Goal: Task Accomplishment & Management: Use online tool/utility

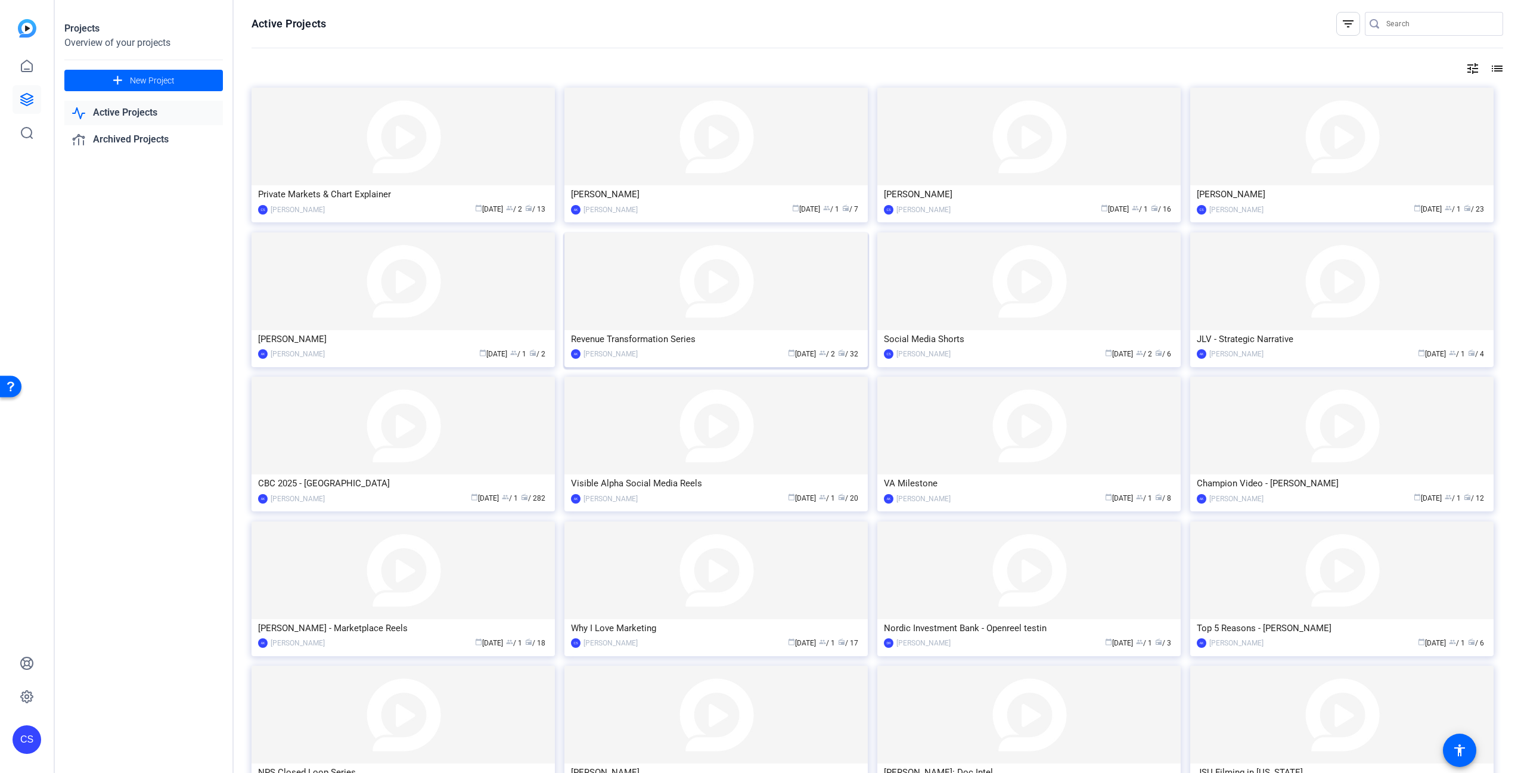
click at [725, 303] on img at bounding box center [715, 281] width 303 height 98
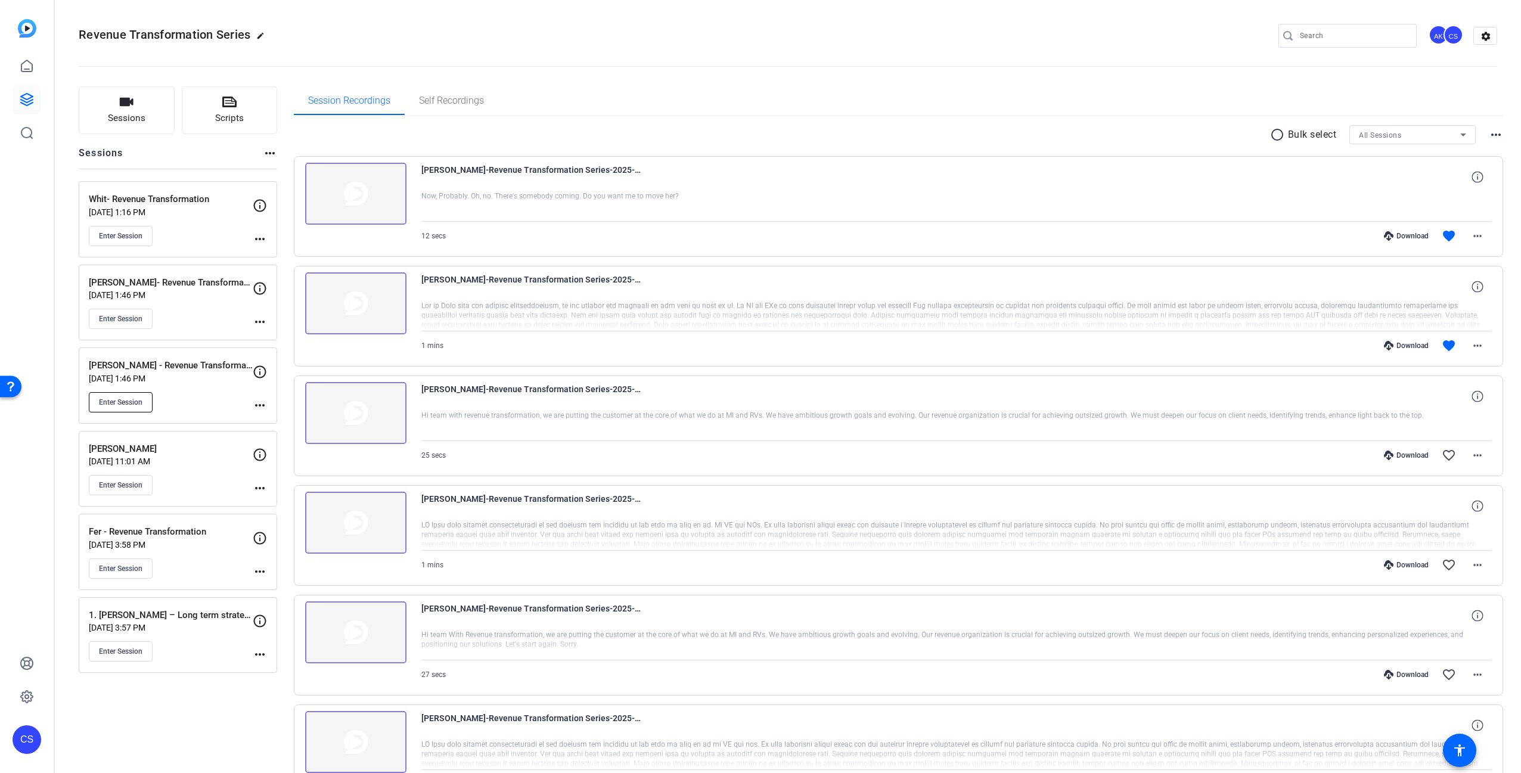
click at [122, 404] on span "Enter Session" at bounding box center [121, 403] width 44 height 10
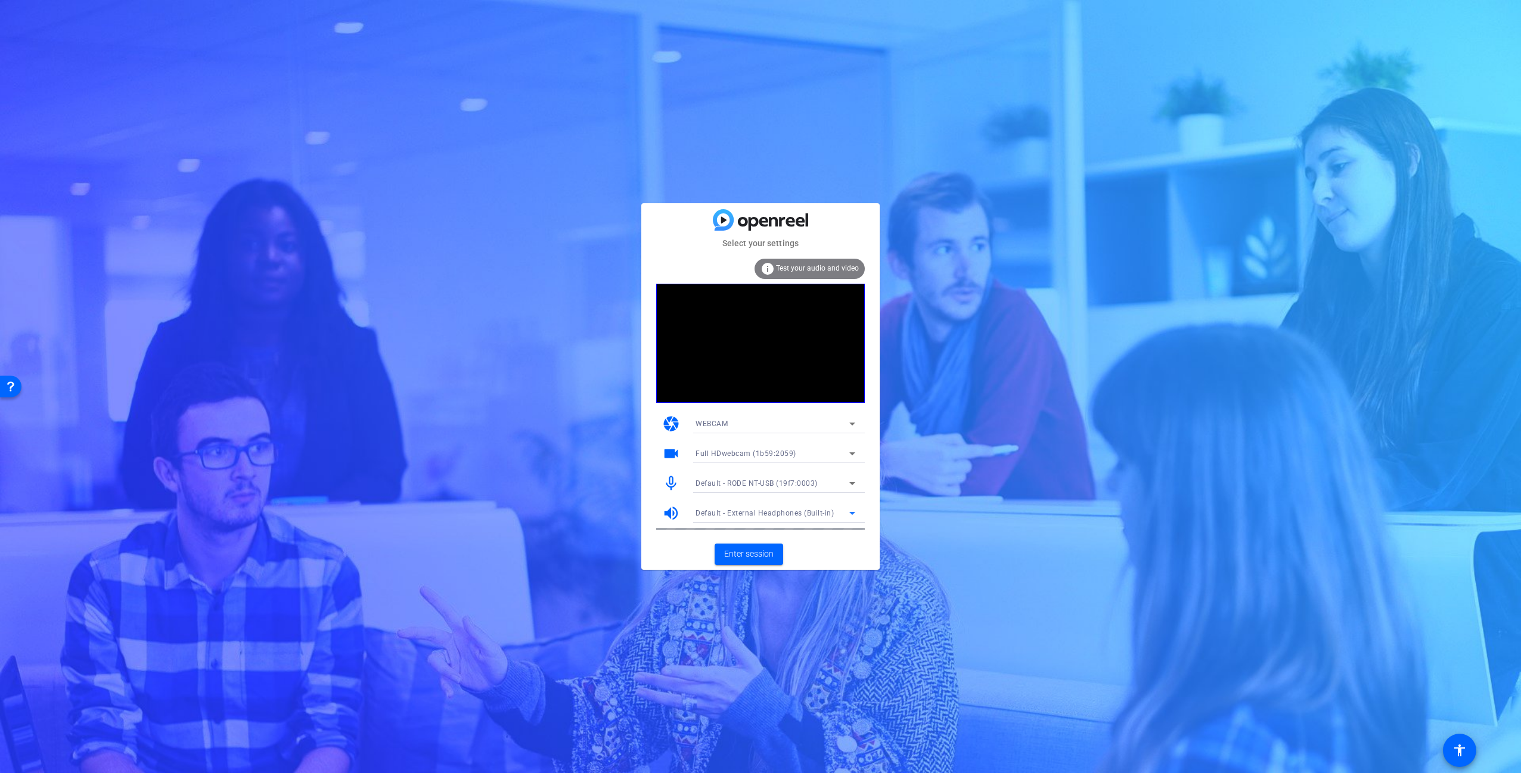
click at [777, 515] on span "Default - External Headphones (Built-in)" at bounding box center [765, 513] width 138 height 8
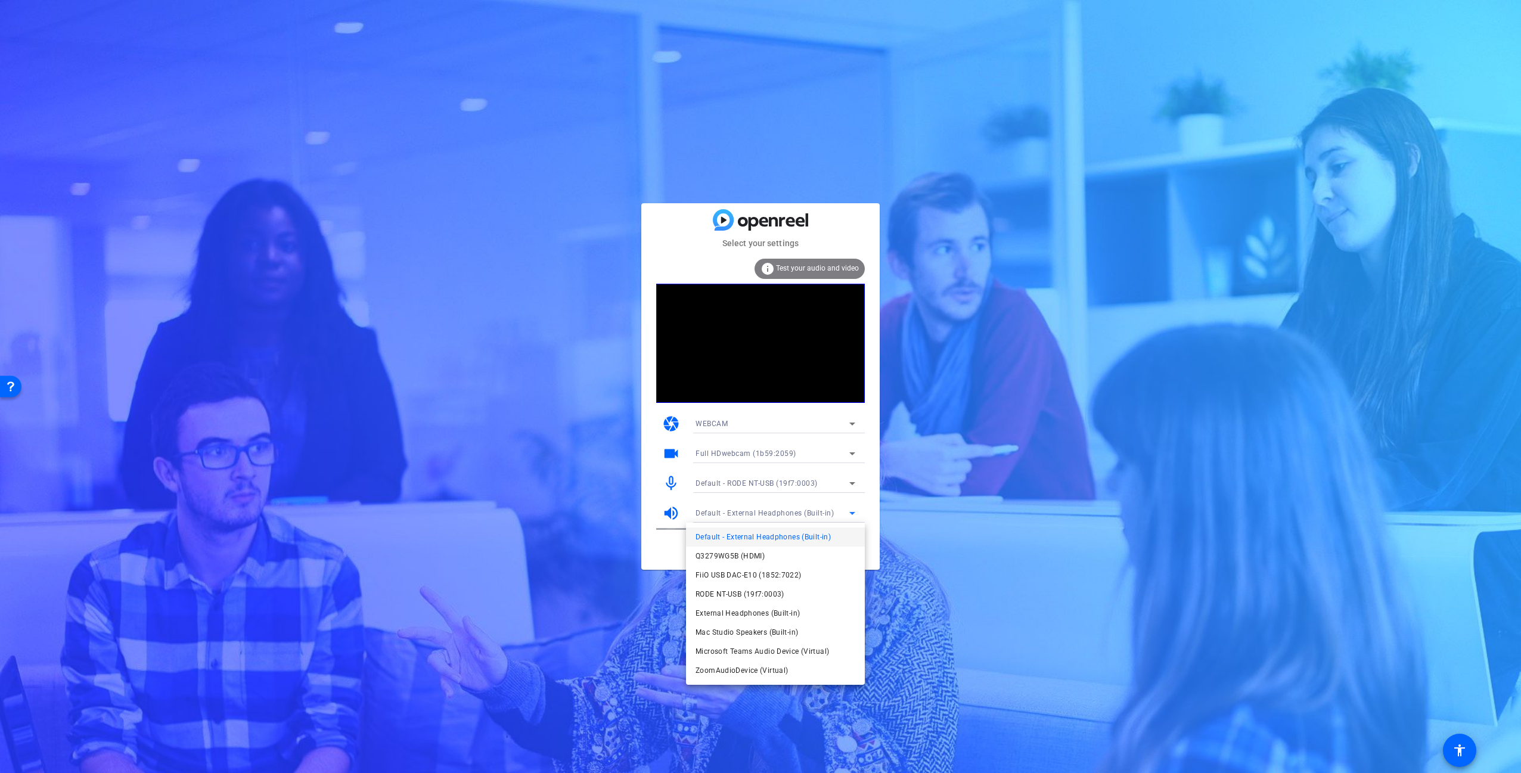
click at [758, 578] on span "FiiO USB DAC-E10 (1852:7022)" at bounding box center [749, 575] width 106 height 14
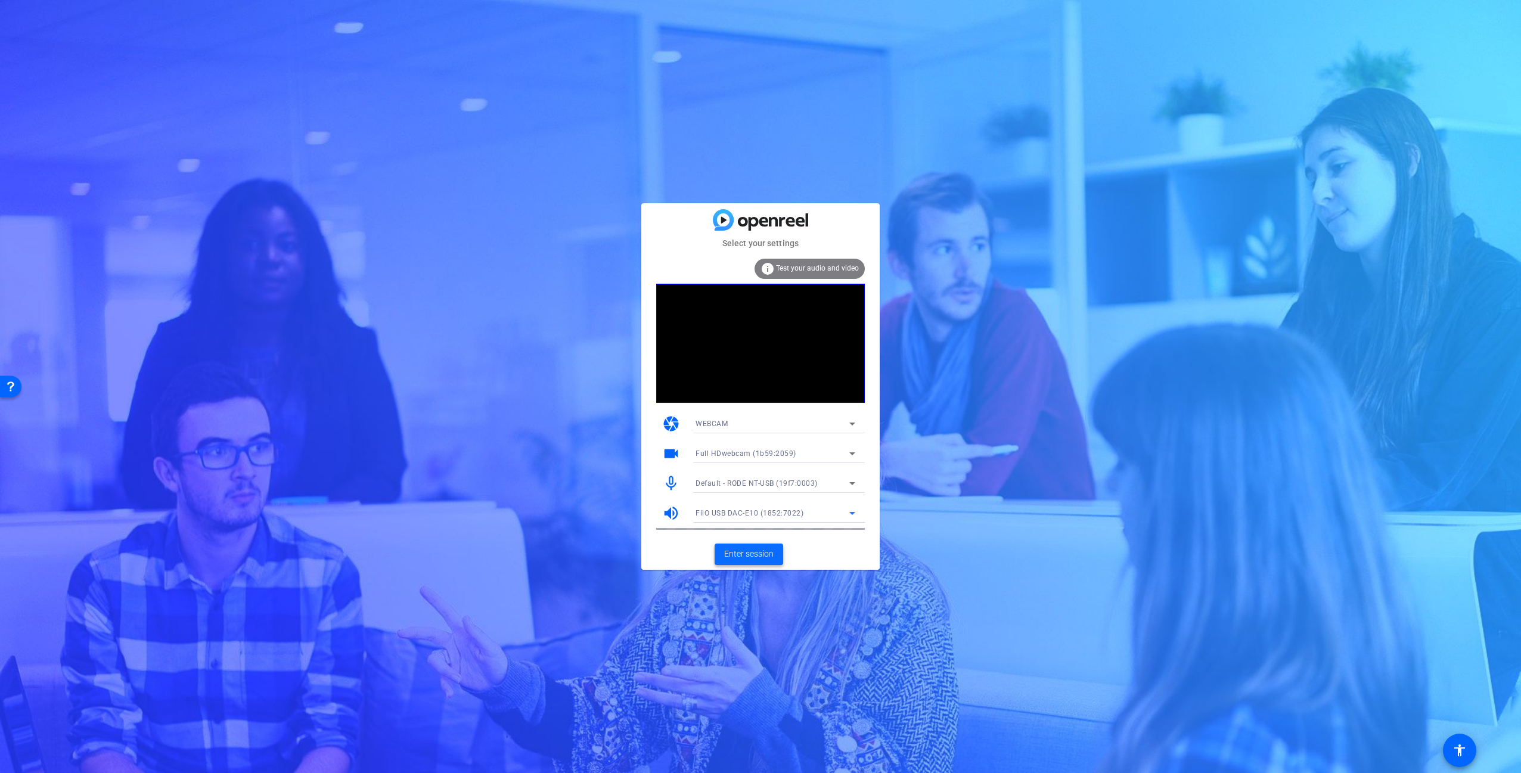
click at [746, 545] on span at bounding box center [749, 554] width 69 height 29
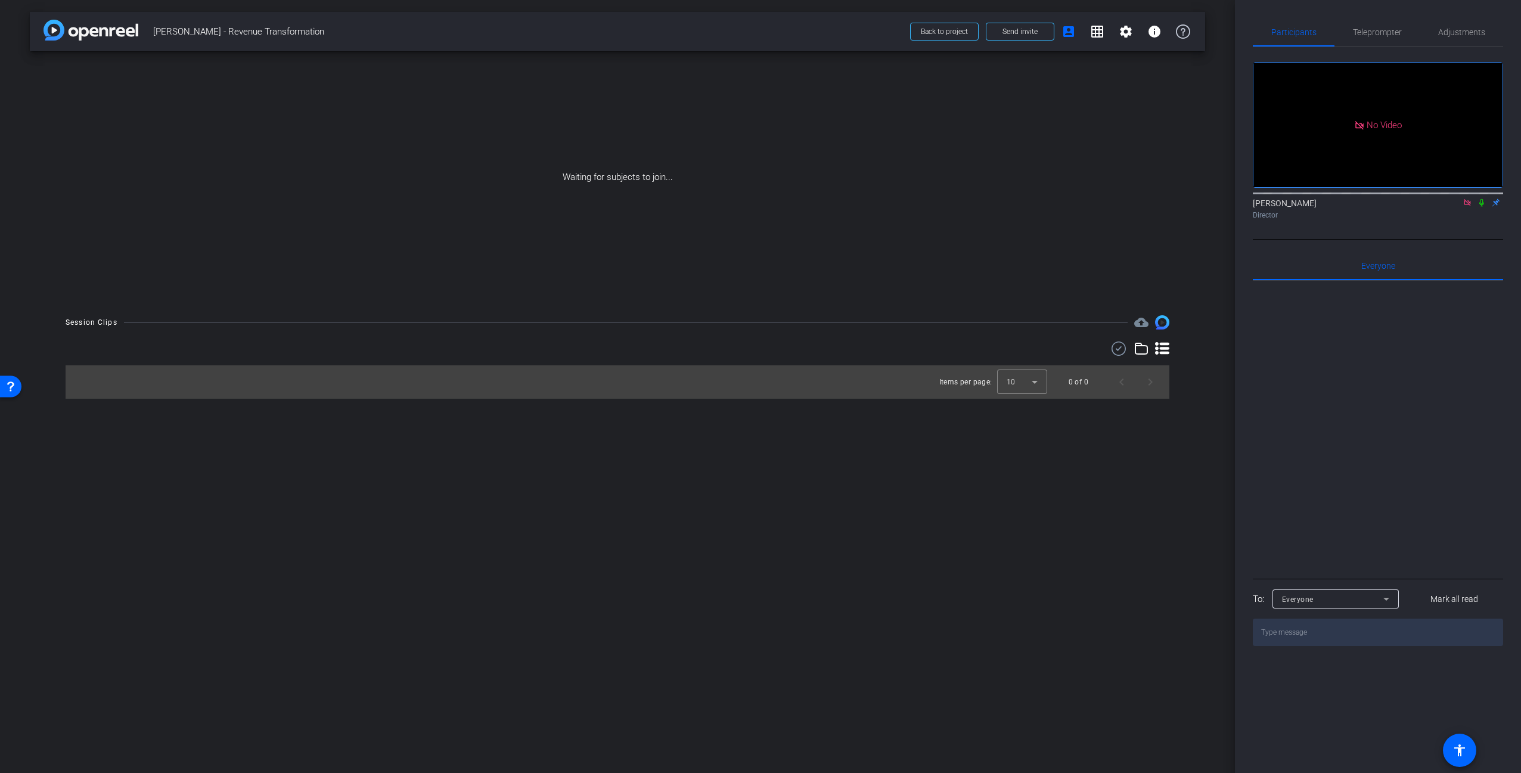
click at [1470, 206] on icon at bounding box center [1467, 202] width 7 height 7
click at [1375, 35] on span "Teleprompter" at bounding box center [1377, 32] width 49 height 8
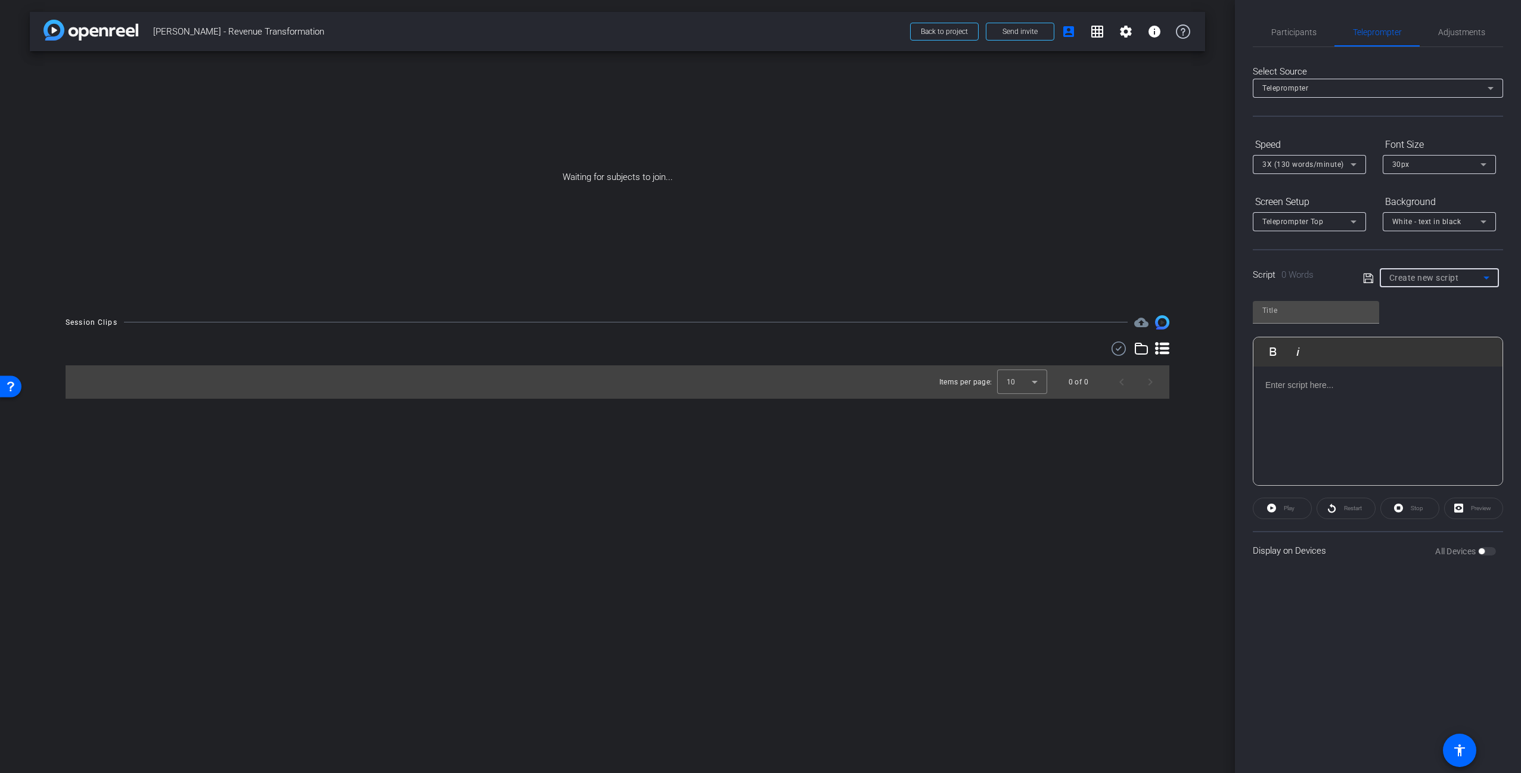
click at [1468, 281] on div "Create new script" at bounding box center [1436, 278] width 94 height 14
click at [1383, 602] on div at bounding box center [760, 386] width 1521 height 773
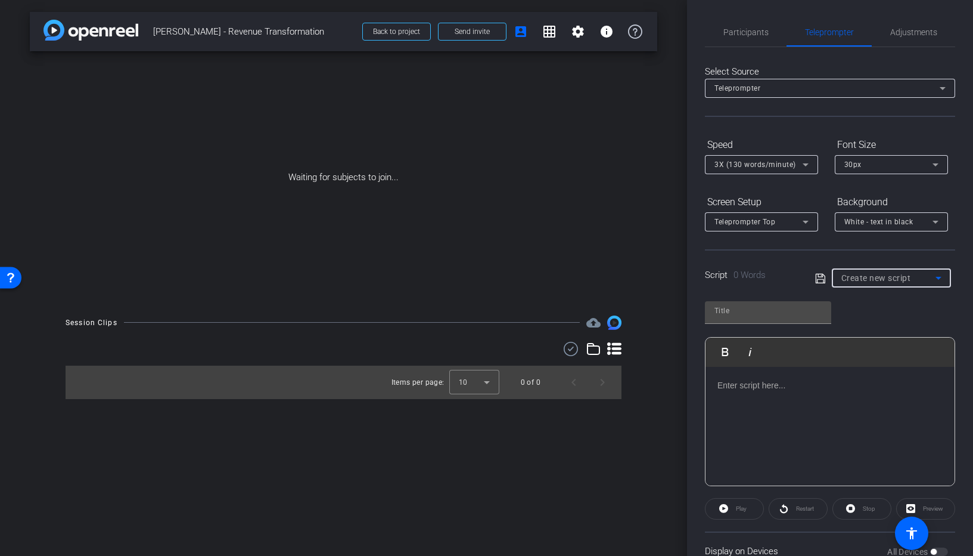
click at [878, 280] on span "Create new script" at bounding box center [877, 278] width 70 height 10
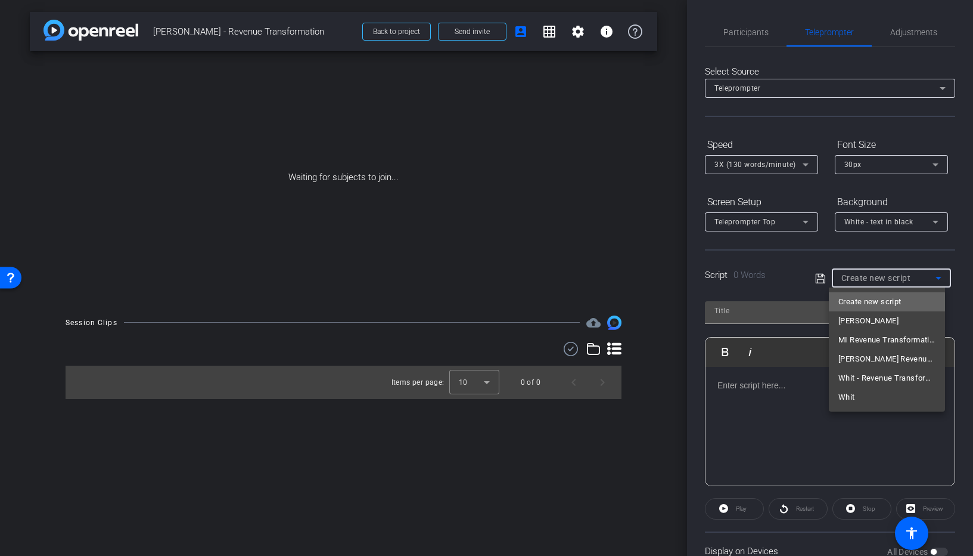
click at [876, 302] on span "Create new script" at bounding box center [870, 301] width 63 height 14
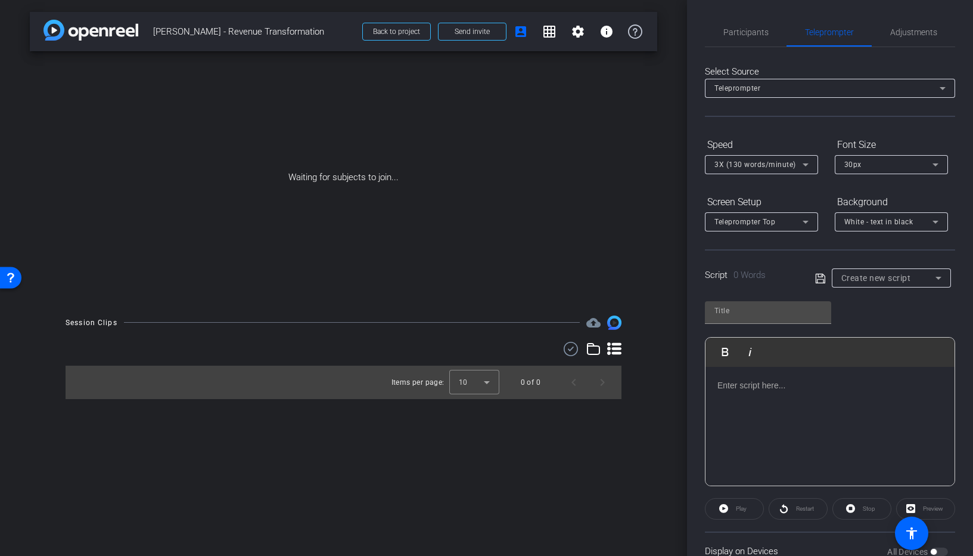
click at [815, 395] on div at bounding box center [830, 426] width 249 height 119
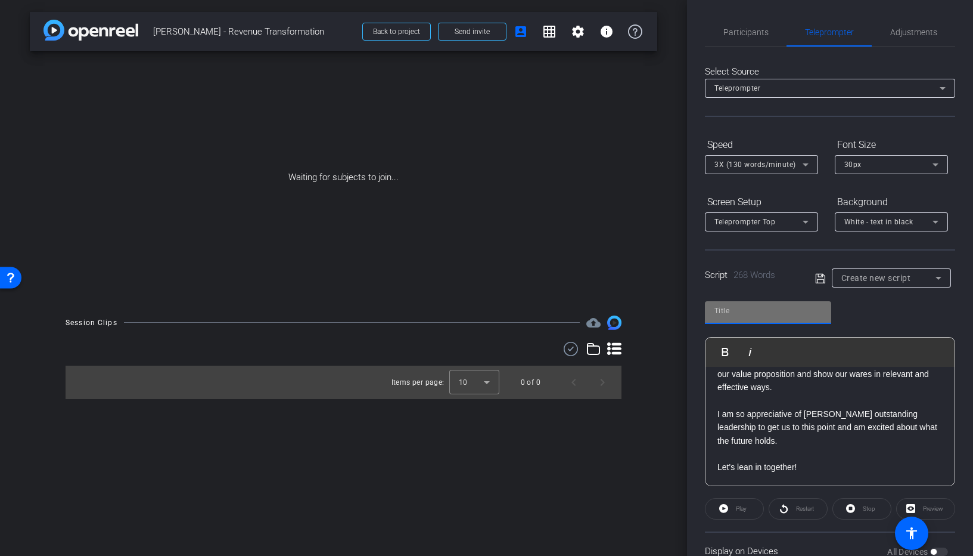
click at [769, 309] on input "text" at bounding box center [768, 310] width 107 height 14
type input "Warren"
click at [820, 279] on icon at bounding box center [820, 278] width 11 height 14
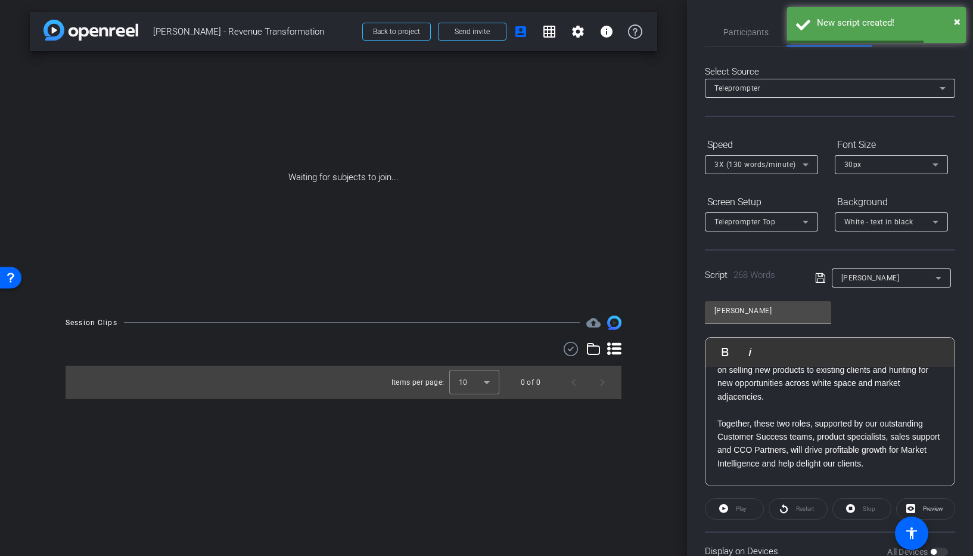
scroll to position [0, 0]
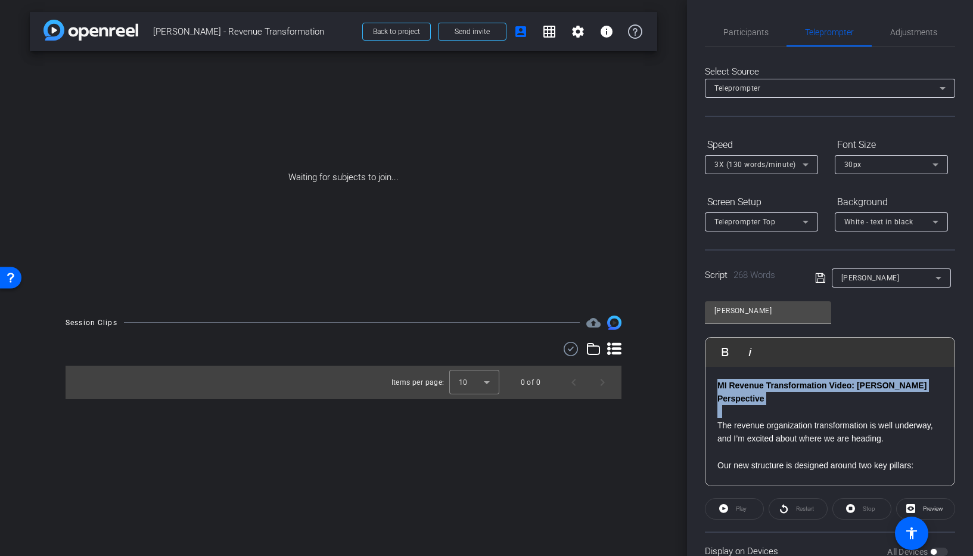
drag, startPoint x: 718, startPoint y: 425, endPoint x: 691, endPoint y: 368, distance: 62.7
click at [692, 367] on div "Participants Teleprompter Adjustments settings Carl Schmidt flip Director Every…" at bounding box center [830, 278] width 286 height 556
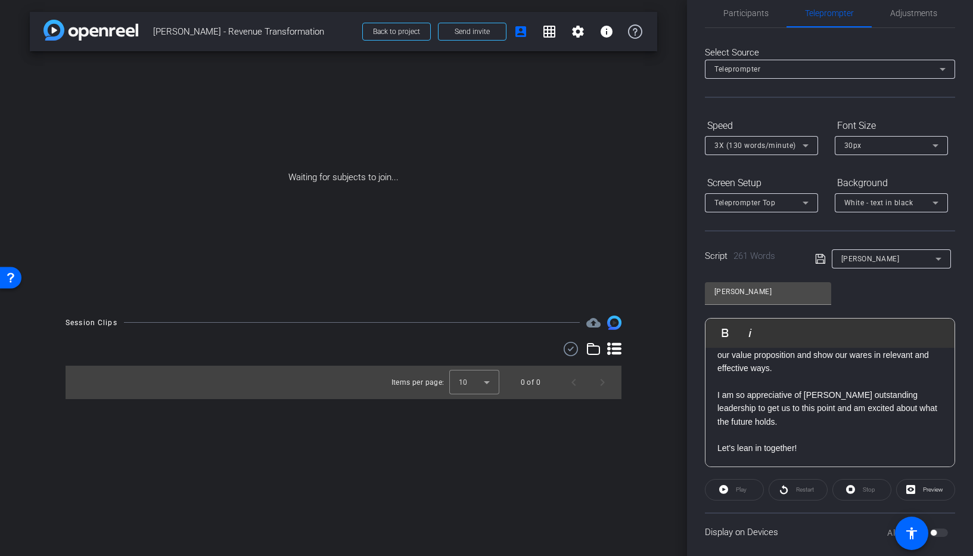
scroll to position [32, 0]
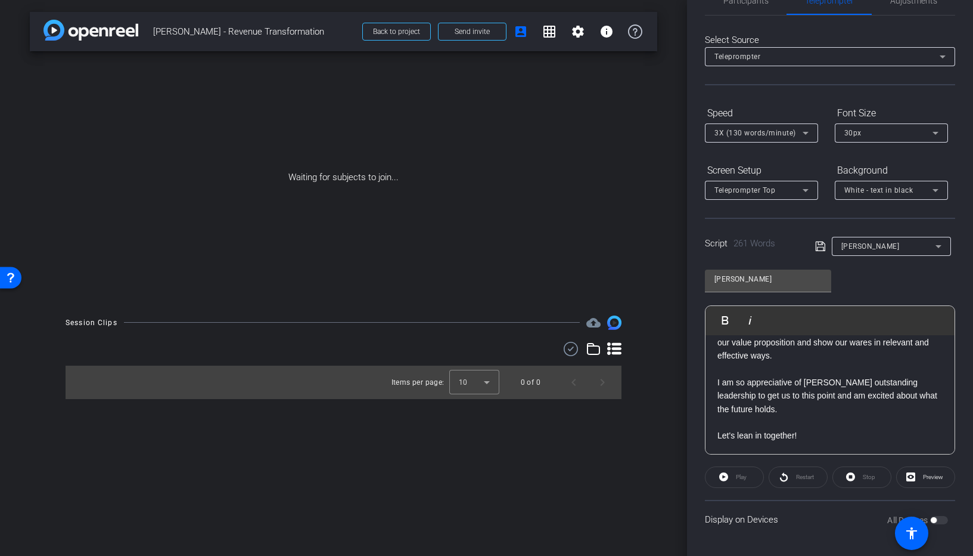
click at [815, 247] on icon at bounding box center [820, 246] width 11 height 14
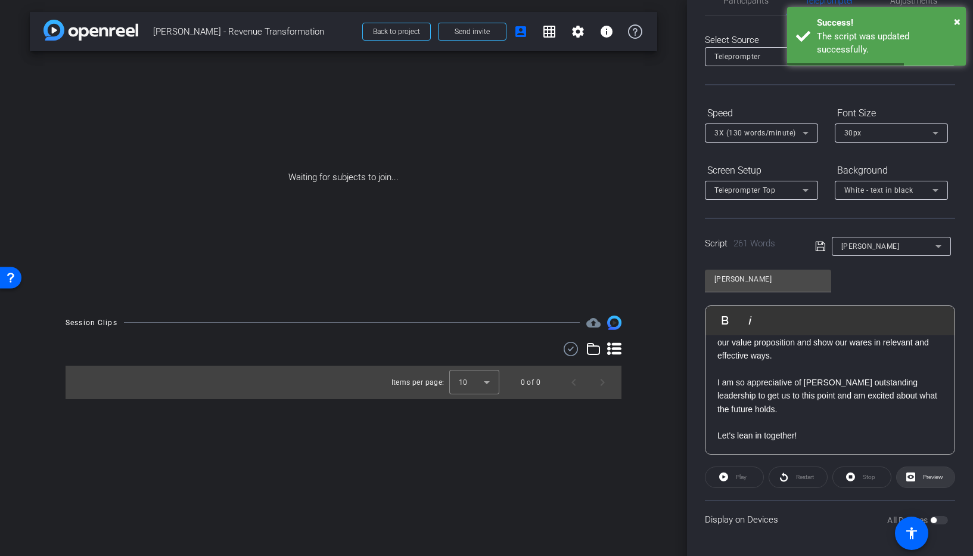
click at [923, 478] on span "Preview" at bounding box center [933, 476] width 20 height 7
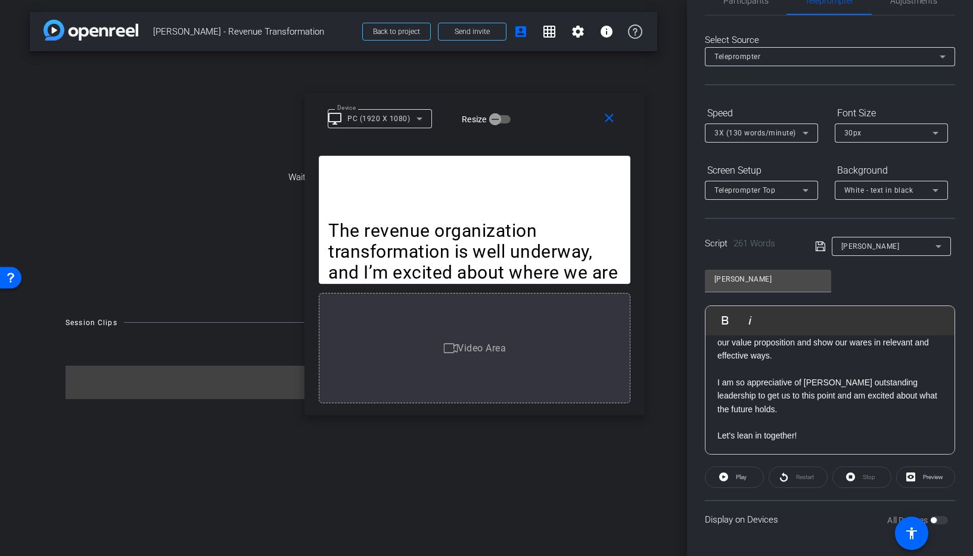
drag, startPoint x: 488, startPoint y: 374, endPoint x: 498, endPoint y: 254, distance: 120.8
click at [477, 348] on span "Video Area" at bounding box center [482, 347] width 48 height 11
click at [746, 477] on span "Play" at bounding box center [741, 476] width 11 height 7
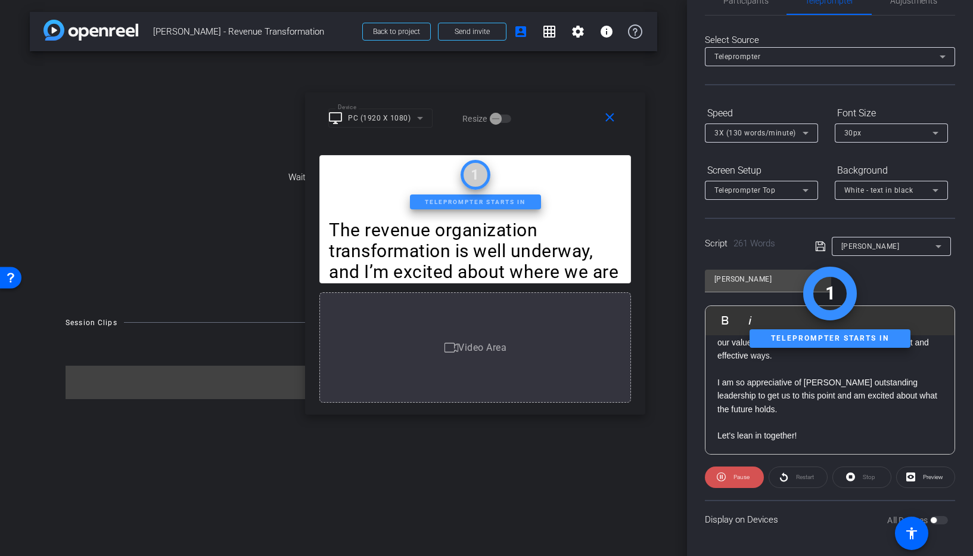
click at [739, 478] on span "Pause" at bounding box center [742, 476] width 16 height 7
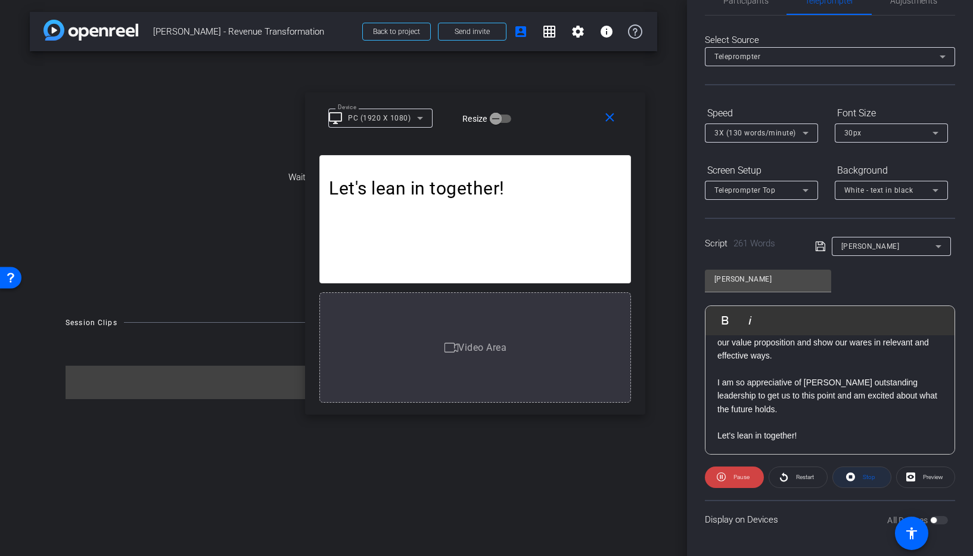
click at [846, 474] on icon at bounding box center [850, 476] width 9 height 9
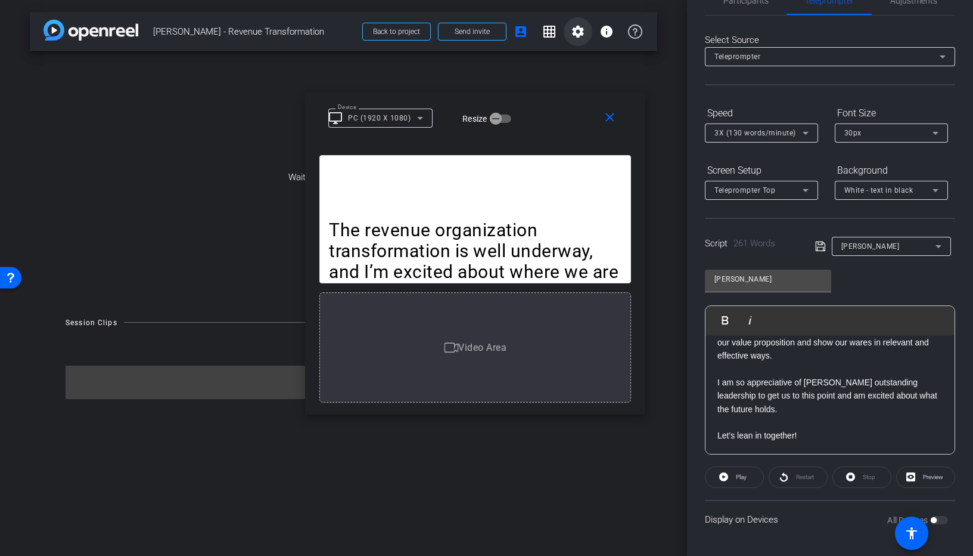
click at [575, 35] on mat-icon "settings" at bounding box center [578, 31] width 14 height 14
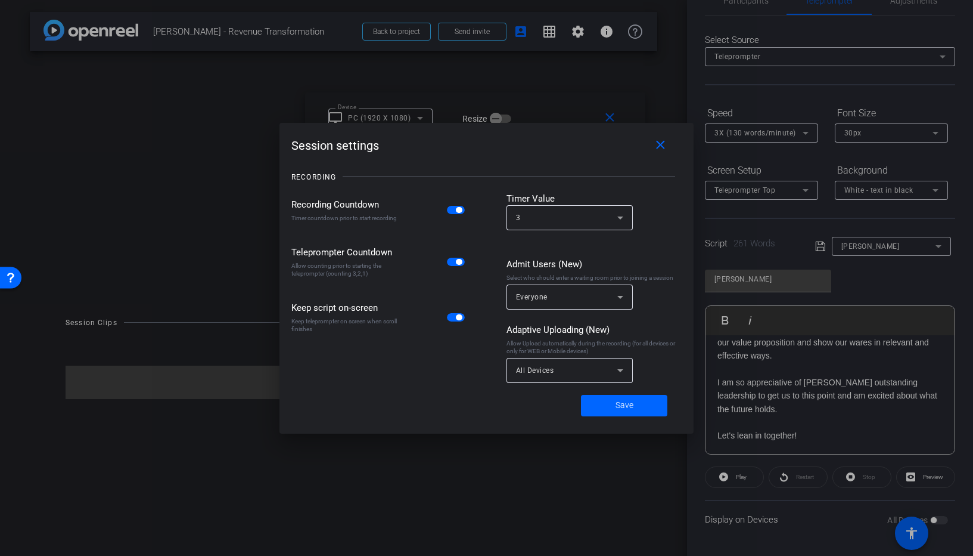
click at [452, 260] on span "button" at bounding box center [456, 261] width 18 height 8
click at [644, 412] on span at bounding box center [624, 405] width 86 height 29
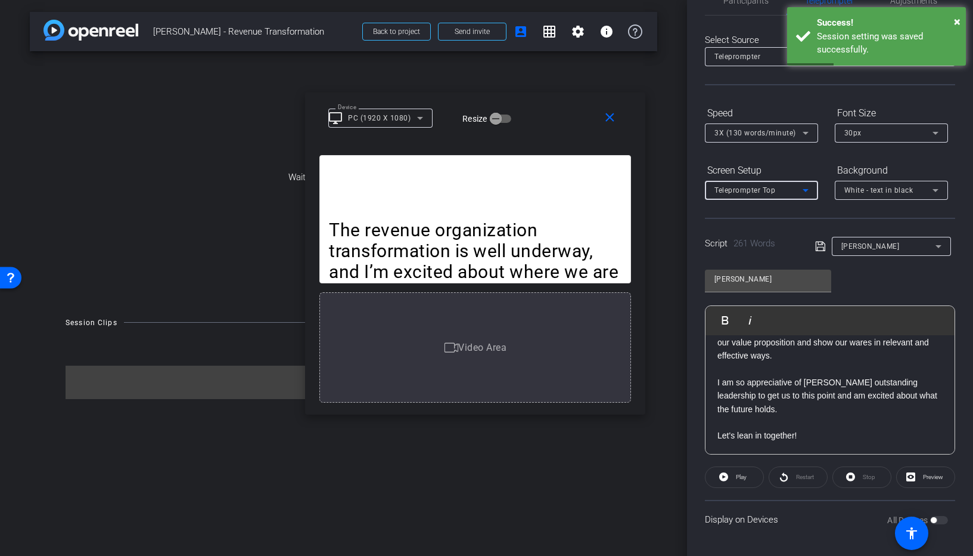
click at [809, 188] on icon at bounding box center [806, 190] width 14 height 14
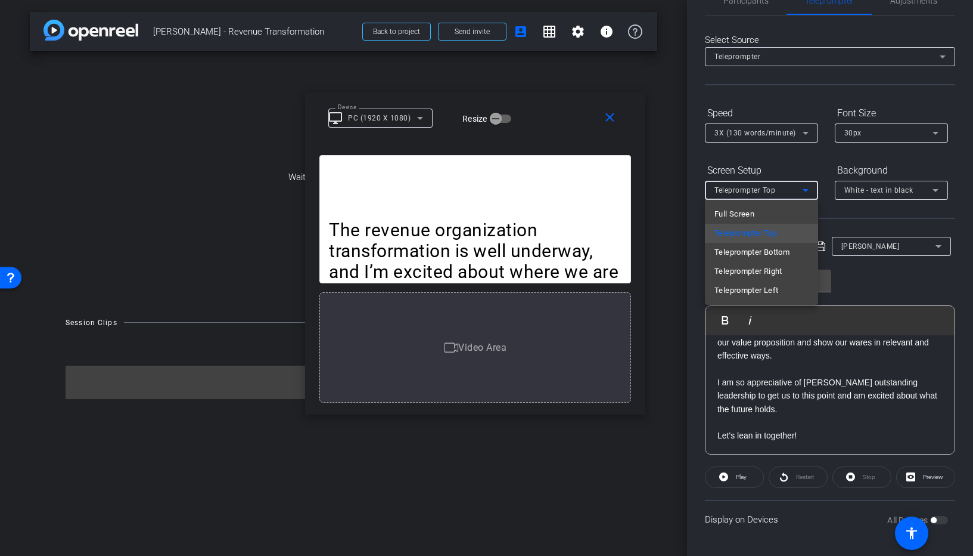
click at [766, 209] on mat-option "Full Screen" at bounding box center [761, 213] width 113 height 19
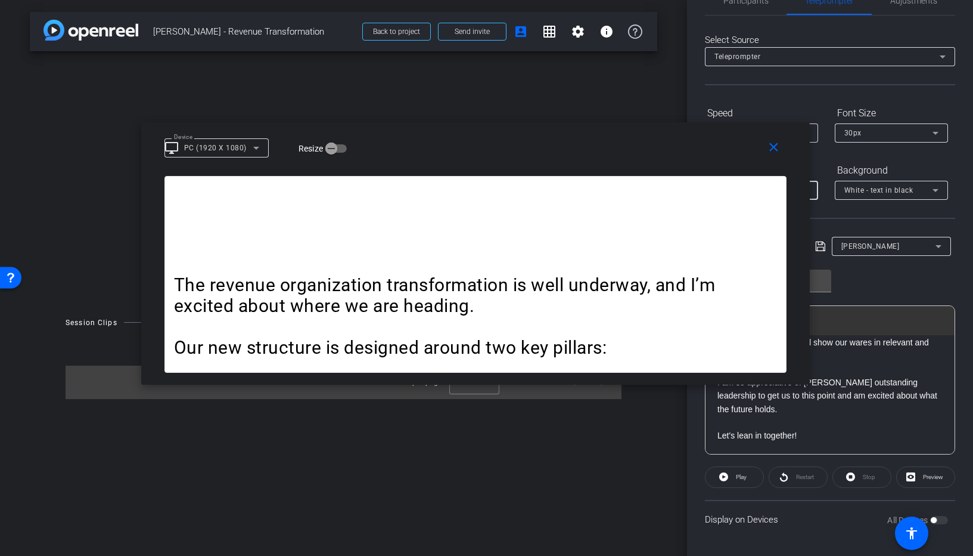
click at [256, 151] on icon at bounding box center [256, 148] width 14 height 14
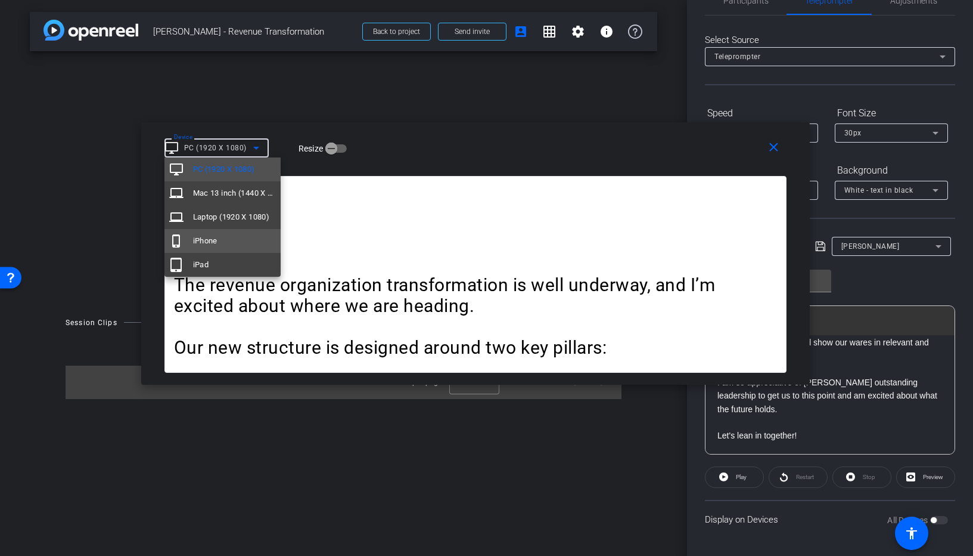
click at [238, 240] on mat-option "phone_iphone iPhone" at bounding box center [223, 241] width 117 height 24
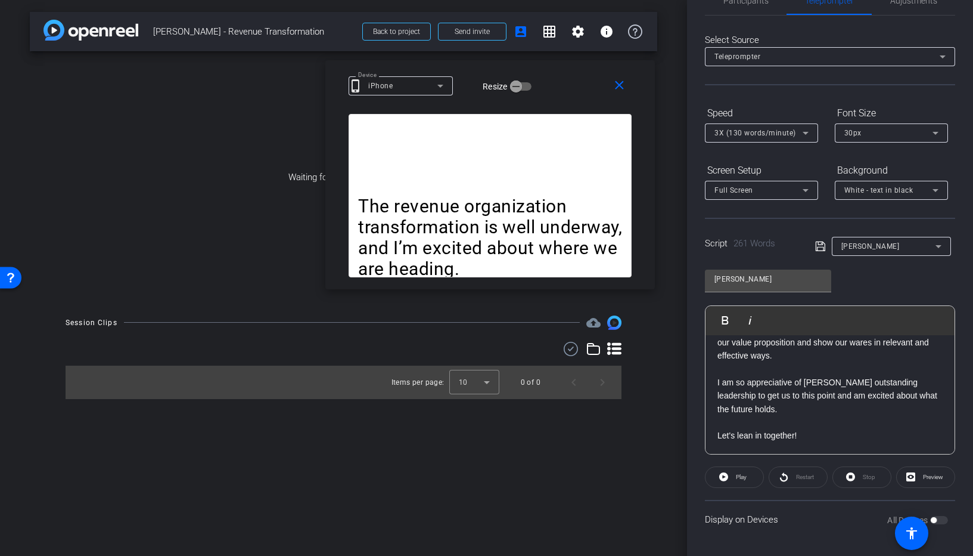
drag, startPoint x: 578, startPoint y: 167, endPoint x: 620, endPoint y: 111, distance: 70.2
click at [579, 85] on div "Device phone_iphone iPhone Resize" at bounding box center [495, 85] width 292 height 21
click at [578, 34] on mat-icon "settings" at bounding box center [578, 31] width 14 height 14
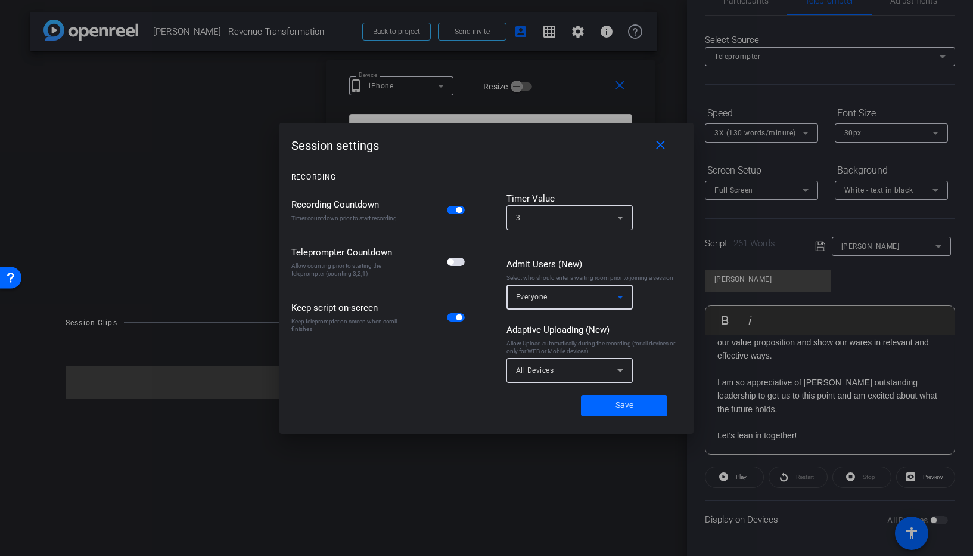
click at [607, 300] on div "Everyone" at bounding box center [566, 296] width 101 height 15
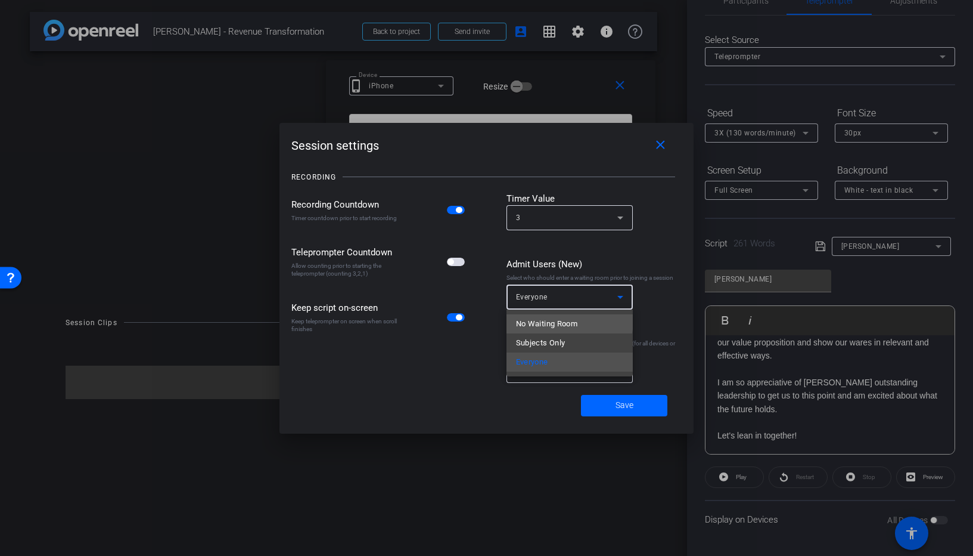
click at [567, 321] on span "No Waiting Room" at bounding box center [547, 324] width 62 height 14
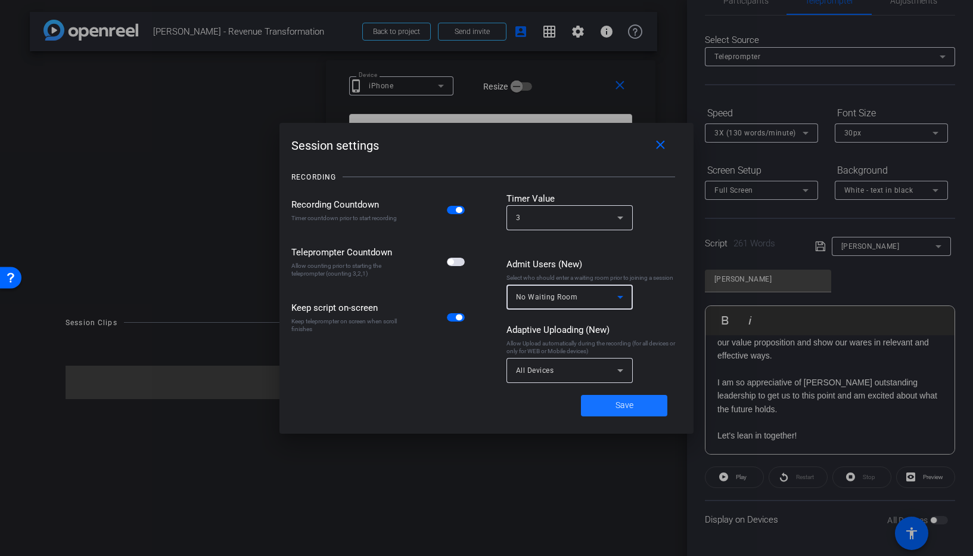
click at [625, 409] on span "Save" at bounding box center [625, 405] width 18 height 13
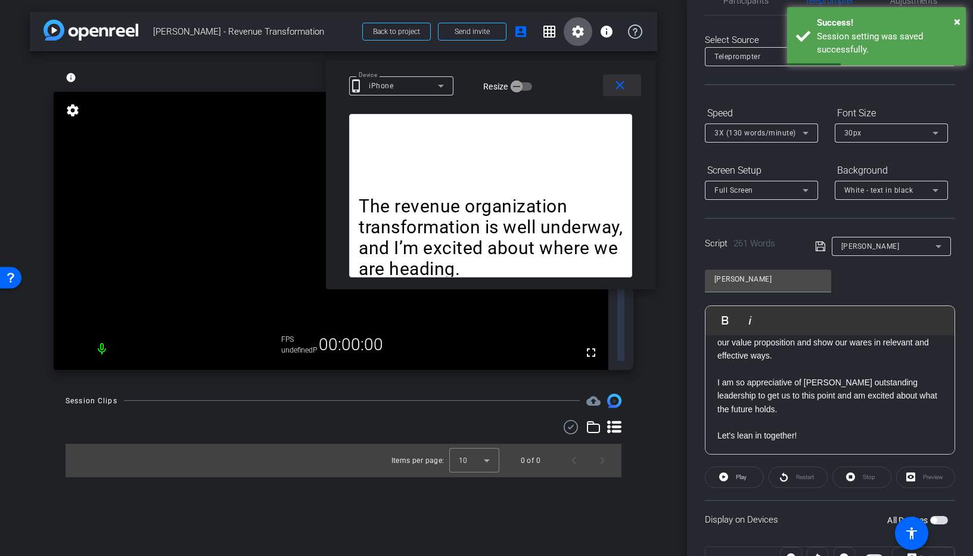
click at [619, 86] on mat-icon "close" at bounding box center [620, 85] width 15 height 15
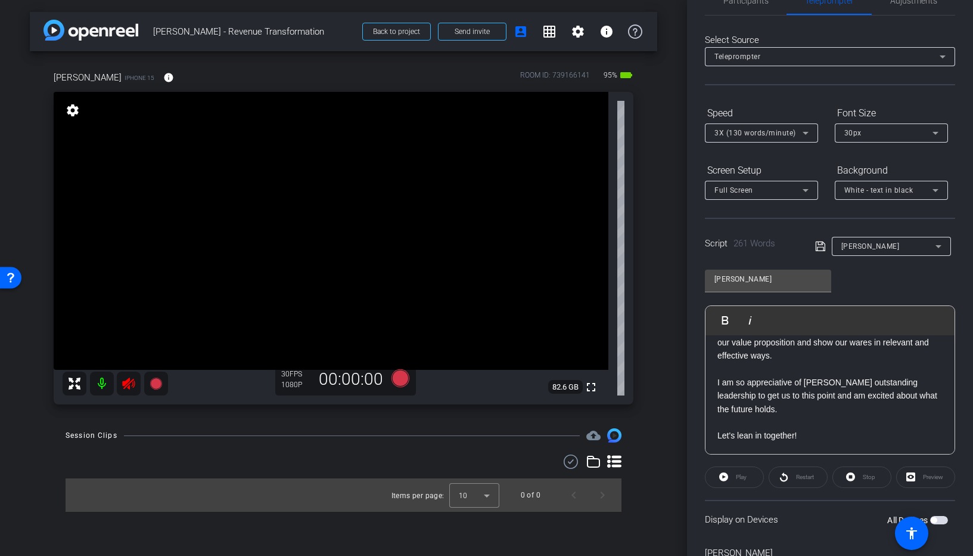
click at [125, 383] on icon at bounding box center [128, 383] width 13 height 12
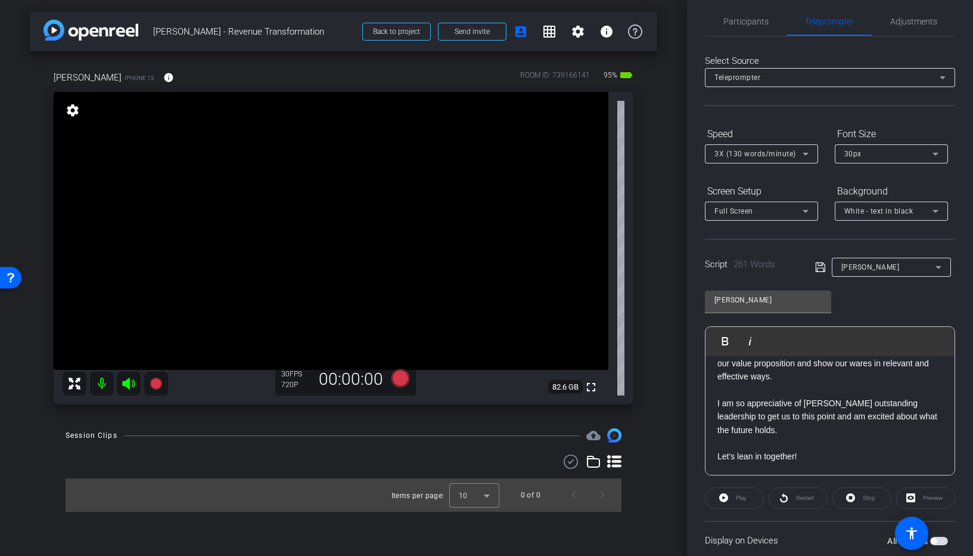
scroll to position [0, 0]
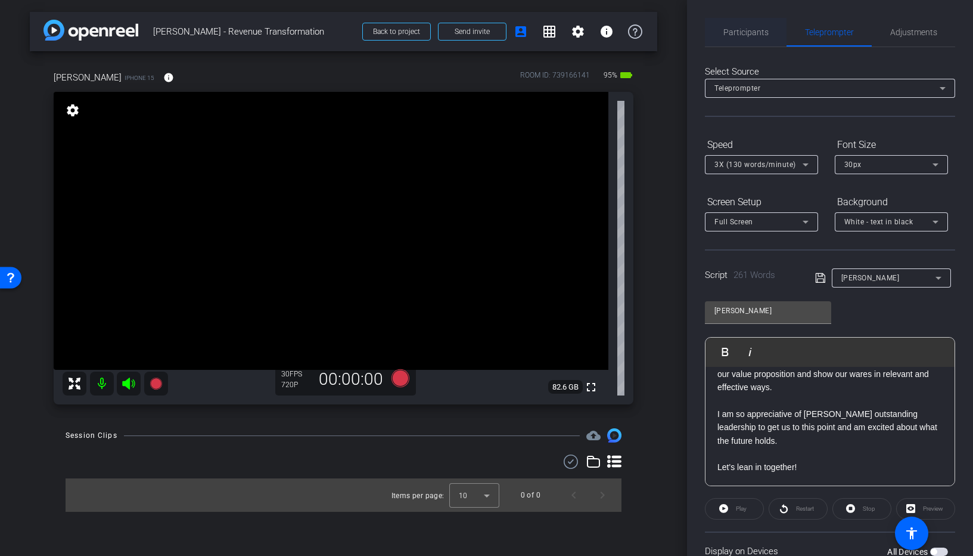
click at [753, 33] on span "Participants" at bounding box center [746, 32] width 45 height 8
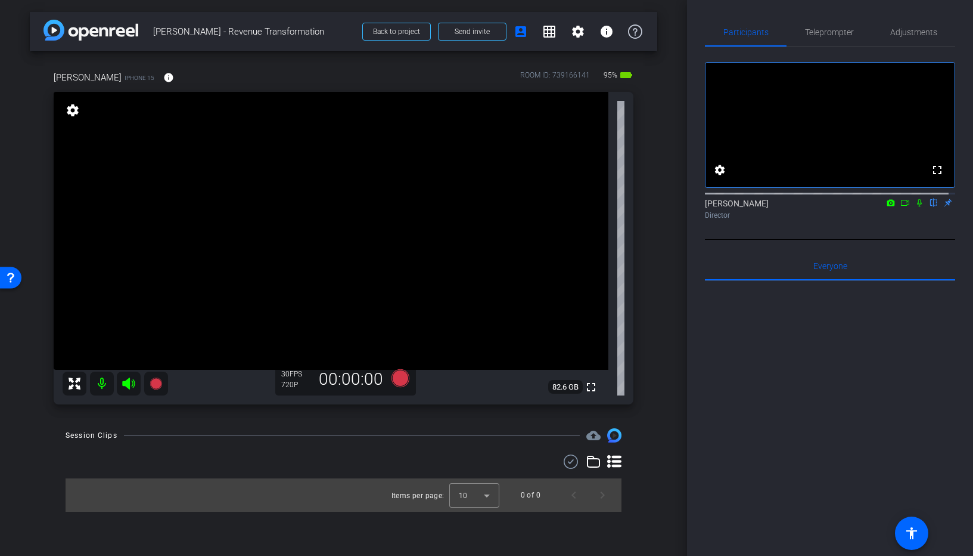
click at [851, 346] on div at bounding box center [830, 428] width 250 height 295
click at [904, 257] on div "fullscreen settings Carl Schmidt flip Director Everyone 0 Mark all read To: Eve…" at bounding box center [830, 346] width 250 height 599
click at [902, 240] on div "fullscreen settings Carl Schmidt flip Director" at bounding box center [830, 143] width 250 height 193
click at [845, 28] on span "Teleprompter" at bounding box center [829, 32] width 49 height 8
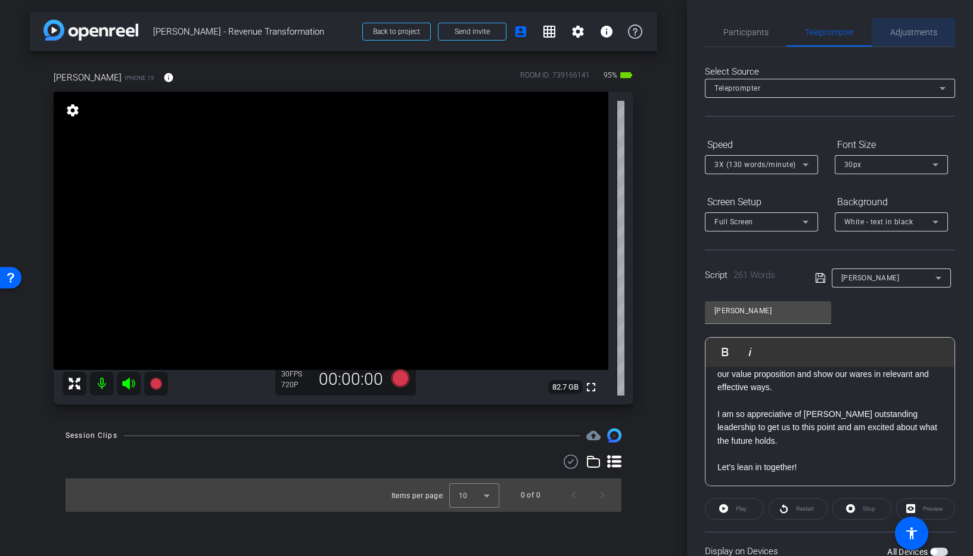
click at [915, 33] on span "Adjustments" at bounding box center [913, 32] width 47 height 8
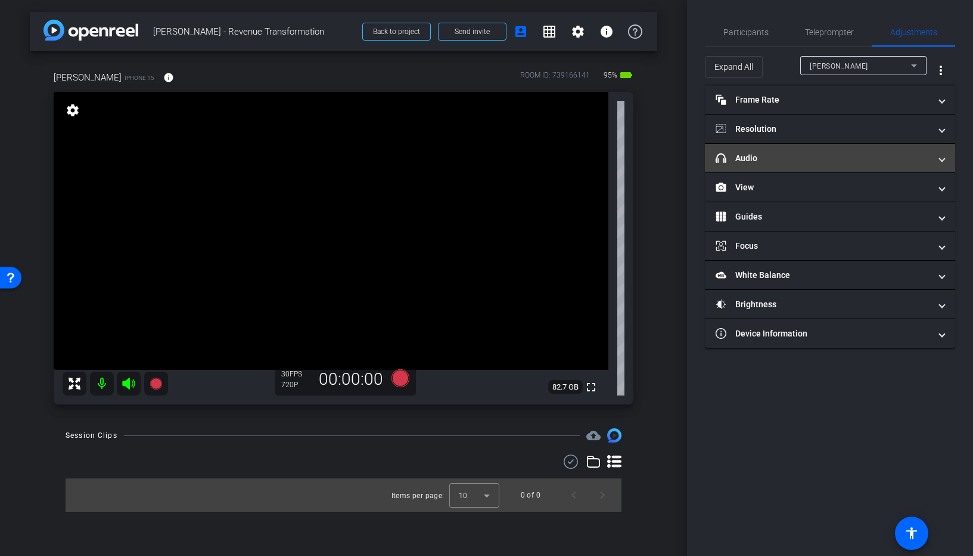
click at [805, 158] on mat-panel-title "headphone icon Audio" at bounding box center [823, 158] width 215 height 13
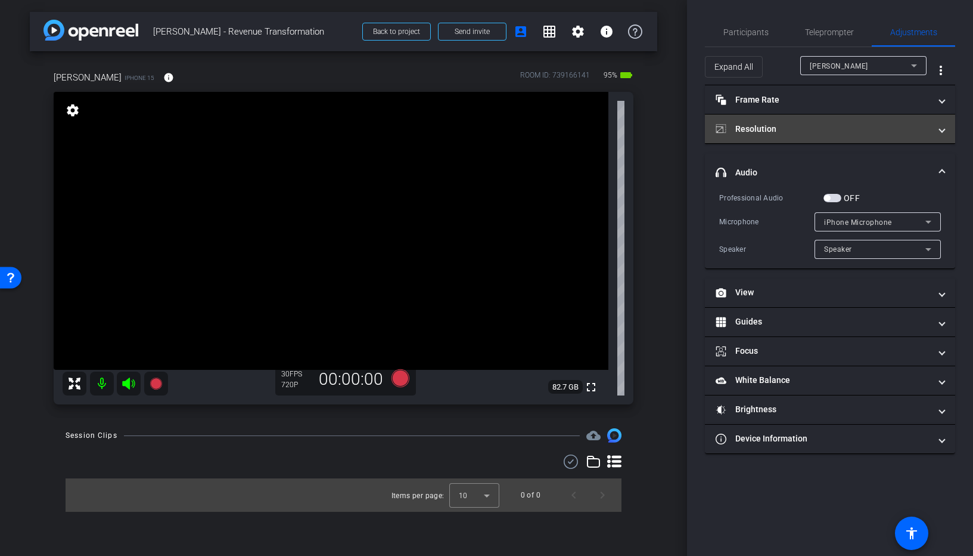
click at [760, 126] on mat-panel-title "Resolution" at bounding box center [823, 129] width 215 height 13
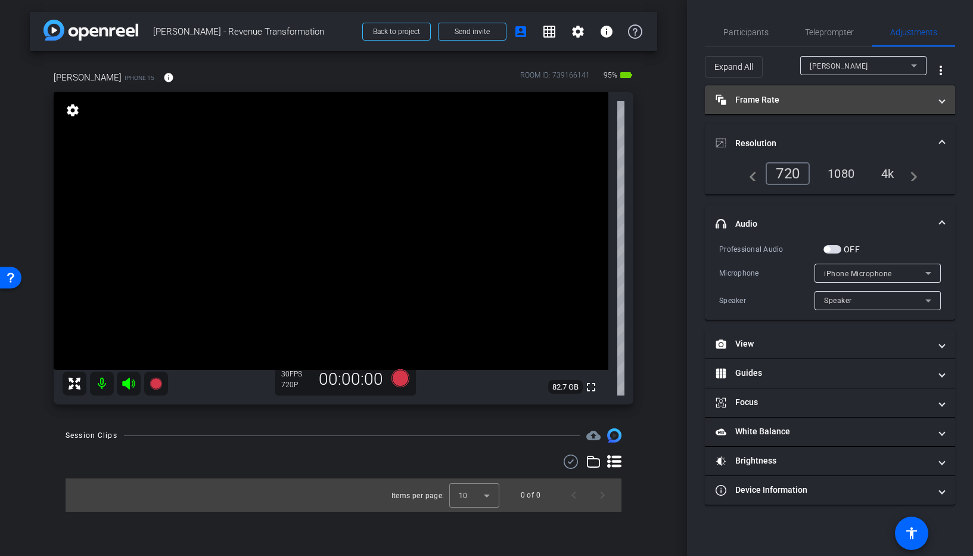
click at [764, 103] on mat-panel-title "Frame Rate Frame Rate" at bounding box center [823, 100] width 215 height 13
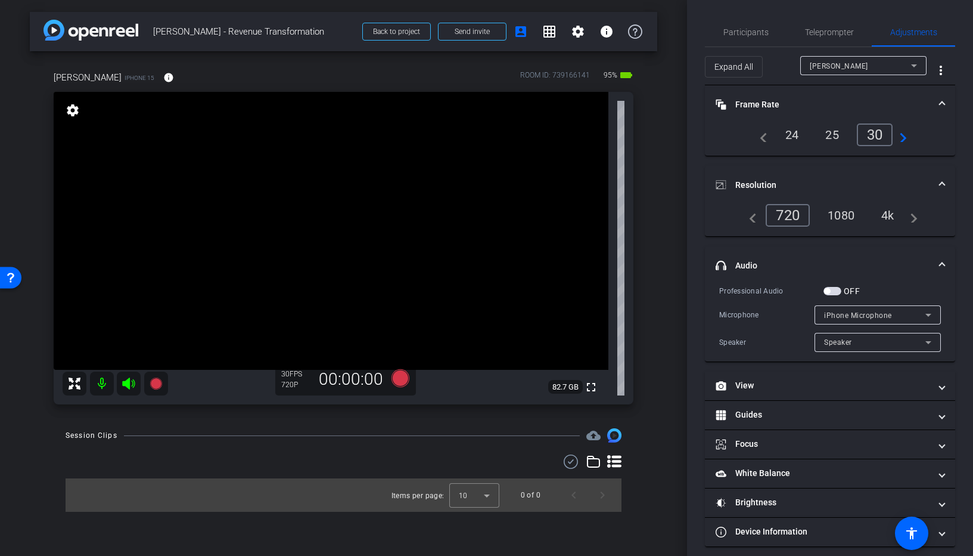
click at [830, 131] on div "25" at bounding box center [833, 135] width 32 height 20
click at [888, 215] on div "4k" at bounding box center [888, 215] width 31 height 20
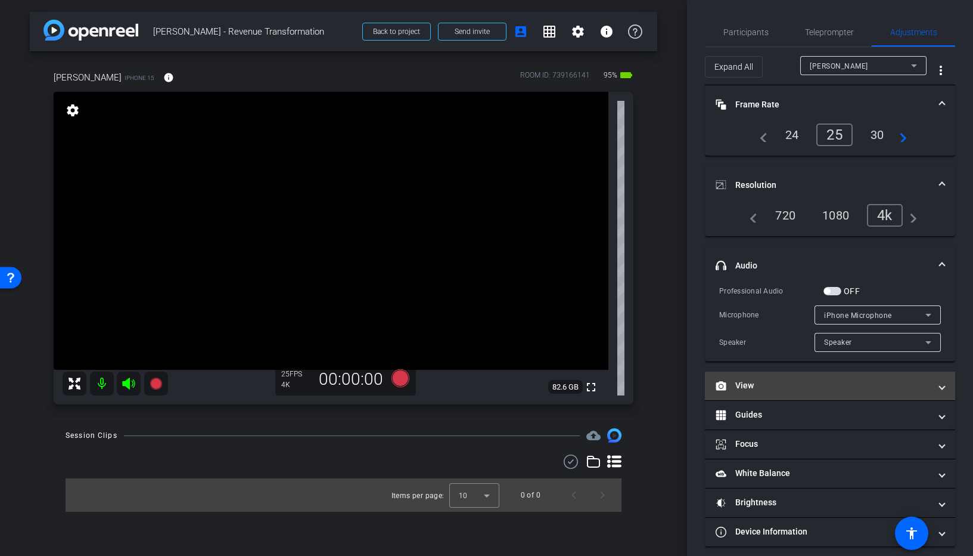
click at [793, 386] on mat-panel-title "View" at bounding box center [823, 385] width 215 height 13
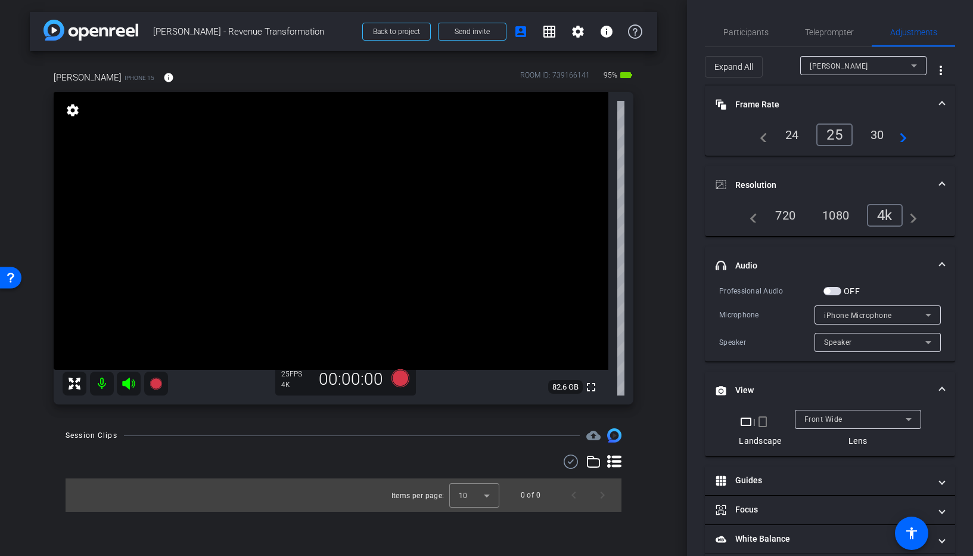
click at [749, 265] on mat-panel-title "headphone icon Audio" at bounding box center [823, 265] width 215 height 13
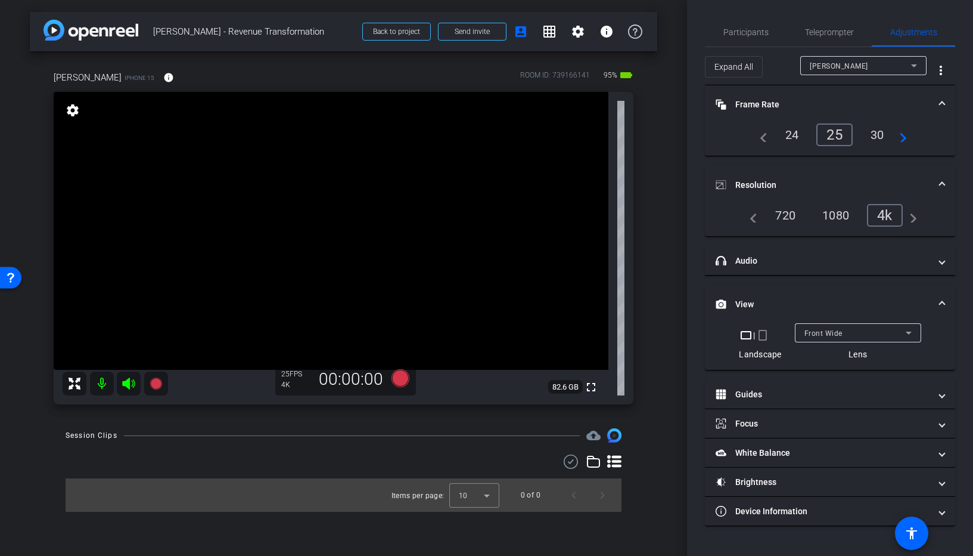
click at [750, 179] on mat-panel-title "Resolution" at bounding box center [823, 185] width 215 height 13
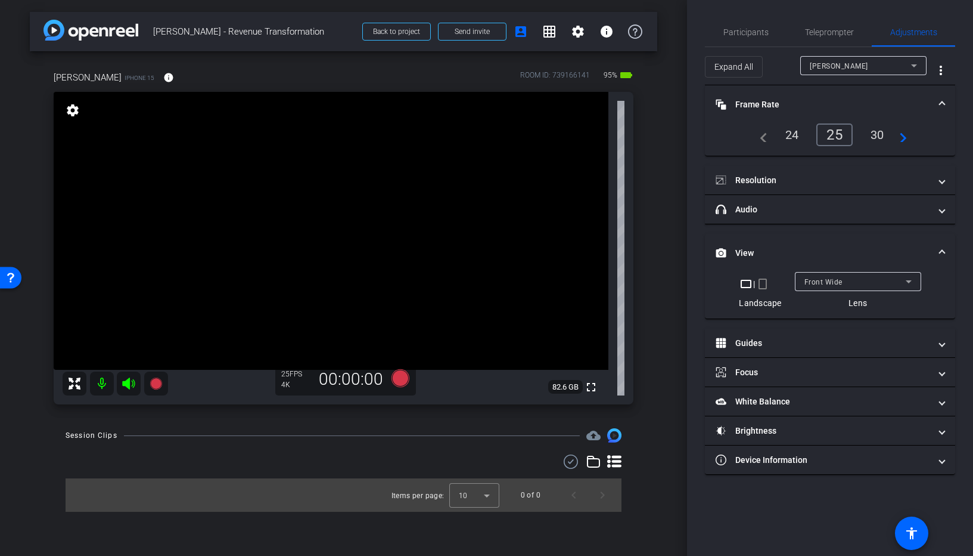
click at [747, 103] on mat-panel-title "Frame Rate Frame Rate" at bounding box center [823, 104] width 215 height 13
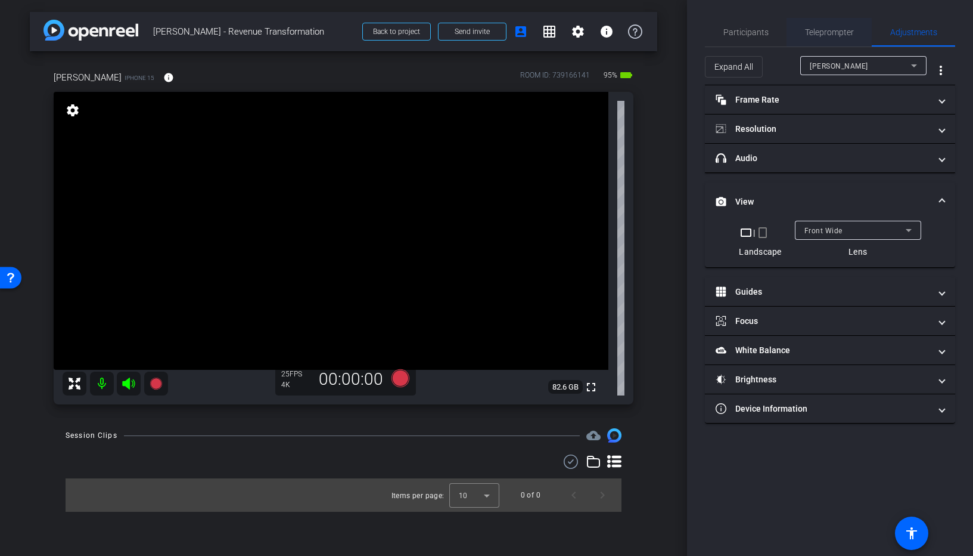
click at [824, 32] on span "Teleprompter" at bounding box center [829, 32] width 49 height 8
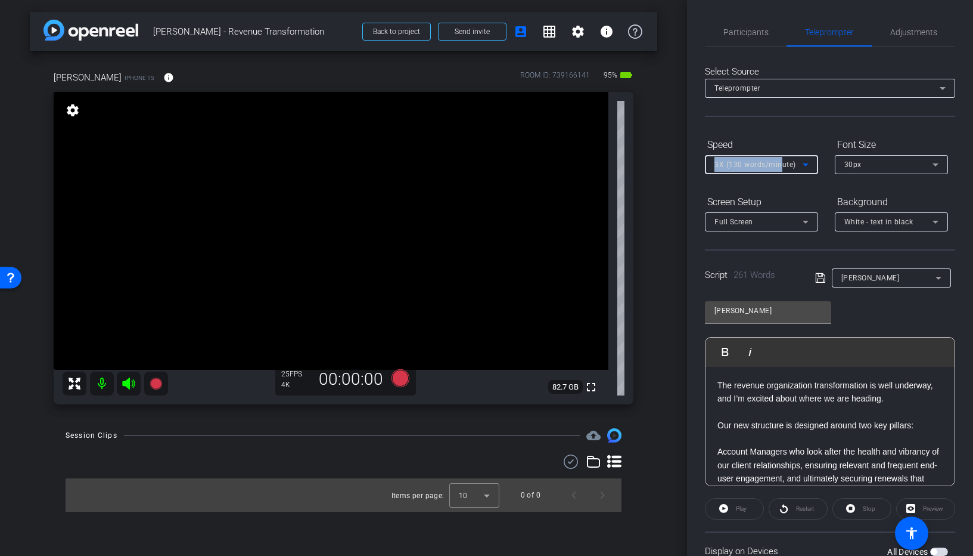
click at [781, 157] on div "3X (130 words/minute)" at bounding box center [759, 164] width 88 height 15
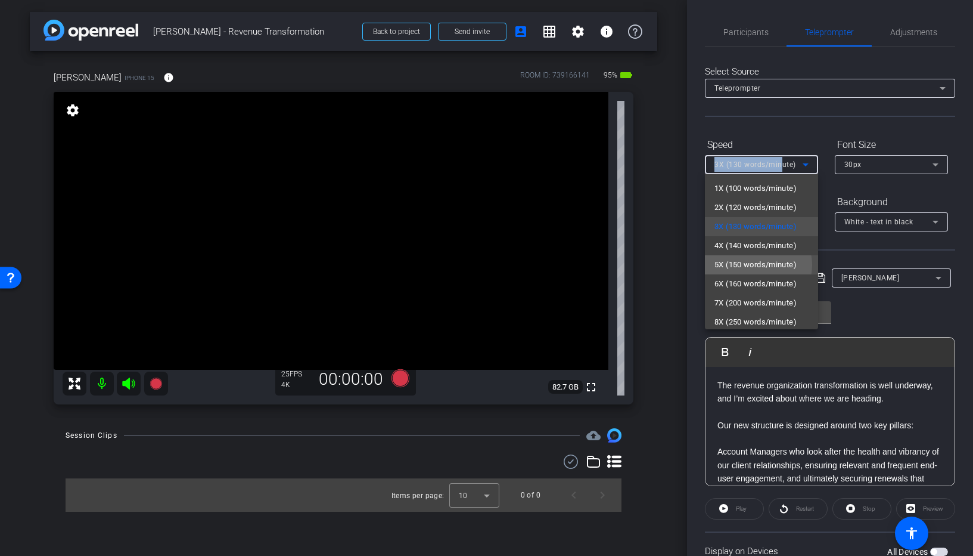
click at [754, 265] on span "5X (150 words/minute)" at bounding box center [756, 264] width 82 height 14
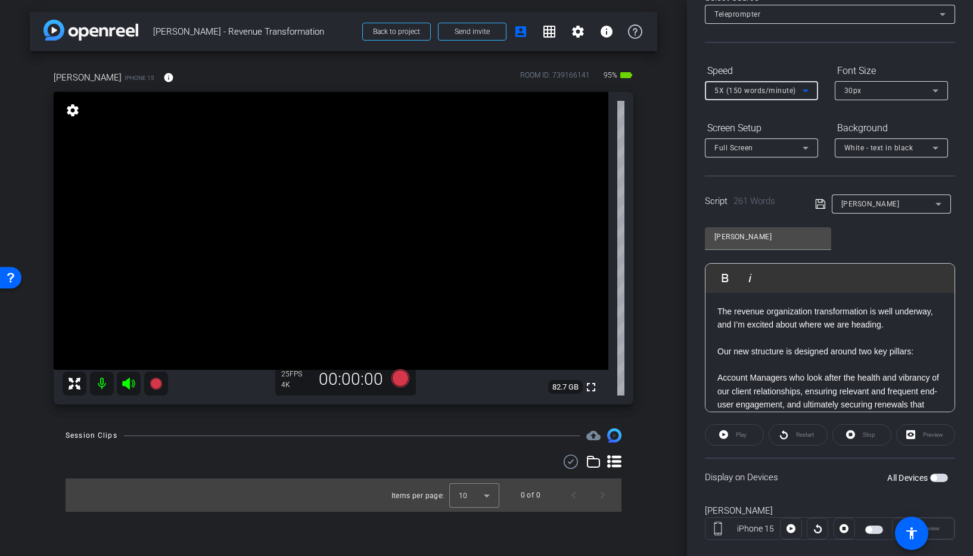
scroll to position [96, 0]
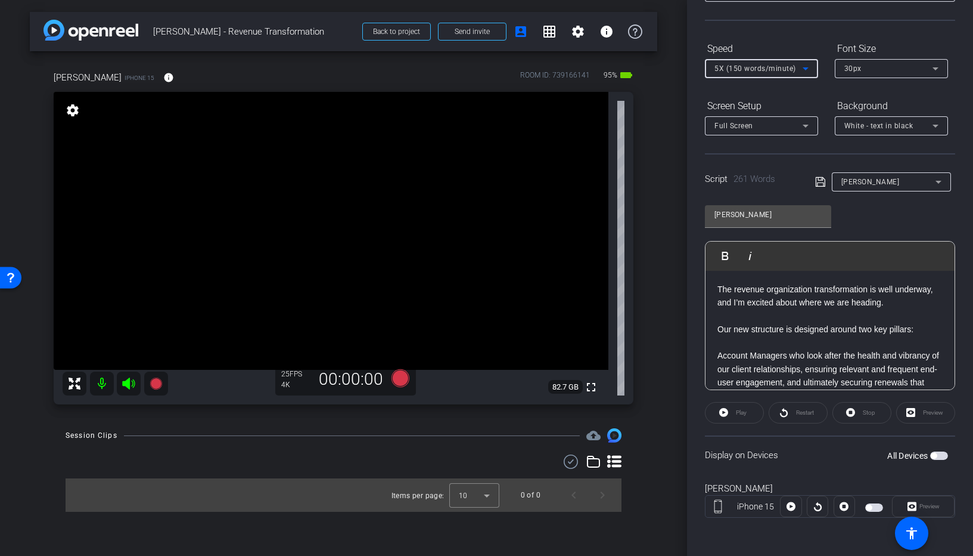
click at [933, 458] on span "button" at bounding box center [939, 455] width 18 height 8
click at [926, 507] on span "Preview" at bounding box center [930, 505] width 20 height 7
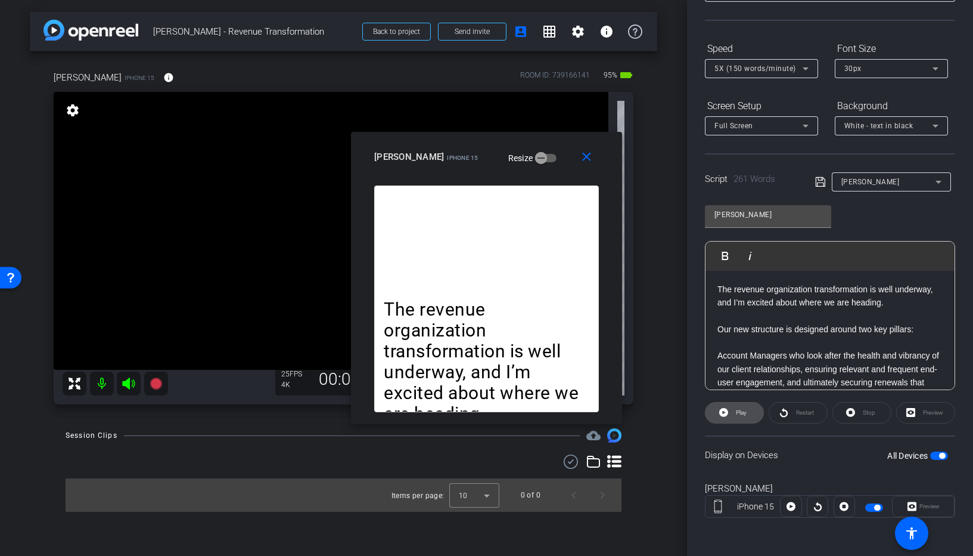
click at [738, 412] on span "Play" at bounding box center [741, 412] width 11 height 7
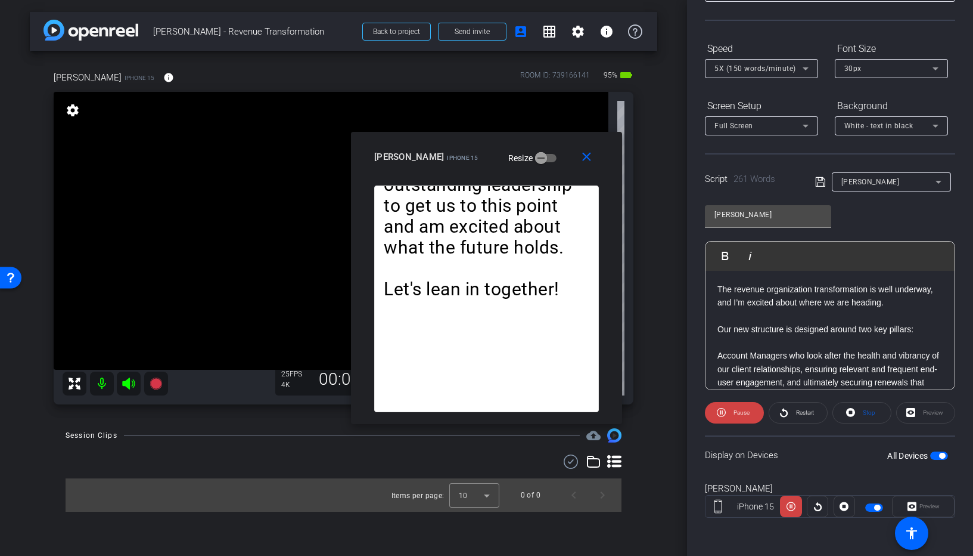
click at [867, 66] on div "30px" at bounding box center [889, 68] width 88 height 15
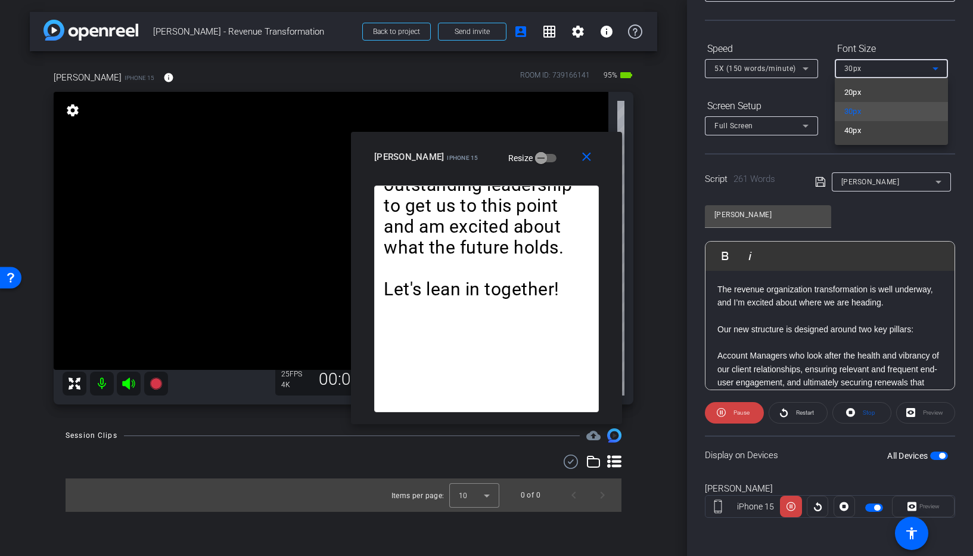
click at [869, 122] on mat-option "40px" at bounding box center [891, 130] width 113 height 19
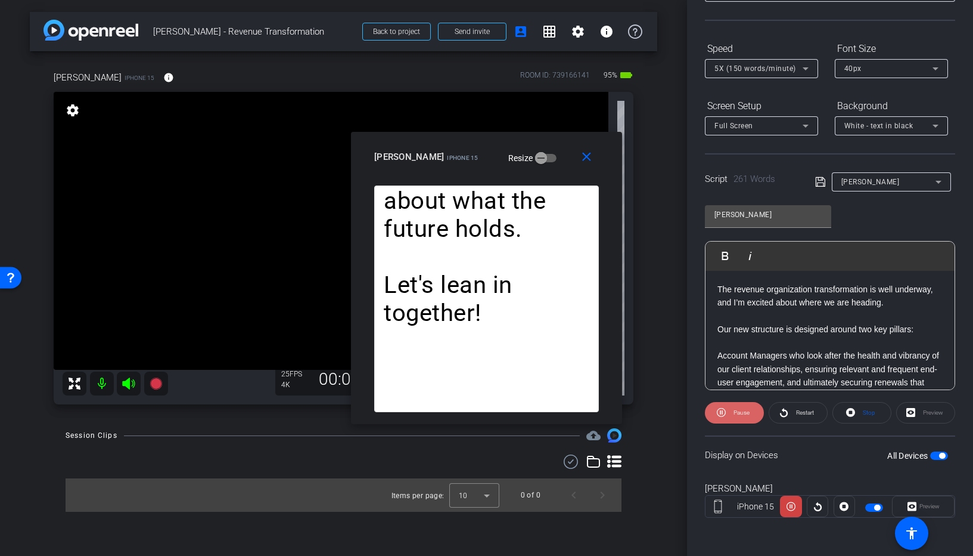
click at [731, 412] on span "Pause" at bounding box center [740, 412] width 19 height 17
click at [869, 411] on span "Stop" at bounding box center [869, 412] width 13 height 7
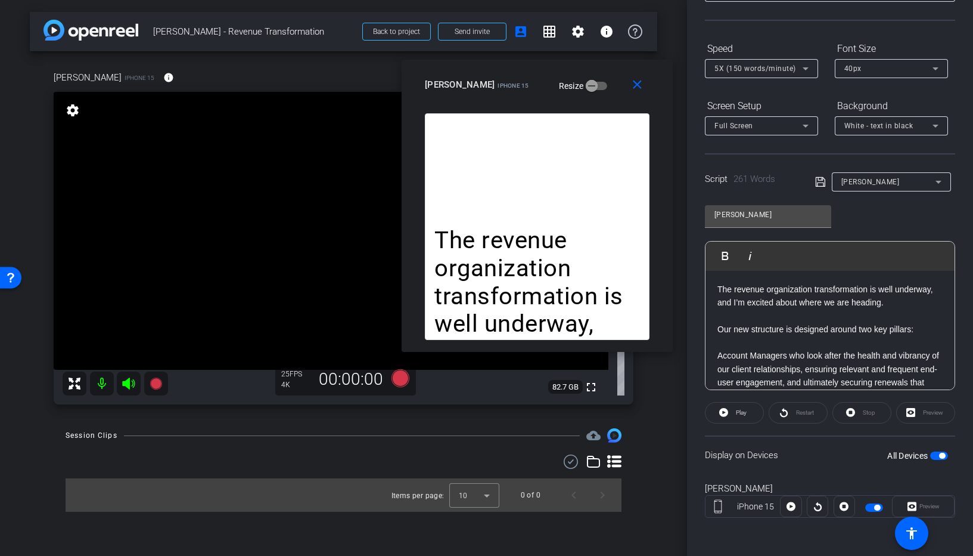
drag, startPoint x: 576, startPoint y: 111, endPoint x: 595, endPoint y: 87, distance: 30.6
click at [595, 87] on div "amanda iPhone 15 Resize" at bounding box center [542, 84] width 234 height 21
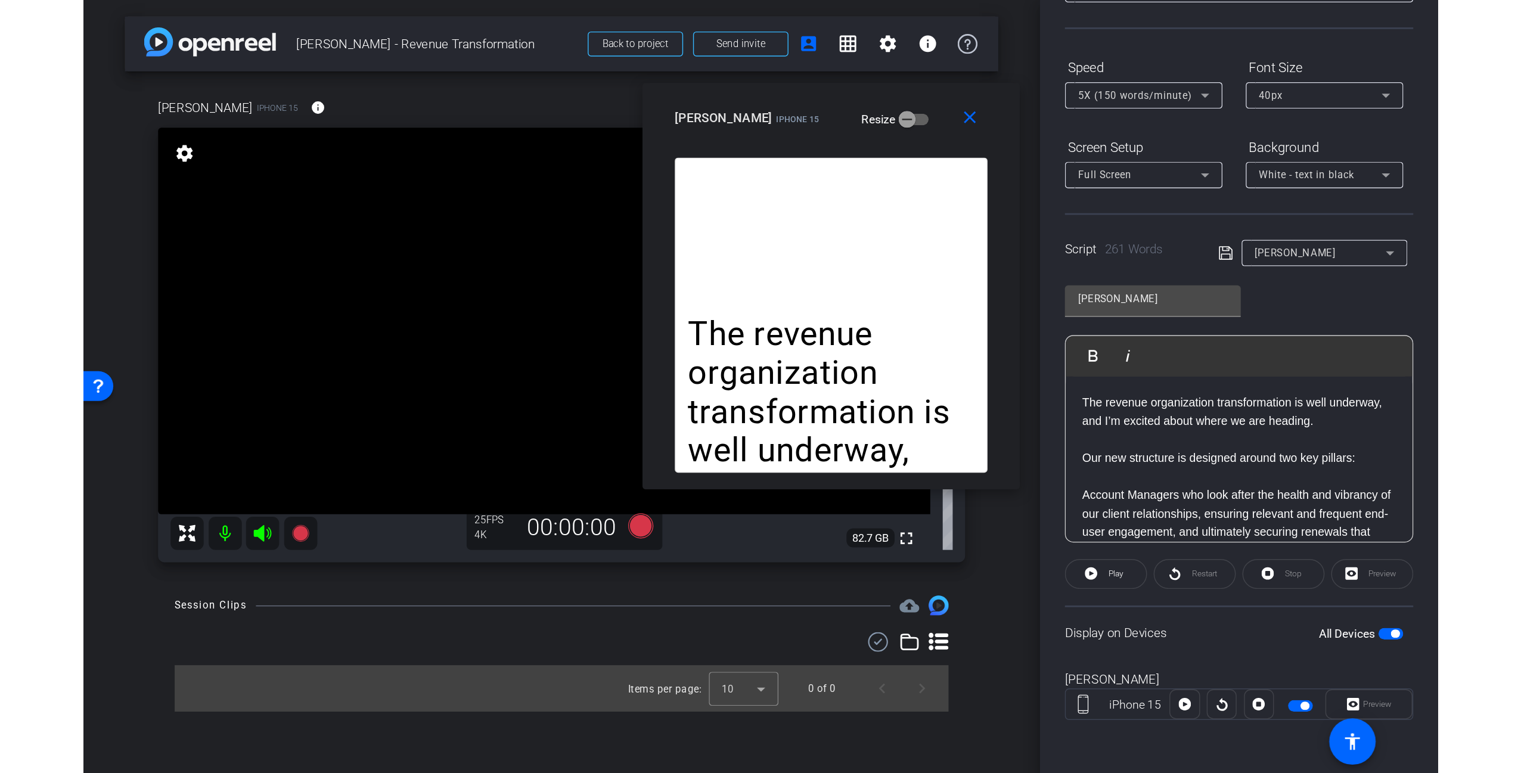
scroll to position [0, 0]
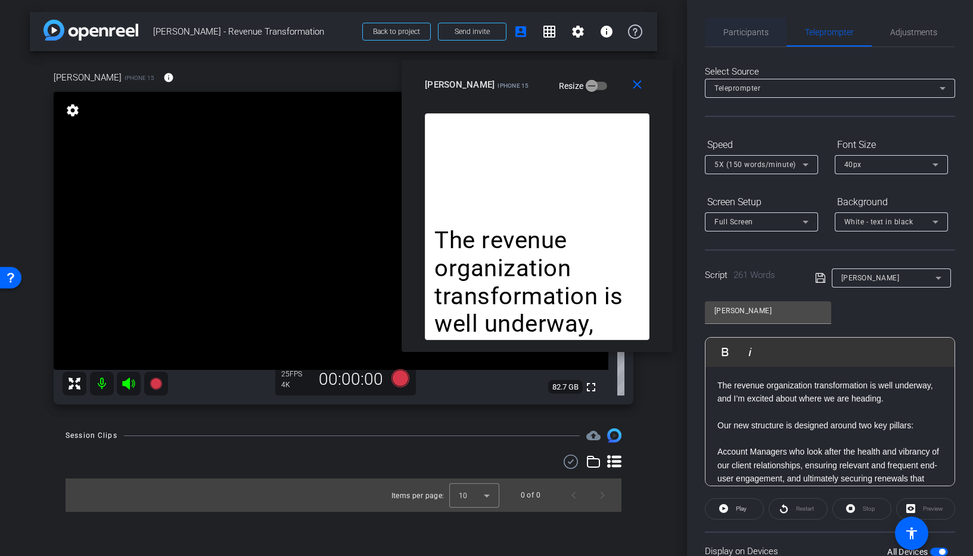
click at [761, 30] on span "Participants" at bounding box center [746, 32] width 45 height 8
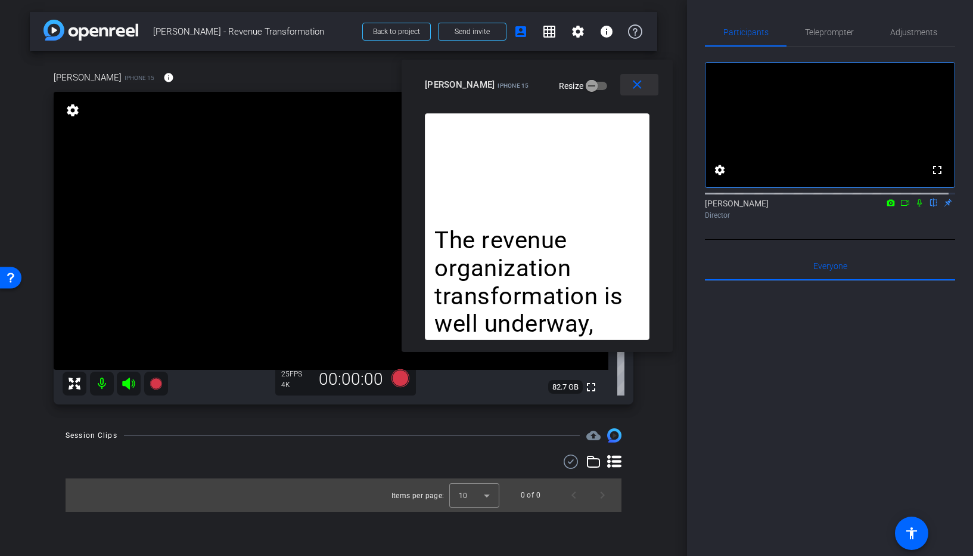
click at [640, 85] on mat-icon "close" at bounding box center [637, 84] width 15 height 15
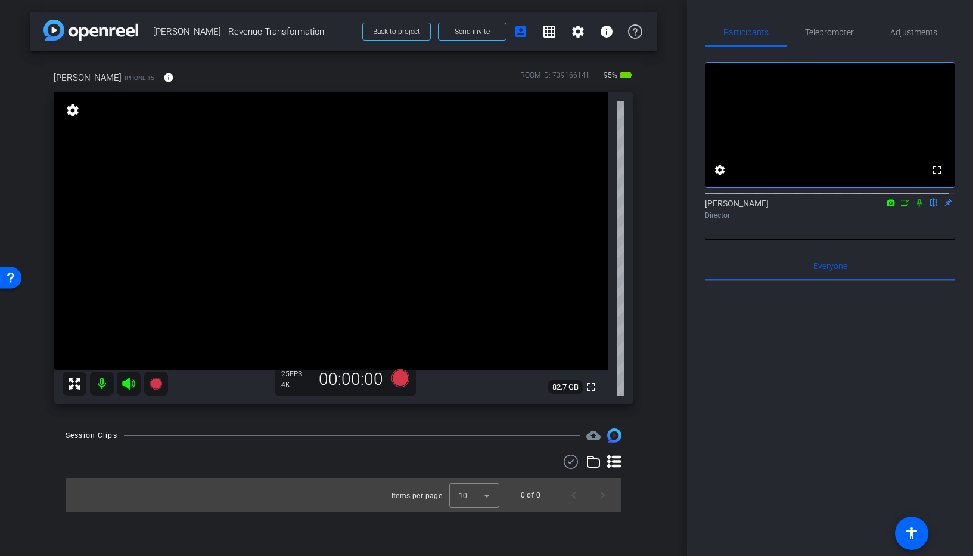
drag, startPoint x: 722, startPoint y: 362, endPoint x: 715, endPoint y: 363, distance: 7.2
click at [718, 363] on div at bounding box center [830, 428] width 250 height 295
click at [405, 447] on div "Session Clips cloud_upload Items per page: 10 0 of 0" at bounding box center [344, 469] width 628 height 83
click at [917, 207] on icon at bounding box center [919, 203] width 5 height 8
click at [915, 207] on icon at bounding box center [920, 202] width 10 height 8
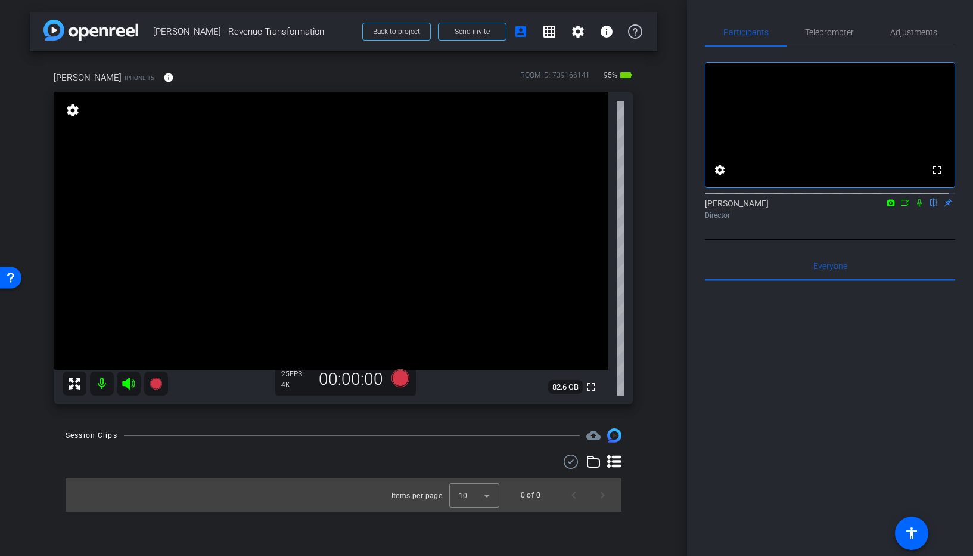
click at [902, 240] on div "fullscreen settings Carl Schmidt flip Director" at bounding box center [830, 143] width 250 height 193
drag, startPoint x: 769, startPoint y: 464, endPoint x: 759, endPoint y: 450, distance: 17.0
click at [770, 464] on div at bounding box center [830, 428] width 250 height 295
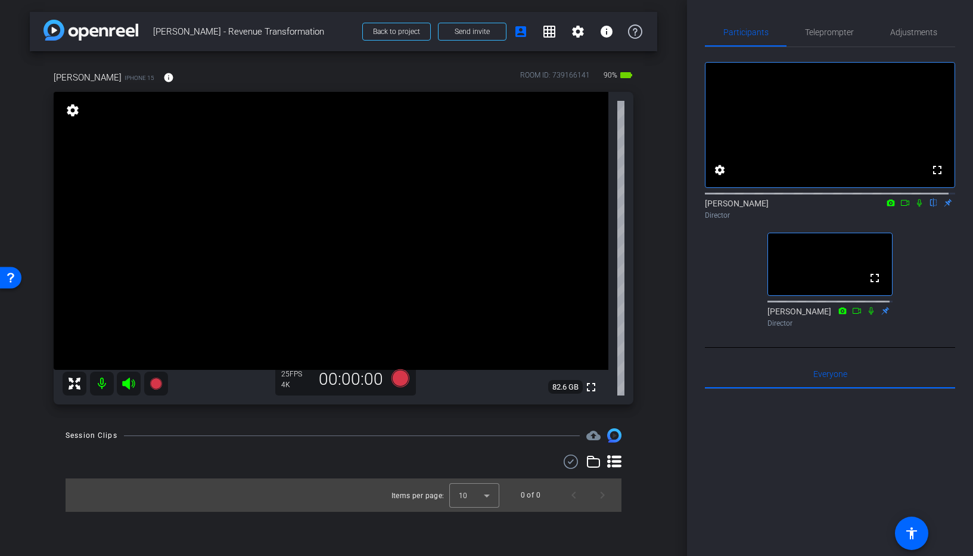
click at [915, 207] on icon at bounding box center [920, 202] width 10 height 8
click at [926, 266] on div "fullscreen settings Carl Schmidt flip Director fullscreen Adam Kovalsky Director" at bounding box center [830, 189] width 250 height 285
click at [915, 207] on icon at bounding box center [920, 202] width 10 height 8
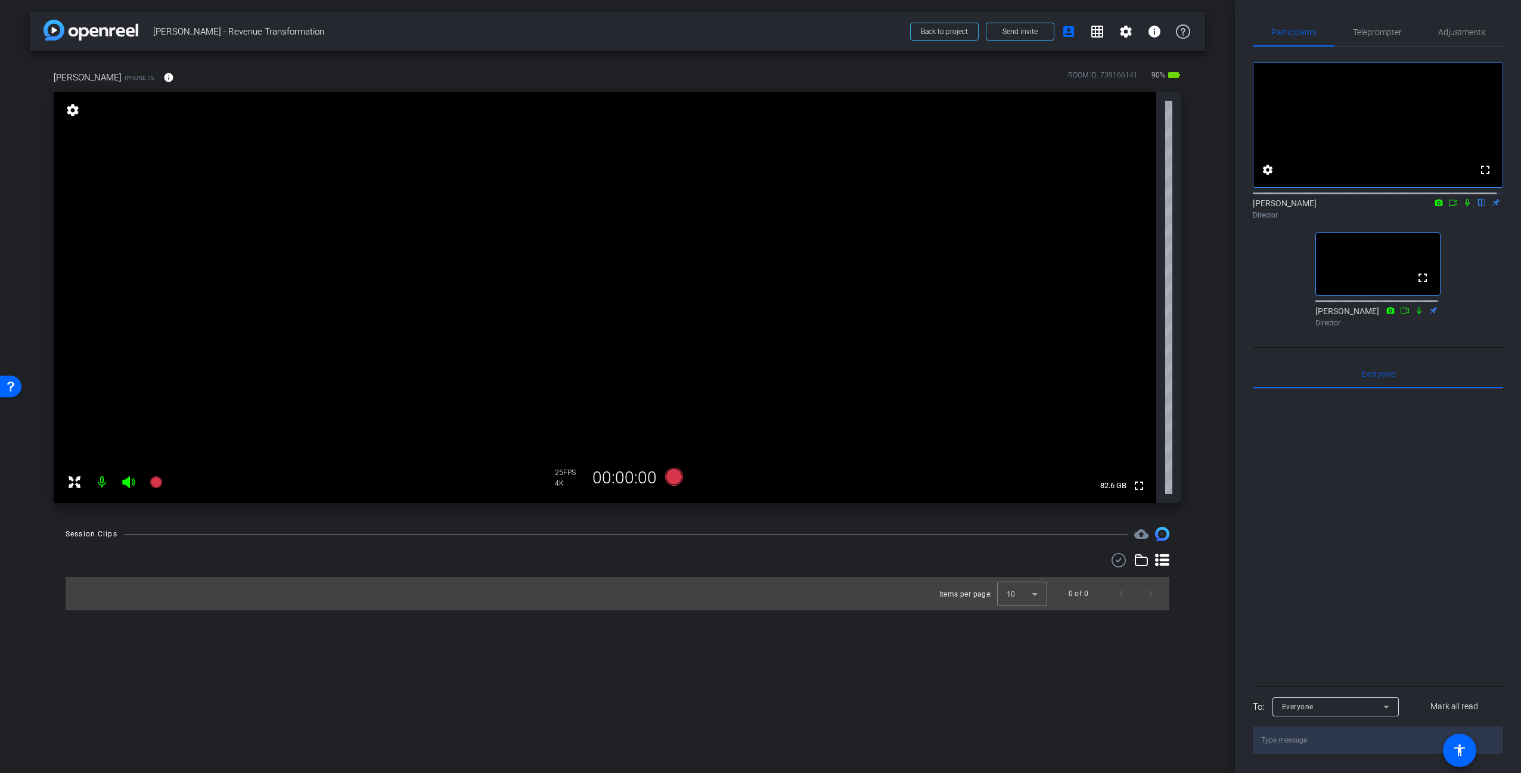
click at [694, 639] on div "arrow_back Warren - Revenue Transformation Back to project Send invite account_…" at bounding box center [617, 386] width 1235 height 773
click at [1220, 165] on div "arrow_back Warren - Revenue Transformation Back to project Send invite account_…" at bounding box center [617, 386] width 1235 height 773
click at [873, 609] on div "Items per page: 10 0 of 0" at bounding box center [618, 593] width 1104 height 33
click at [1082, 683] on div "arrow_back Warren - Revenue Transformation Back to project Send invite account_…" at bounding box center [617, 386] width 1235 height 773
click at [820, 705] on div "arrow_back Warren - Revenue Transformation Back to project Send invite account_…" at bounding box center [617, 386] width 1235 height 773
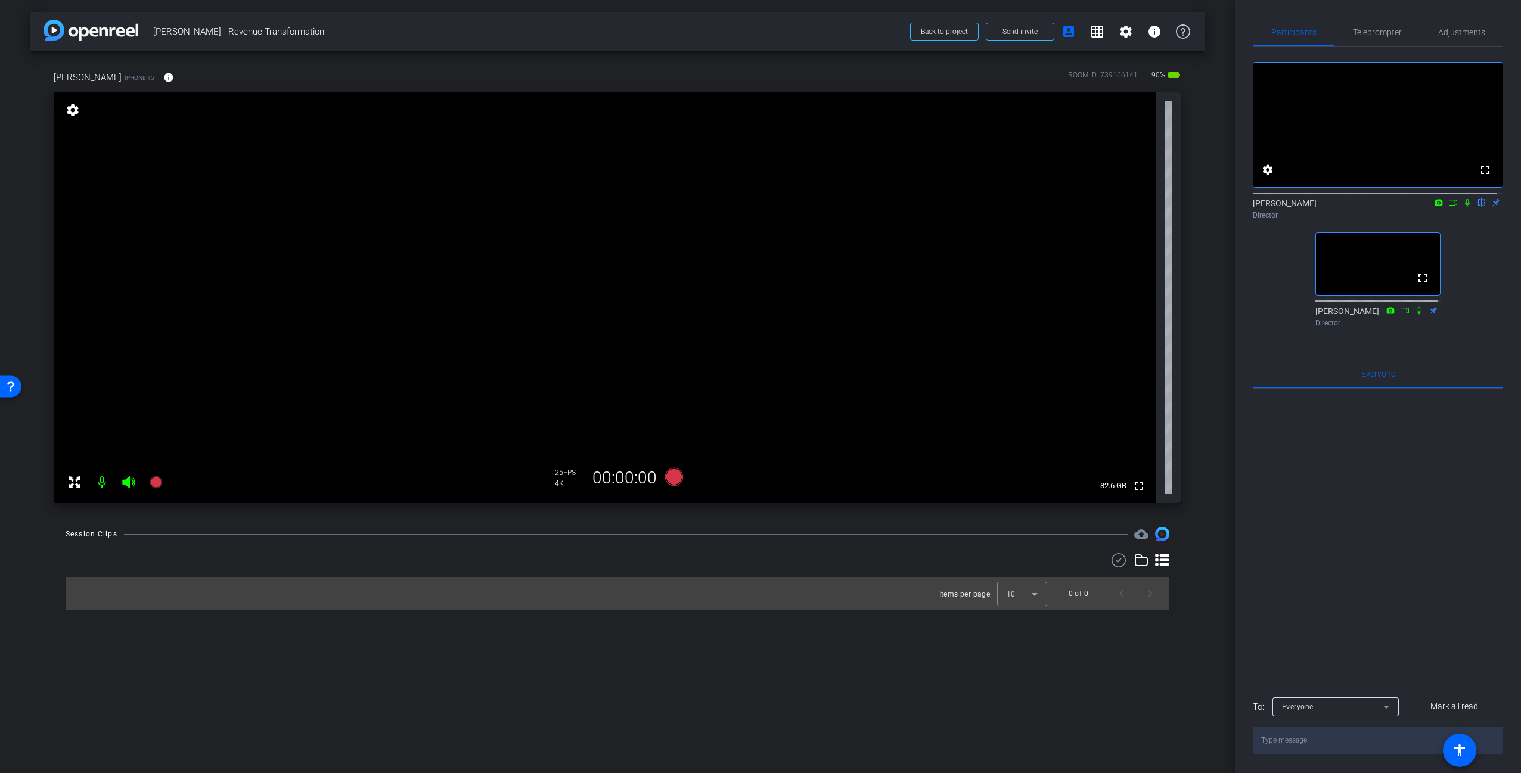
click at [1205, 216] on div "arrow_back Warren - Revenue Transformation Back to project Send invite account_…" at bounding box center [617, 386] width 1235 height 773
click at [1384, 36] on span "Teleprompter" at bounding box center [1377, 32] width 49 height 8
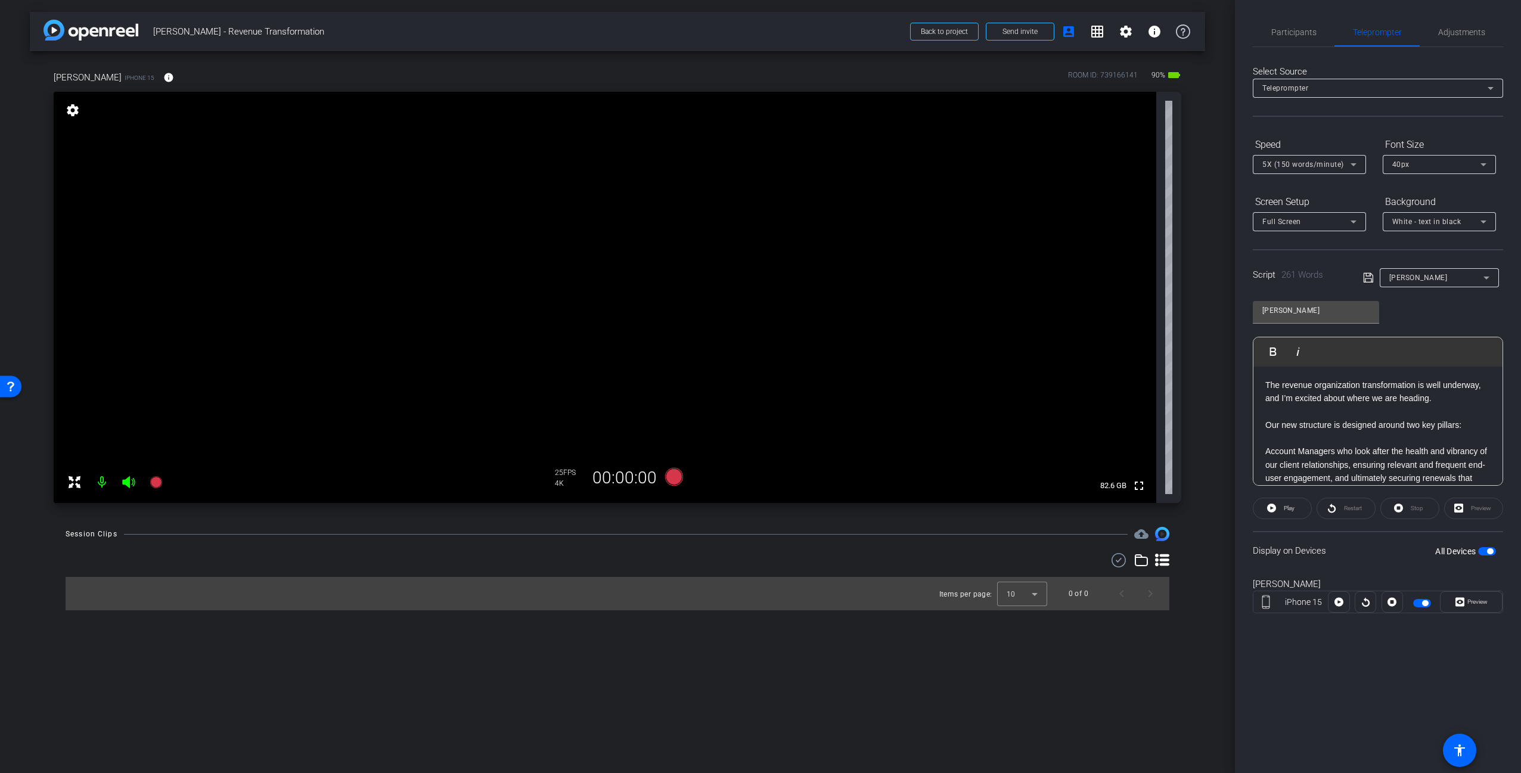
click at [1487, 548] on button "All Devices" at bounding box center [1487, 551] width 18 height 8
click at [1487, 551] on span "button" at bounding box center [1487, 551] width 18 height 8
click at [1483, 601] on span "Preview" at bounding box center [1477, 601] width 20 height 7
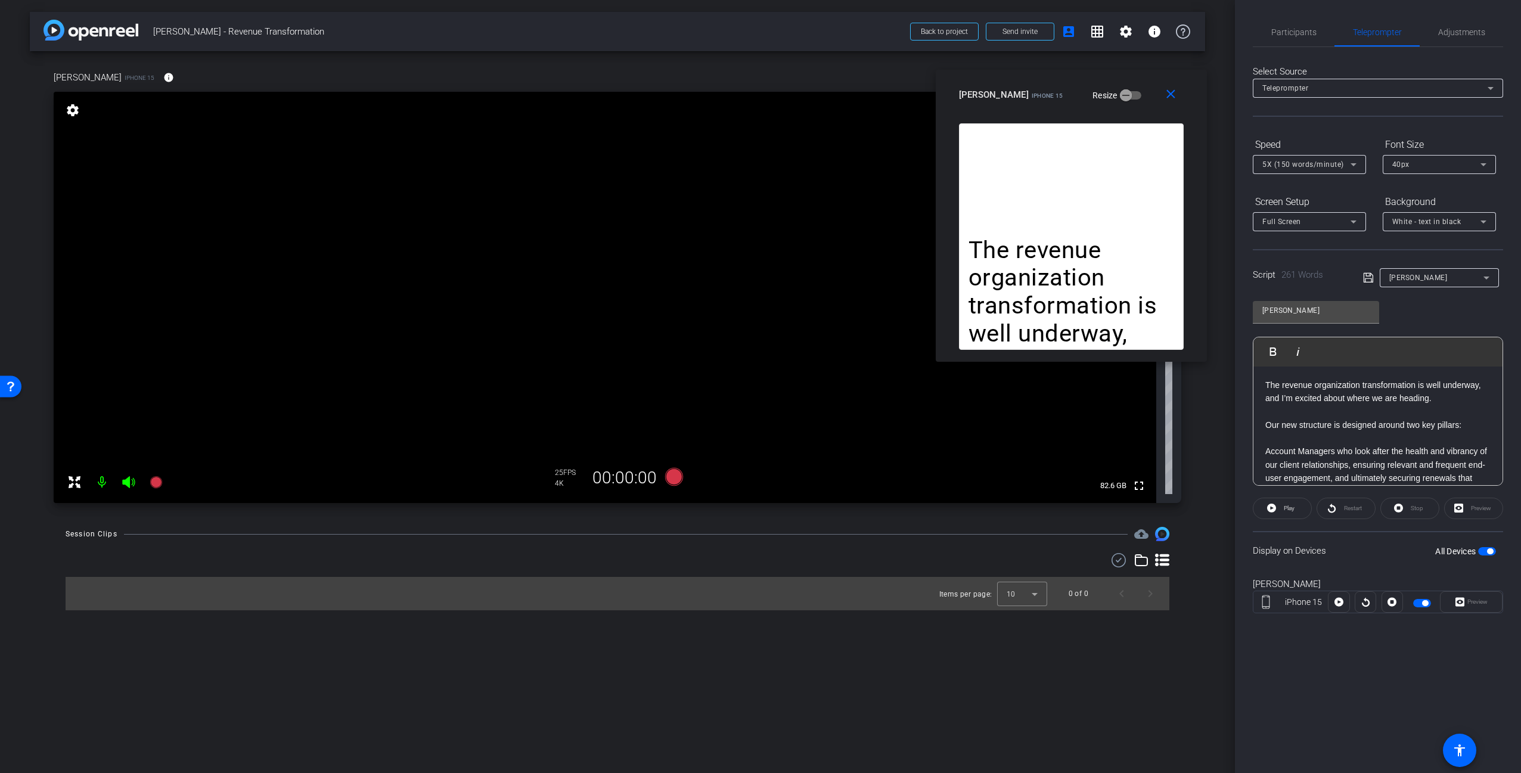
drag, startPoint x: 811, startPoint y: 262, endPoint x: 1118, endPoint y: 87, distance: 352.9
click at [1118, 87] on div "amanda iPhone 15 Resize" at bounding box center [1076, 94] width 234 height 21
click at [1050, 110] on div "close amanda iPhone 15 Resize" at bounding box center [1071, 97] width 271 height 54
click at [1492, 551] on span "button" at bounding box center [1490, 551] width 6 height 6
click at [1464, 663] on div "Participants Teleprompter Adjustments settings Carl Schmidt flip Director Adam …" at bounding box center [1378, 386] width 286 height 773
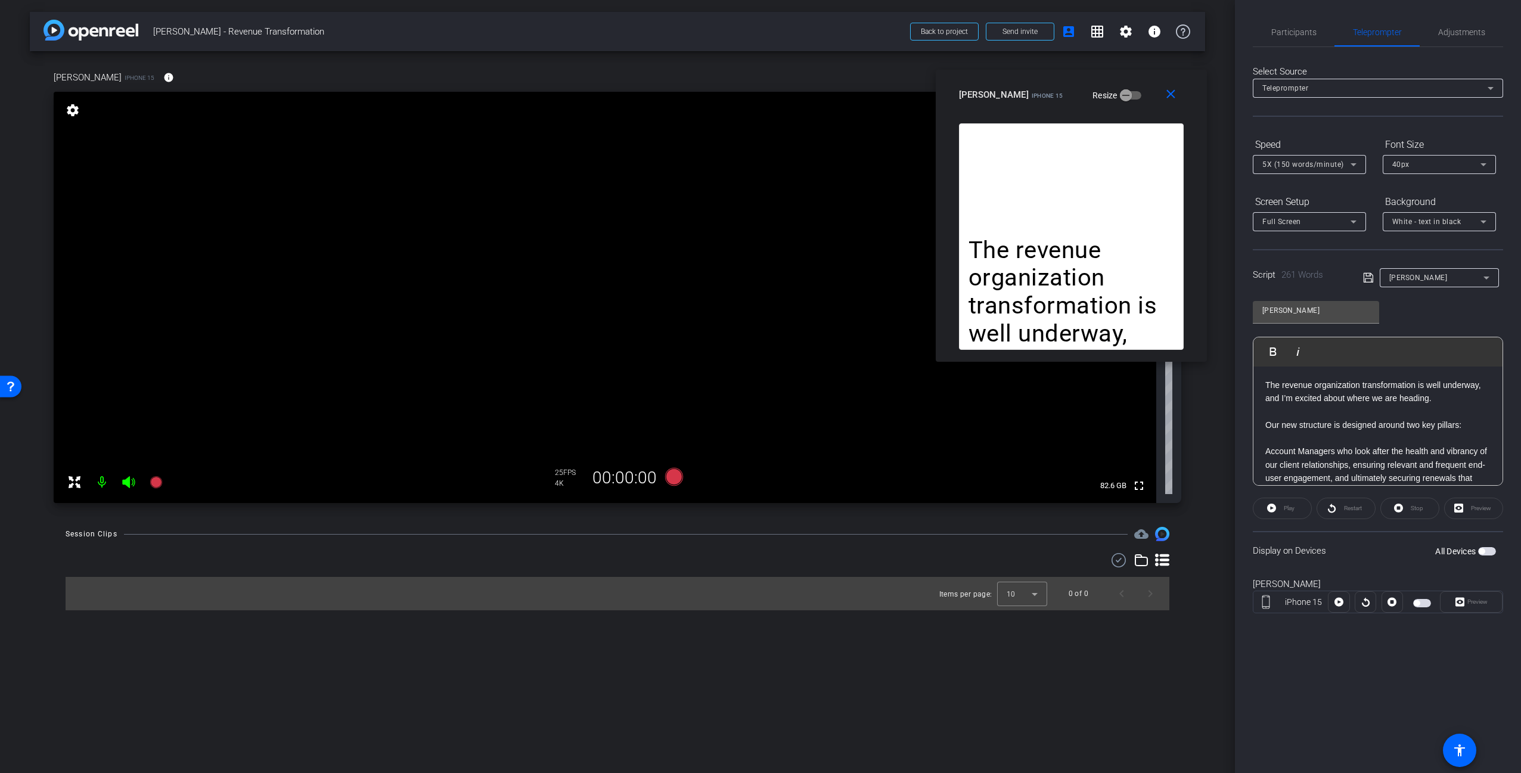
drag, startPoint x: 1166, startPoint y: 191, endPoint x: 1176, endPoint y: 206, distance: 17.7
click at [1168, 191] on div "The revenue organization transformation is well underway, and I’m excited about…" at bounding box center [1071, 236] width 225 height 226
click at [1485, 548] on span "button" at bounding box center [1487, 551] width 18 height 8
click at [1482, 669] on div "Participants Teleprompter Adjustments settings Carl Schmidt flip Director Adam …" at bounding box center [1378, 386] width 286 height 773
click at [1485, 626] on div "amanda iPhone 15 Preview" at bounding box center [1378, 601] width 250 height 64
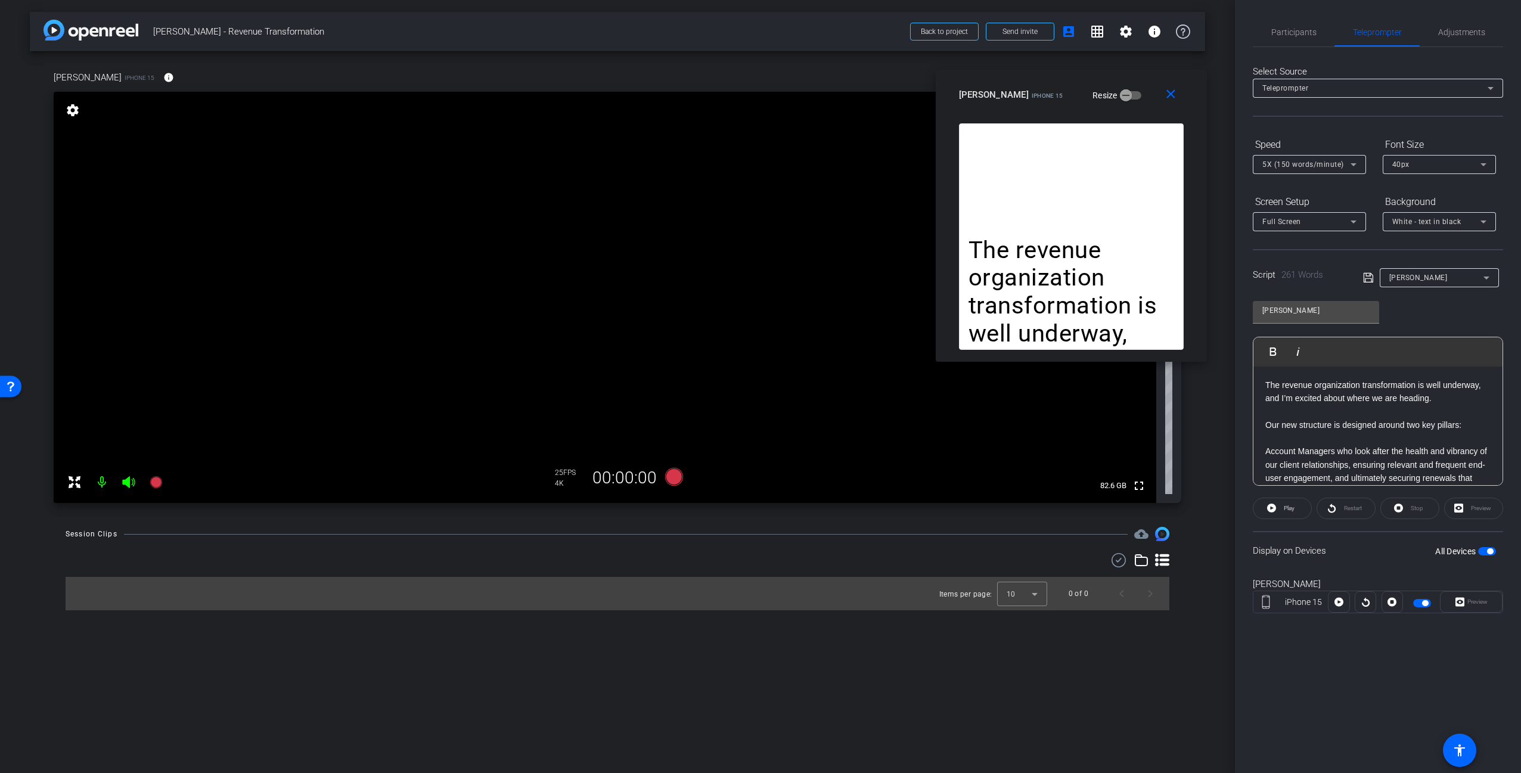
drag, startPoint x: 1357, startPoint y: 708, endPoint x: 1367, endPoint y: 706, distance: 10.3
click at [1360, 709] on div "Participants Teleprompter Adjustments settings Carl Schmidt flip Director Adam …" at bounding box center [1378, 386] width 286 height 773
click at [1215, 728] on div "arrow_back Warren - Revenue Transformation Back to project Send invite account_…" at bounding box center [617, 386] width 1235 height 773
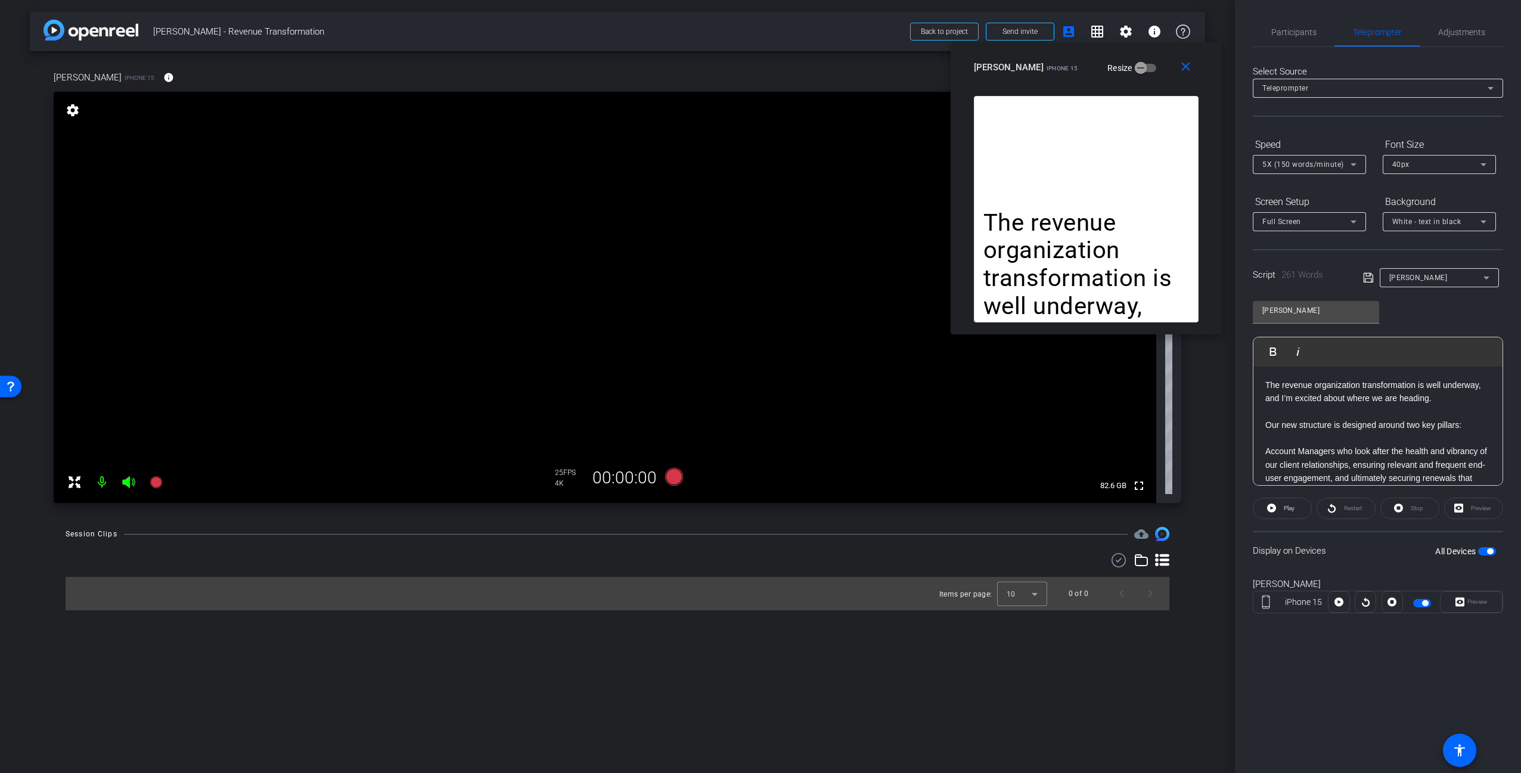
drag, startPoint x: 1030, startPoint y: 77, endPoint x: 1022, endPoint y: 64, distance: 15.2
click at [1022, 64] on div "amanda iPhone 15" at bounding box center [1026, 66] width 104 height 14
click at [1047, 206] on div "The revenue organization transformation is well underway, and I’m excited about…" at bounding box center [1086, 209] width 225 height 226
click at [1143, 651] on div "arrow_back Warren - Revenue Transformation Back to project Send invite account_…" at bounding box center [617, 386] width 1235 height 773
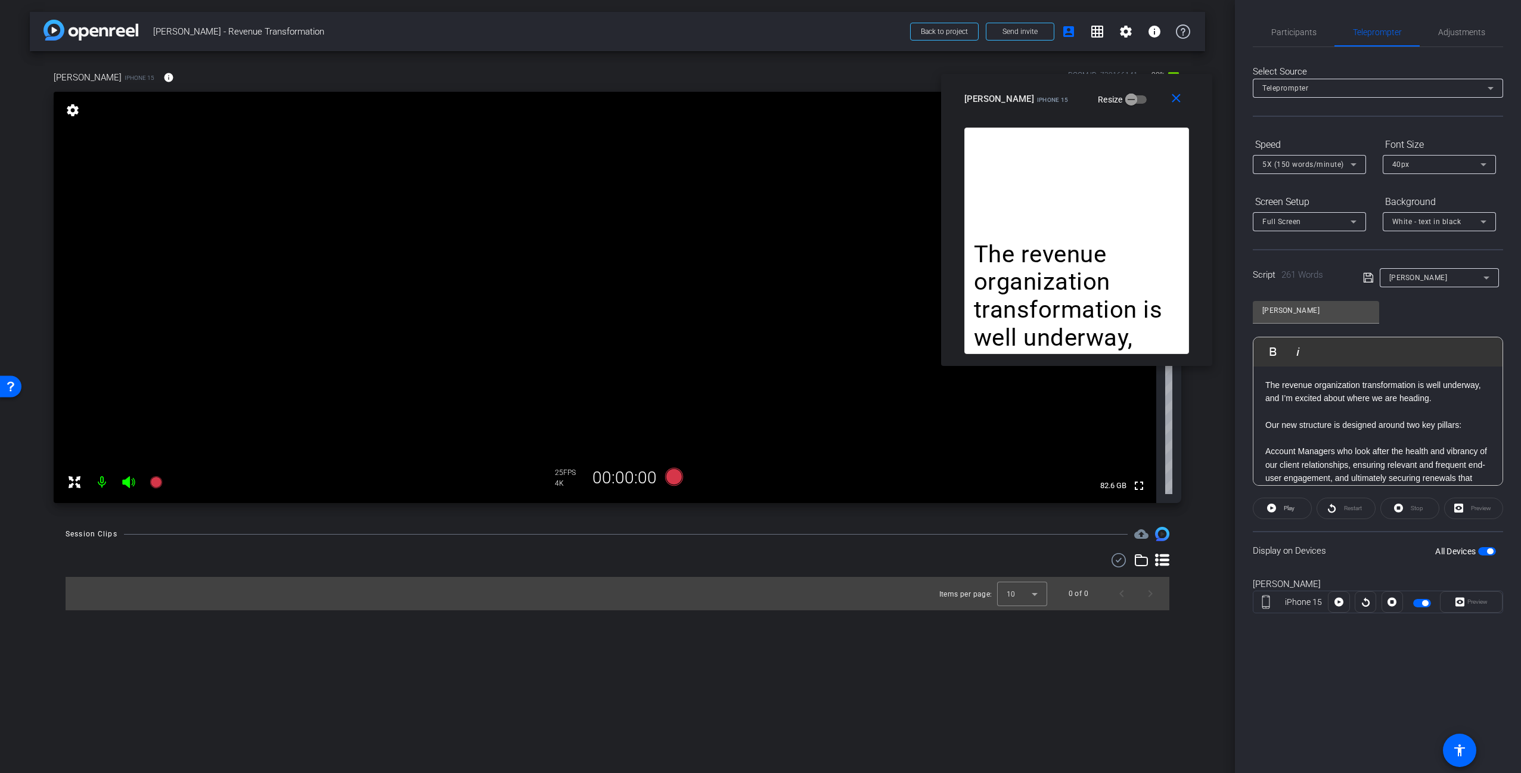
drag, startPoint x: 1040, startPoint y: 64, endPoint x: 1031, endPoint y: 96, distance: 33.0
click at [1037, 97] on span "iPhone 15" at bounding box center [1052, 100] width 31 height 7
click at [905, 715] on div "arrow_back Warren - Revenue Transformation Back to project Send invite account_…" at bounding box center [617, 386] width 1235 height 773
click at [1122, 680] on div "arrow_back Warren - Revenue Transformation Back to project Send invite account_…" at bounding box center [617, 386] width 1235 height 773
drag, startPoint x: 1004, startPoint y: 689, endPoint x: 972, endPoint y: 687, distance: 32.2
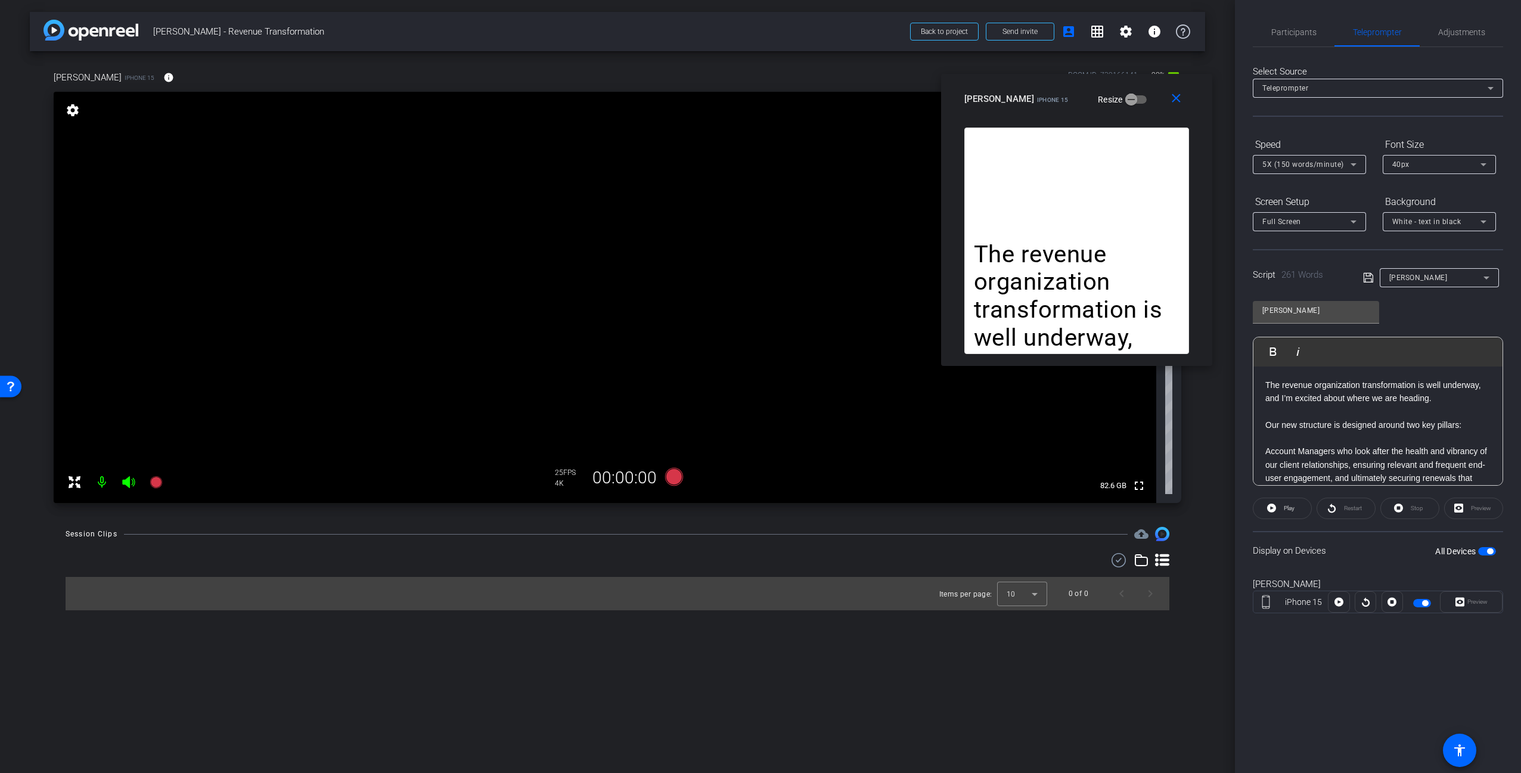
click at [1000, 688] on div "arrow_back Warren - Revenue Transformation Back to project Send invite account_…" at bounding box center [617, 386] width 1235 height 773
click at [653, 551] on div "Session Clips cloud_upload Items per page: 10 0 of 0" at bounding box center [617, 568] width 1175 height 83
click at [677, 476] on icon at bounding box center [674, 477] width 18 height 18
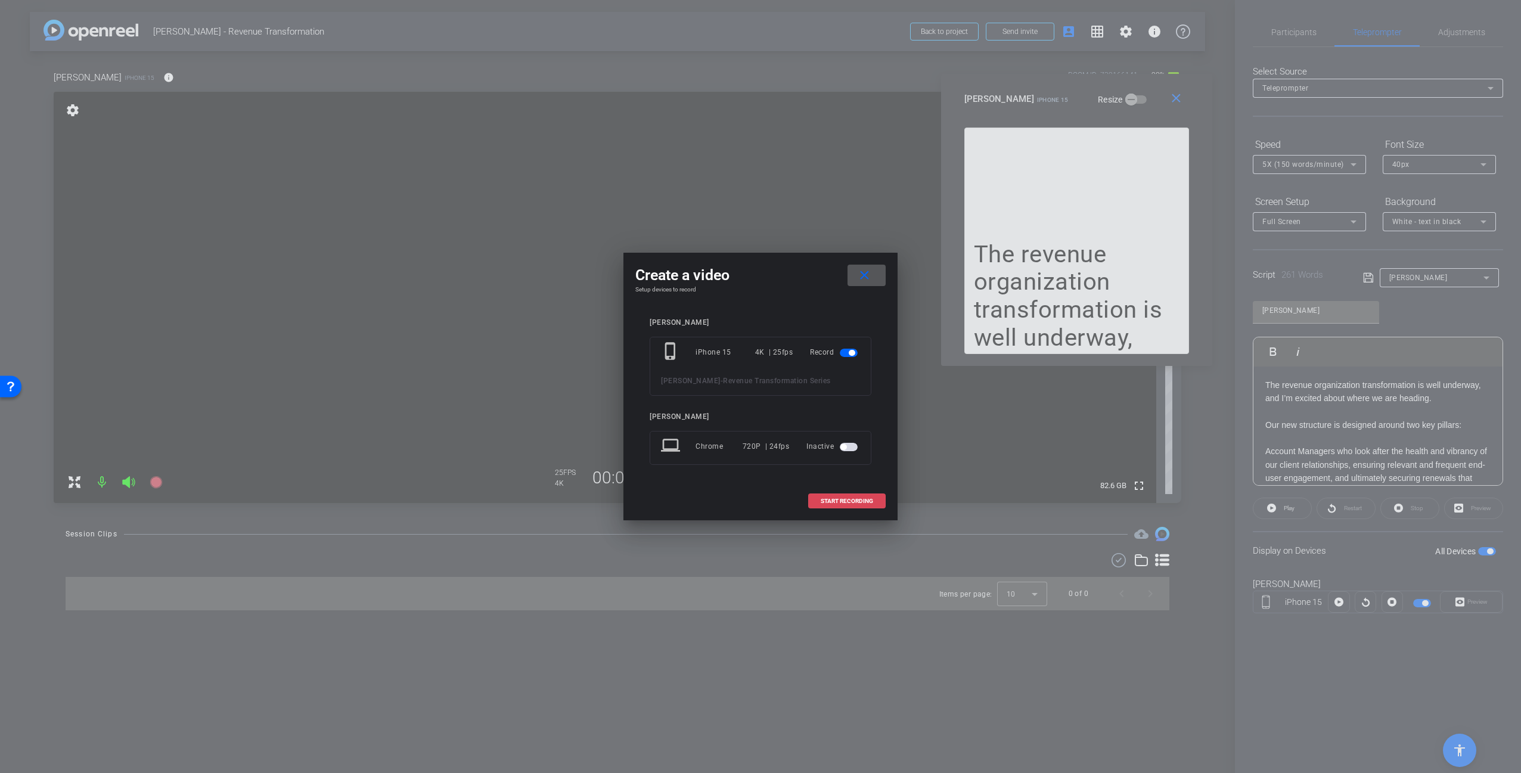
click at [852, 504] on button "START RECORDING" at bounding box center [846, 501] width 77 height 15
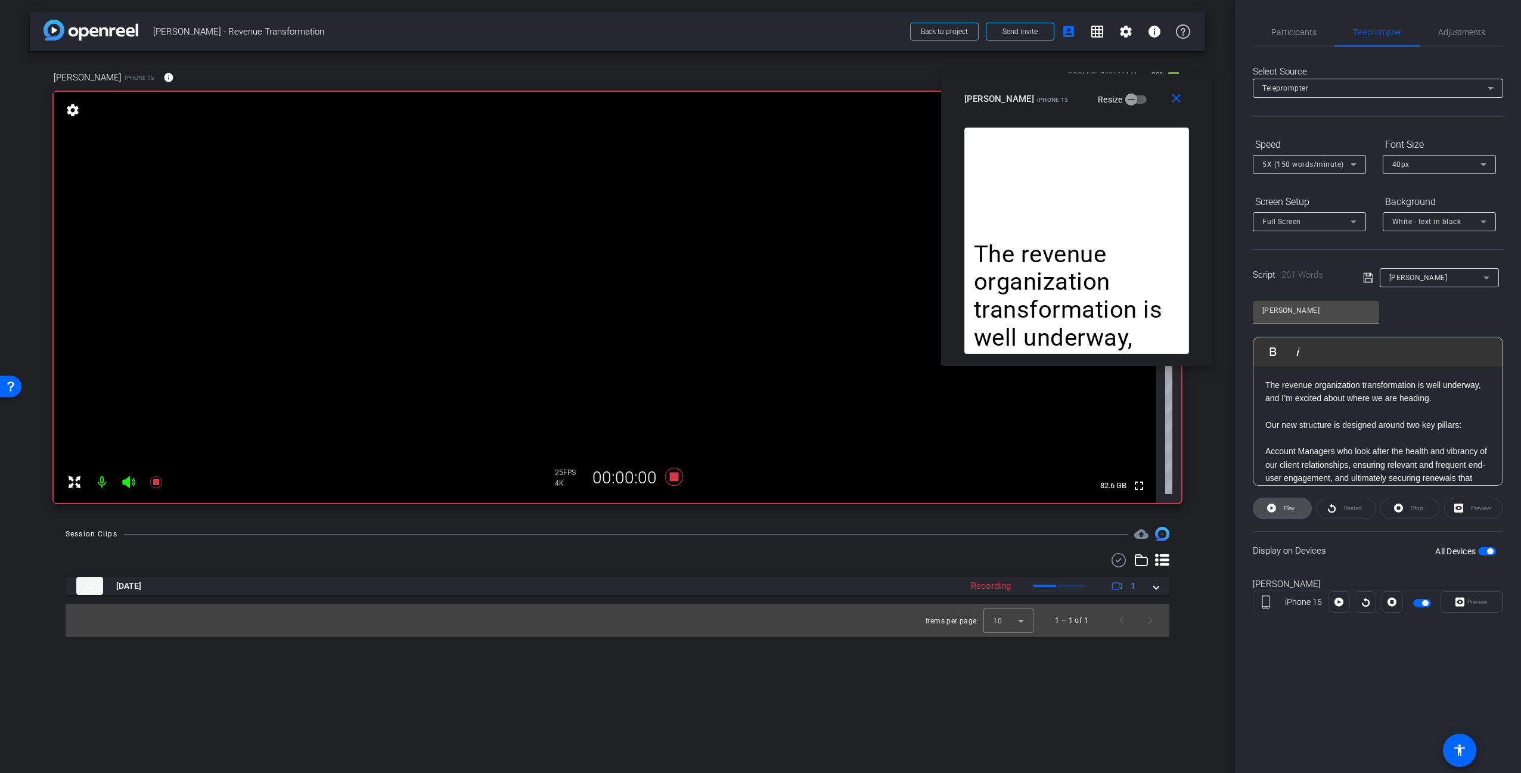
click at [1293, 510] on span "Play" at bounding box center [1289, 508] width 11 height 7
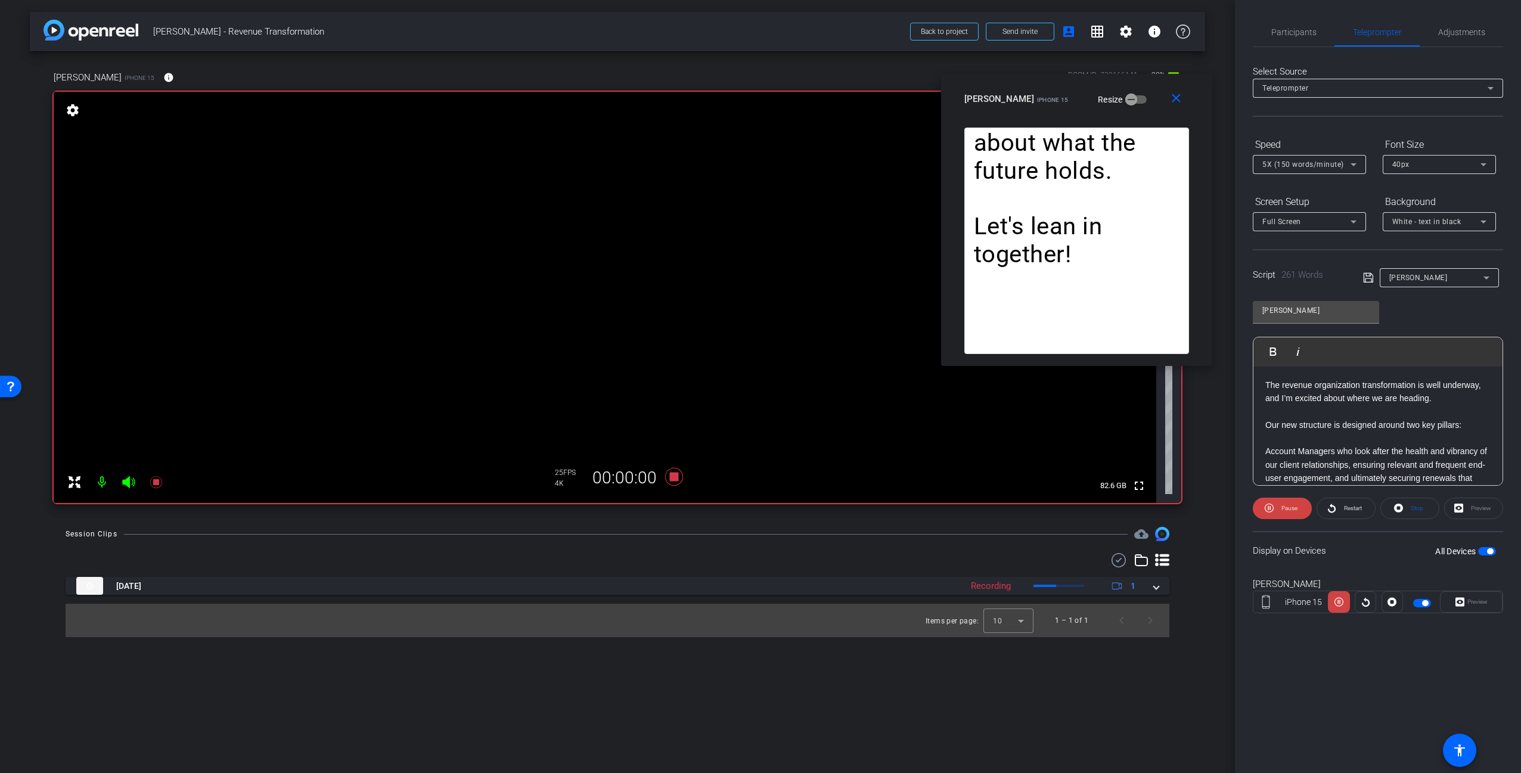
click at [1338, 669] on div "Participants Teleprompter Adjustments settings Carl Schmidt flip Director Adam …" at bounding box center [1378, 386] width 286 height 773
click at [1289, 509] on span "Pause" at bounding box center [1290, 508] width 16 height 7
click at [1289, 509] on span "Play" at bounding box center [1289, 508] width 11 height 7
click at [1289, 509] on span "Pause" at bounding box center [1290, 508] width 16 height 7
click at [674, 477] on icon at bounding box center [674, 477] width 18 height 18
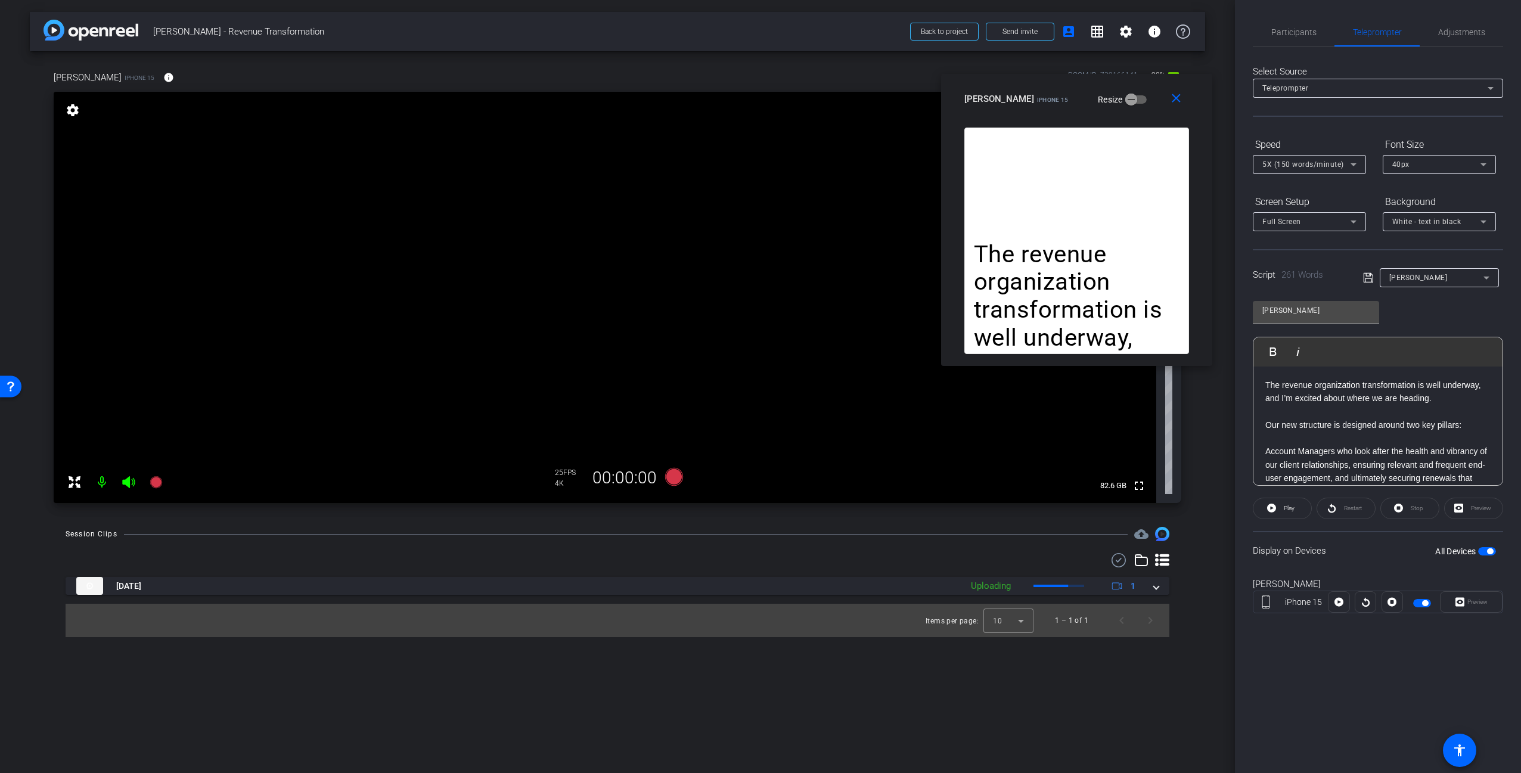
click at [1037, 98] on span "iPhone 15" at bounding box center [1052, 100] width 31 height 7
click at [1147, 97] on div "amanda iPhone 15 Resize" at bounding box center [1081, 98] width 234 height 21
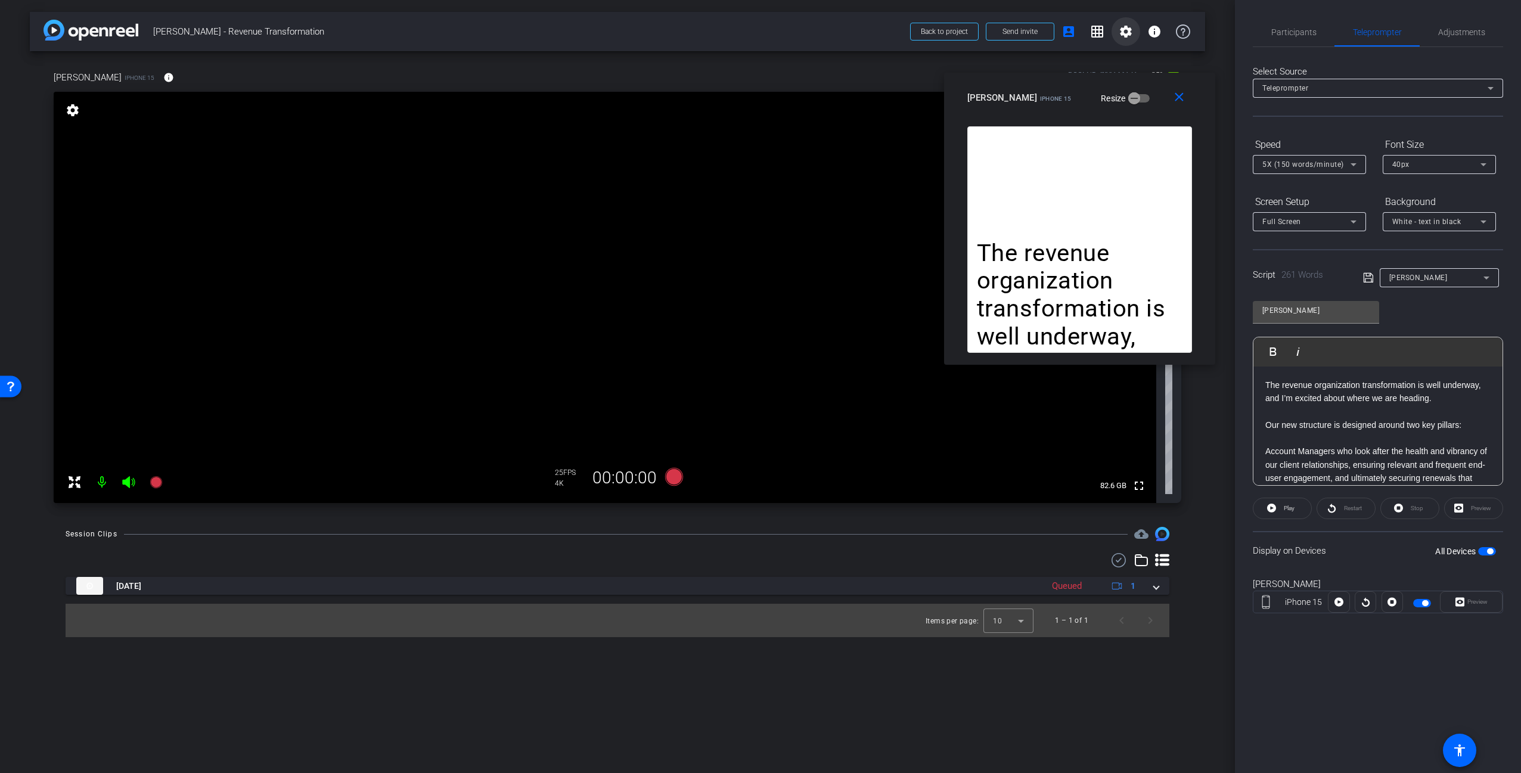
click at [1125, 30] on mat-icon "settings" at bounding box center [1126, 31] width 14 height 14
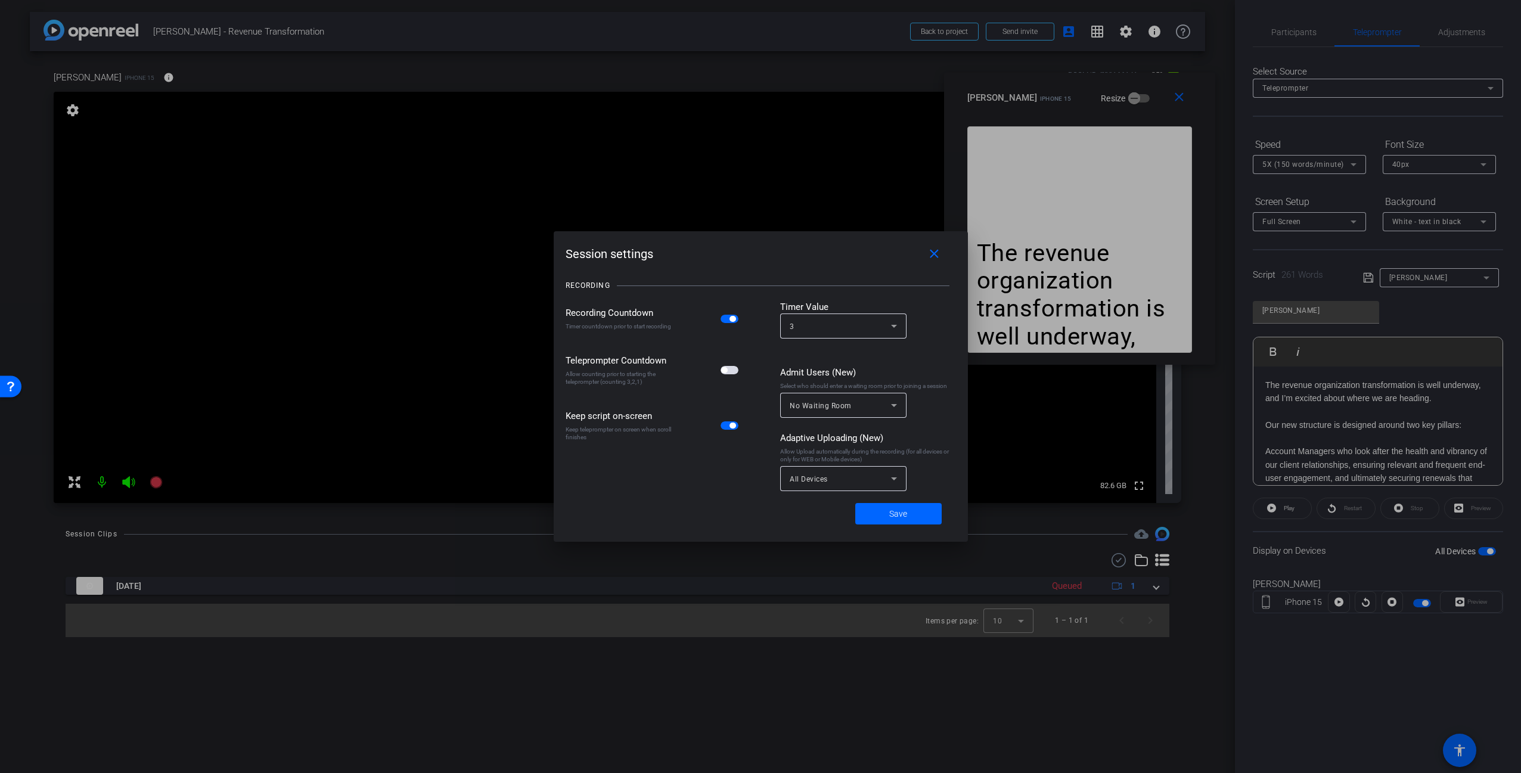
click at [730, 367] on span "button" at bounding box center [730, 370] width 18 height 8
click at [913, 510] on span at bounding box center [898, 513] width 86 height 29
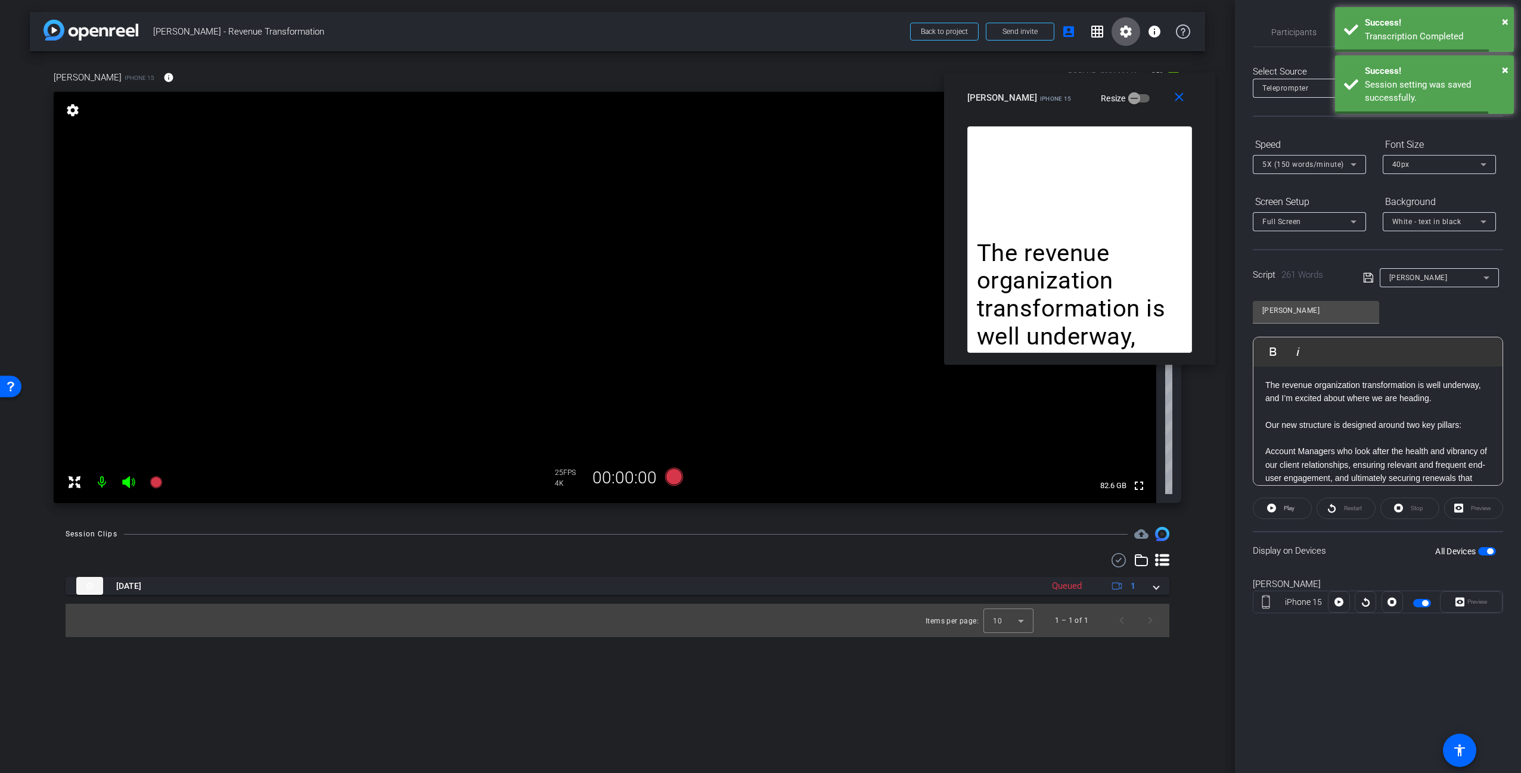
click at [1206, 403] on div "arrow_back Warren - Revenue Transformation Back to project Send invite account_…" at bounding box center [617, 386] width 1235 height 773
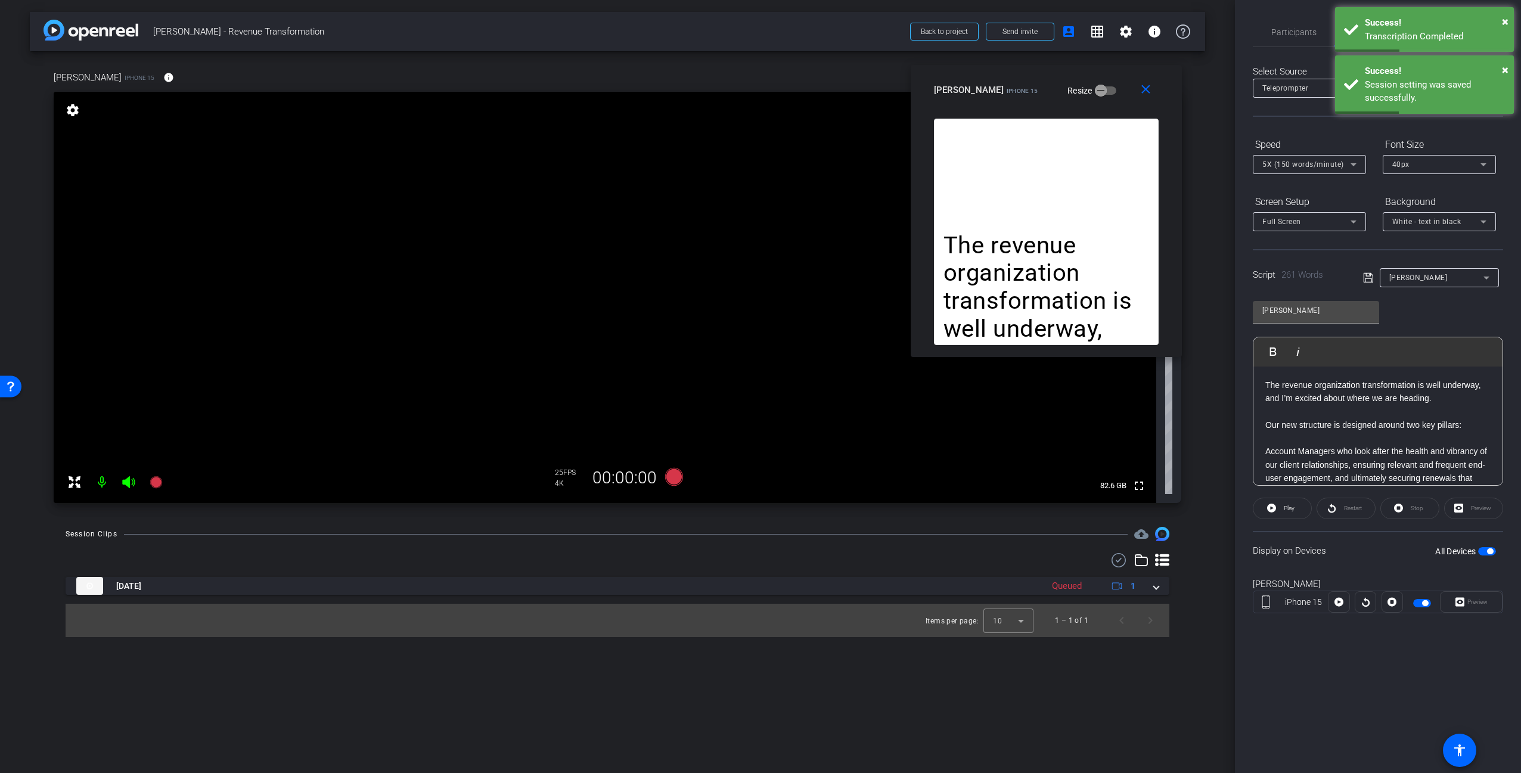
drag, startPoint x: 1045, startPoint y: 89, endPoint x: 1015, endPoint y: 80, distance: 31.1
click at [1050, 81] on mat-slide-toggle "Resize" at bounding box center [1083, 90] width 67 height 19
click at [1215, 180] on div "arrow_back Warren - Revenue Transformation Back to project Send invite account_…" at bounding box center [617, 386] width 1235 height 773
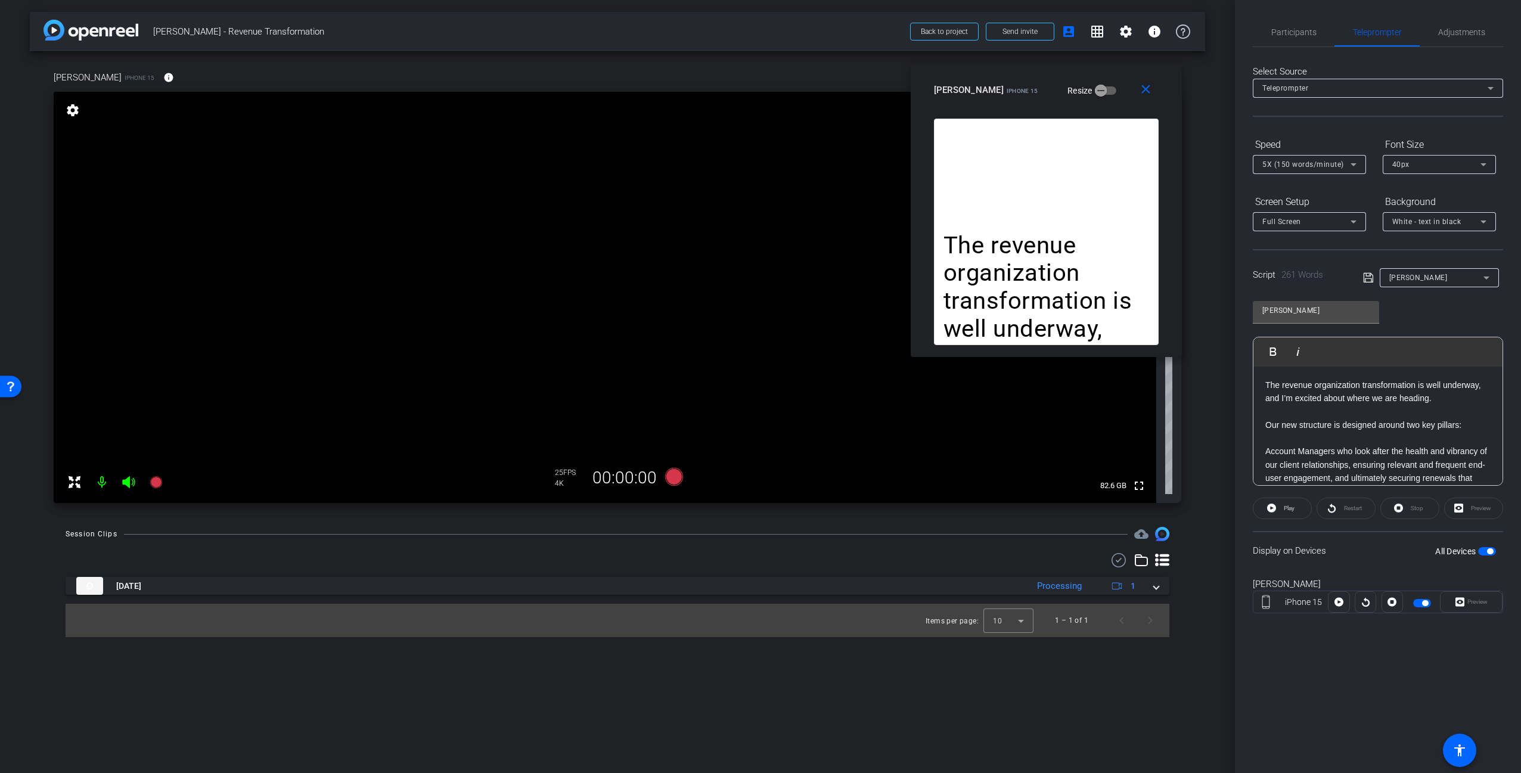
click at [1341, 133] on div "Select Source Teleprompter Speed 5X (150 words/minute) Font Size 40px Screen Se…" at bounding box center [1378, 340] width 250 height 587
click at [1086, 243] on p "The revenue organization transformation is well underway, and I’m excited about…" at bounding box center [1047, 330] width 206 height 196
click at [673, 474] on icon at bounding box center [674, 477] width 18 height 18
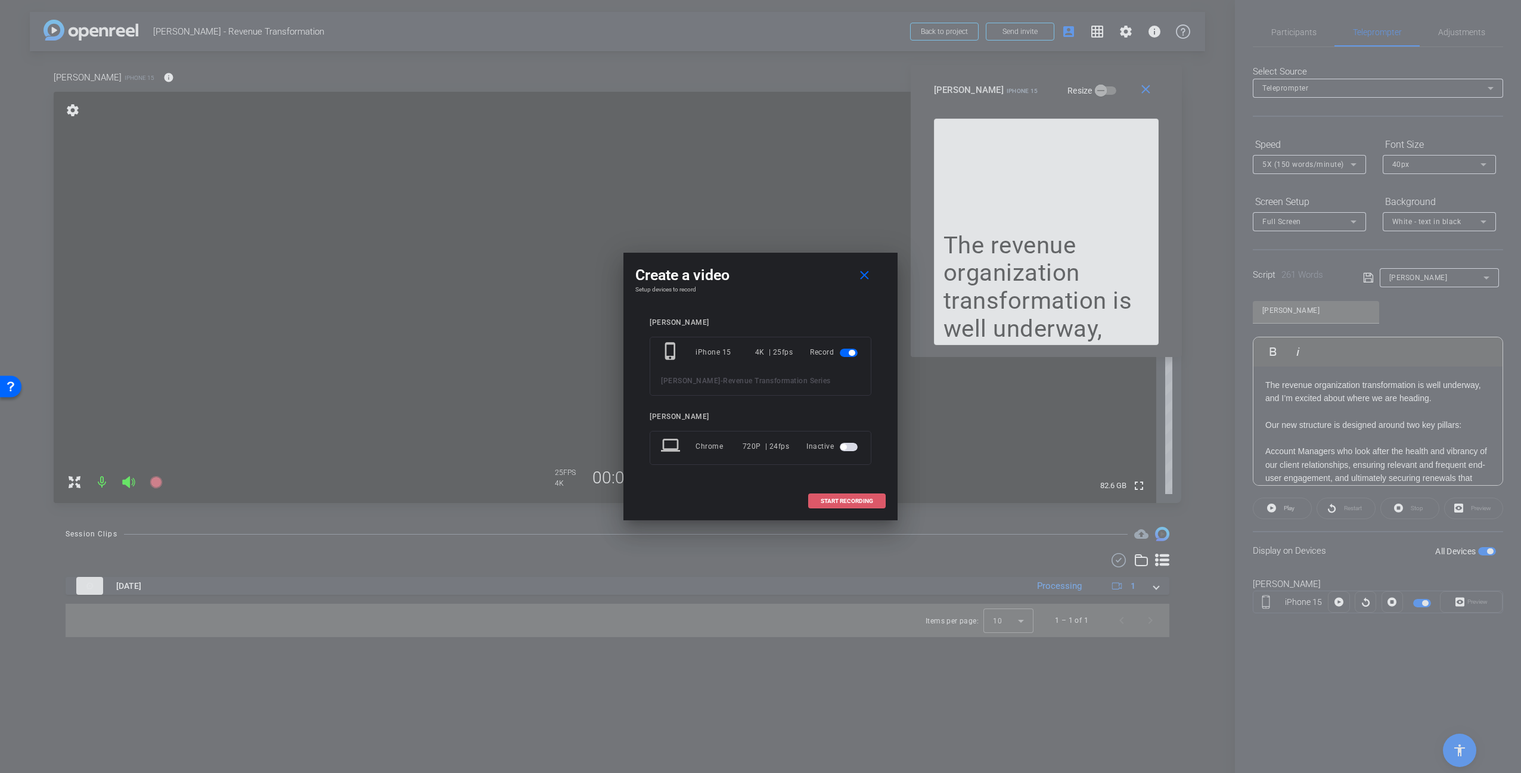
click at [852, 501] on span "START RECORDING" at bounding box center [847, 501] width 52 height 6
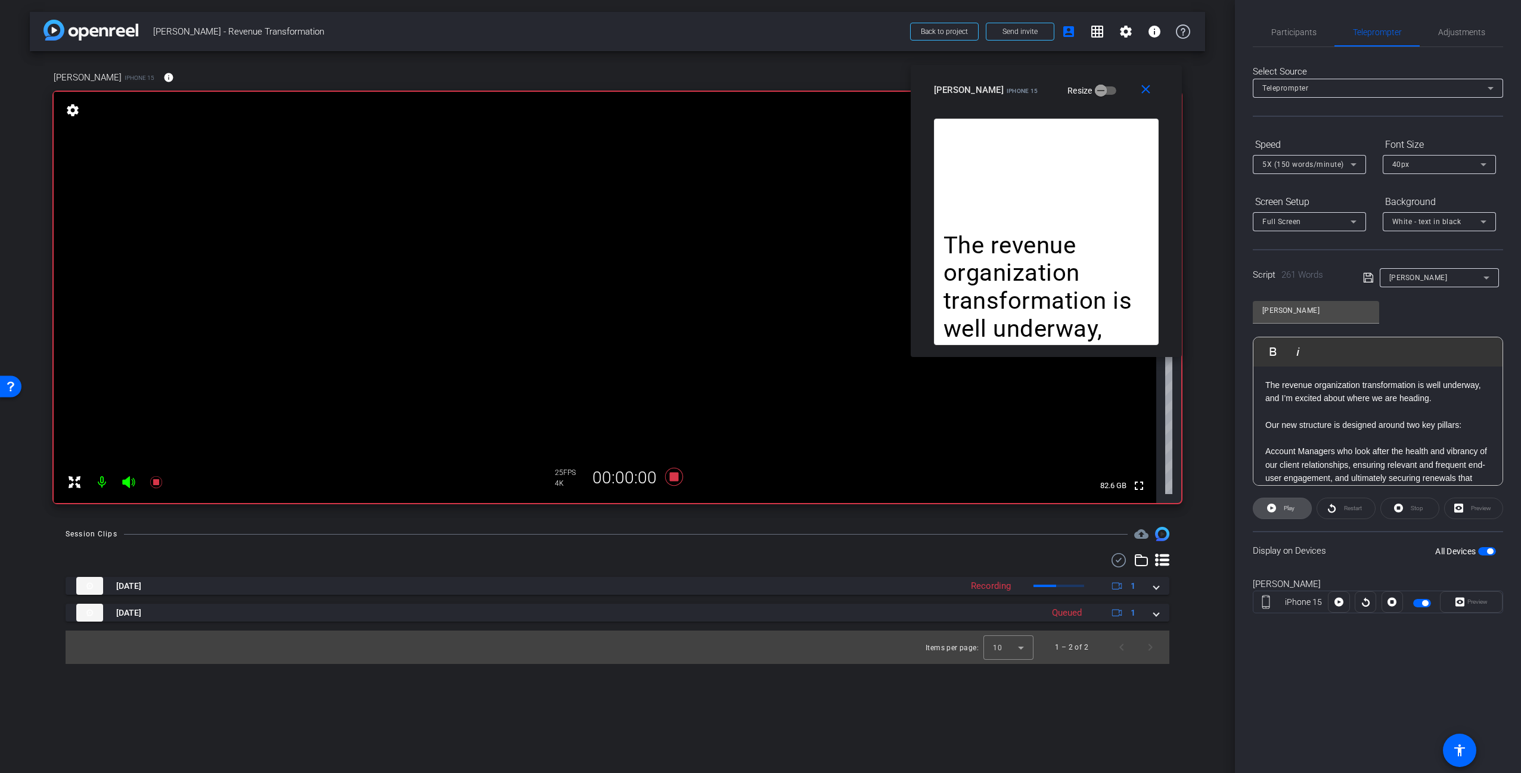
click at [1295, 508] on span at bounding box center [1282, 508] width 58 height 29
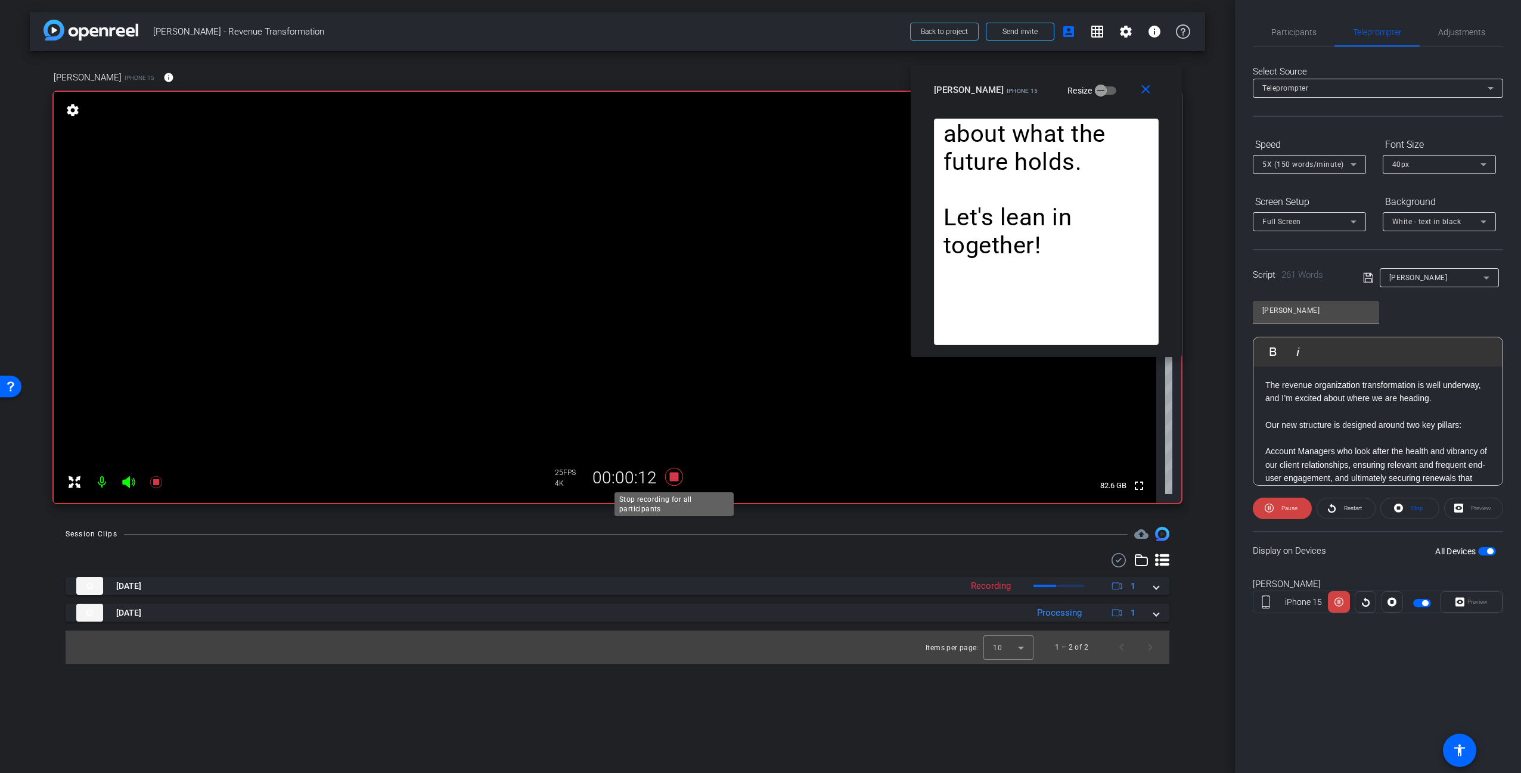
click at [674, 478] on icon at bounding box center [674, 477] width 18 height 18
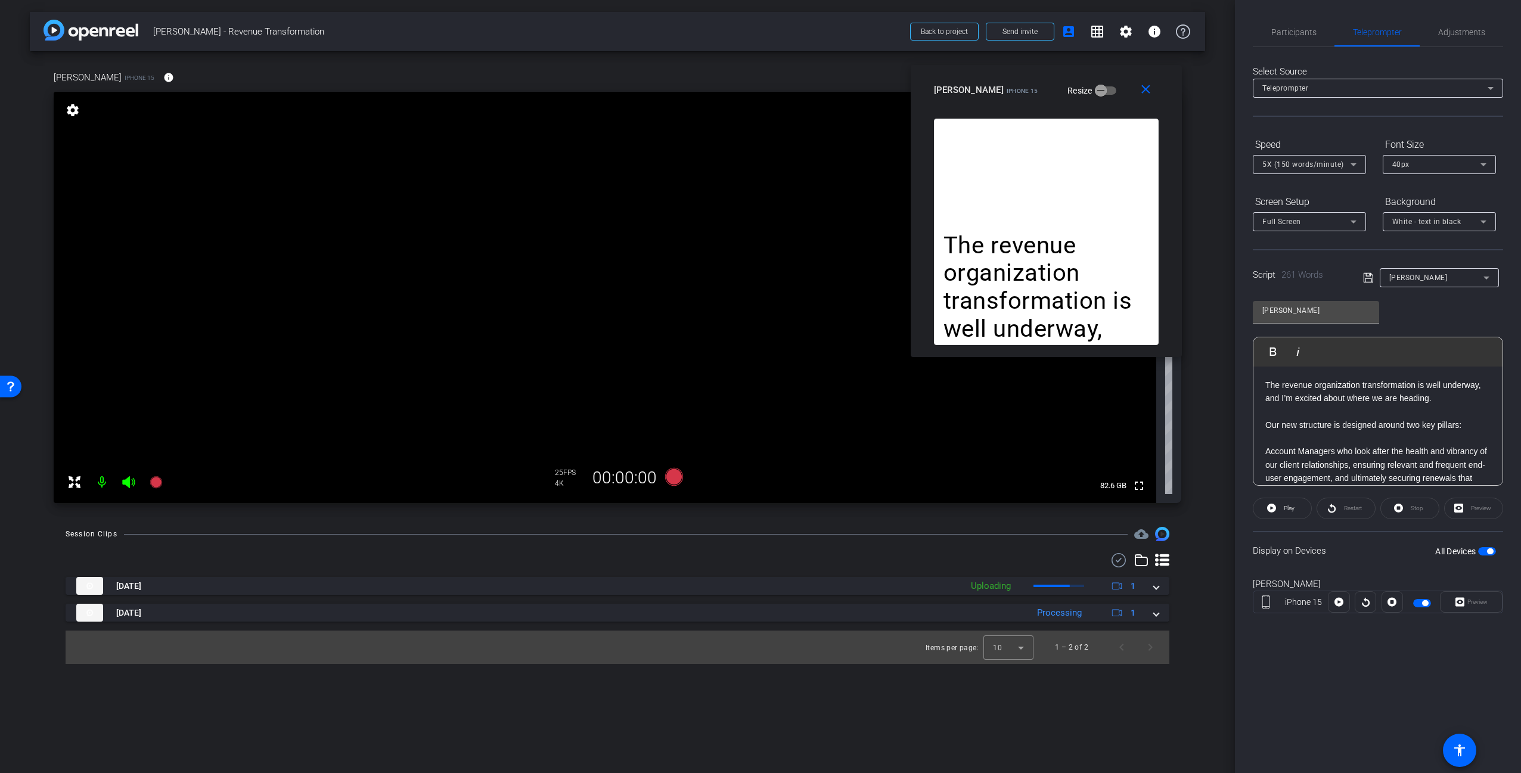
click at [1202, 508] on div "amanda iPhone 15 info ROOM ID: 739166141 85% battery_std fullscreen settings 82…" at bounding box center [617, 283] width 1175 height 464
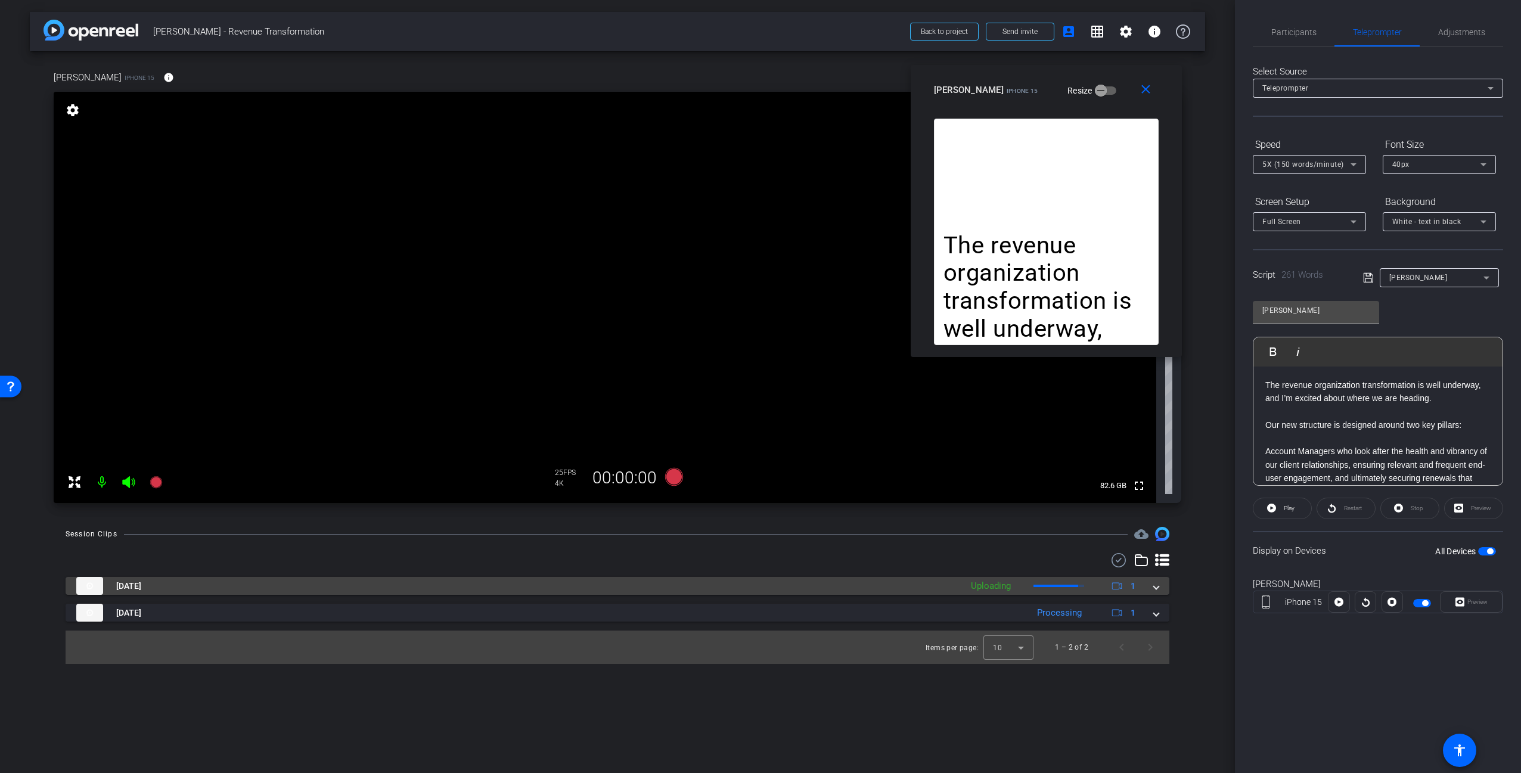
click at [902, 580] on mat-panel-title "Aug 14, 2025" at bounding box center [515, 586] width 879 height 18
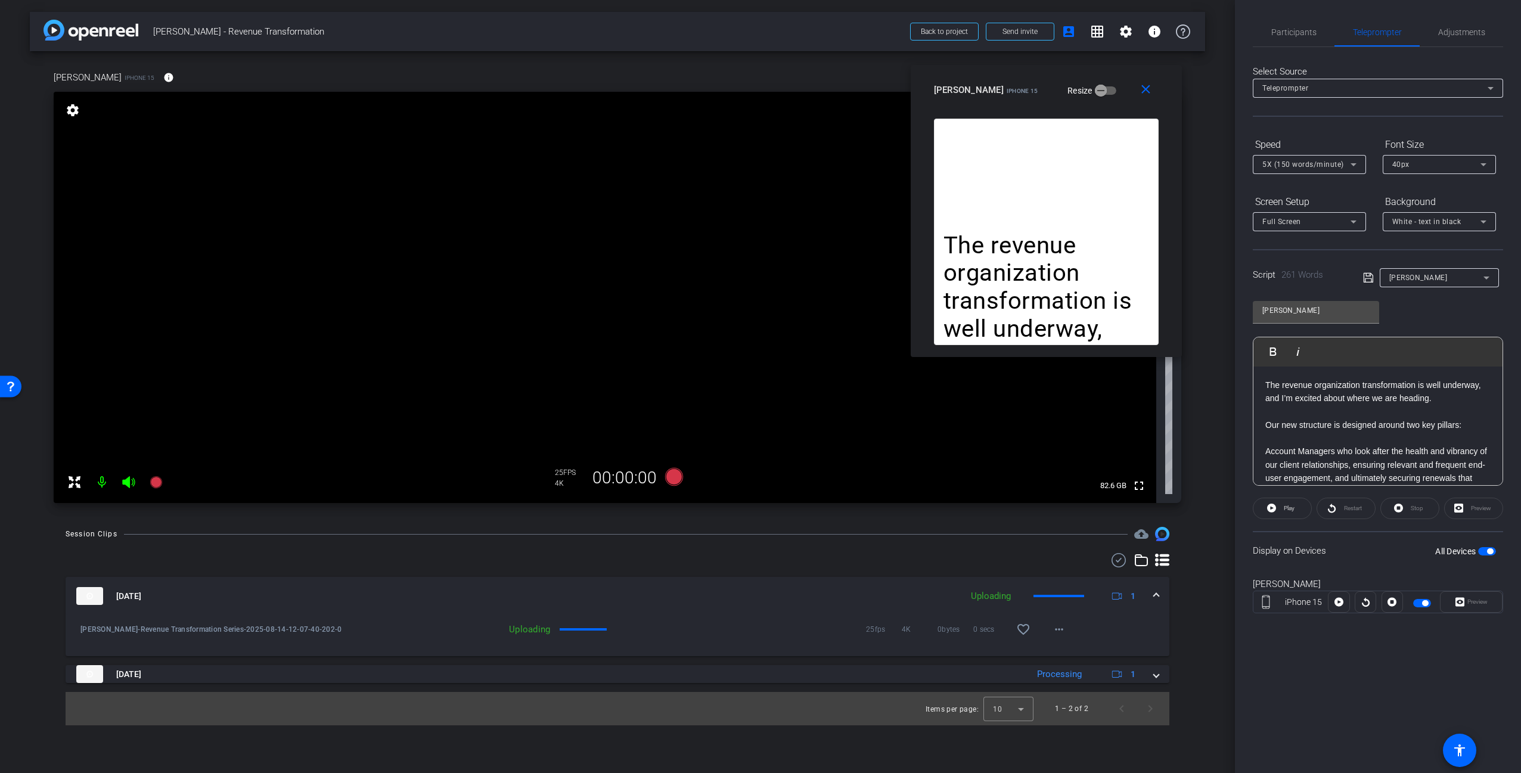
click at [675, 555] on div at bounding box center [618, 560] width 1104 height 14
drag, startPoint x: 1292, startPoint y: 29, endPoint x: 1302, endPoint y: 35, distance: 12.1
click at [1292, 29] on span "Participants" at bounding box center [1293, 32] width 45 height 8
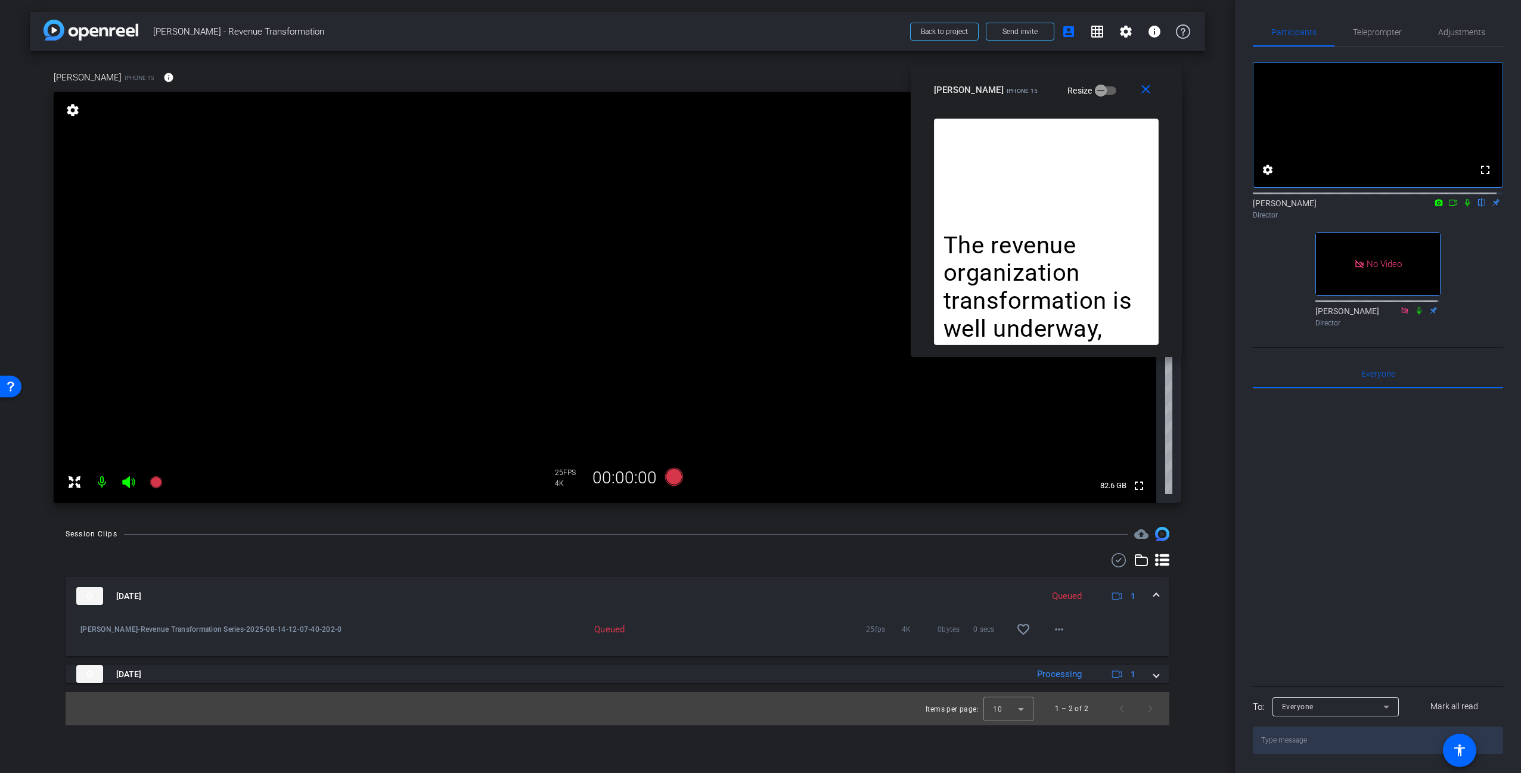
drag, startPoint x: 1485, startPoint y: 263, endPoint x: 1483, endPoint y: 255, distance: 8.7
click at [1485, 262] on div "fullscreen settings Carl Schmidt flip Director No Video Adam Kovalsky Director" at bounding box center [1378, 189] width 250 height 285
click at [1463, 207] on icon at bounding box center [1468, 202] width 10 height 8
drag, startPoint x: 1446, startPoint y: 212, endPoint x: 1451, endPoint y: 215, distance: 6.1
click at [1448, 207] on icon at bounding box center [1453, 202] width 10 height 8
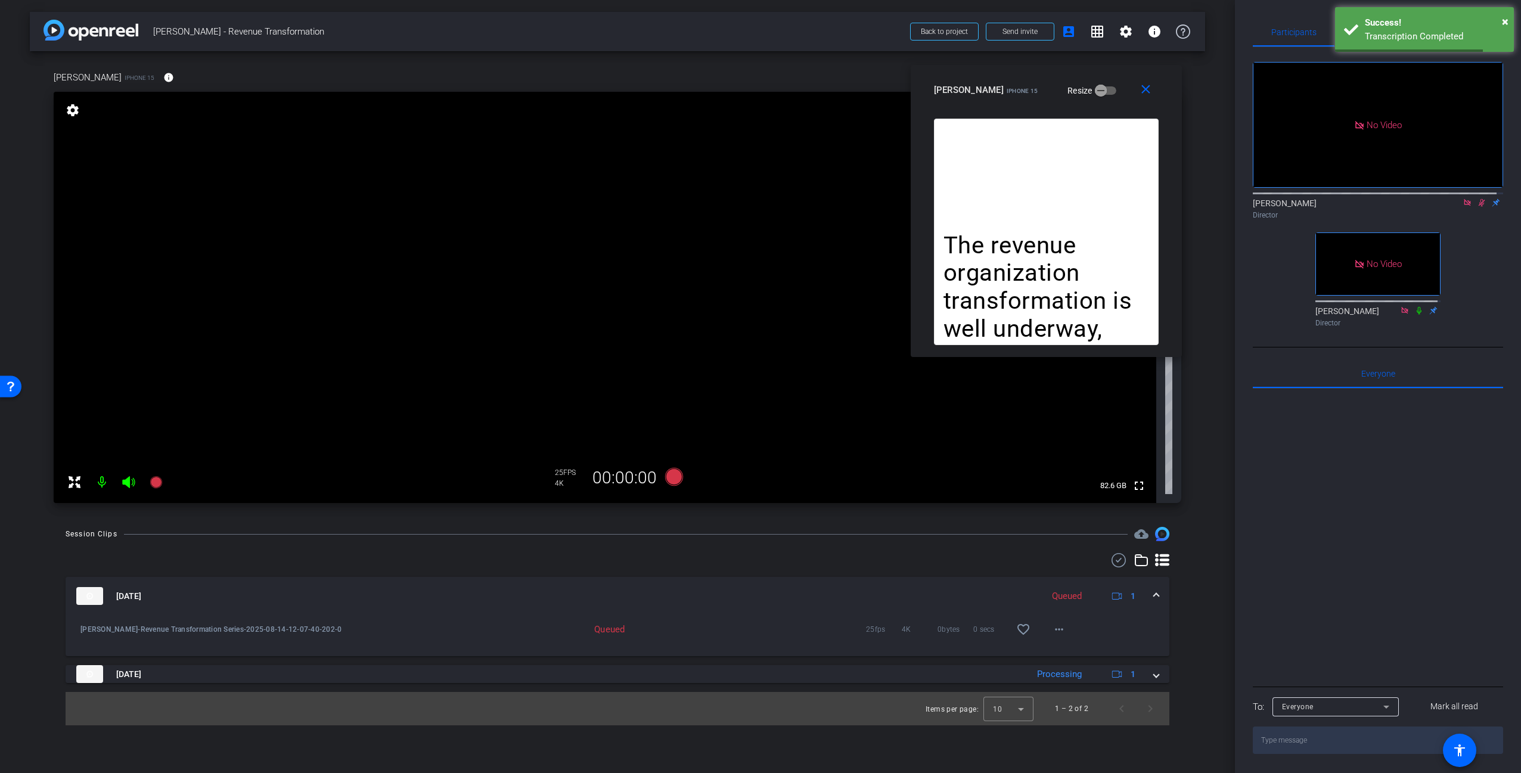
drag, startPoint x: 1475, startPoint y: 213, endPoint x: 1478, endPoint y: 231, distance: 18.7
click at [1477, 207] on icon at bounding box center [1482, 202] width 10 height 8
click at [1055, 630] on mat-icon "more_horiz" at bounding box center [1059, 629] width 14 height 14
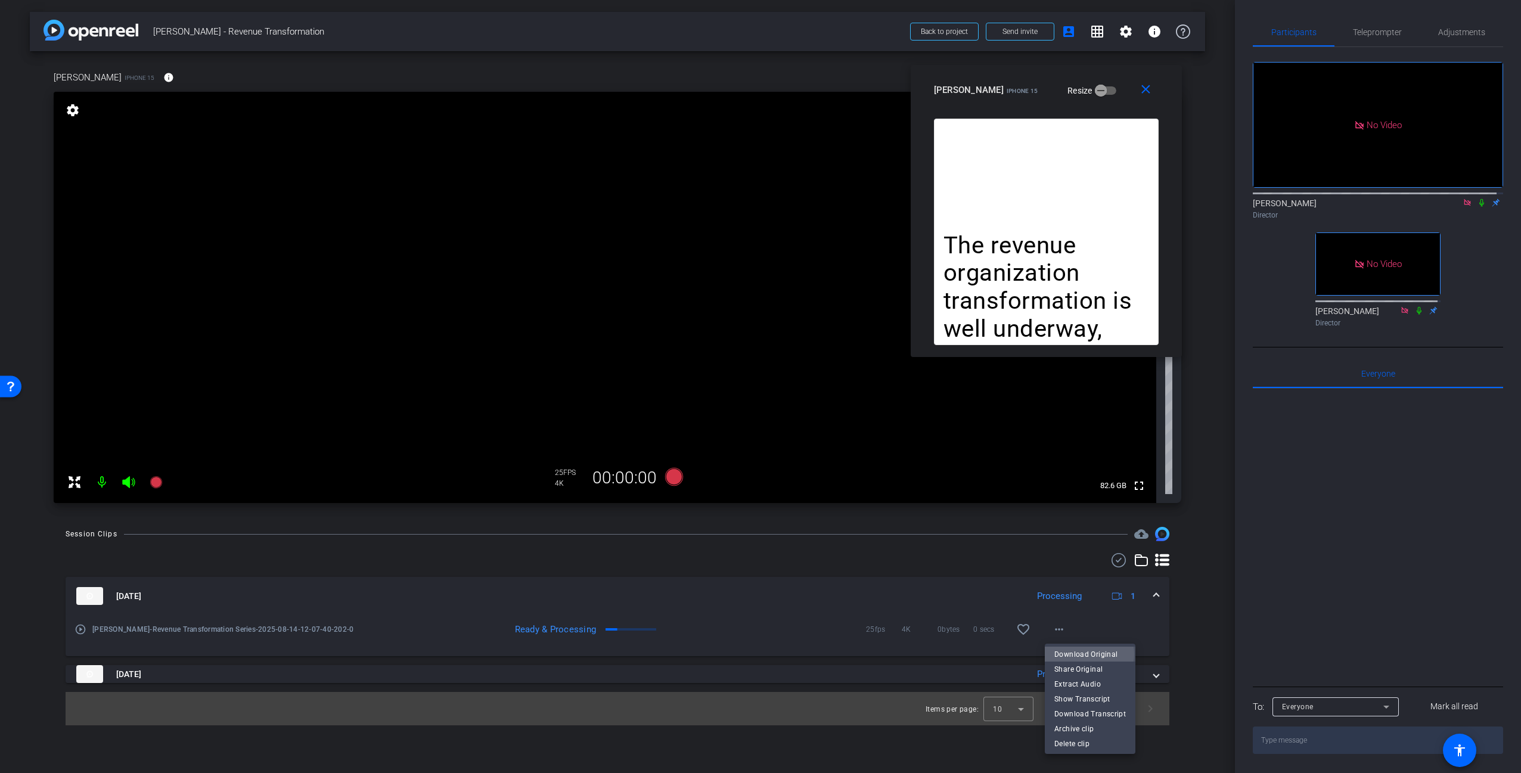
click at [1088, 654] on span "Download Original" at bounding box center [1090, 654] width 72 height 14
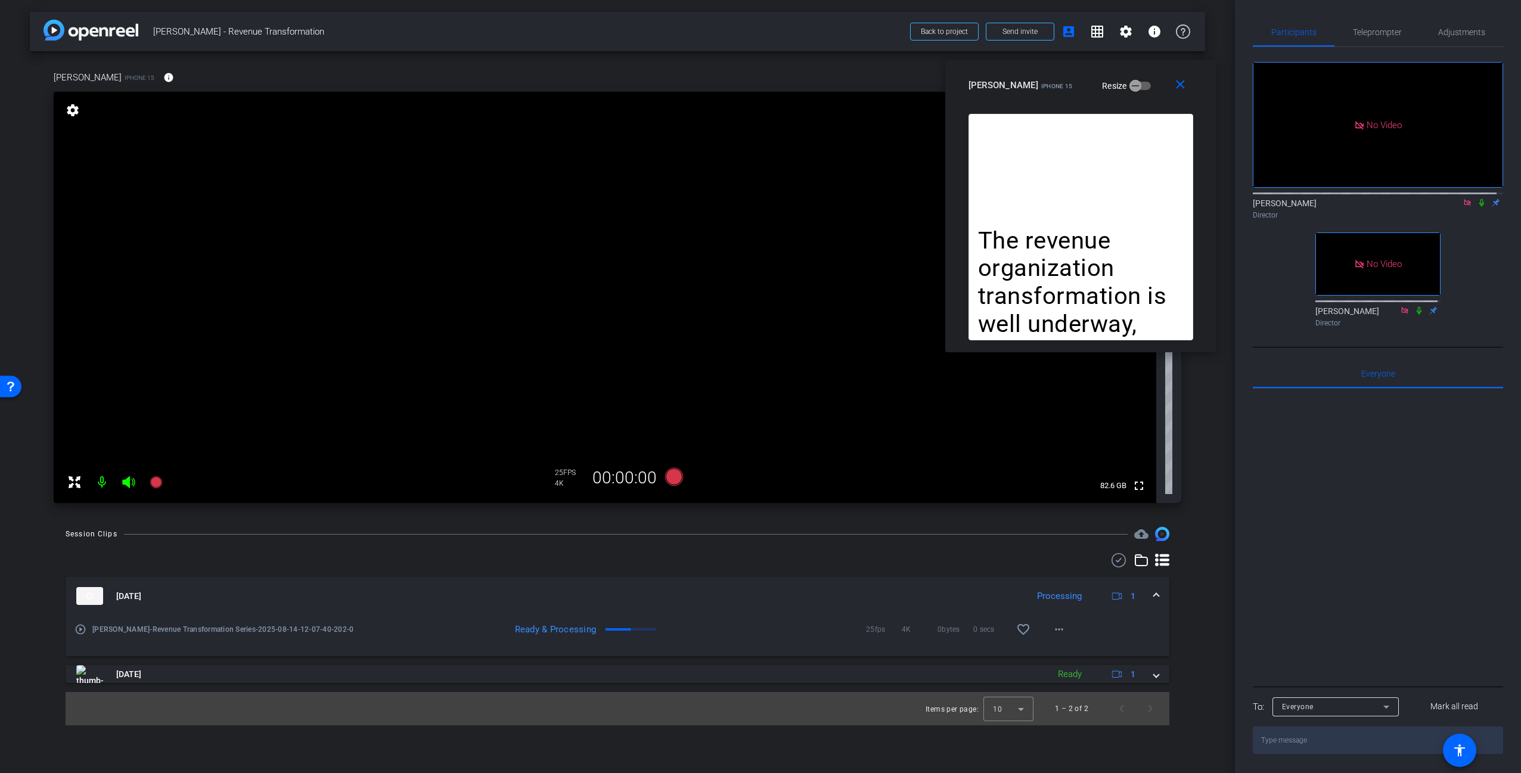
drag, startPoint x: 1105, startPoint y: 85, endPoint x: 1140, endPoint y: 80, distance: 34.9
click at [1140, 80] on div "amanda iPhone 15 Resize" at bounding box center [1086, 85] width 234 height 21
click at [1138, 107] on div "close amanda iPhone 15 Resize" at bounding box center [1080, 87] width 271 height 54
click at [1143, 106] on div "close amanda iPhone 15 Resize" at bounding box center [1080, 87] width 271 height 54
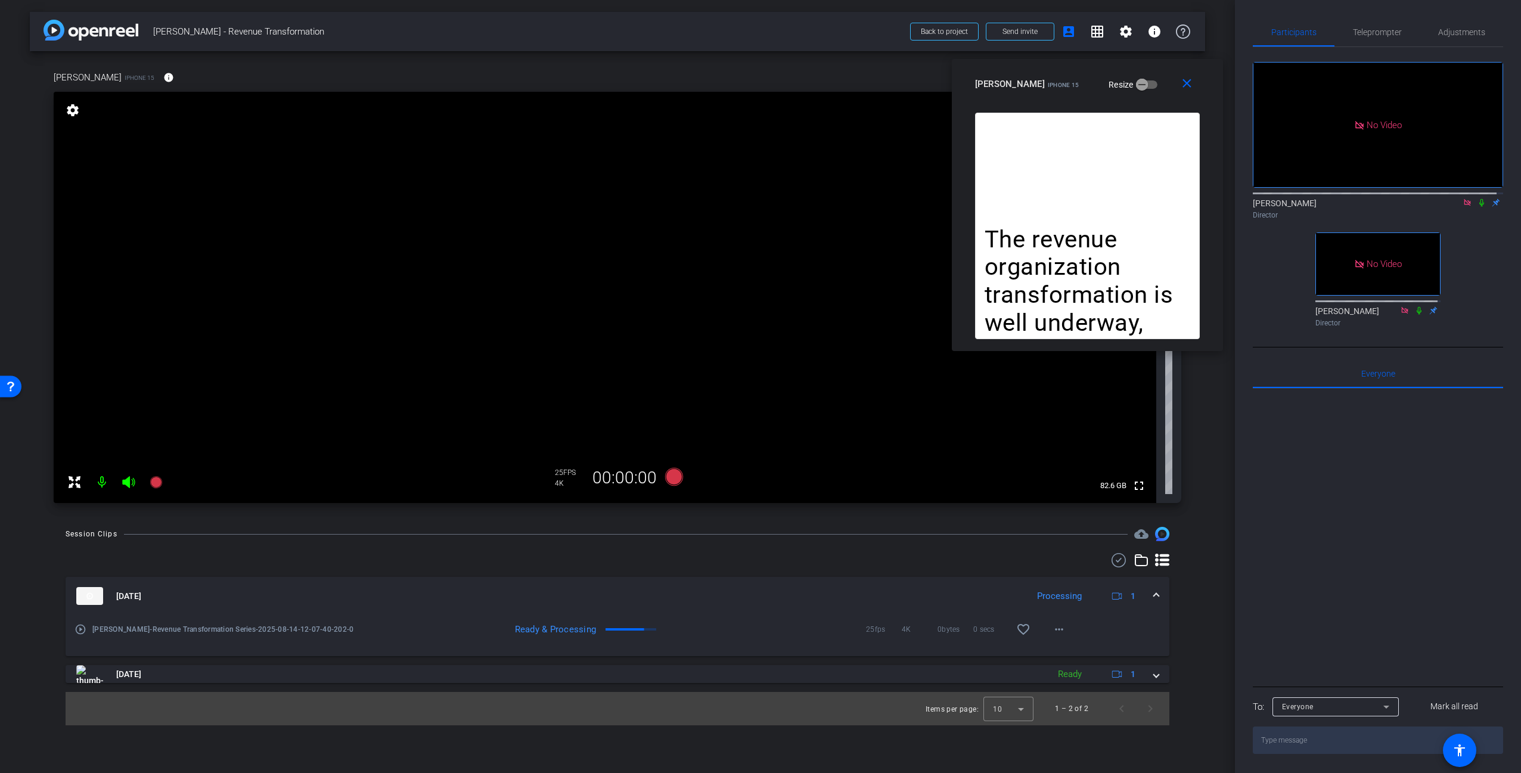
drag, startPoint x: 1144, startPoint y: 83, endPoint x: 1152, endPoint y: 80, distance: 7.7
click at [1152, 80] on div "amanda iPhone 15 Resize" at bounding box center [1092, 83] width 234 height 21
click at [1147, 77] on div "amanda iPhone 15 Resize" at bounding box center [1092, 83] width 234 height 21
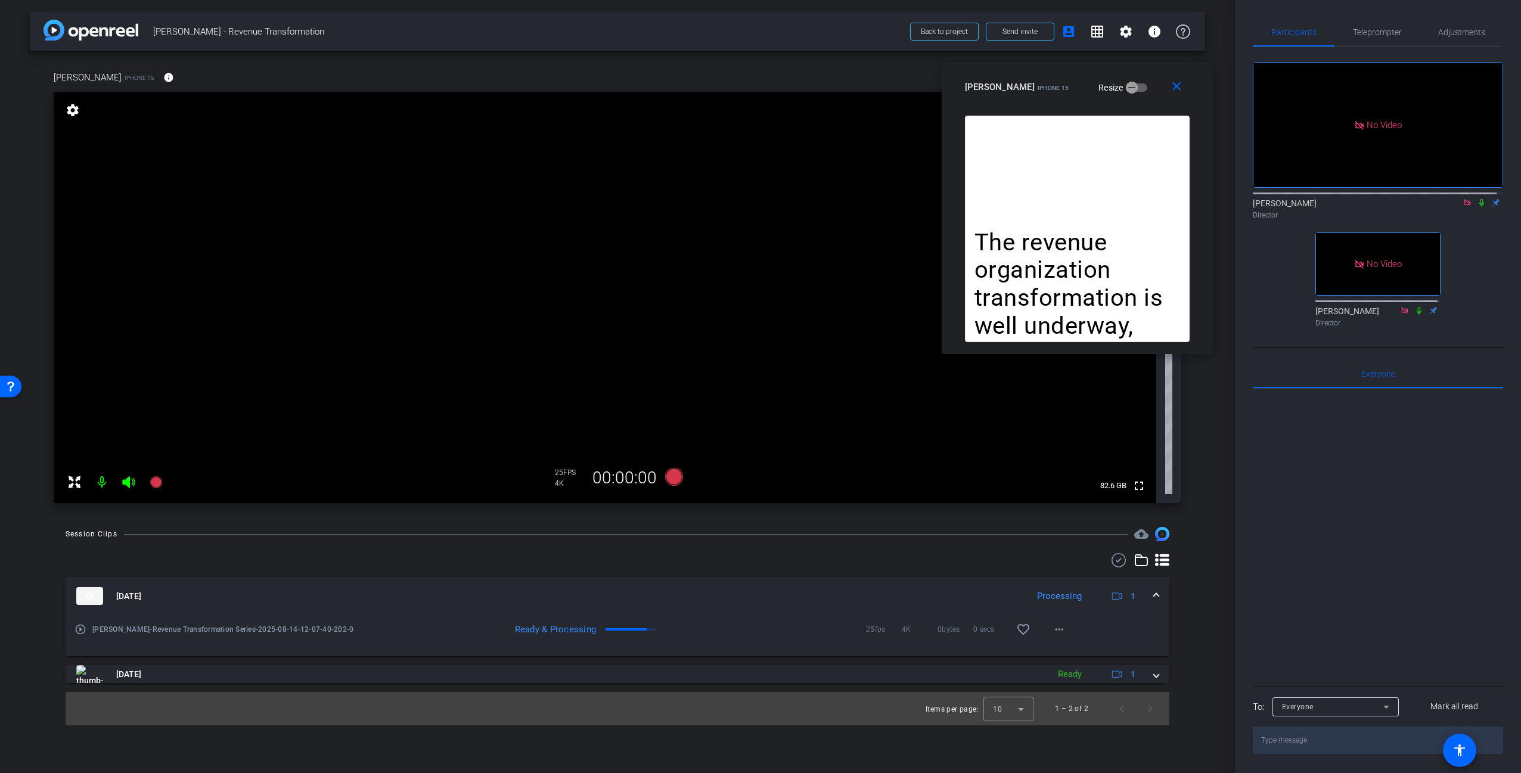
drag, startPoint x: 1147, startPoint y: 84, endPoint x: 1137, endPoint y: 86, distance: 10.4
click at [1137, 86] on div "amanda iPhone 15 Resize" at bounding box center [1082, 86] width 234 height 21
click at [1195, 576] on div "Session Clips cloud_upload Aug 14, 2025 Processing 1 play_circle_outline amanda…" at bounding box center [617, 626] width 1175 height 198
drag, startPoint x: 1129, startPoint y: 185, endPoint x: 1124, endPoint y: 190, distance: 6.7
click at [1127, 188] on div "The revenue organization transformation is well underway, and I’m excited about…" at bounding box center [1077, 228] width 225 height 226
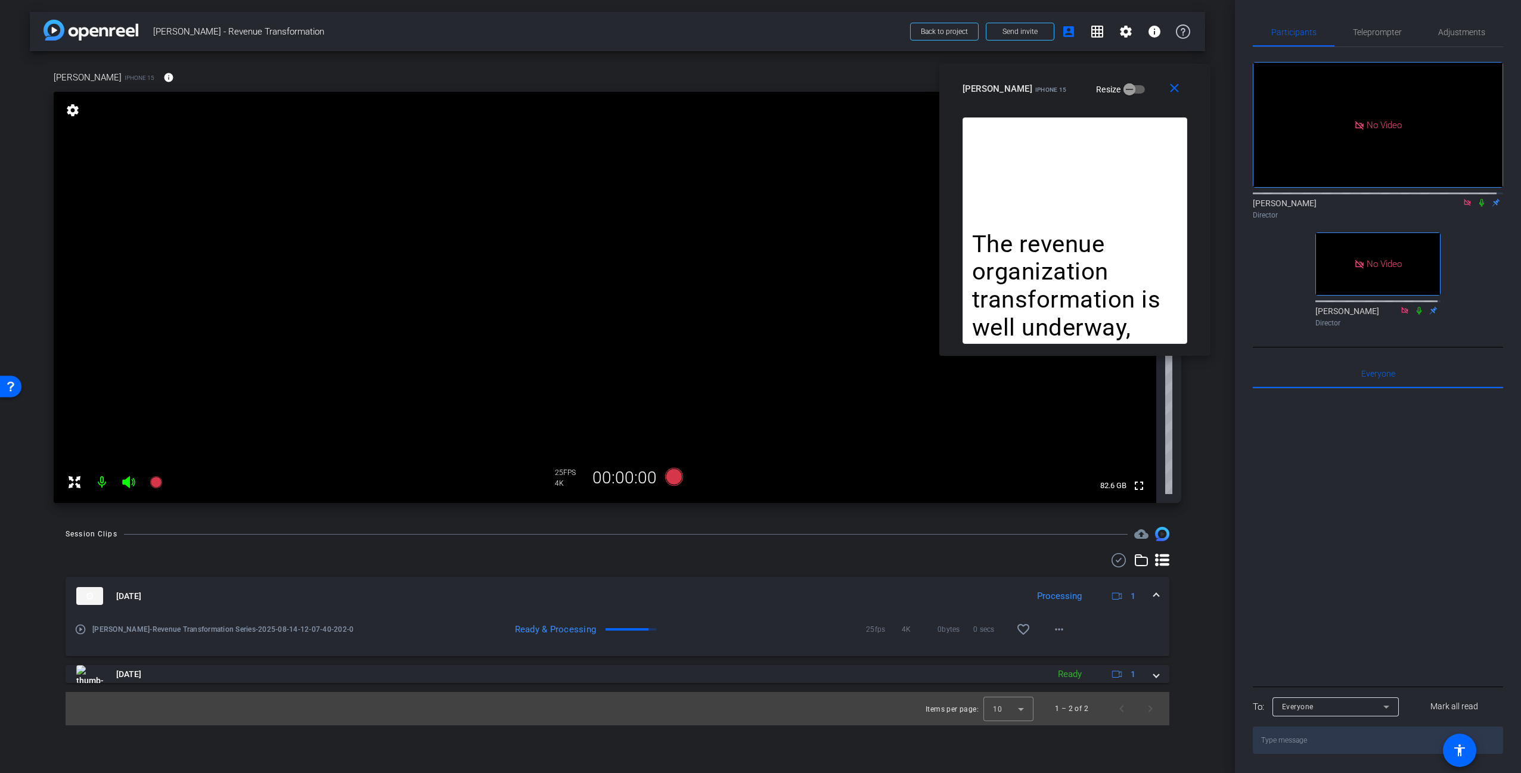
click at [714, 564] on div at bounding box center [618, 560] width 1104 height 14
click at [1358, 31] on span "Teleprompter" at bounding box center [1377, 32] width 49 height 8
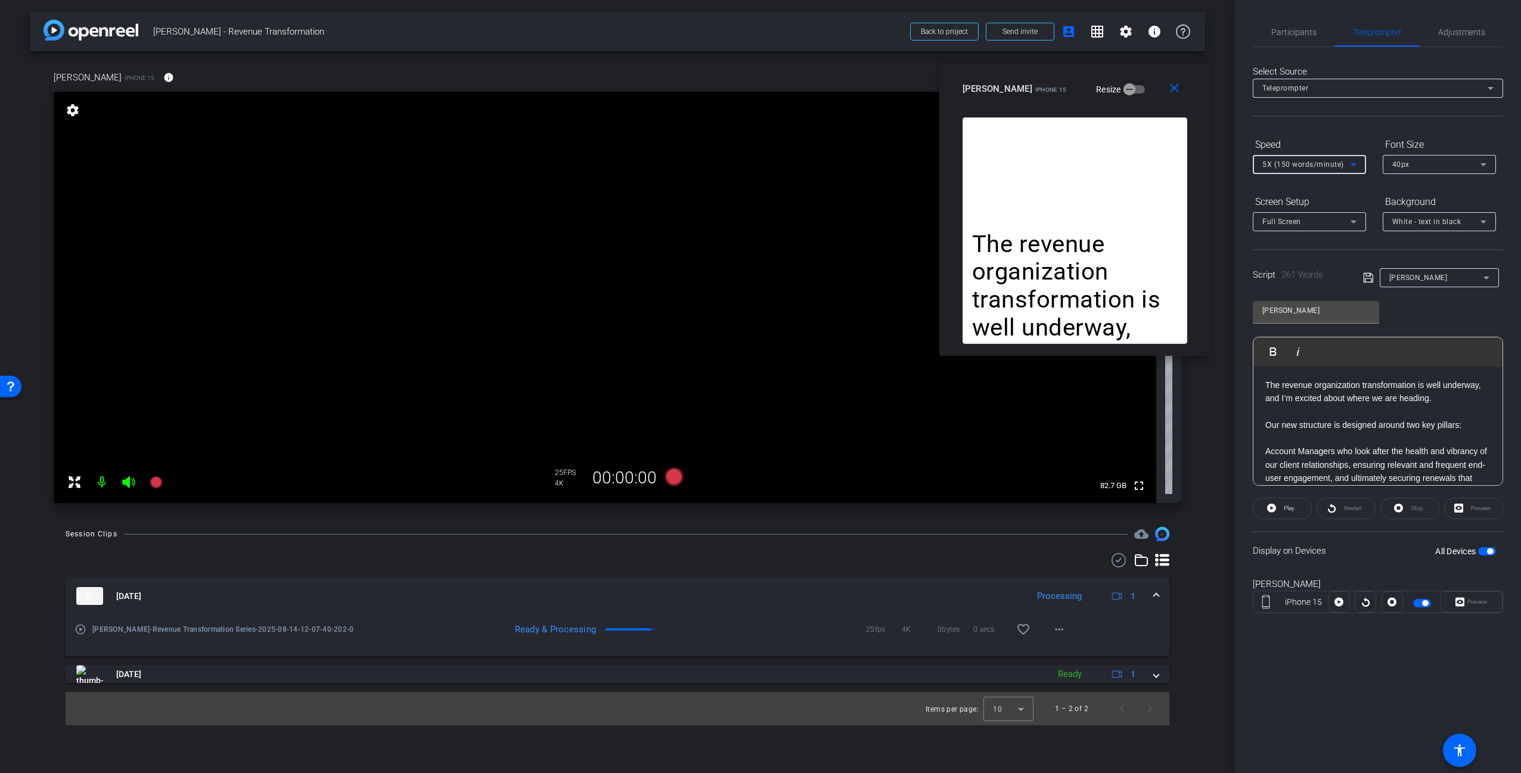
click at [1321, 160] on span "5X (150 words/minute)" at bounding box center [1303, 164] width 82 height 8
click at [1317, 244] on span "4X (140 words/minute)" at bounding box center [1303, 245] width 82 height 14
click at [1201, 482] on div "amanda iPhone 15 info ROOM ID: 739166141 85% battery_std fullscreen settings 82…" at bounding box center [617, 283] width 1175 height 464
click at [675, 476] on icon at bounding box center [674, 477] width 18 height 18
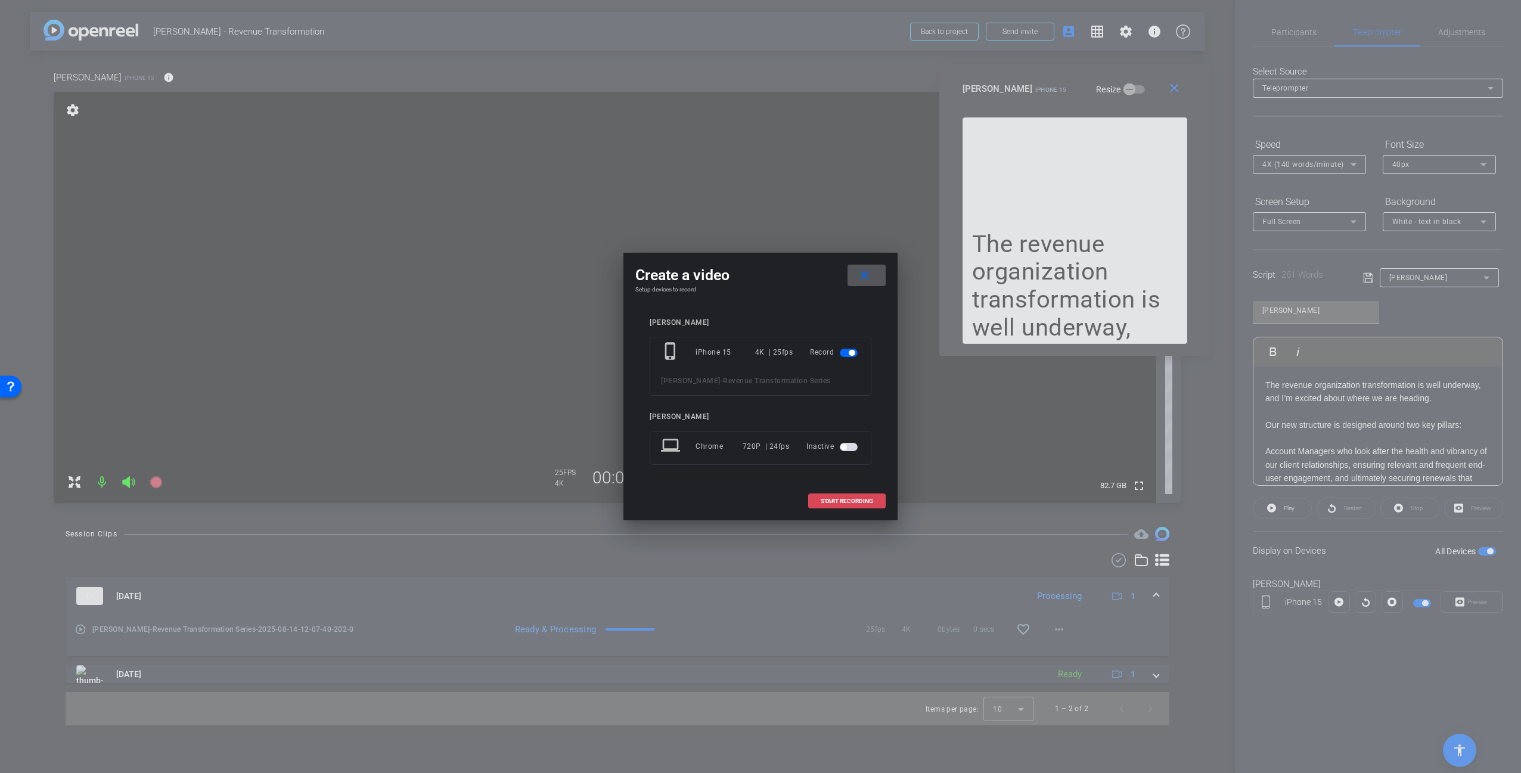
click at [851, 501] on span "START RECORDING" at bounding box center [847, 501] width 52 height 6
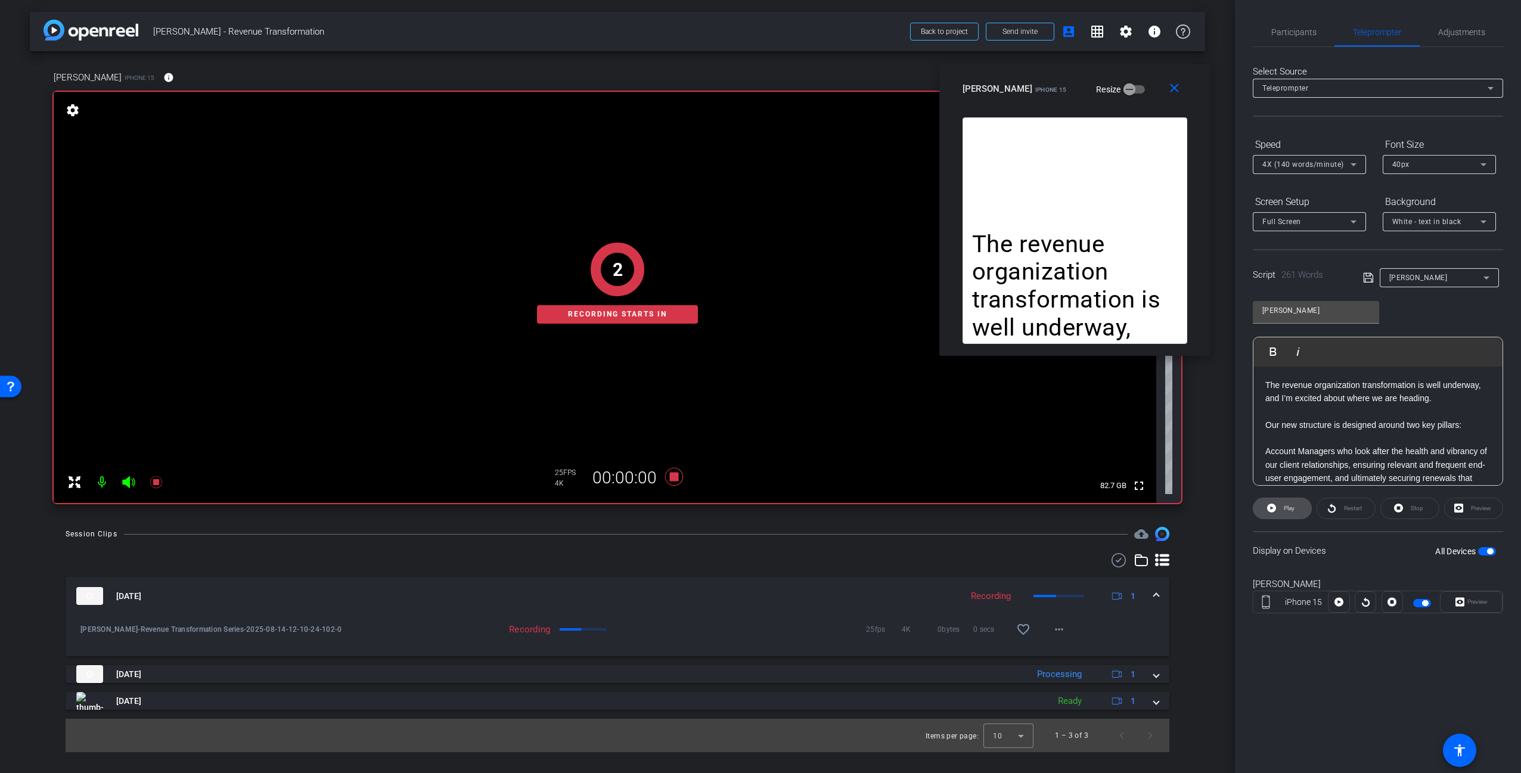
click at [1293, 508] on span "Play" at bounding box center [1289, 508] width 11 height 7
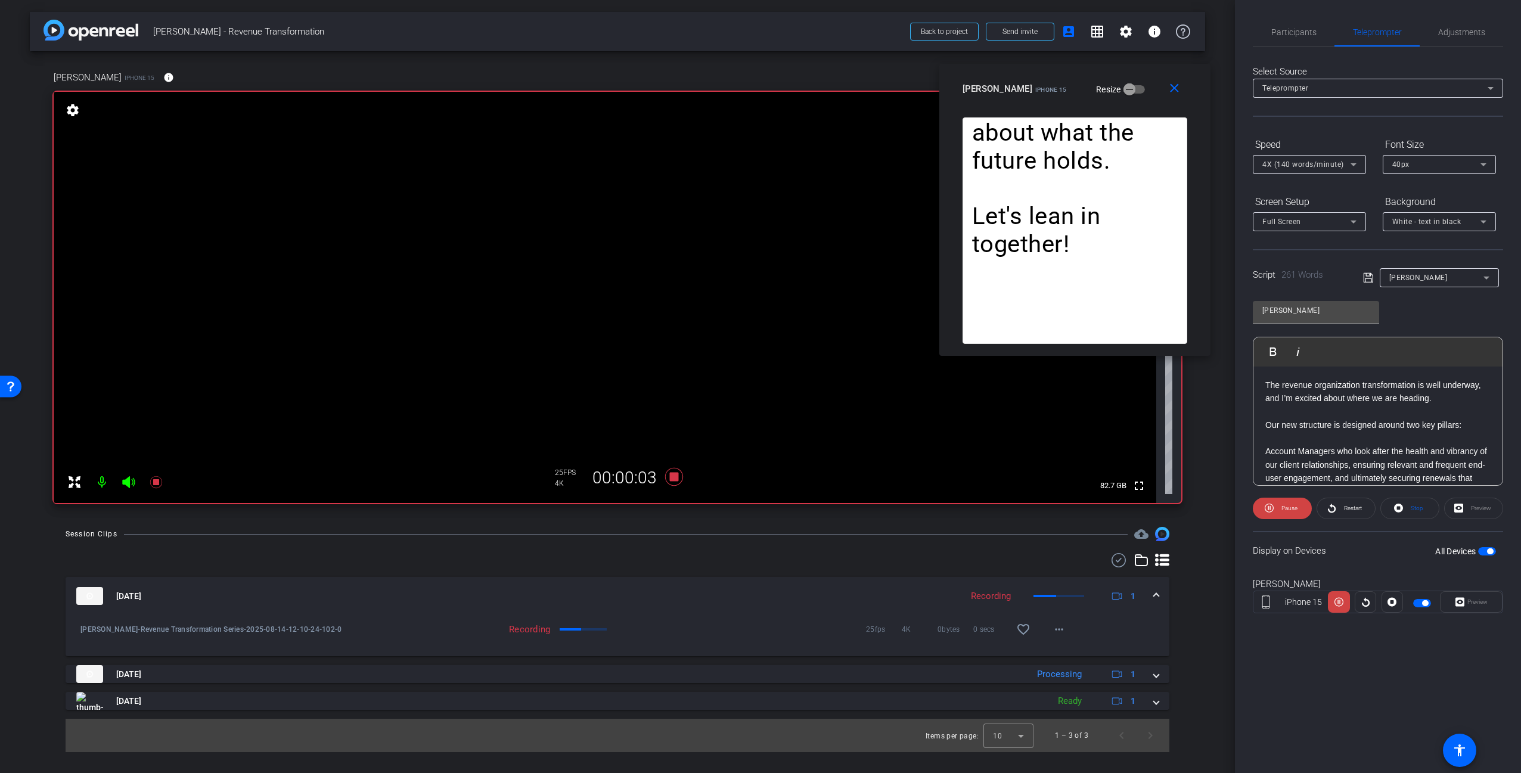
click at [1344, 162] on div "4X (140 words/minute)" at bounding box center [1306, 164] width 88 height 15
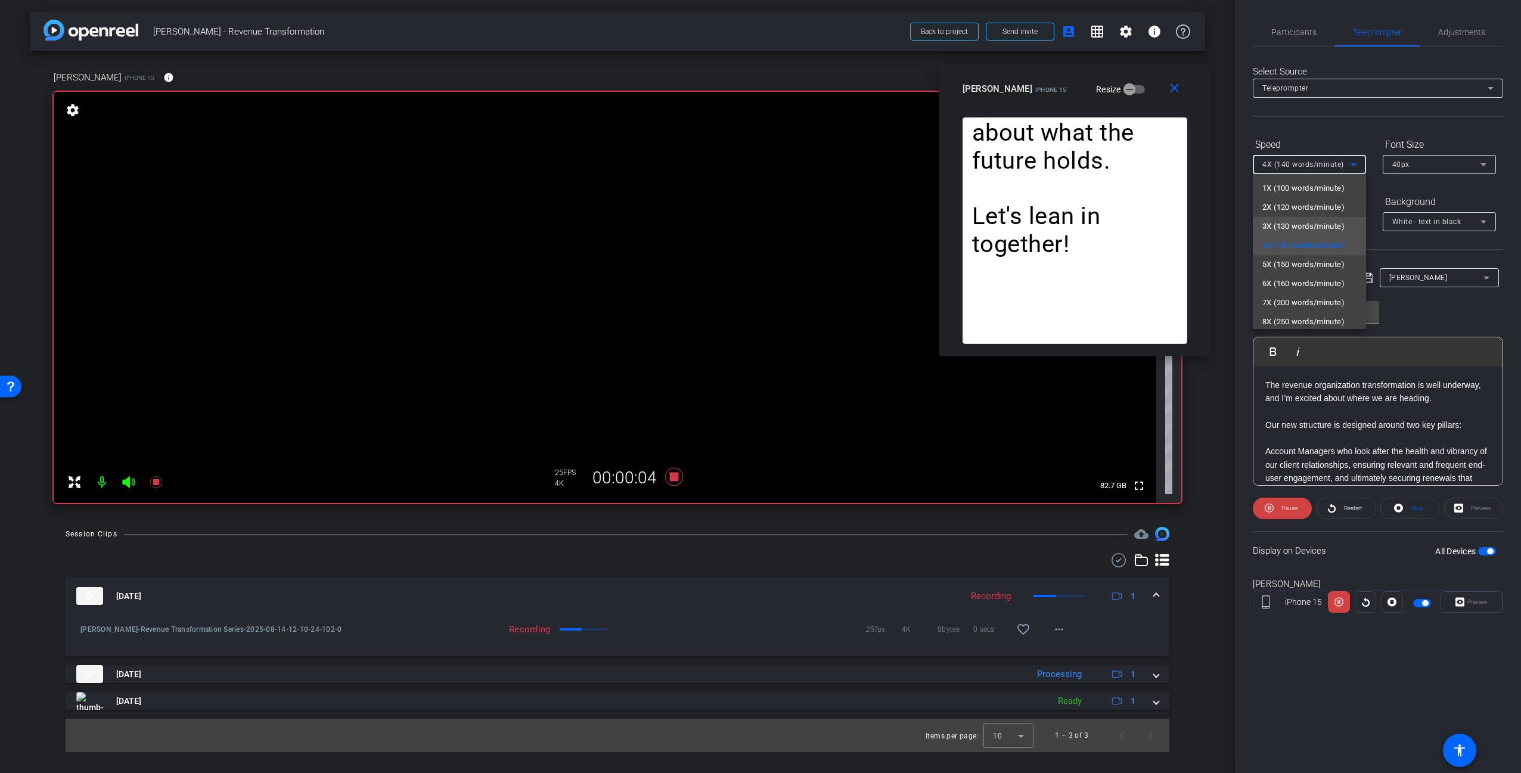
click at [1299, 222] on span "3X (130 words/minute)" at bounding box center [1303, 226] width 82 height 14
click at [1294, 166] on span "3X (130 words/minute)" at bounding box center [1303, 164] width 82 height 8
click at [1292, 204] on span "2X (120 words/minute)" at bounding box center [1303, 207] width 82 height 14
click at [1292, 165] on span "2X (120 words/minute)" at bounding box center [1303, 164] width 82 height 8
drag, startPoint x: 1294, startPoint y: 241, endPoint x: 1301, endPoint y: 246, distance: 7.8
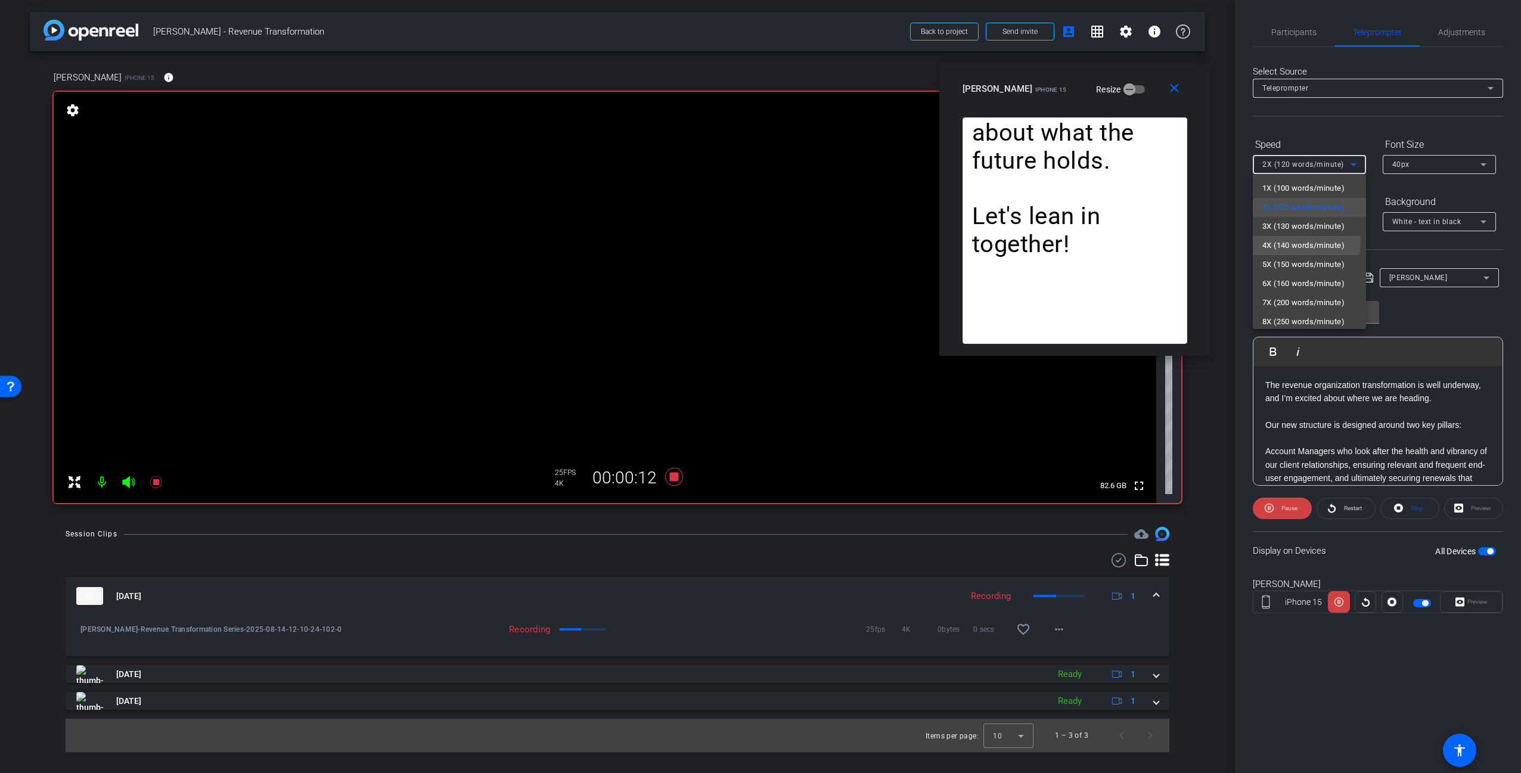
click at [1294, 241] on span "4X (140 words/minute)" at bounding box center [1303, 245] width 82 height 14
click at [1303, 166] on span "4X (140 words/minute)" at bounding box center [1303, 164] width 82 height 8
click at [1293, 225] on span "3X (130 words/minute)" at bounding box center [1303, 226] width 82 height 14
click at [1318, 165] on span "3X (130 words/minute)" at bounding box center [1303, 164] width 82 height 8
click at [1302, 244] on span "4X (140 words/minute)" at bounding box center [1303, 245] width 82 height 14
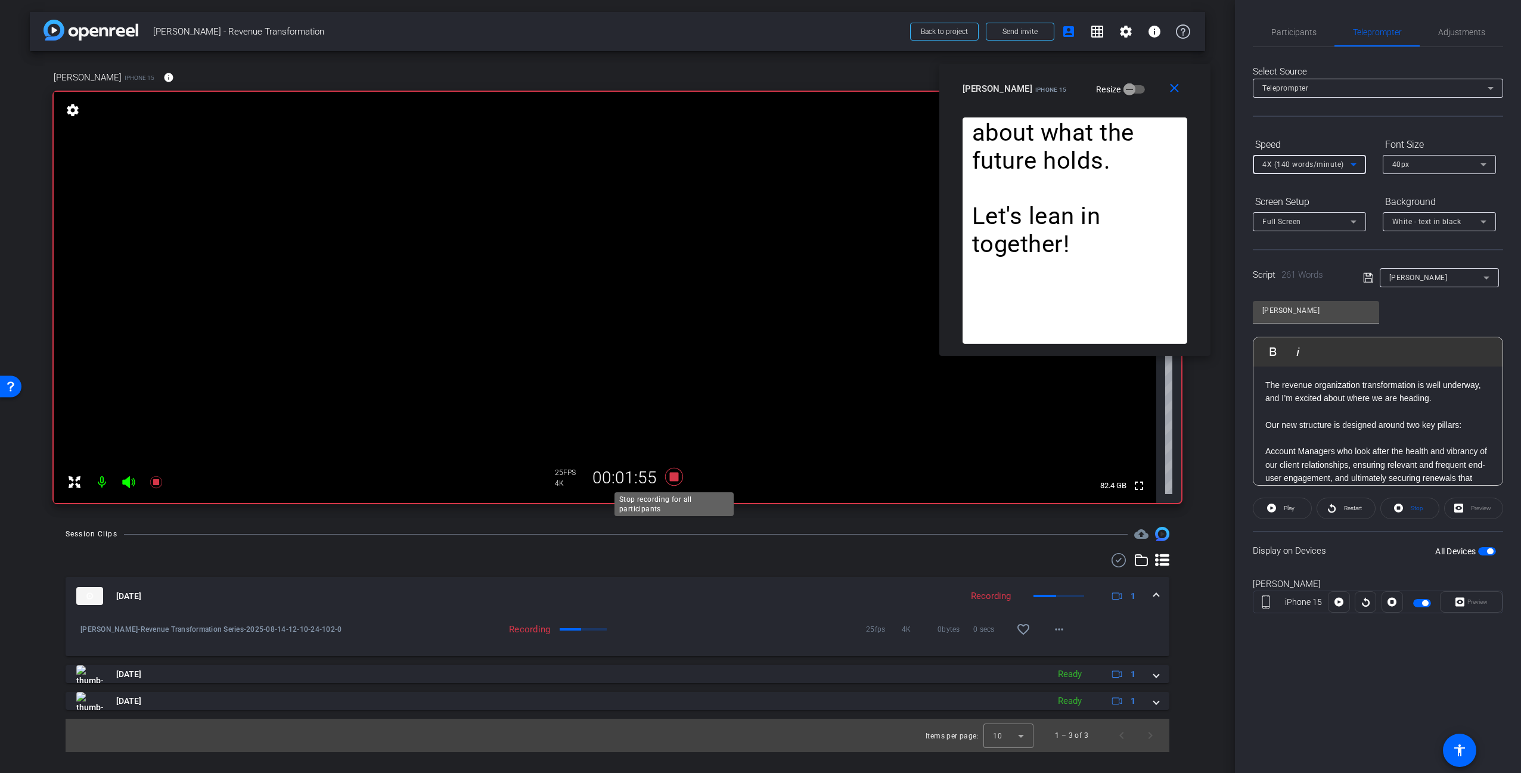
click at [678, 476] on icon at bounding box center [674, 477] width 18 height 18
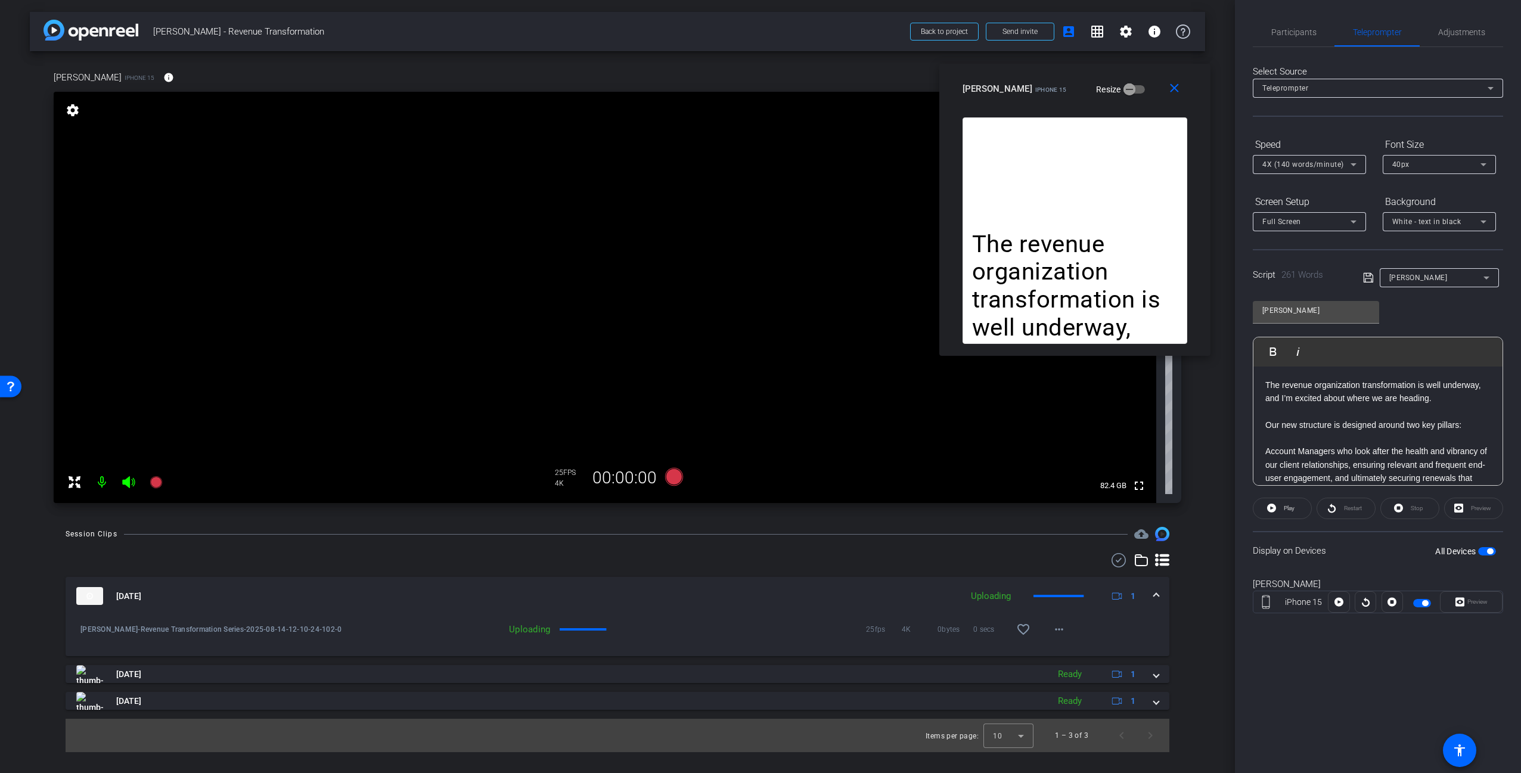
click at [1207, 405] on div "arrow_back Warren - Revenue Transformation Back to project Send invite account_…" at bounding box center [617, 386] width 1235 height 773
click at [1193, 231] on div "The revenue organization transformation is well underway, and I’m excited about…" at bounding box center [1075, 230] width 243 height 226
click at [1197, 226] on div "The revenue organization transformation is well underway, and I’m excited about…" at bounding box center [1074, 236] width 271 height 238
click at [1196, 141] on div "The revenue organization transformation is well underway, and I’m excited about…" at bounding box center [1074, 236] width 271 height 238
click at [1138, 188] on div "The revenue organization transformation is well underway, and I’m excited about…" at bounding box center [1075, 230] width 225 height 226
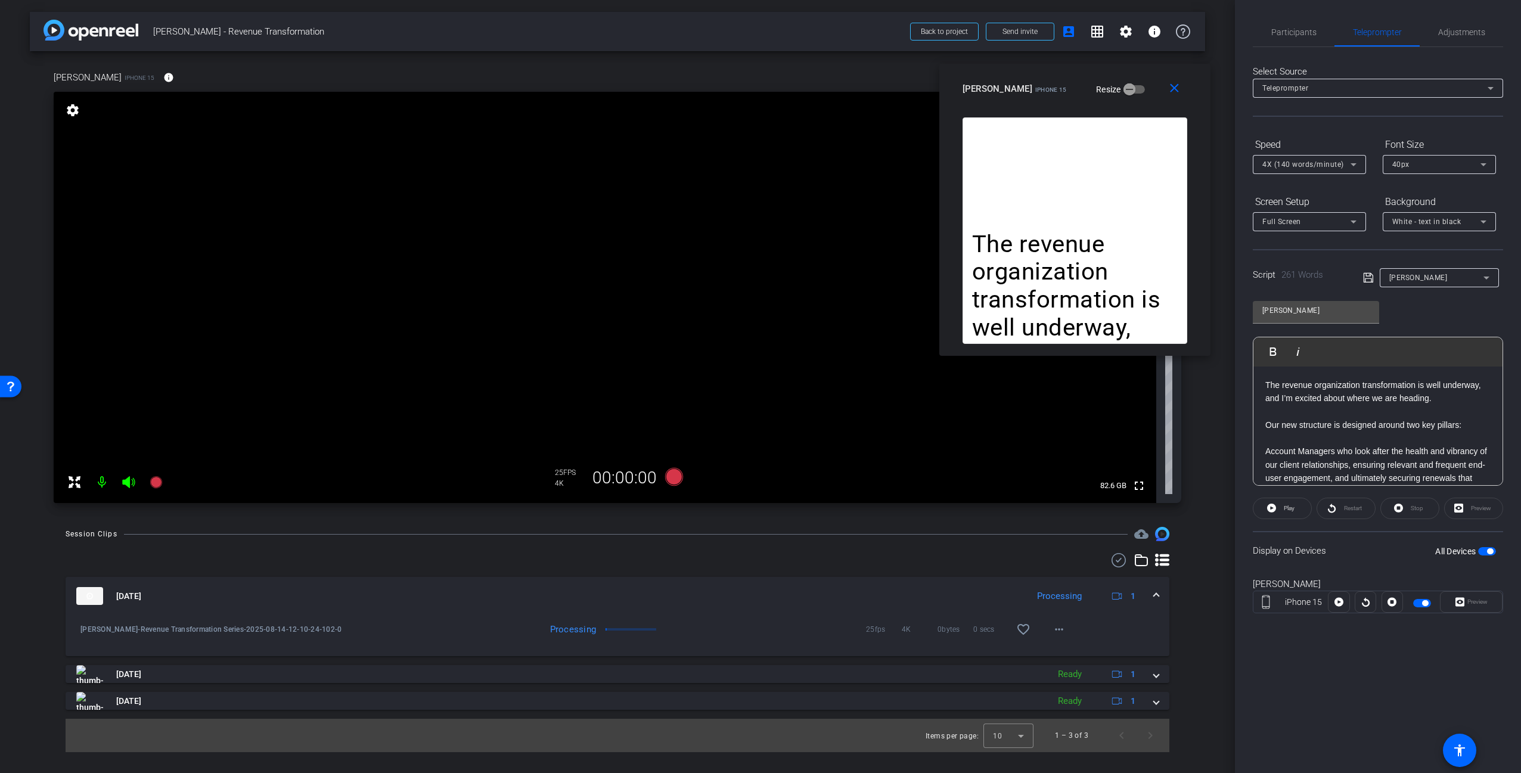
click at [698, 555] on div at bounding box center [618, 560] width 1104 height 14
click at [1071, 197] on div "The revenue organization transformation is well underway, and I’m excited about…" at bounding box center [1075, 230] width 225 height 226
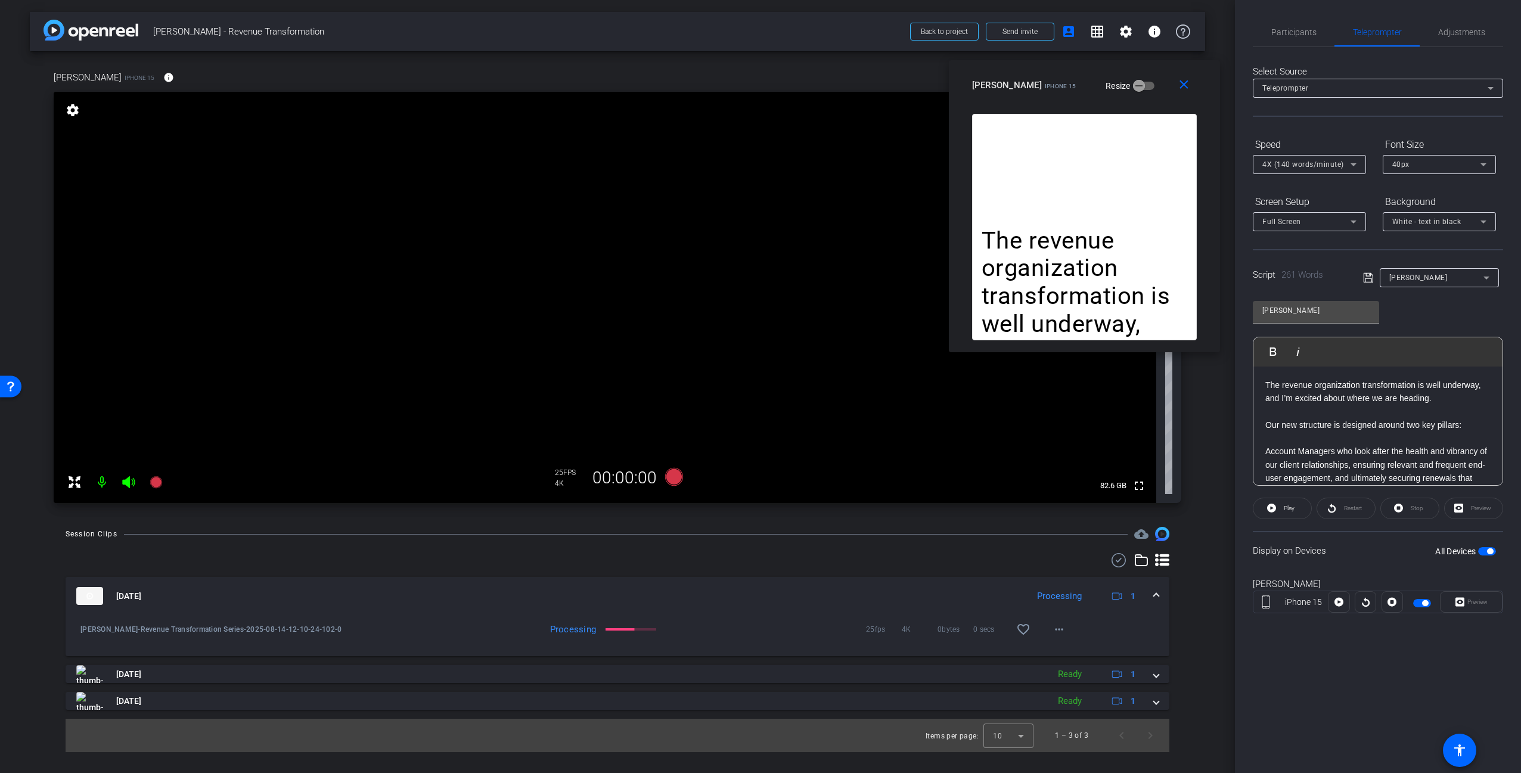
drag, startPoint x: 1101, startPoint y: 165, endPoint x: 1109, endPoint y: 165, distance: 8.3
click at [1109, 165] on div "The revenue organization transformation is well underway, and I’m excited about…" at bounding box center [1084, 227] width 225 height 226
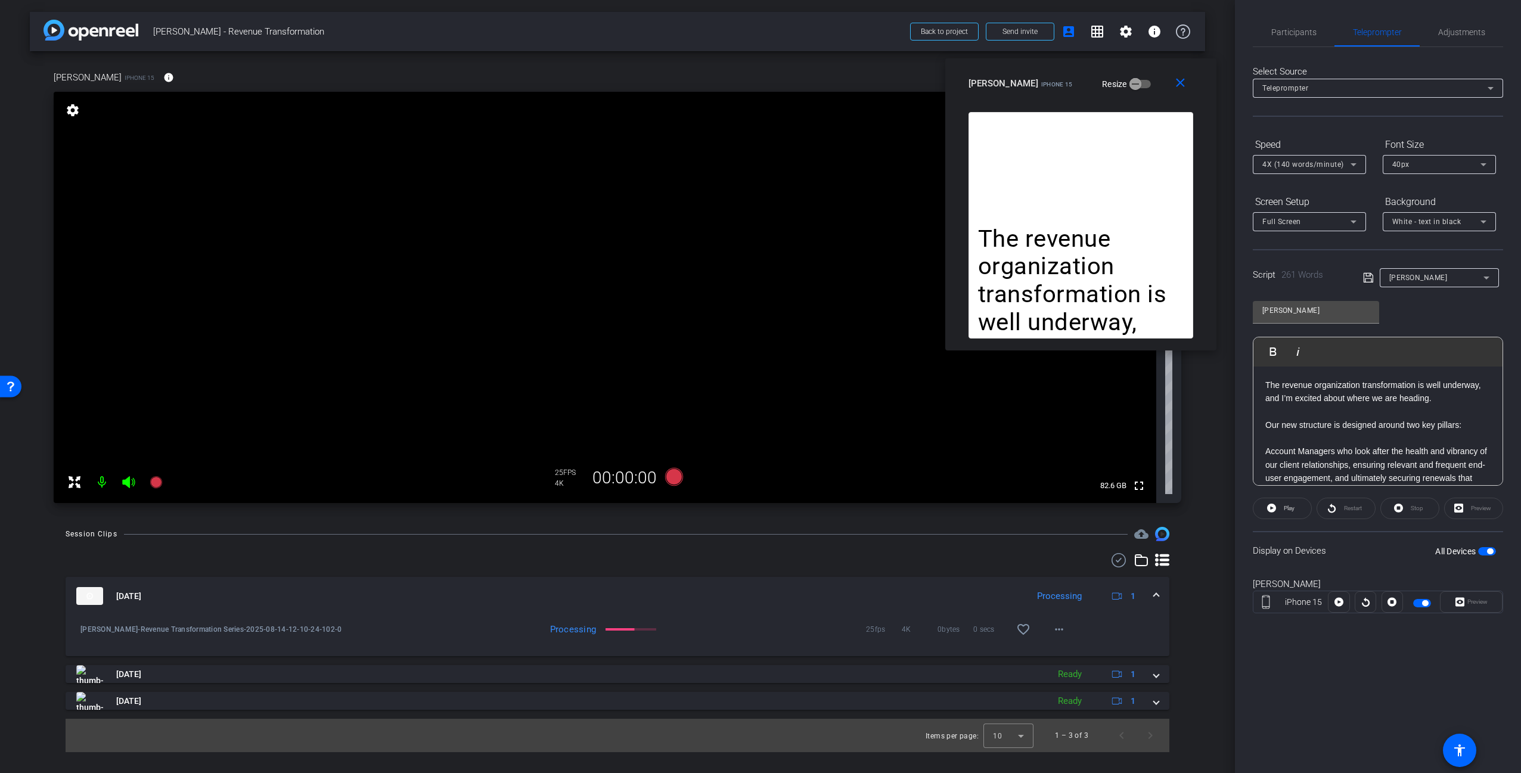
drag, startPoint x: 1062, startPoint y: 174, endPoint x: 1052, endPoint y: 172, distance: 10.3
click at [1057, 173] on div "The revenue organization transformation is well underway, and I’m excited about…" at bounding box center [1081, 225] width 225 height 226
drag, startPoint x: 1017, startPoint y: 73, endPoint x: 1026, endPoint y: 74, distance: 9.0
click at [1026, 75] on div "amanda iPhone 15" at bounding box center [1024, 82] width 104 height 14
click at [1099, 206] on div "The revenue organization transformation is well underway, and I’m excited about…" at bounding box center [1084, 224] width 225 height 226
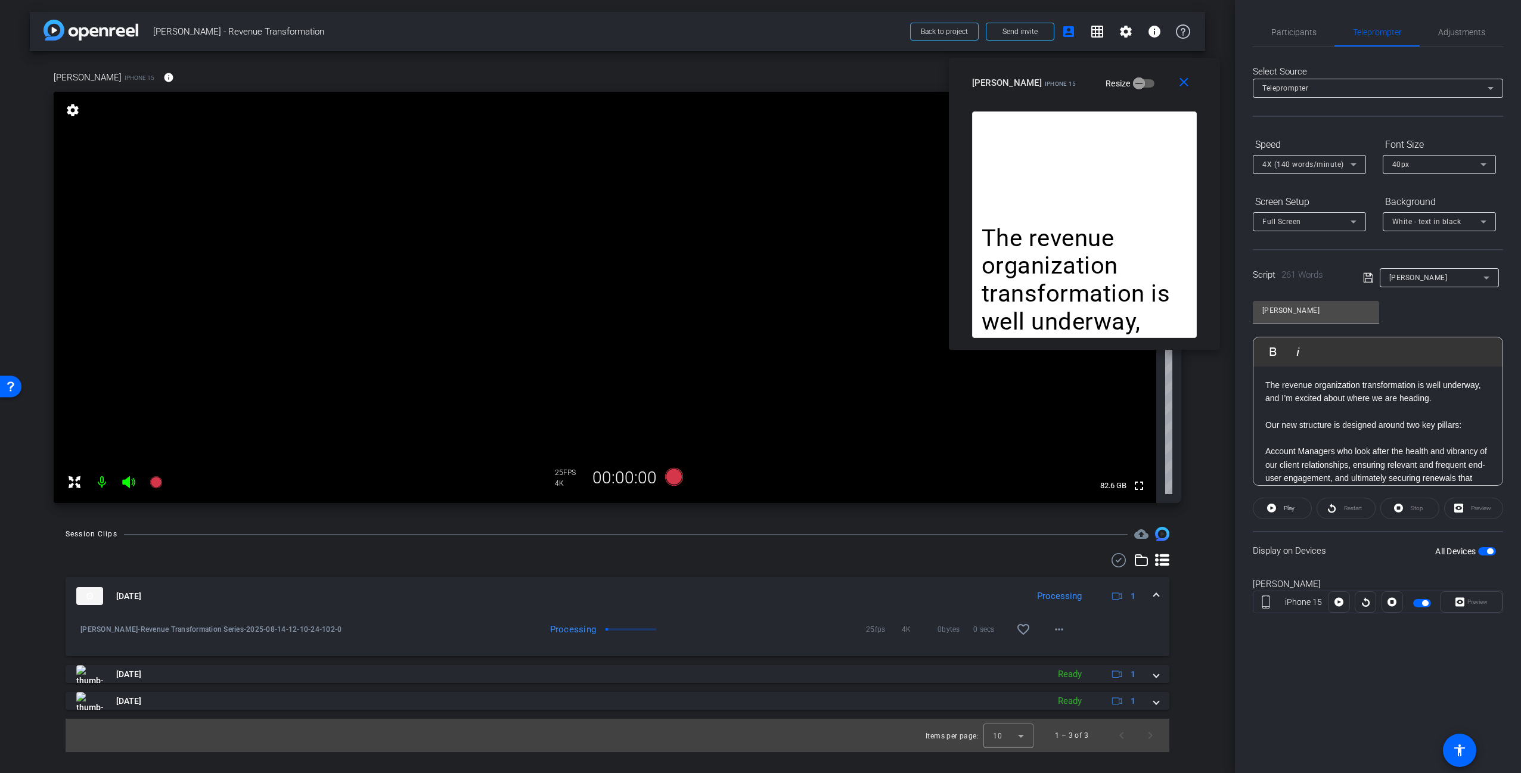
click at [1134, 262] on p "The revenue organization transformation is well underway, and I’m excited about…" at bounding box center [1085, 323] width 206 height 196
click at [740, 554] on div at bounding box center [618, 560] width 1104 height 14
drag, startPoint x: 716, startPoint y: 561, endPoint x: 713, endPoint y: 551, distance: 10.6
click at [716, 561] on div at bounding box center [618, 560] width 1104 height 14
click at [690, 512] on div "amanda iPhone 15 info ROOM ID: 739166141 85% battery_std fullscreen settings 82…" at bounding box center [617, 283] width 1175 height 464
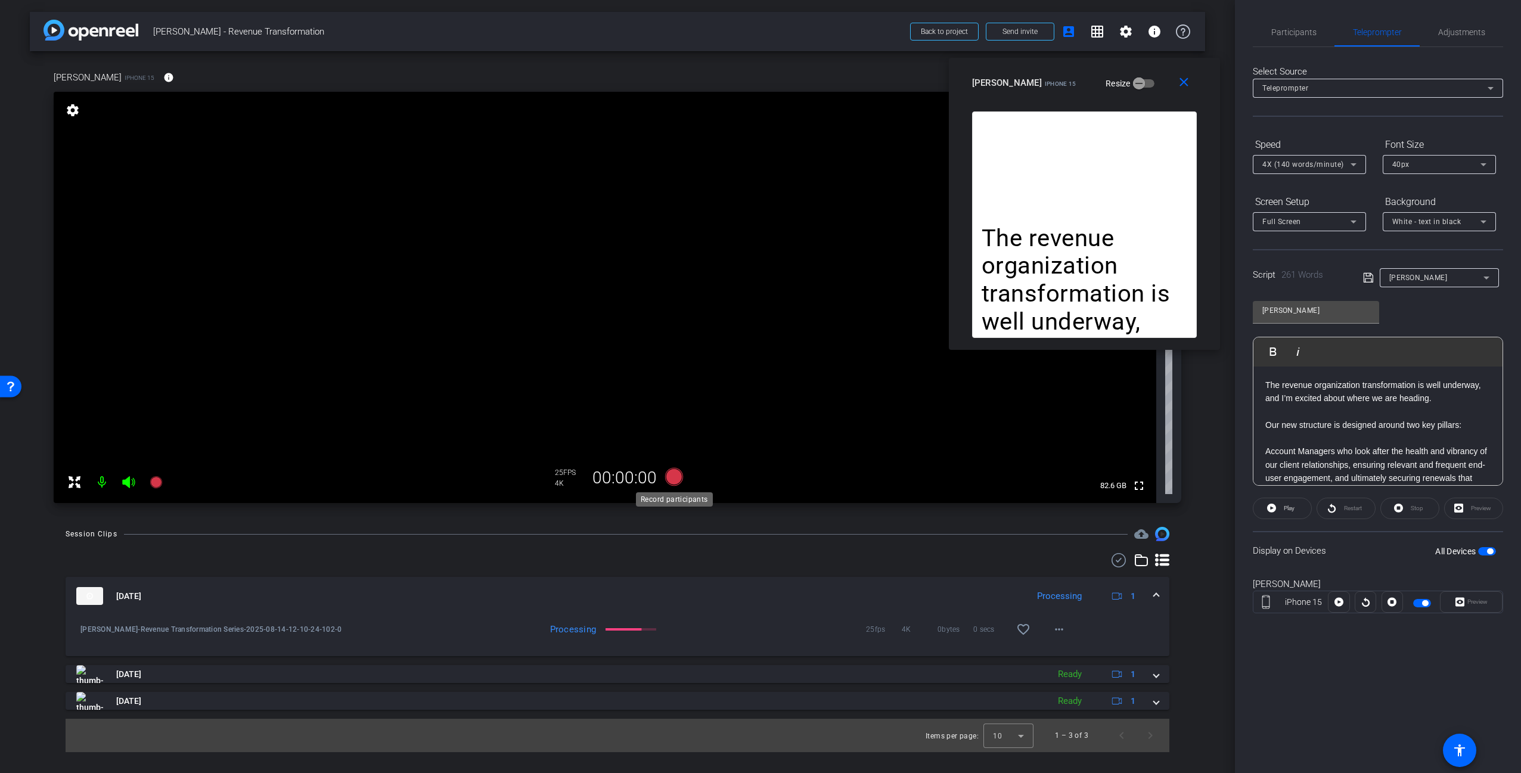
click at [672, 479] on icon at bounding box center [674, 477] width 18 height 18
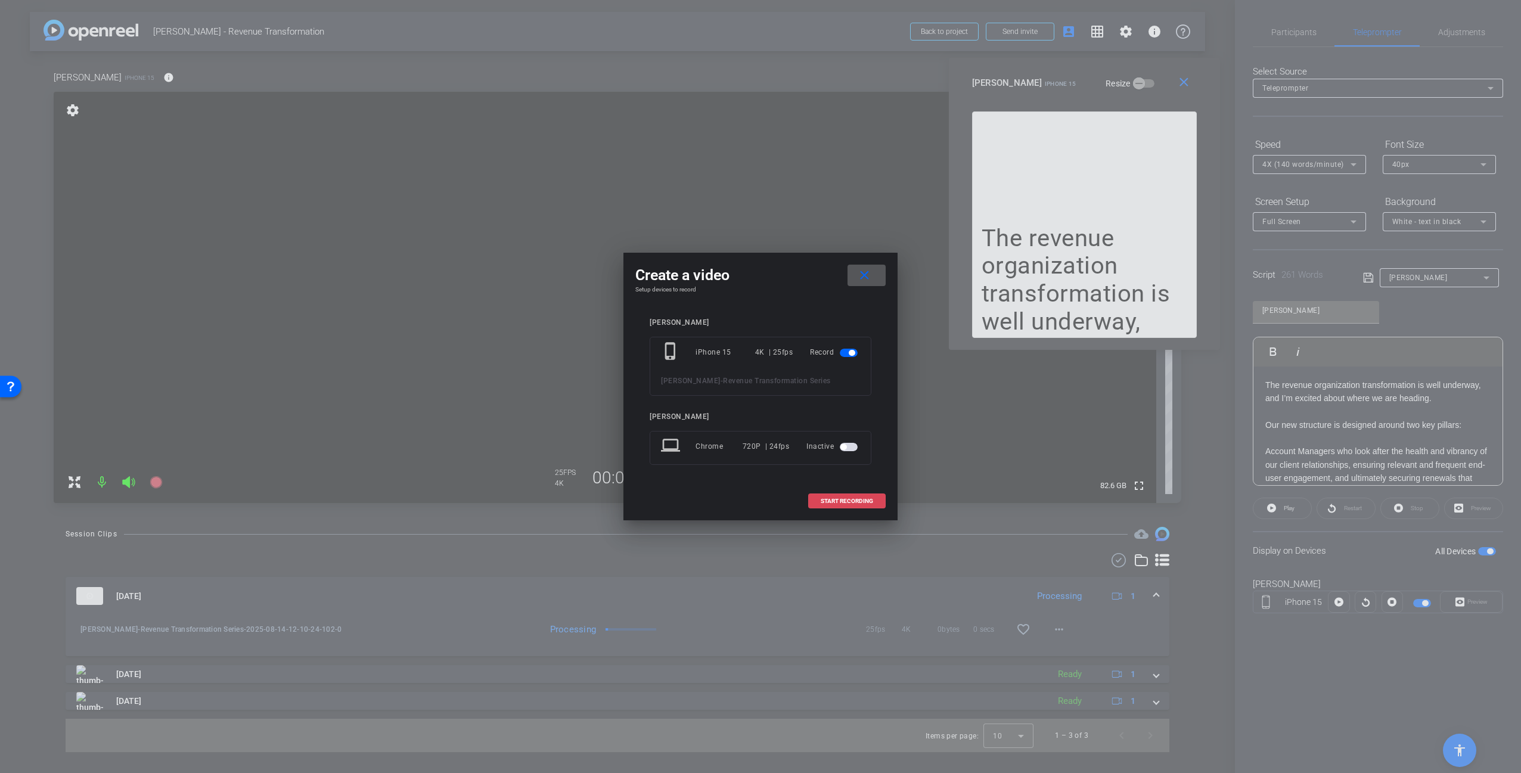
click at [849, 505] on span at bounding box center [847, 501] width 76 height 29
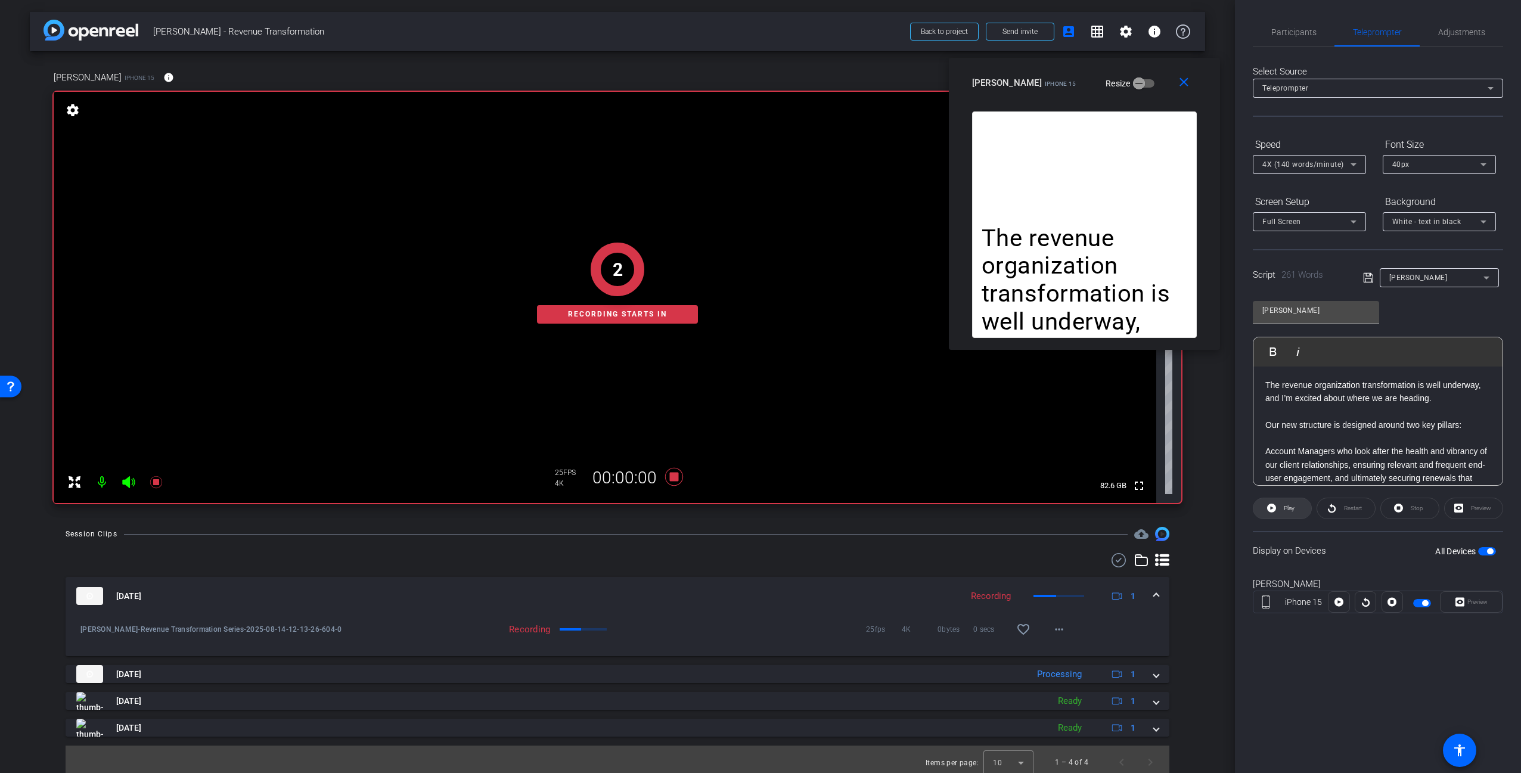
click at [1284, 509] on span "Play" at bounding box center [1289, 508] width 11 height 7
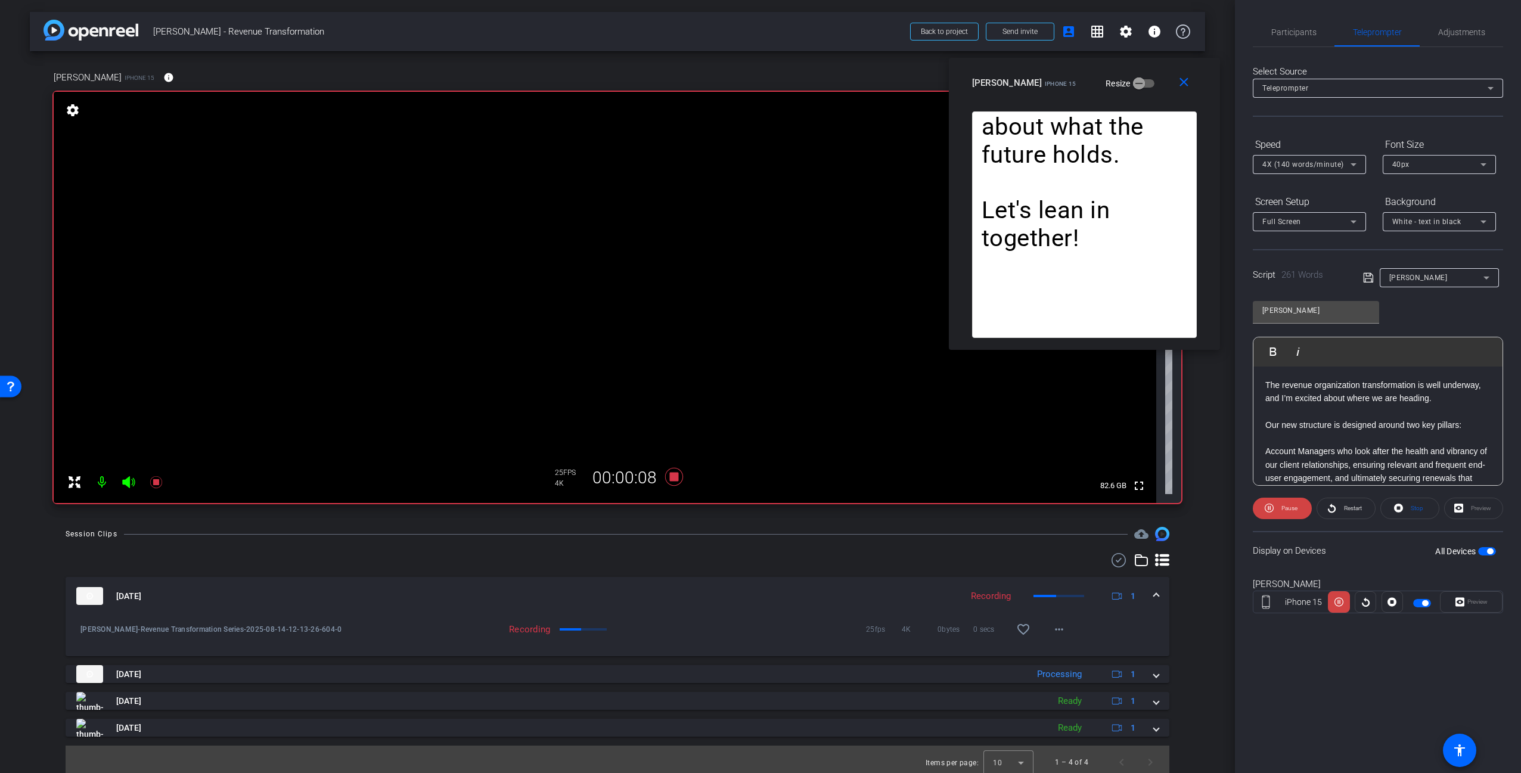
click at [1326, 175] on div at bounding box center [1309, 180] width 113 height 13
click at [1323, 163] on span "4X (140 words/minute)" at bounding box center [1303, 164] width 82 height 8
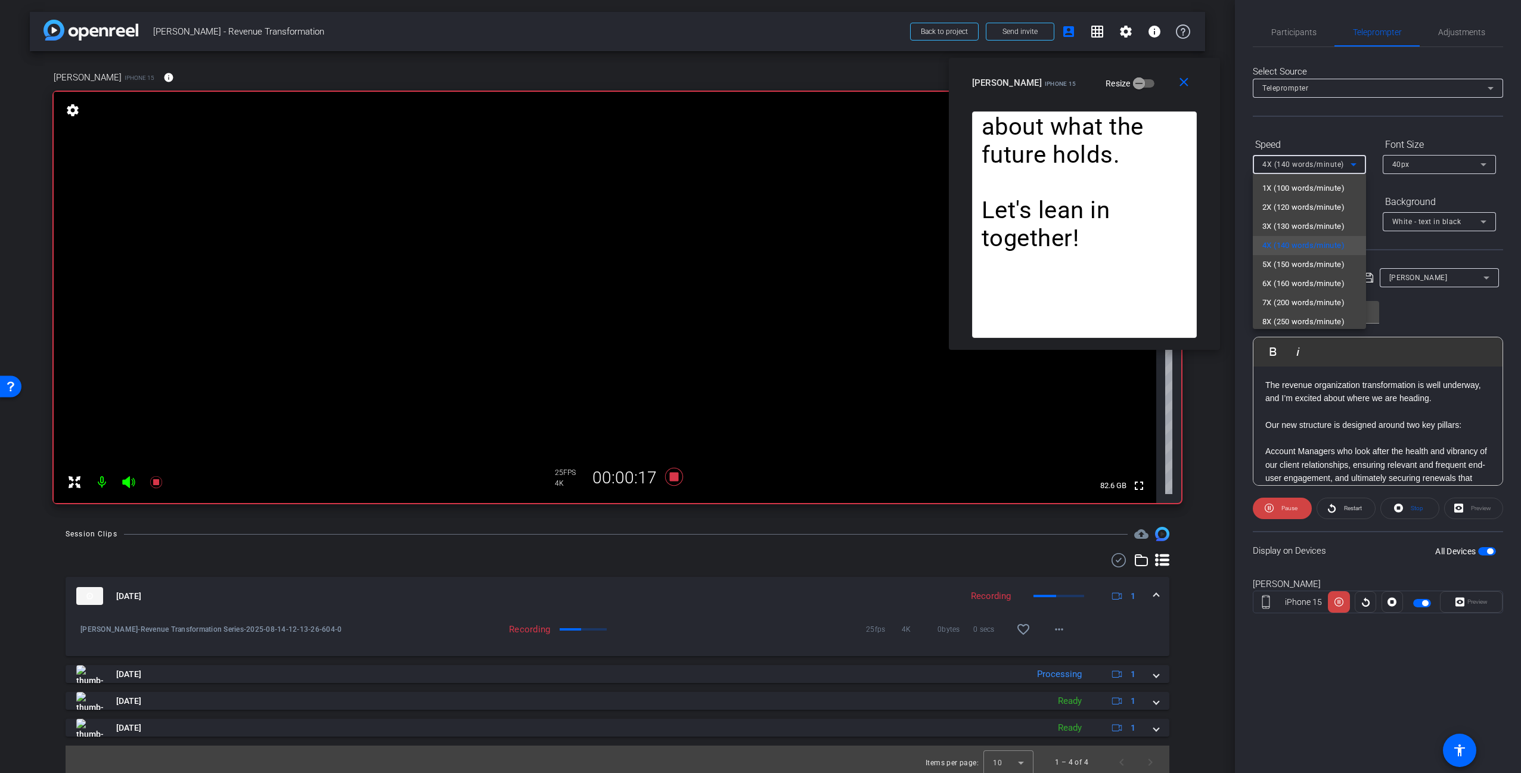
click at [1432, 311] on div at bounding box center [760, 386] width 1521 height 773
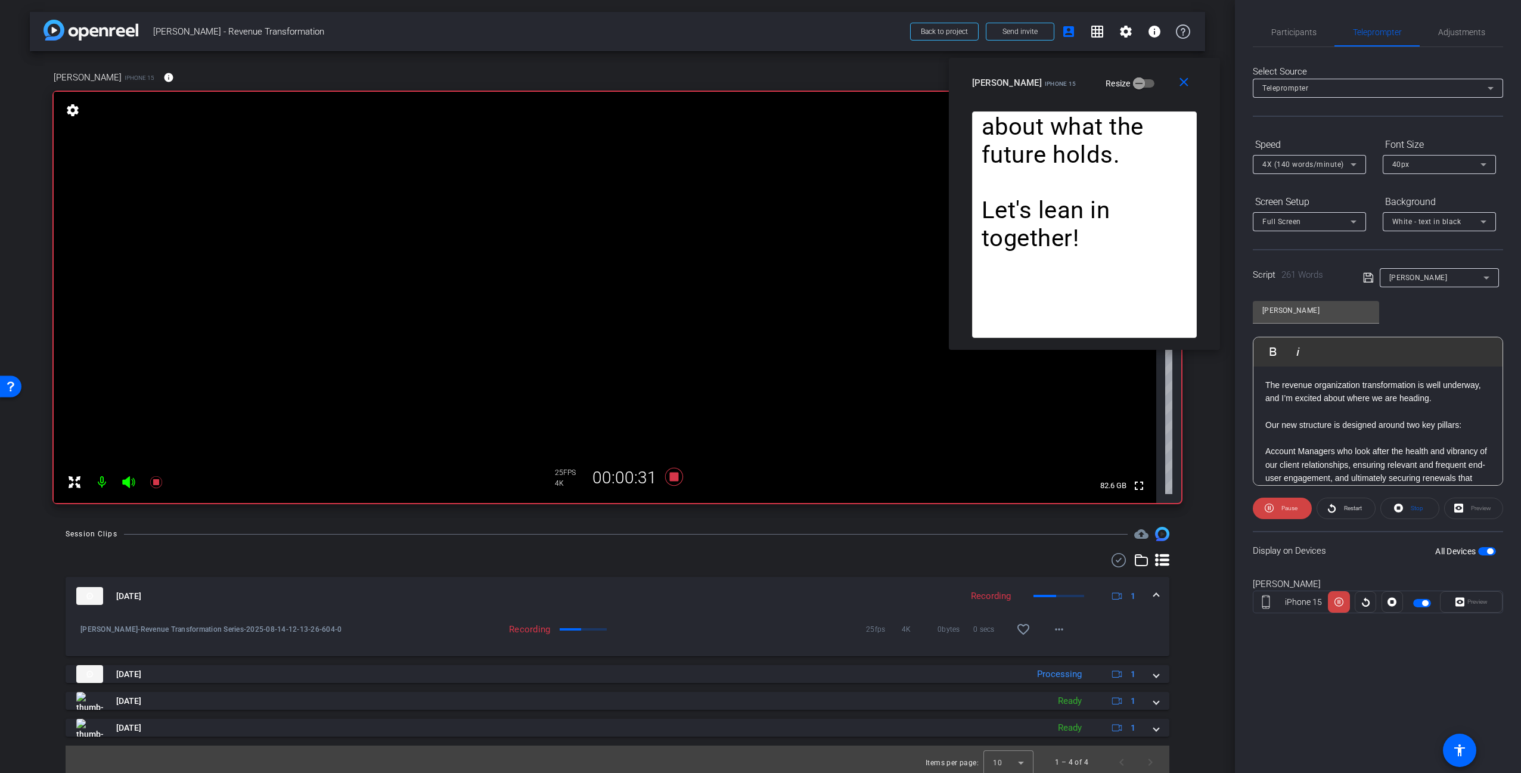
click at [1303, 163] on span "4X (140 words/minute)" at bounding box center [1303, 164] width 82 height 8
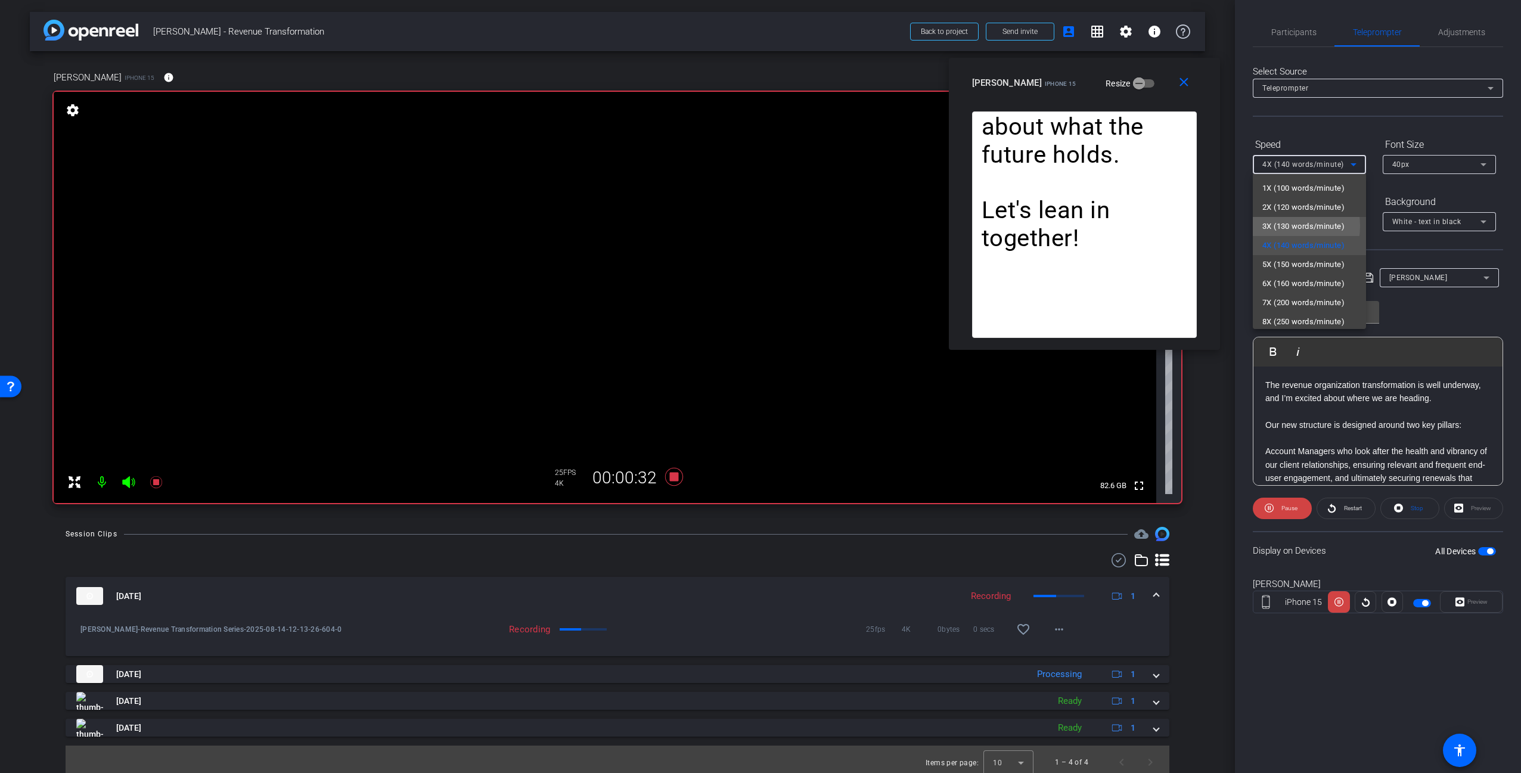
click at [1283, 226] on span "3X (130 words/minute)" at bounding box center [1303, 226] width 82 height 14
click at [1290, 166] on span "3X (130 words/minute)" at bounding box center [1303, 164] width 82 height 8
click at [1291, 203] on span "2X (120 words/minute)" at bounding box center [1303, 207] width 82 height 14
click at [1298, 165] on span "2X (120 words/minute)" at bounding box center [1303, 164] width 82 height 8
click at [1301, 250] on span "4X (140 words/minute)" at bounding box center [1303, 245] width 82 height 14
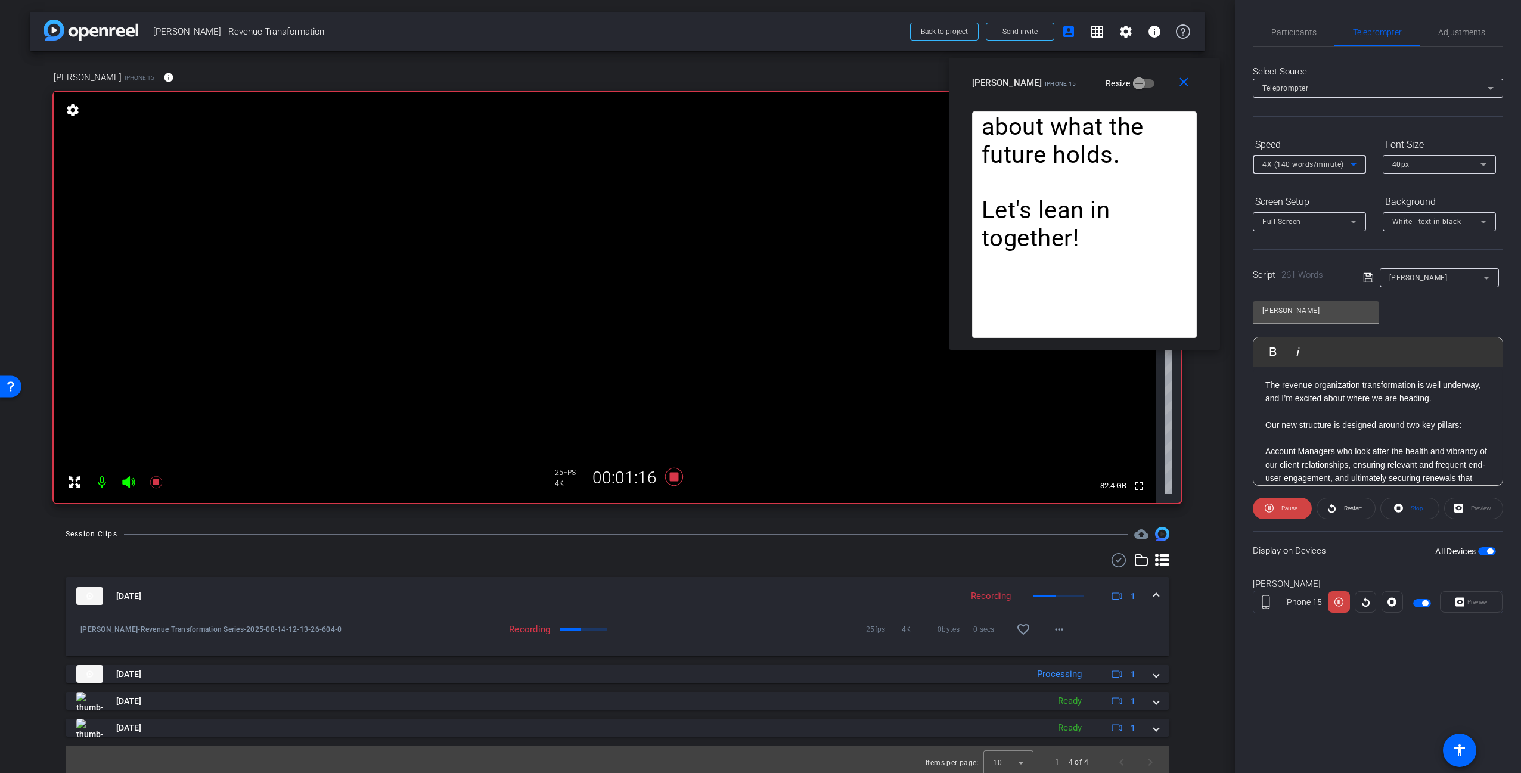
click at [1296, 167] on span "4X (140 words/minute)" at bounding box center [1303, 164] width 82 height 8
click at [1287, 219] on span "3X (130 words/minute)" at bounding box center [1303, 226] width 82 height 14
click at [674, 478] on icon at bounding box center [674, 477] width 18 height 18
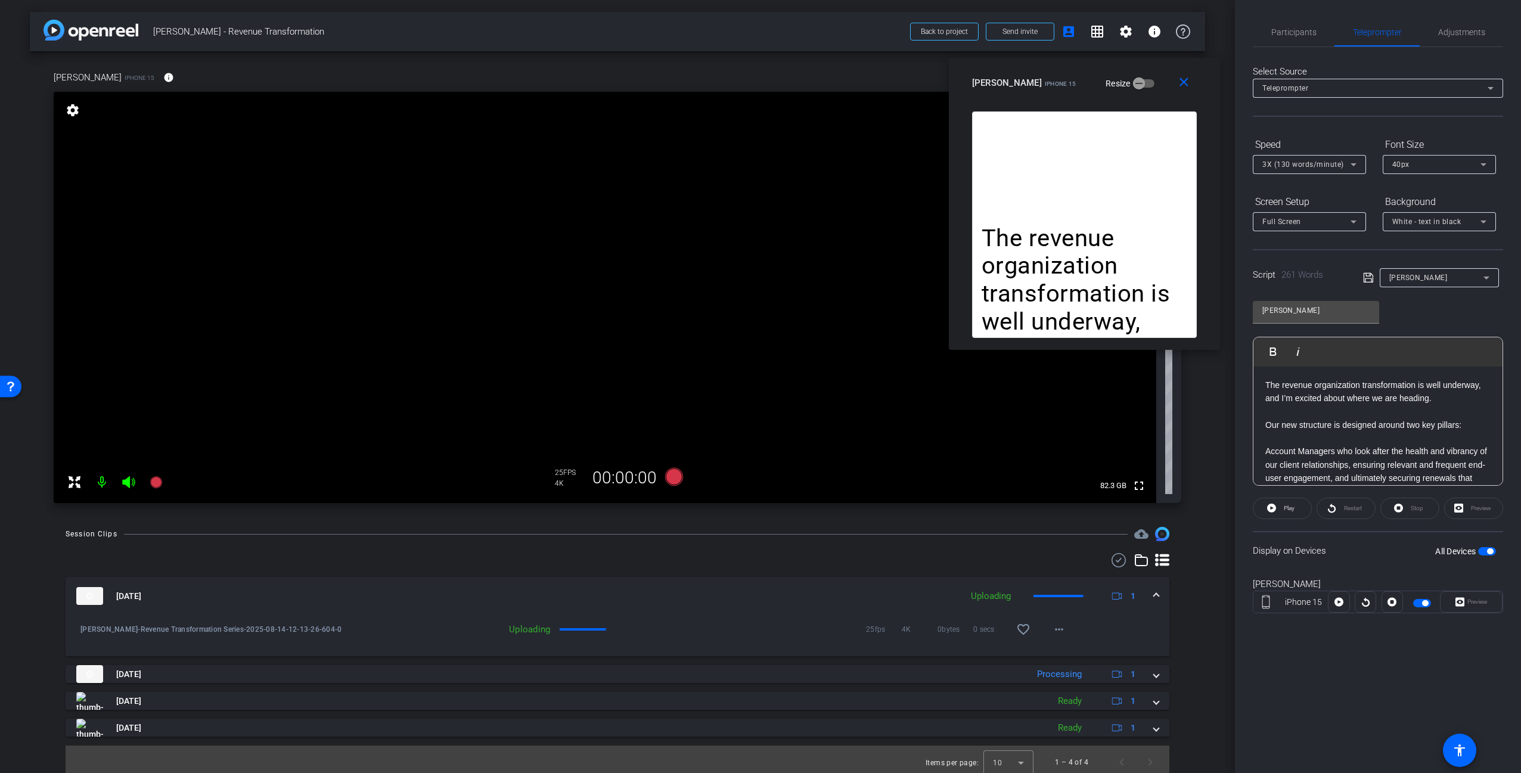
click at [871, 556] on div at bounding box center [618, 560] width 1104 height 14
click at [1214, 461] on div "arrow_back Warren - Revenue Transformation Back to project Send invite account_…" at bounding box center [617, 386] width 1235 height 773
click at [1140, 229] on p "The revenue organization transformation is well underway, and I’m excited about…" at bounding box center [1085, 323] width 206 height 196
click at [1149, 80] on div "amanda iPhone 15 Resize" at bounding box center [1089, 82] width 234 height 21
click at [1305, 31] on span "Participants" at bounding box center [1293, 32] width 45 height 8
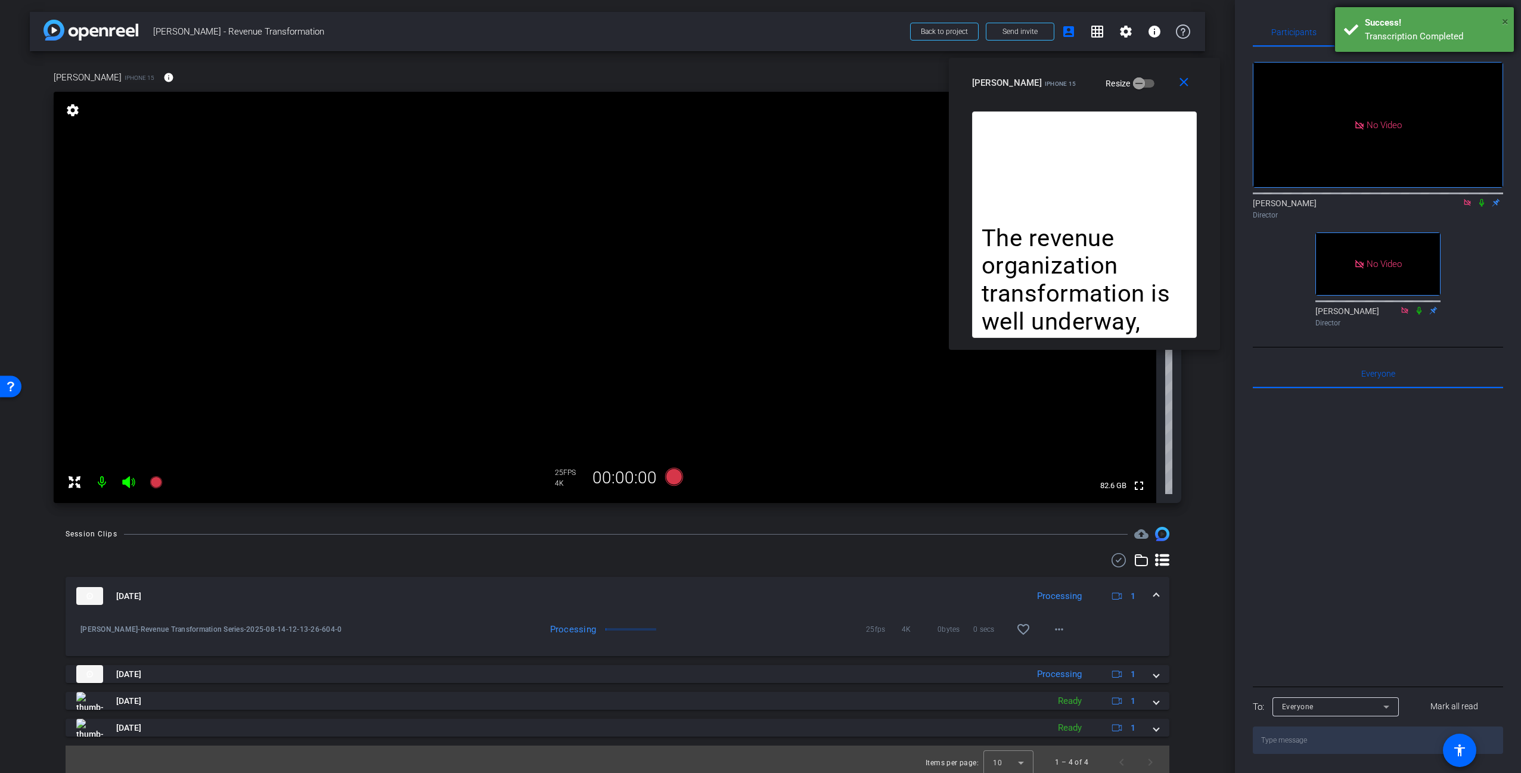
click at [1506, 18] on span "×" at bounding box center [1505, 21] width 7 height 14
click at [1394, 33] on span "Teleprompter" at bounding box center [1377, 32] width 49 height 8
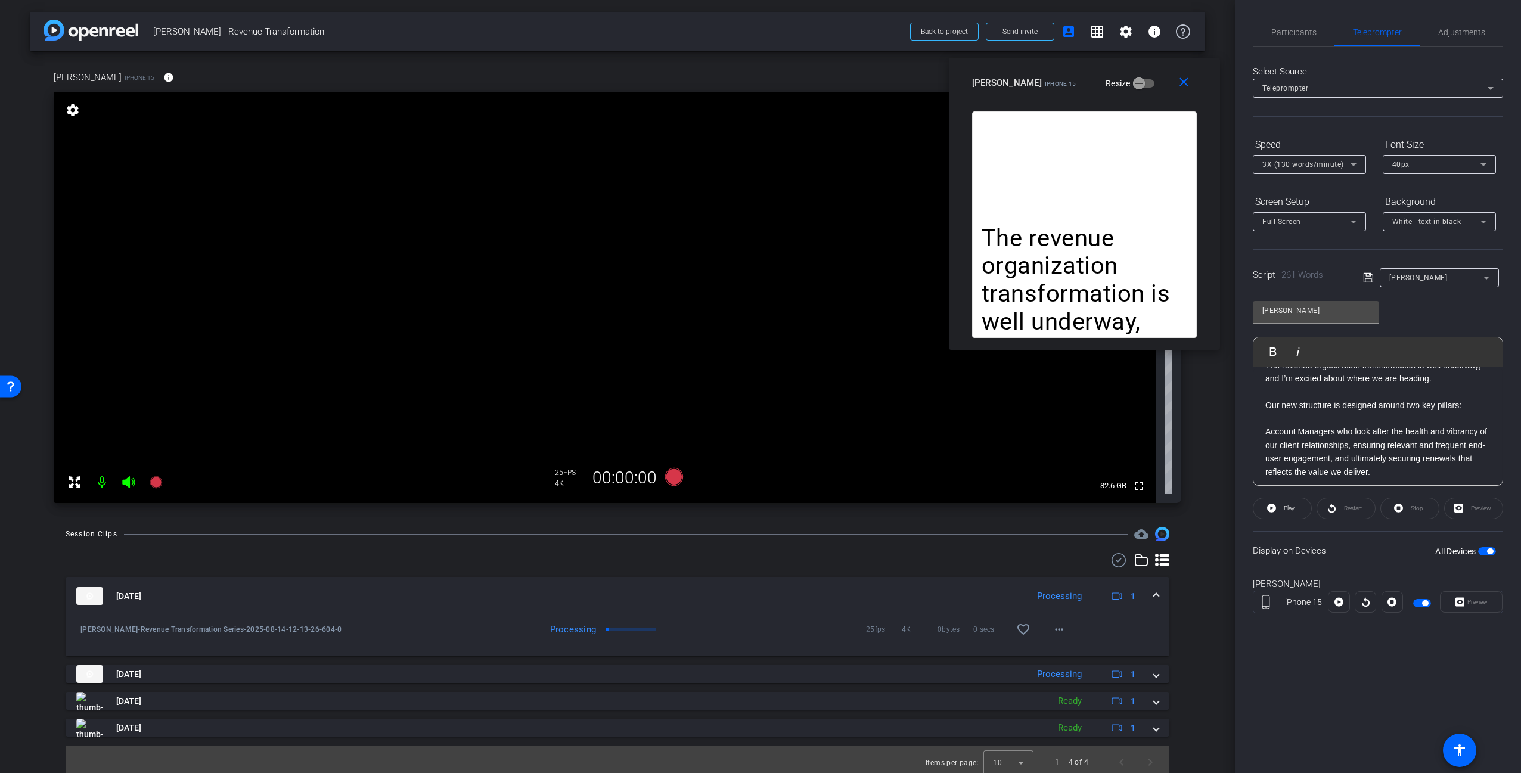
scroll to position [38, 0]
drag, startPoint x: 1354, startPoint y: 440, endPoint x: 1356, endPoint y: 446, distance: 6.2
click at [1354, 440] on p "Account Managers who look after the health and vibrancy of our client relations…" at bounding box center [1377, 434] width 225 height 54
drag, startPoint x: 1404, startPoint y: 445, endPoint x: 1408, endPoint y: 452, distance: 8.0
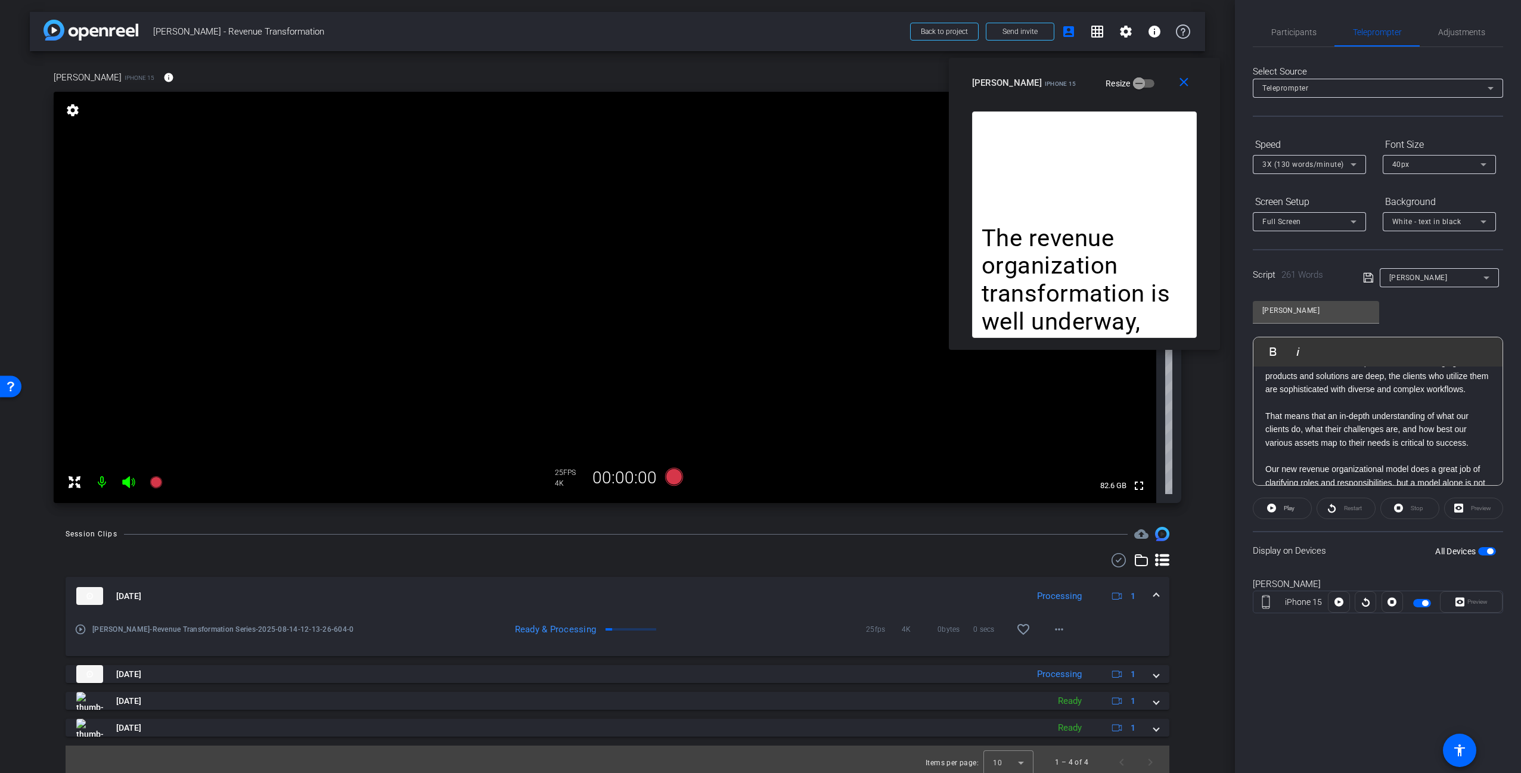
click at [1405, 444] on p "That means that an in-depth understanding of what our clients do, what their ch…" at bounding box center [1377, 429] width 225 height 40
click at [1391, 406] on p "The Markets in which we operate are ever changing. Our products and solutions a…" at bounding box center [1377, 406] width 225 height 40
click at [1373, 414] on p "Together, these two roles, supported by our outstanding Customer Success teams,…" at bounding box center [1377, 407] width 225 height 54
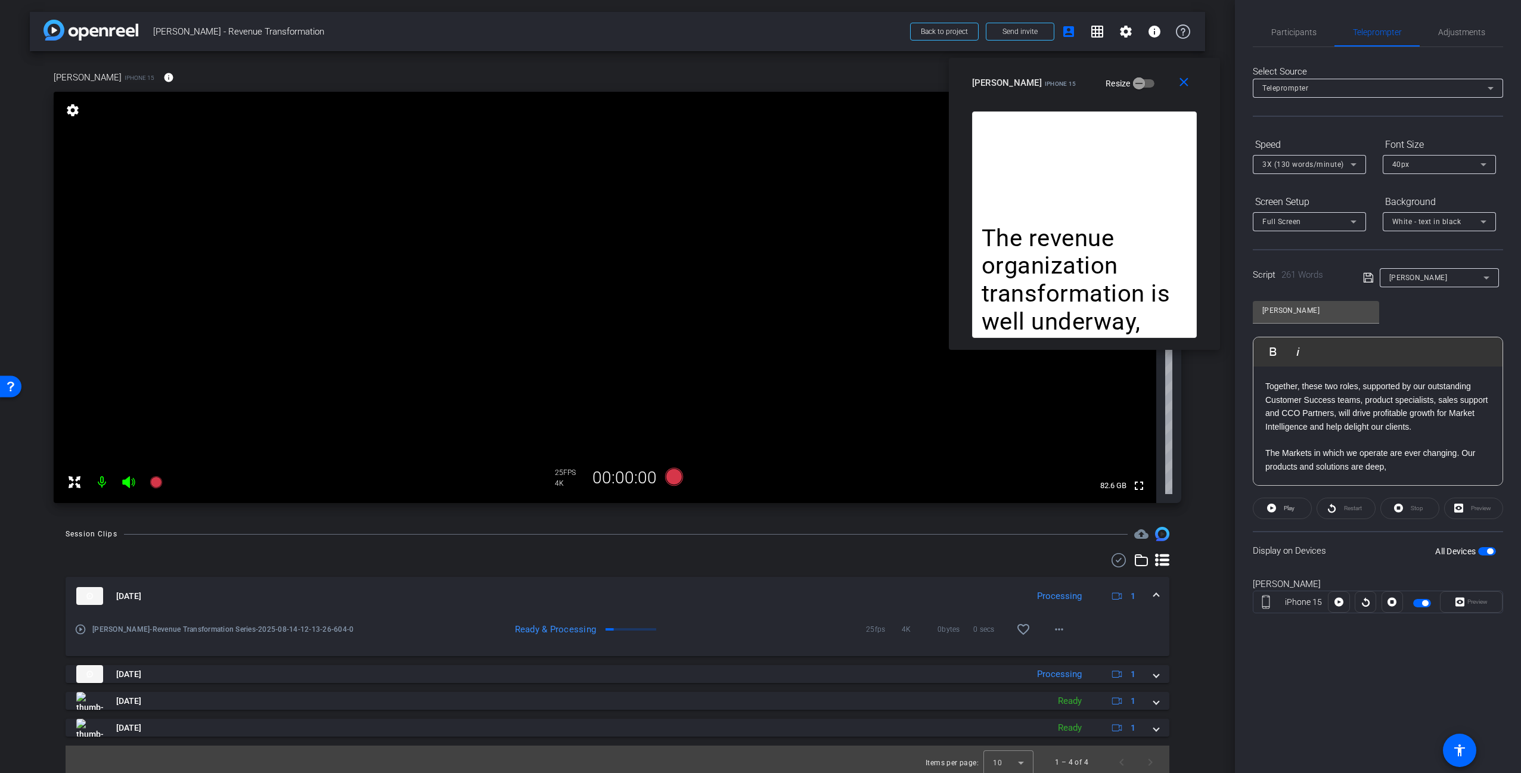
click at [1372, 413] on p "Together, these two roles, supported by our outstanding Customer Success teams,…" at bounding box center [1377, 407] width 225 height 54
click at [1364, 395] on p "Account Managers who look after the health and vibrancy of our client relations…" at bounding box center [1377, 402] width 225 height 54
click at [1177, 82] on mat-icon "close" at bounding box center [1184, 82] width 15 height 15
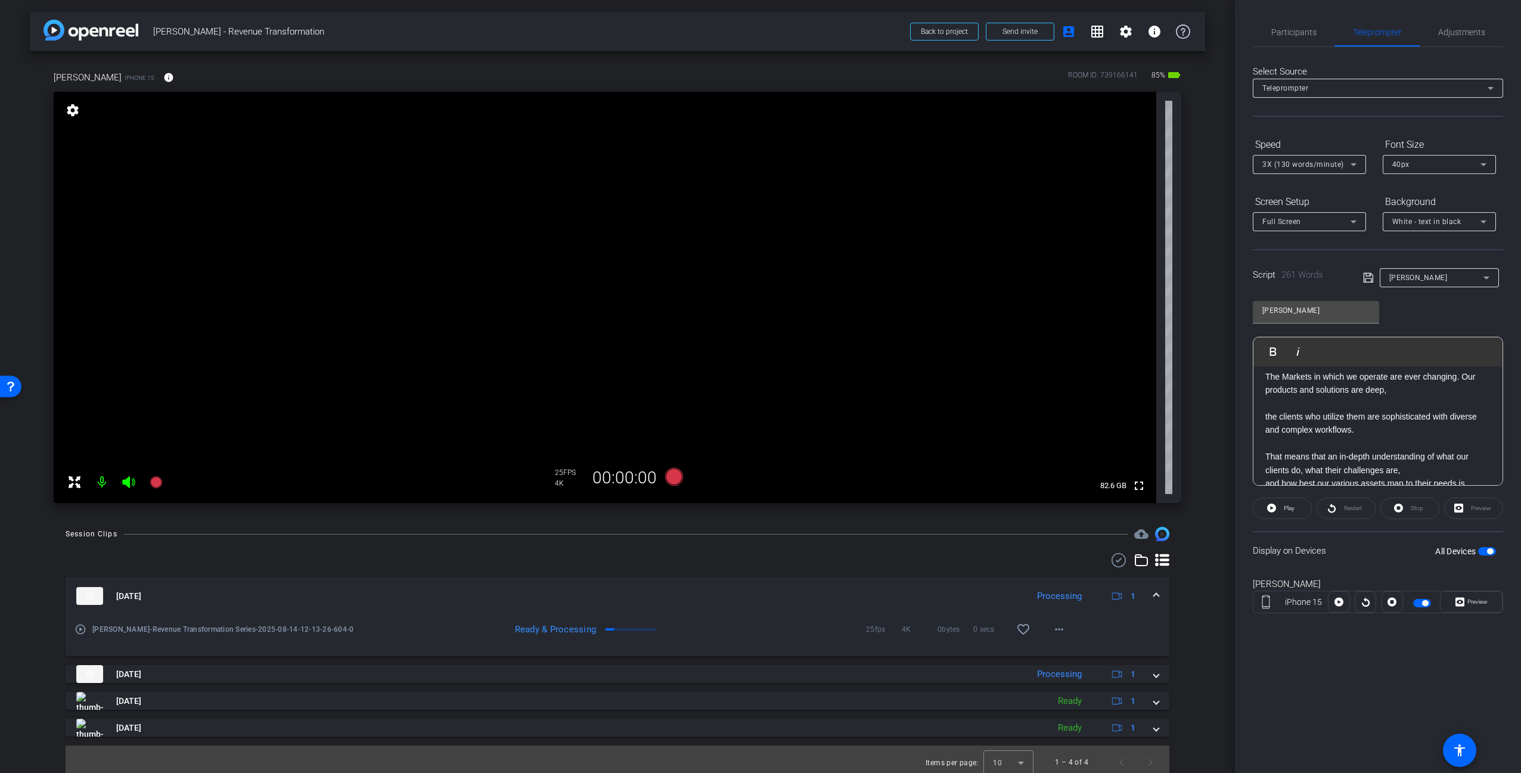
click at [1488, 551] on span "button" at bounding box center [1490, 551] width 6 height 6
click at [1455, 721] on div "Participants Teleprompter Adjustments Carl Schmidt Director Adam Kovalsky Direc…" at bounding box center [1378, 386] width 286 height 773
drag, startPoint x: 1420, startPoint y: 686, endPoint x: 1428, endPoint y: 679, distance: 10.6
click at [1422, 685] on div "Participants Teleprompter Adjustments Carl Schmidt Director Adam Kovalsky Direc…" at bounding box center [1378, 386] width 286 height 773
click at [1486, 551] on span "button" at bounding box center [1487, 551] width 18 height 8
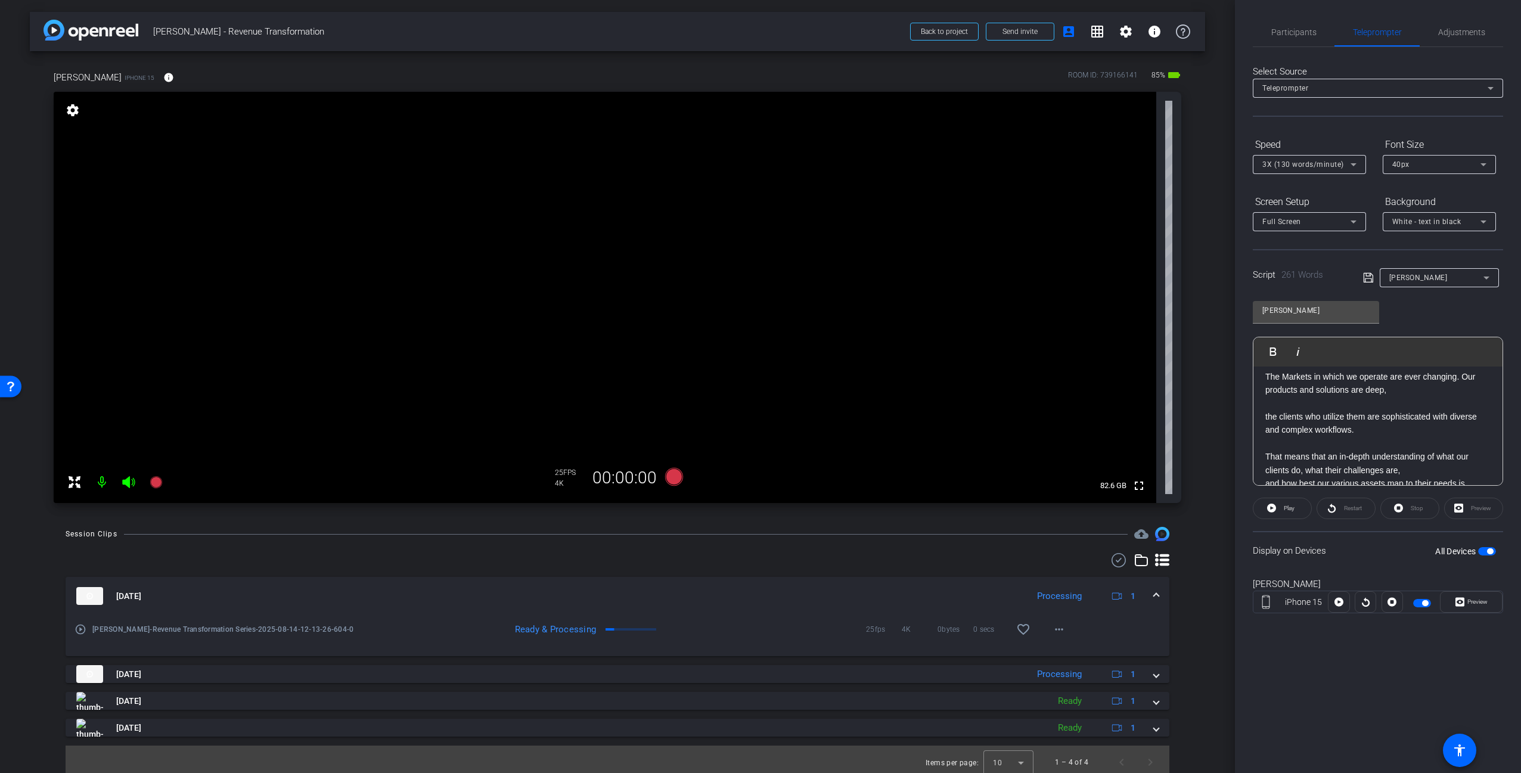
click at [1460, 651] on div "Participants Teleprompter Adjustments Carl Schmidt Director Adam Kovalsky Direc…" at bounding box center [1378, 386] width 286 height 773
click at [1489, 602] on span at bounding box center [1471, 602] width 61 height 29
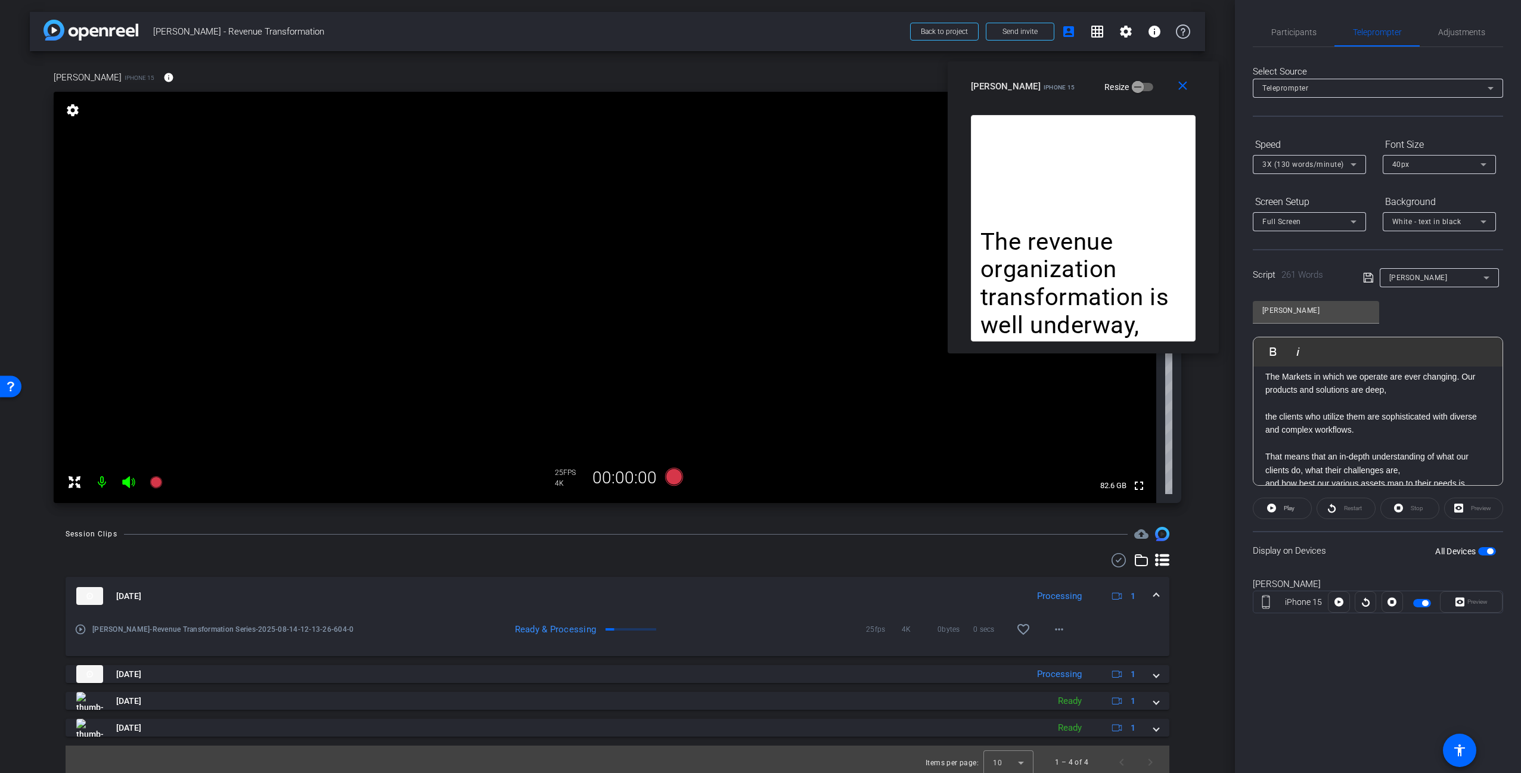
drag, startPoint x: 811, startPoint y: 268, endPoint x: 1131, endPoint y: 88, distance: 366.9
click at [1131, 88] on div "amanda iPhone 15 Resize" at bounding box center [1088, 86] width 234 height 21
click at [1339, 163] on span "3X (130 words/minute)" at bounding box center [1303, 164] width 82 height 8
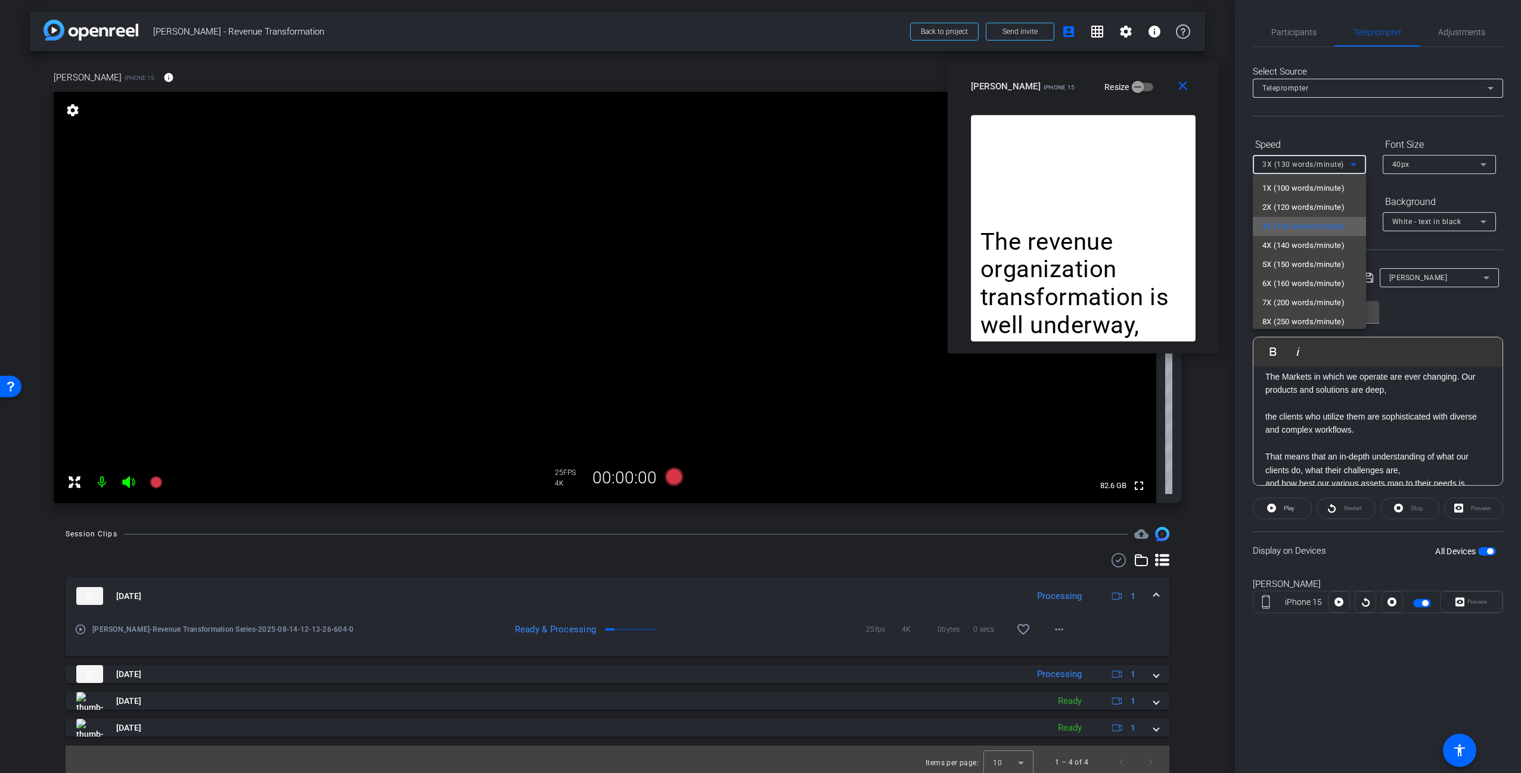
click at [1313, 224] on span "3X (130 words/minute)" at bounding box center [1303, 226] width 82 height 14
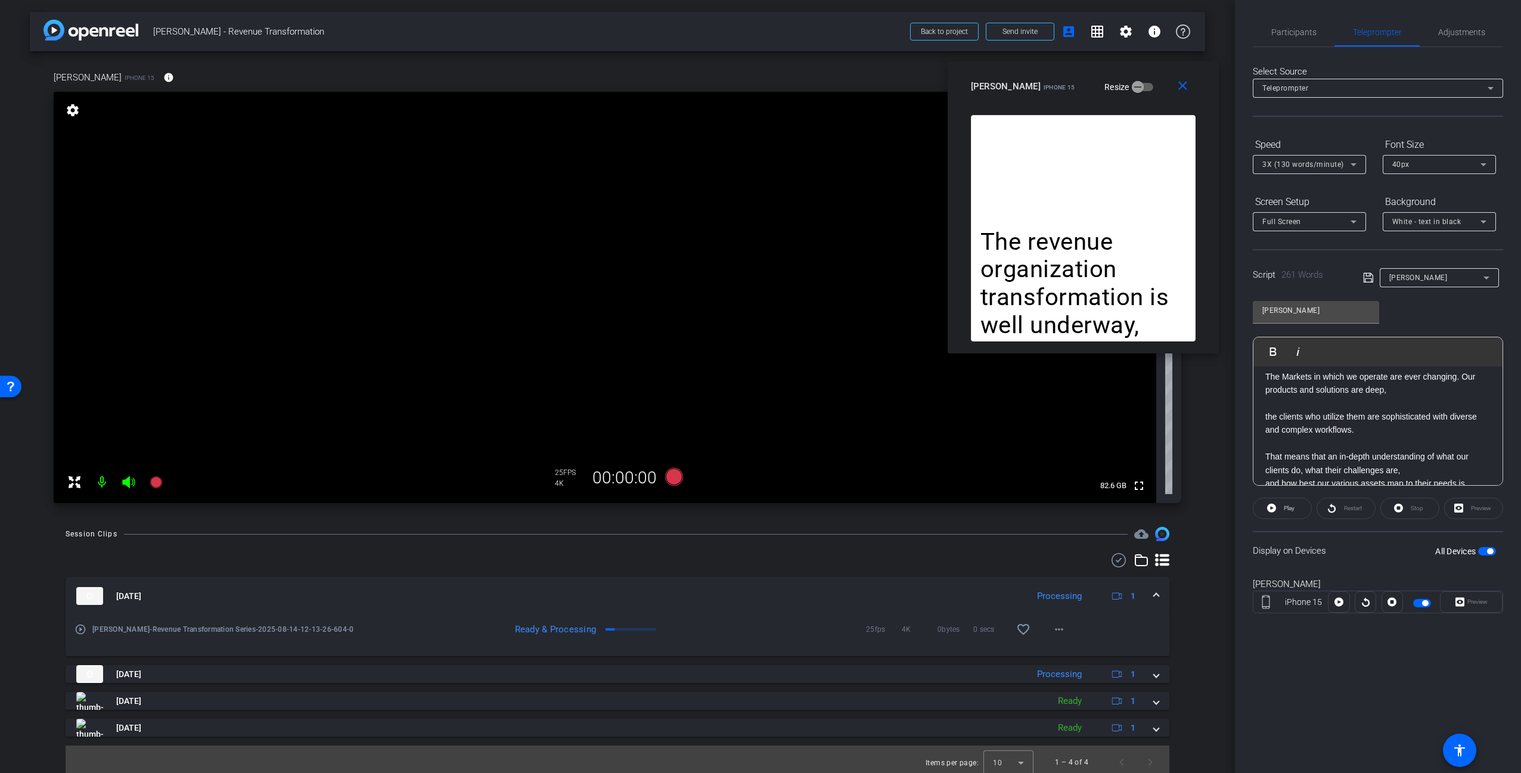
drag, startPoint x: 678, startPoint y: 559, endPoint x: 671, endPoint y: 536, distance: 24.3
click at [679, 558] on div at bounding box center [618, 560] width 1104 height 14
click at [670, 470] on icon at bounding box center [674, 477] width 18 height 18
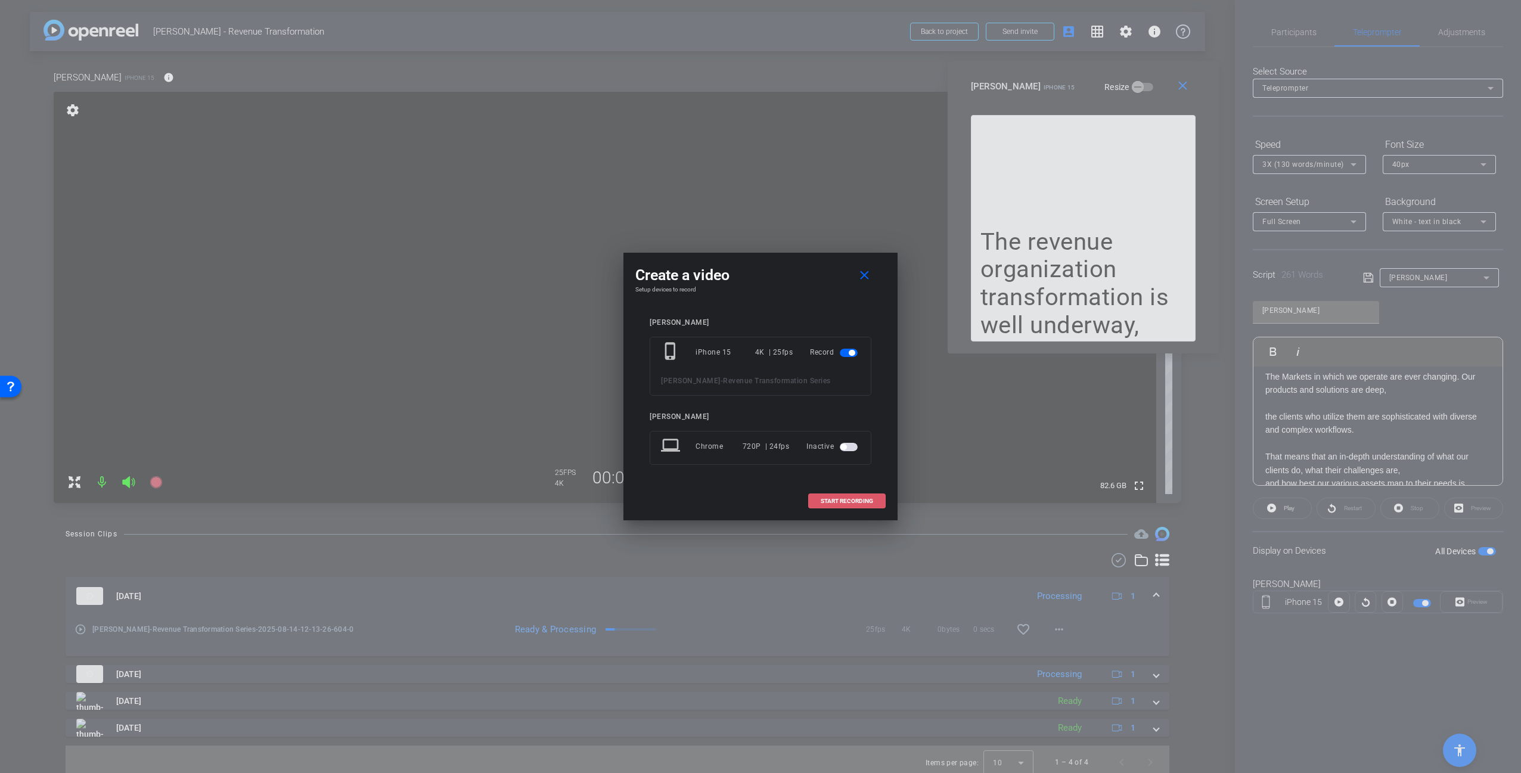
click at [855, 498] on span "START RECORDING" at bounding box center [847, 501] width 52 height 6
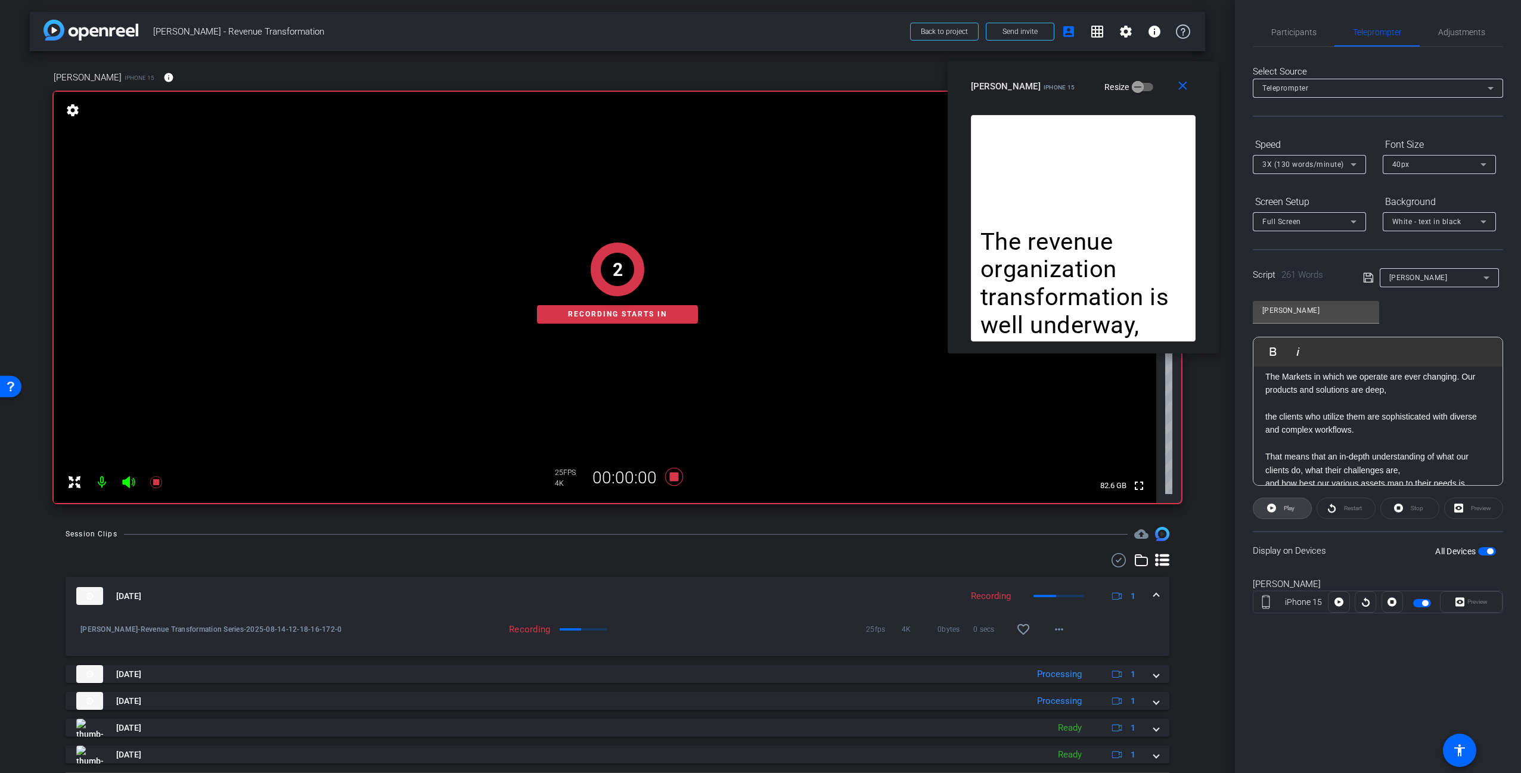
click at [1290, 510] on span "Play" at bounding box center [1289, 508] width 11 height 7
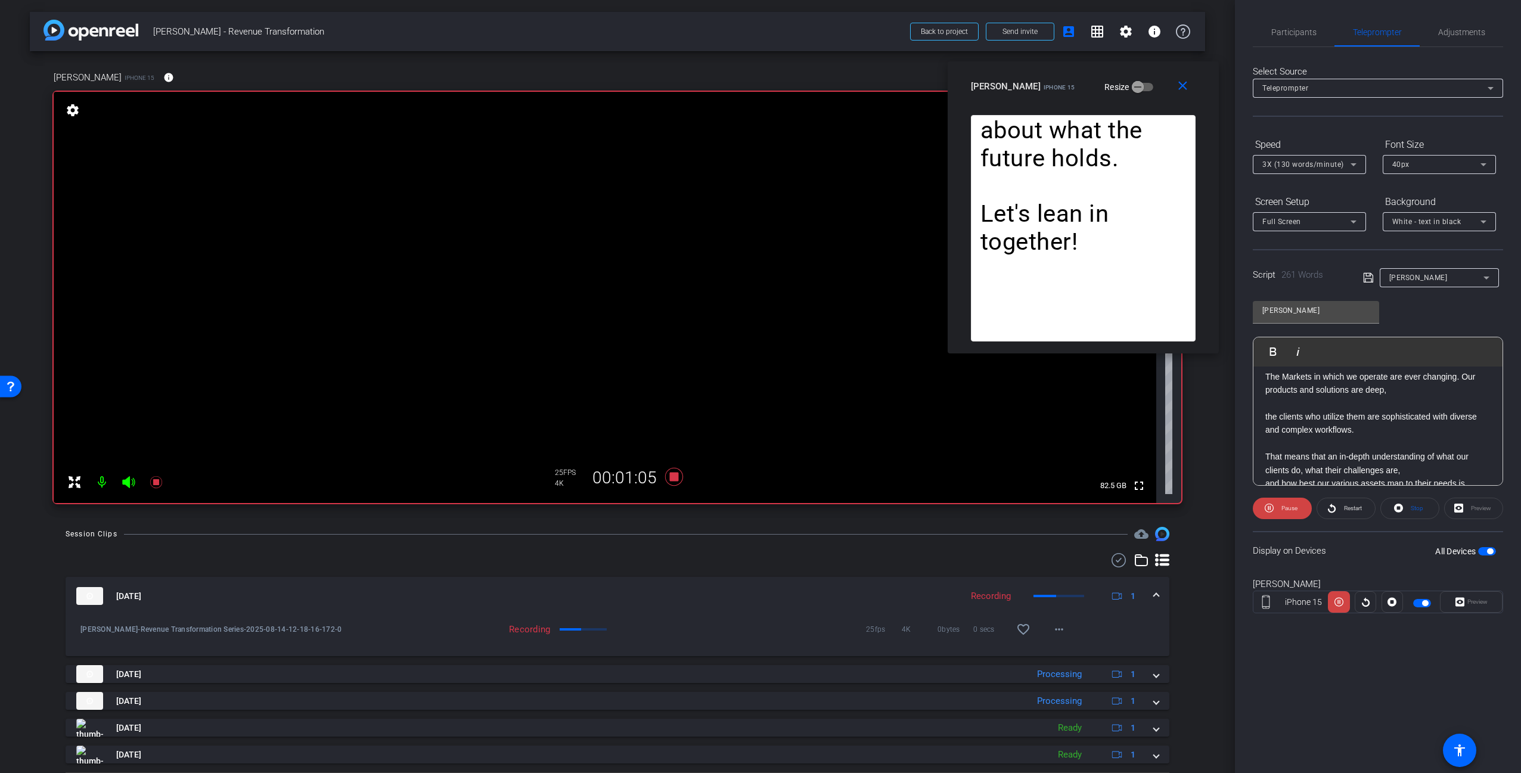
click at [1310, 161] on span "3X (130 words/minute)" at bounding box center [1303, 164] width 82 height 8
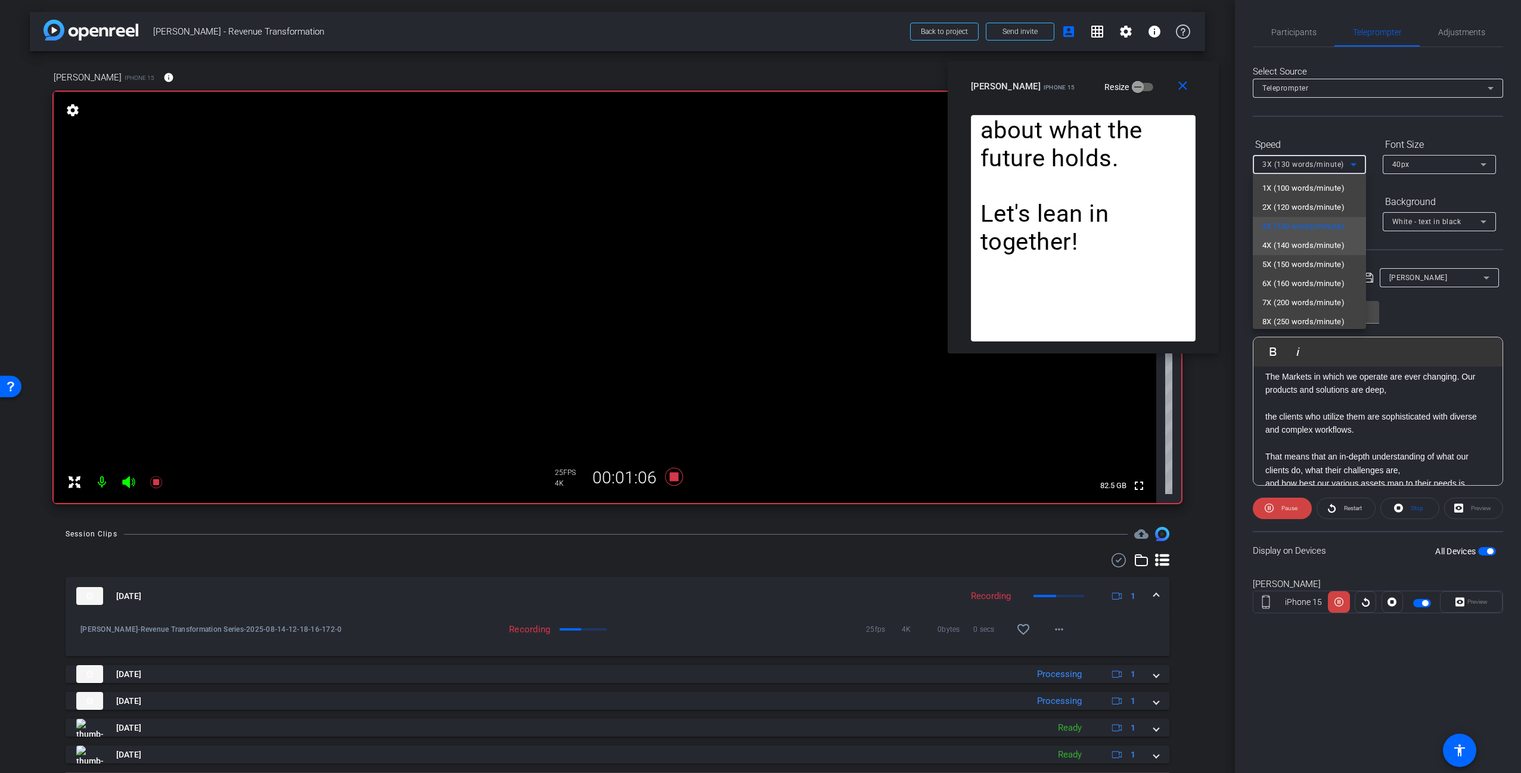
click at [1289, 241] on span "4X (140 words/minute)" at bounding box center [1303, 245] width 82 height 14
click at [1304, 163] on span "4X (140 words/minute)" at bounding box center [1303, 164] width 82 height 8
click at [1296, 262] on span "5X (150 words/minute)" at bounding box center [1303, 264] width 82 height 14
click at [1285, 167] on span "5X (150 words/minute)" at bounding box center [1303, 164] width 82 height 8
click at [1289, 241] on span "4X (140 words/minute)" at bounding box center [1303, 245] width 82 height 14
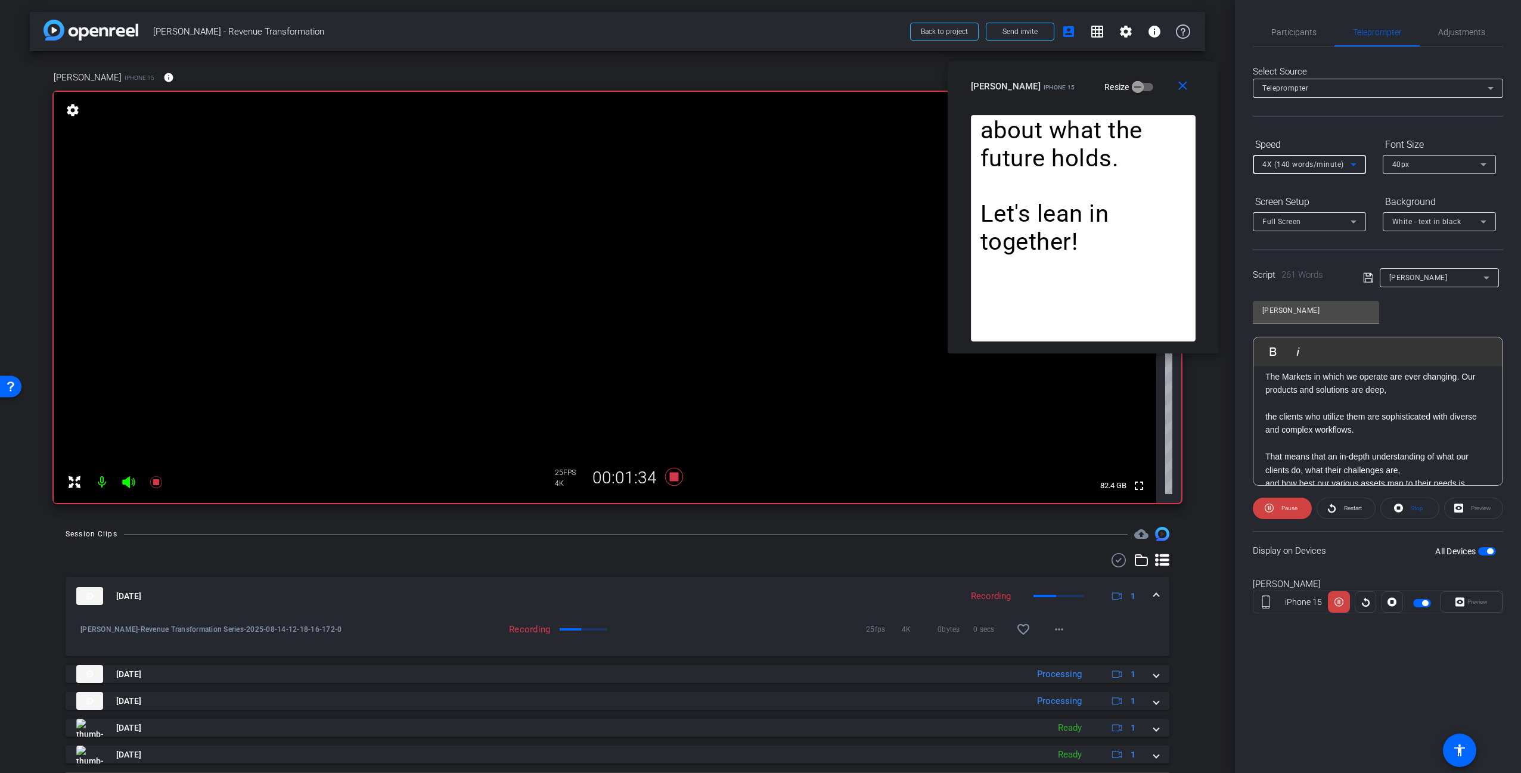
click at [1293, 168] on div "4X (140 words/minute)" at bounding box center [1306, 164] width 88 height 15
click at [1285, 222] on span "3X (130 words/minute)" at bounding box center [1303, 226] width 82 height 14
click at [1293, 162] on span "3X (130 words/minute)" at bounding box center [1303, 164] width 82 height 8
click at [1289, 201] on span "2X (120 words/minute)" at bounding box center [1303, 207] width 82 height 14
click at [1283, 162] on span "2X (120 words/minute)" at bounding box center [1303, 164] width 82 height 8
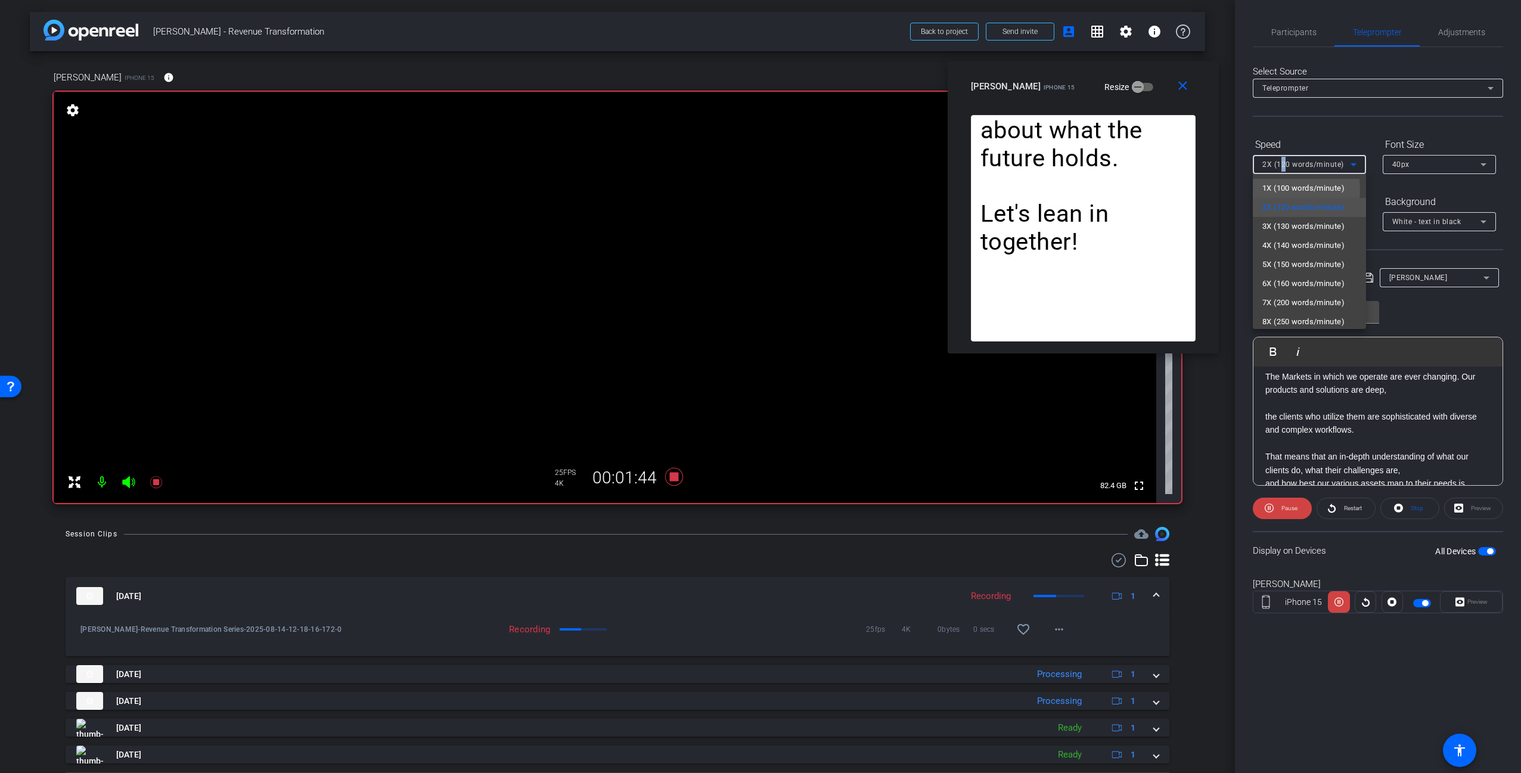
click at [1284, 190] on span "1X (100 words/minute)" at bounding box center [1303, 188] width 82 height 14
click at [1289, 163] on span "1X (100 words/minute)" at bounding box center [1303, 164] width 82 height 8
click at [1296, 224] on span "3X (130 words/minute)" at bounding box center [1303, 226] width 82 height 14
click at [1289, 166] on span "3X (130 words/minute)" at bounding box center [1303, 164] width 82 height 8
click at [1282, 207] on span "2X (120 words/minute)" at bounding box center [1303, 207] width 82 height 14
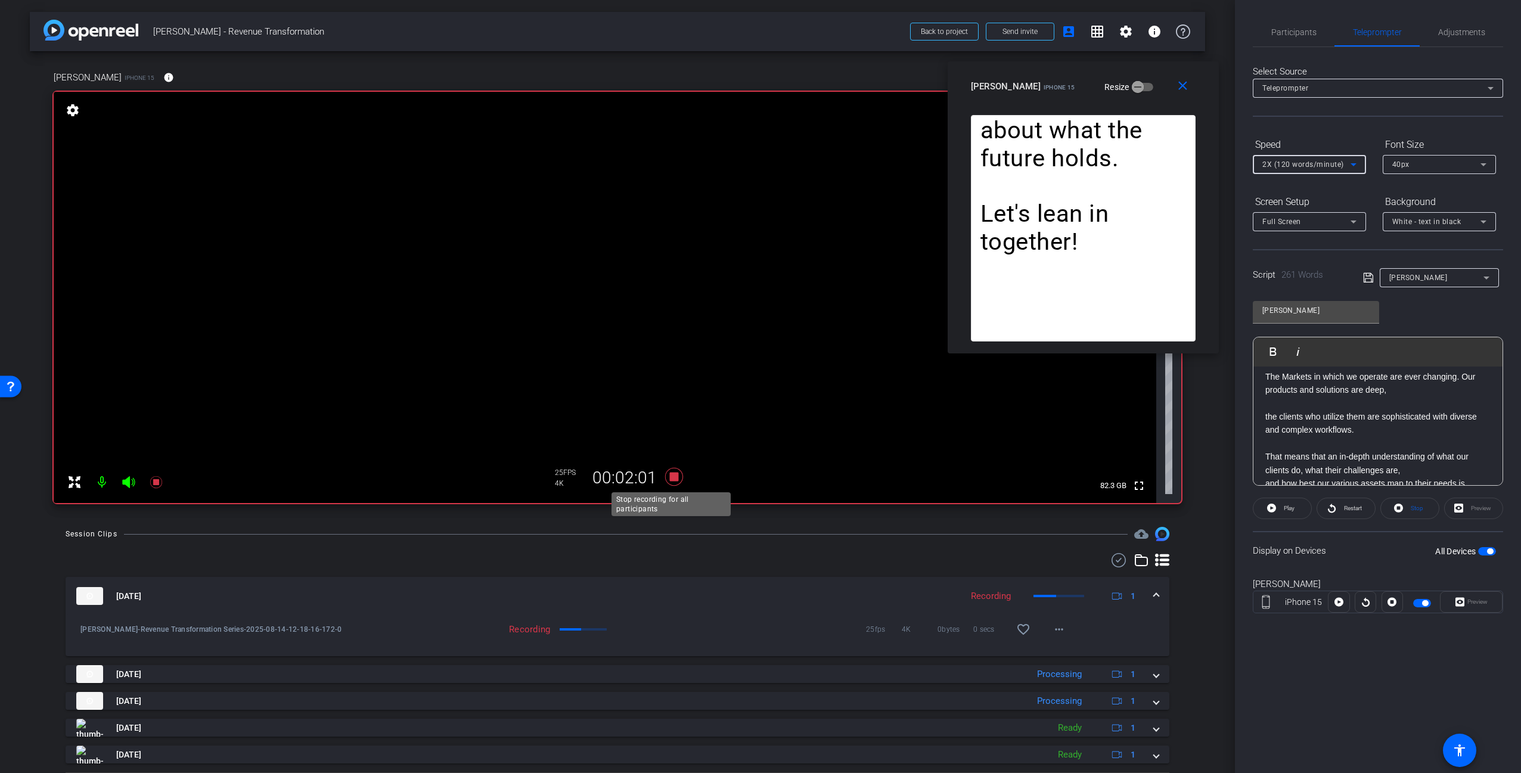
click at [672, 479] on icon at bounding box center [674, 477] width 18 height 18
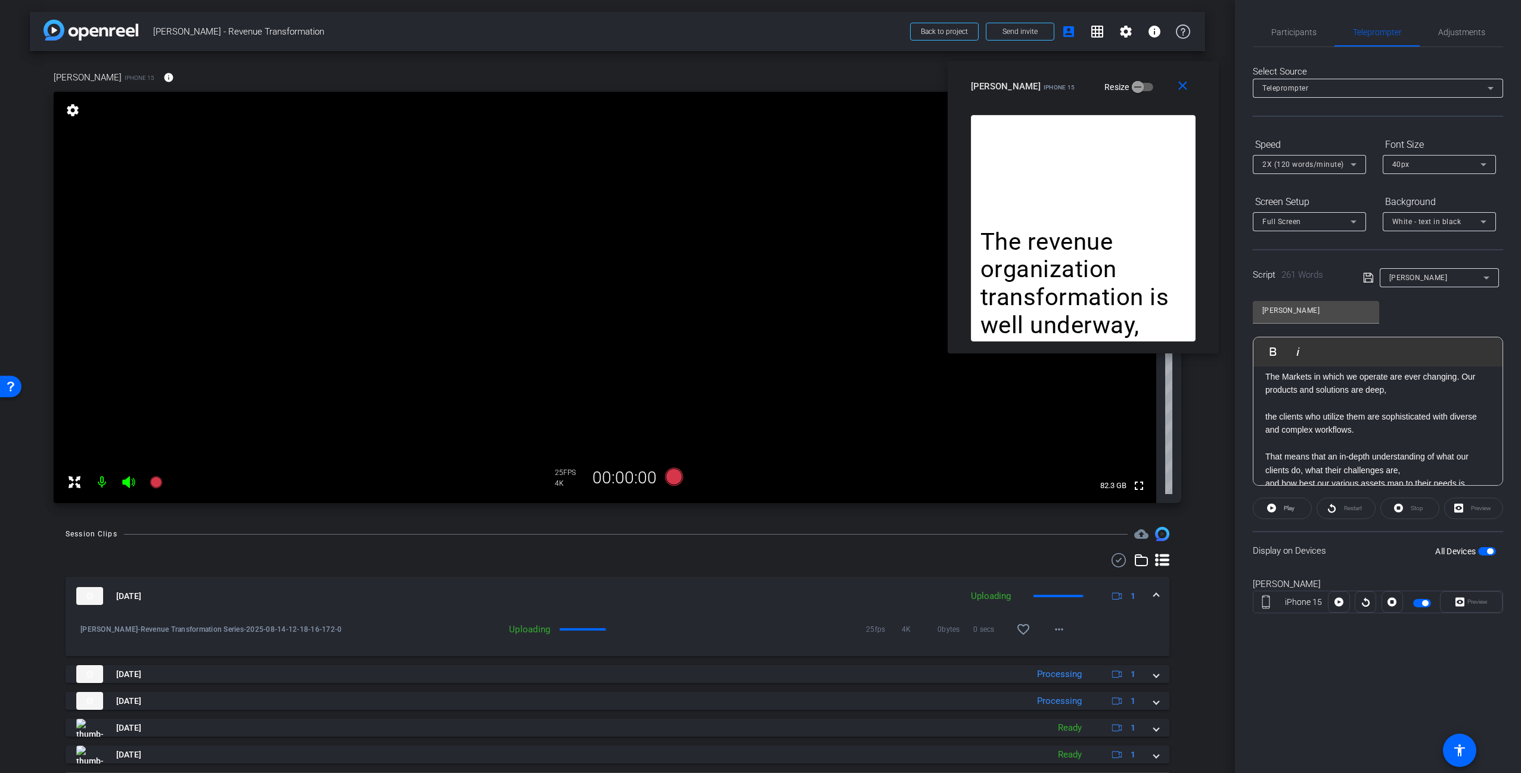
click at [792, 554] on div at bounding box center [618, 560] width 1104 height 14
click at [1020, 634] on mat-icon "favorite_border" at bounding box center [1023, 629] width 14 height 14
click at [1186, 590] on div "Session Clips cloud_upload Aug 14, 2025 Uploading 1 amanda-Revenue Transformati…" at bounding box center [617, 666] width 1175 height 279
click at [1154, 594] on span at bounding box center [1156, 596] width 5 height 13
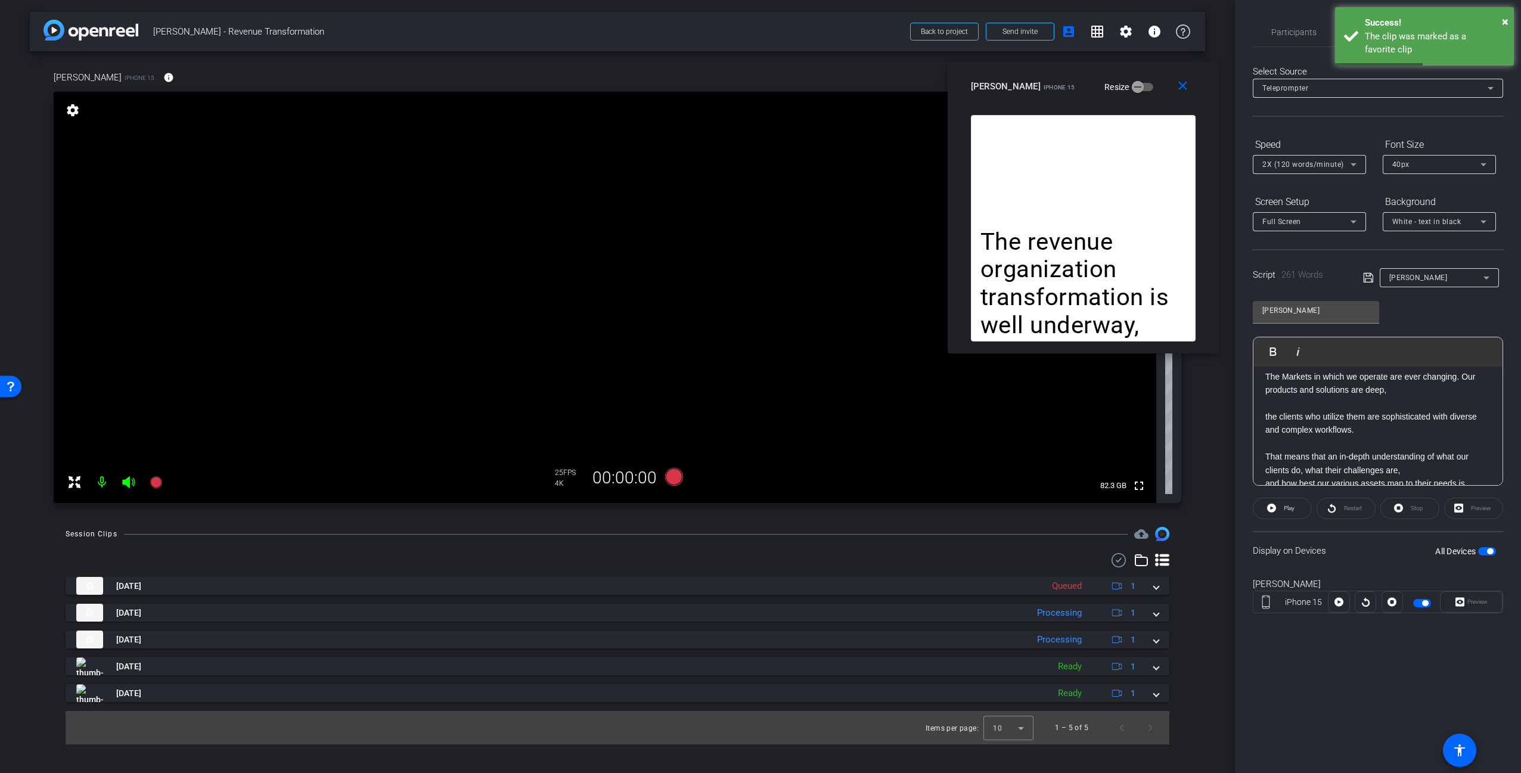
click at [1202, 575] on div "Session Clips cloud_upload Aug 14, 2025 Queued 1 amanda-Revenue Transformation …" at bounding box center [617, 636] width 1175 height 218
click at [1185, 86] on mat-icon "close" at bounding box center [1182, 86] width 15 height 15
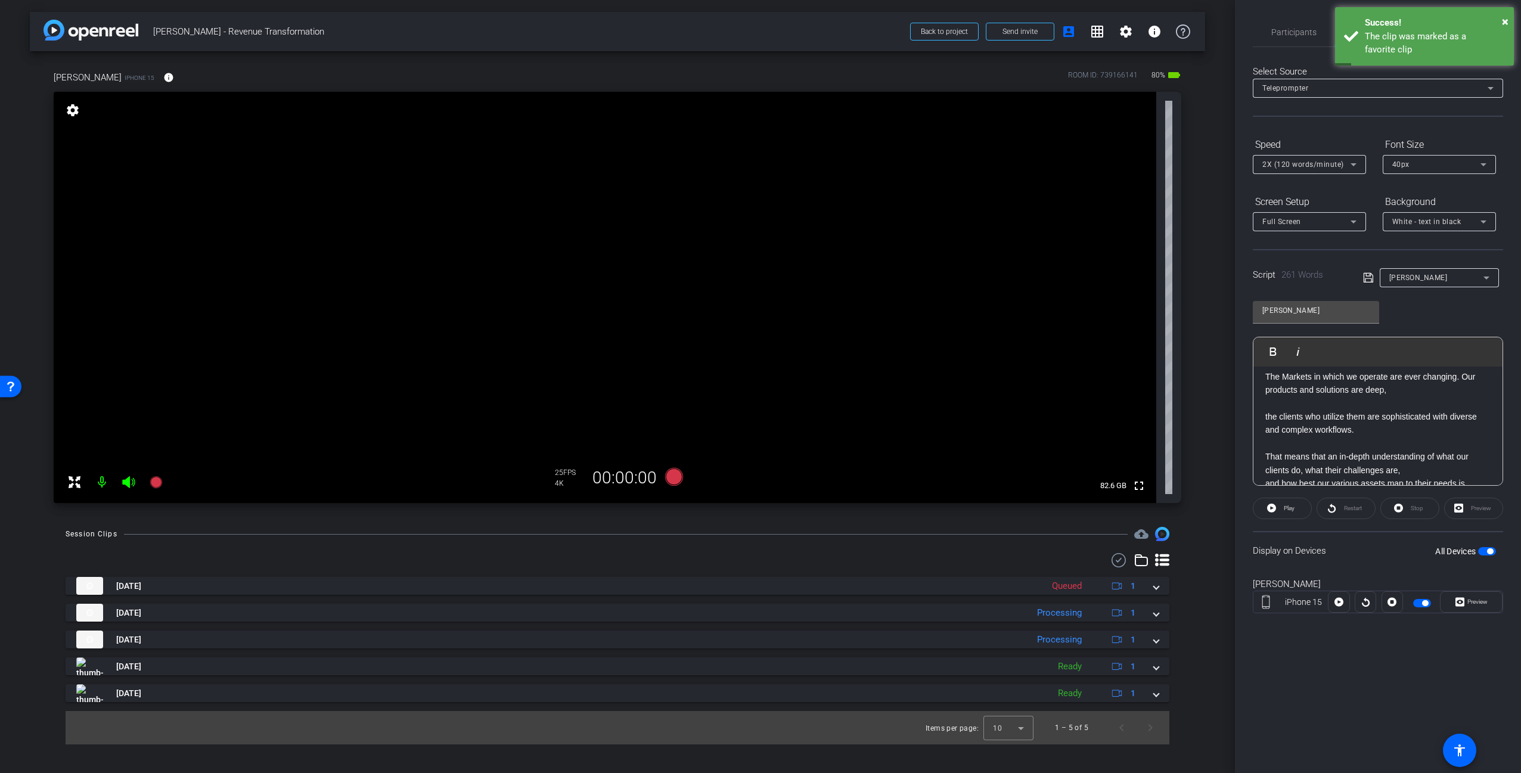
click at [1205, 86] on div "amanda iPhone 15 info ROOM ID: 739166141 80% battery_std fullscreen settings 82…" at bounding box center [617, 283] width 1175 height 464
drag, startPoint x: 1295, startPoint y: 28, endPoint x: 1301, endPoint y: 32, distance: 7.8
click at [1295, 28] on span "Participants" at bounding box center [1293, 32] width 45 height 8
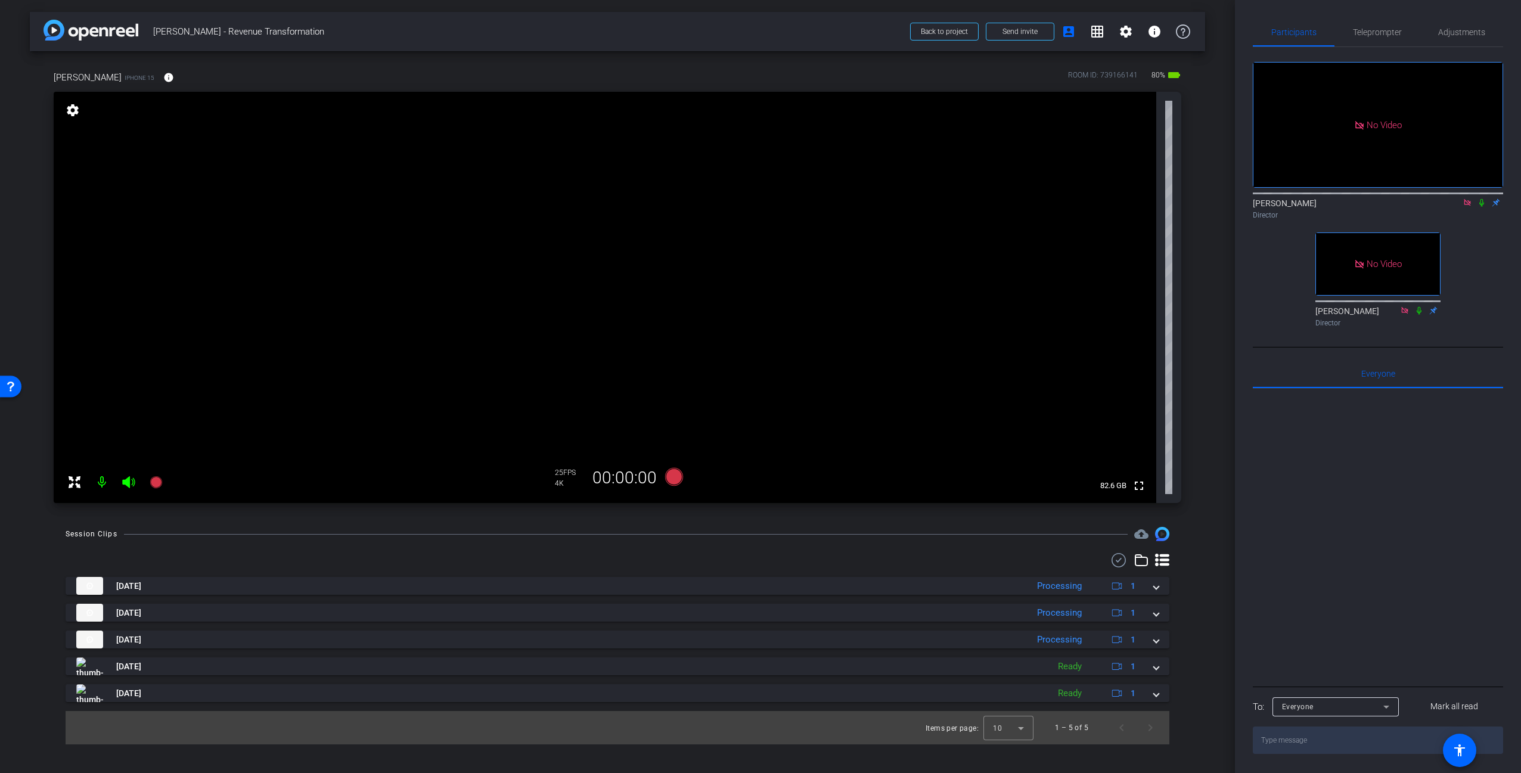
click at [1468, 198] on icon at bounding box center [1468, 202] width 10 height 8
click at [1475, 300] on div "fullscreen settings Carl Schmidt flip Director No Video Adam Kovalsky Director" at bounding box center [1378, 189] width 250 height 285
click at [676, 475] on icon at bounding box center [674, 477] width 18 height 18
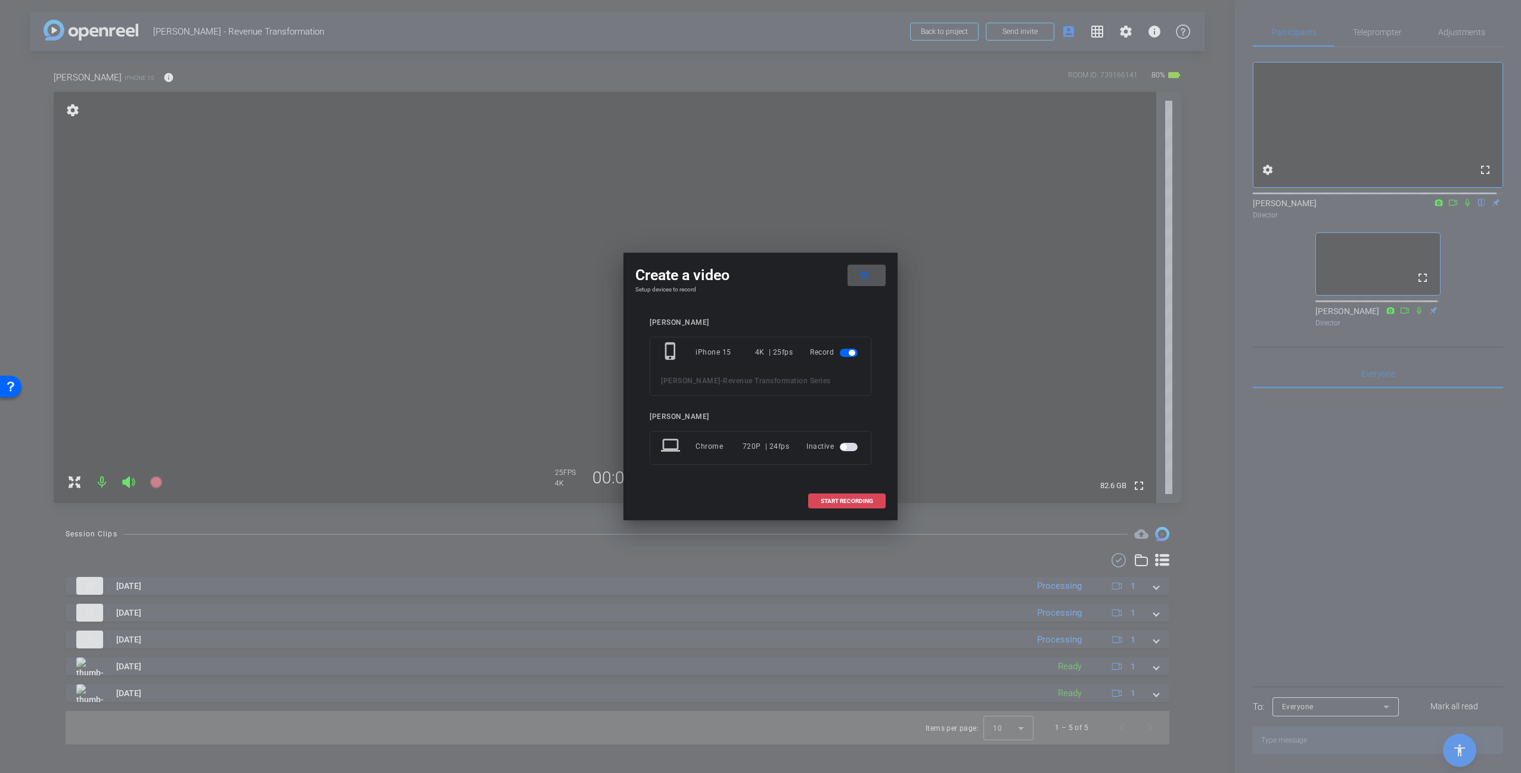
click at [842, 500] on span "START RECORDING" at bounding box center [847, 501] width 52 height 6
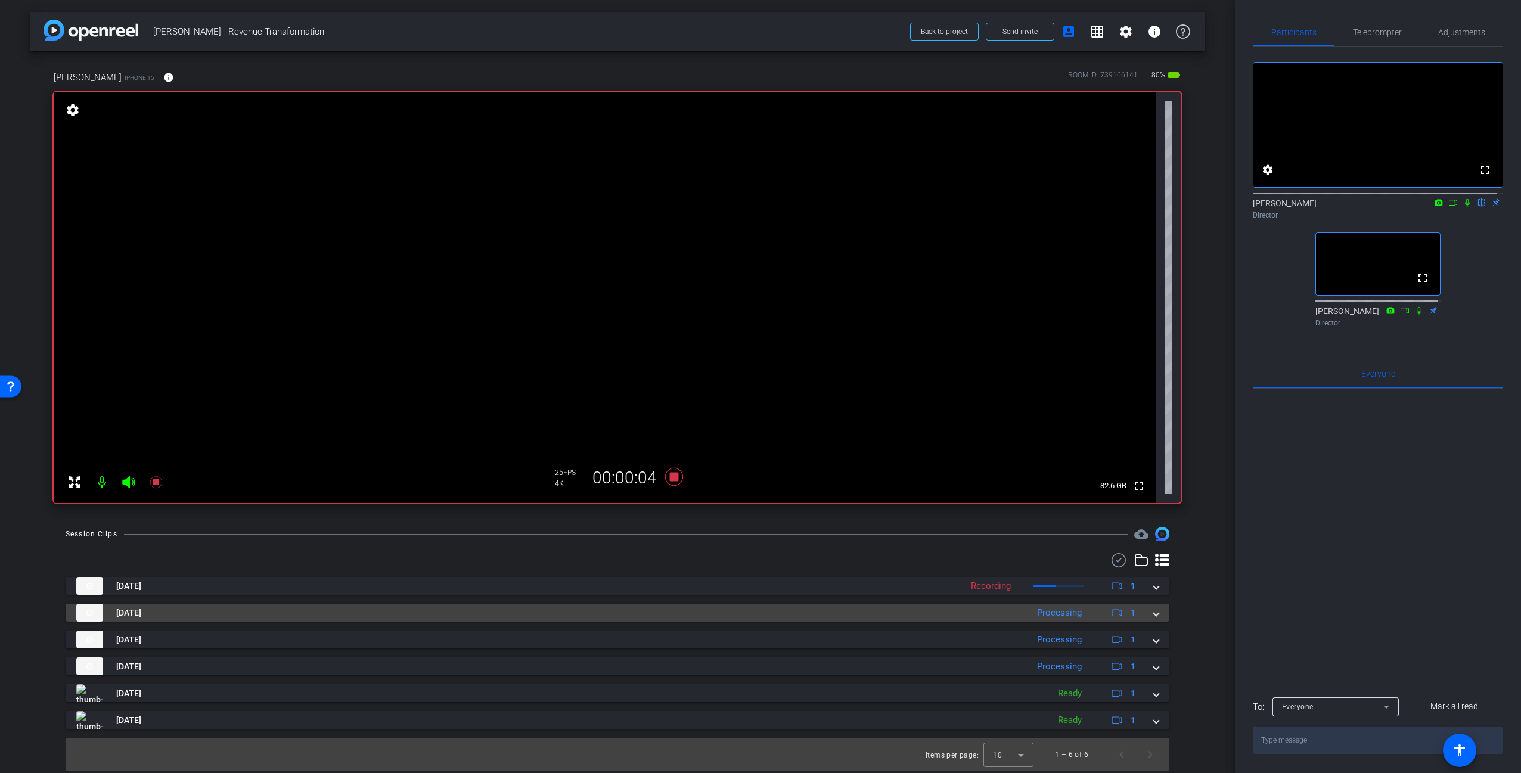
click at [992, 615] on mat-panel-title "Aug 14, 2025" at bounding box center [548, 613] width 945 height 18
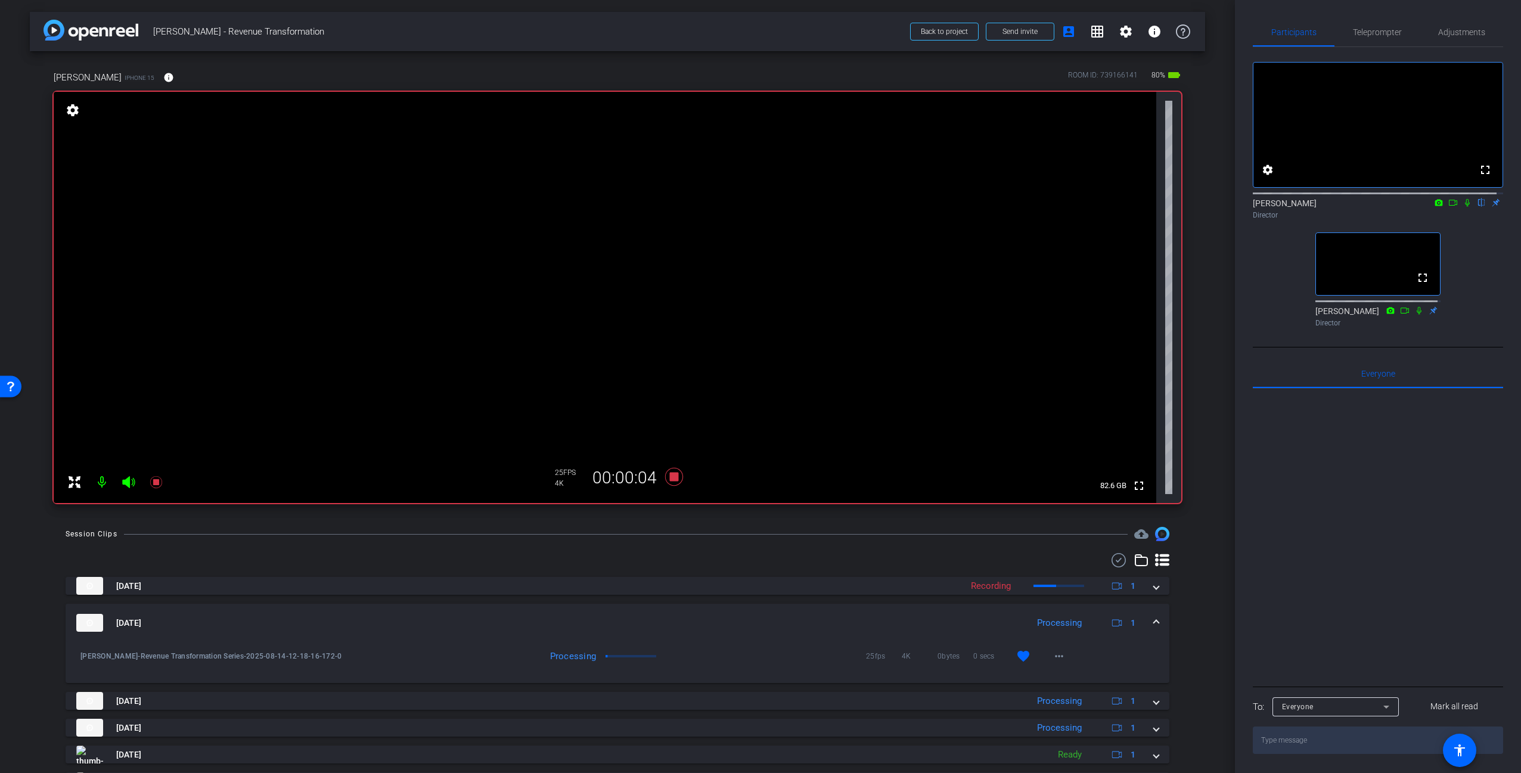
click at [992, 615] on mat-panel-title "Aug 14, 2025" at bounding box center [548, 623] width 945 height 18
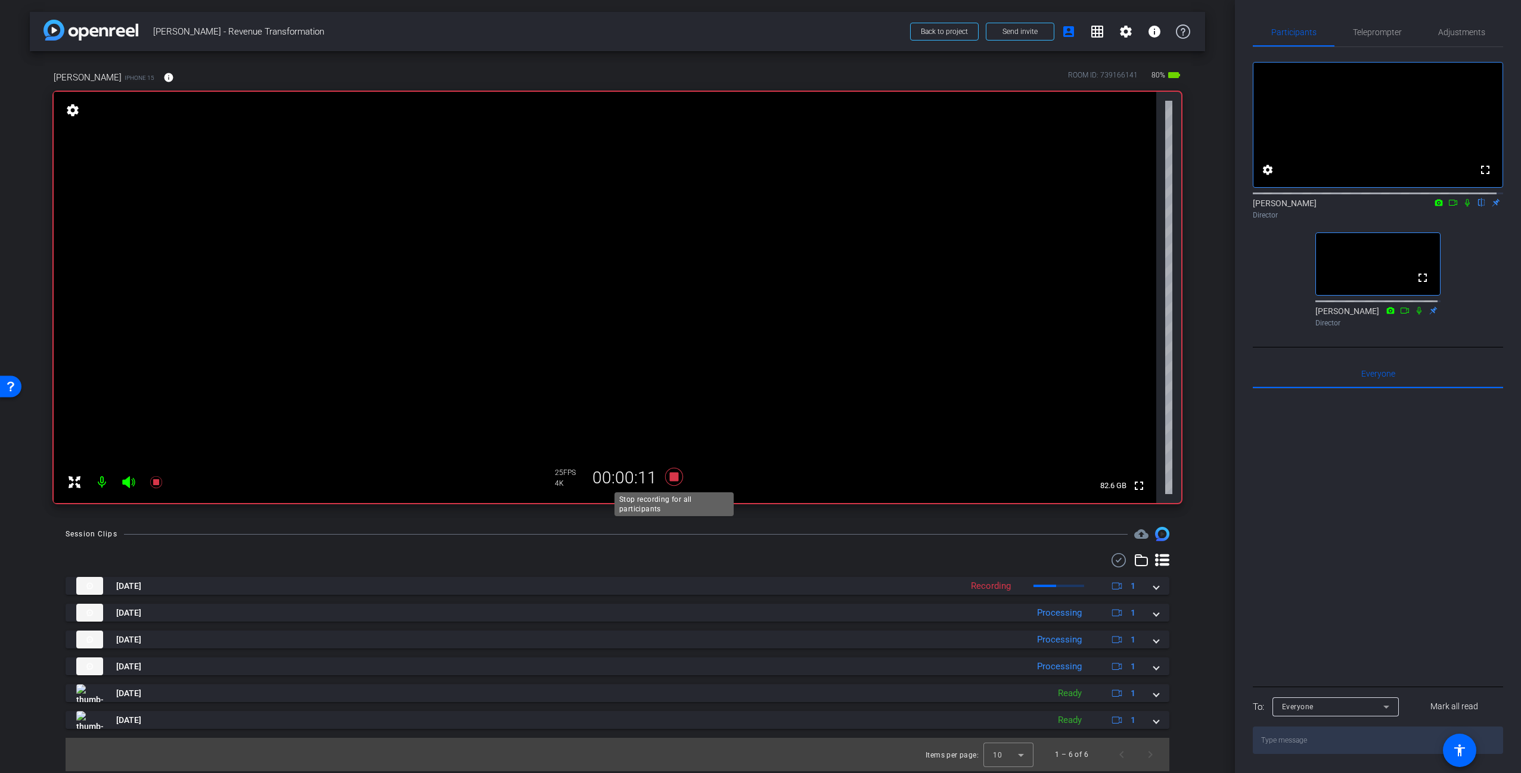
click at [675, 479] on icon at bounding box center [674, 477] width 18 height 18
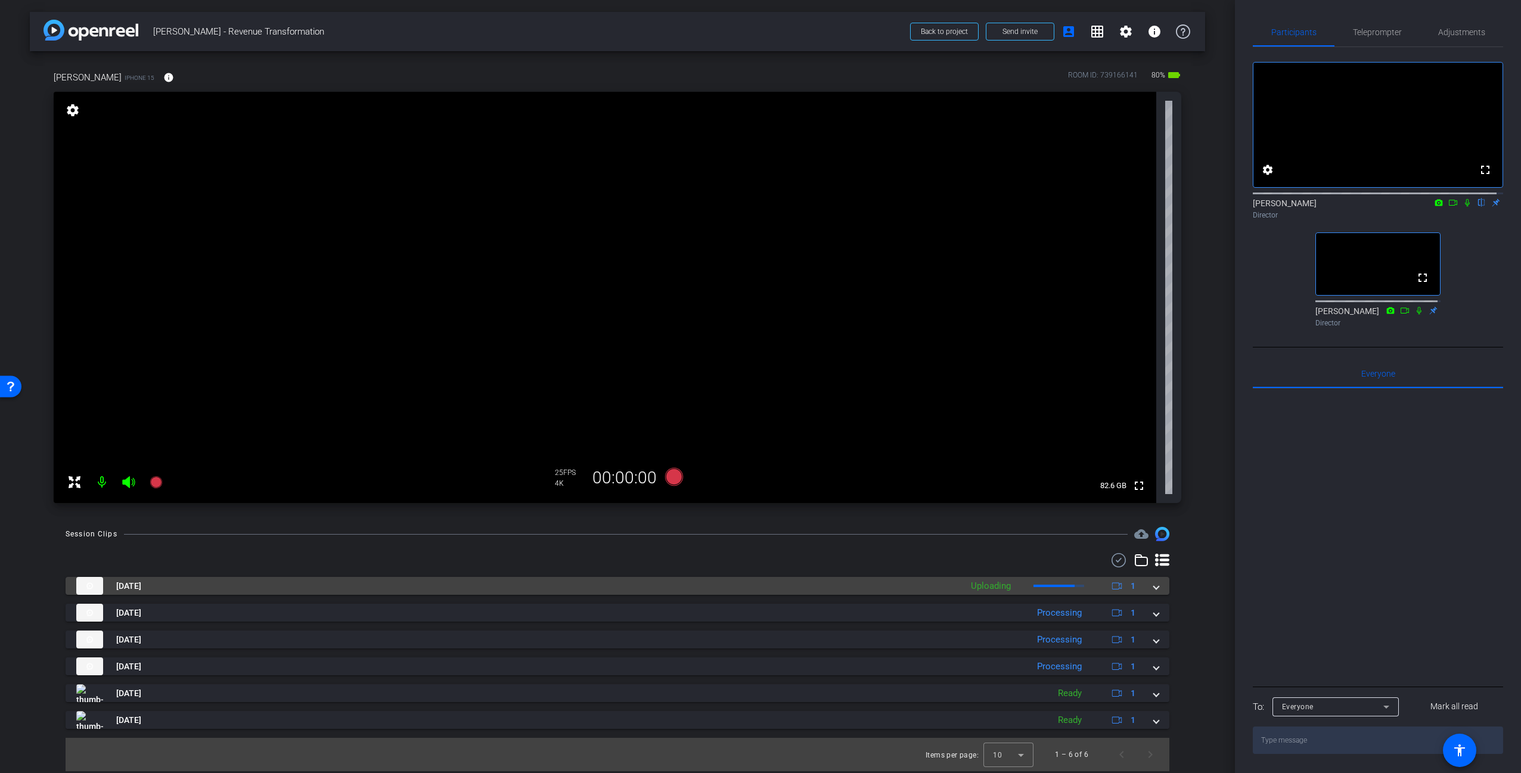
click at [933, 580] on mat-panel-title "Aug 14, 2025" at bounding box center [515, 586] width 879 height 18
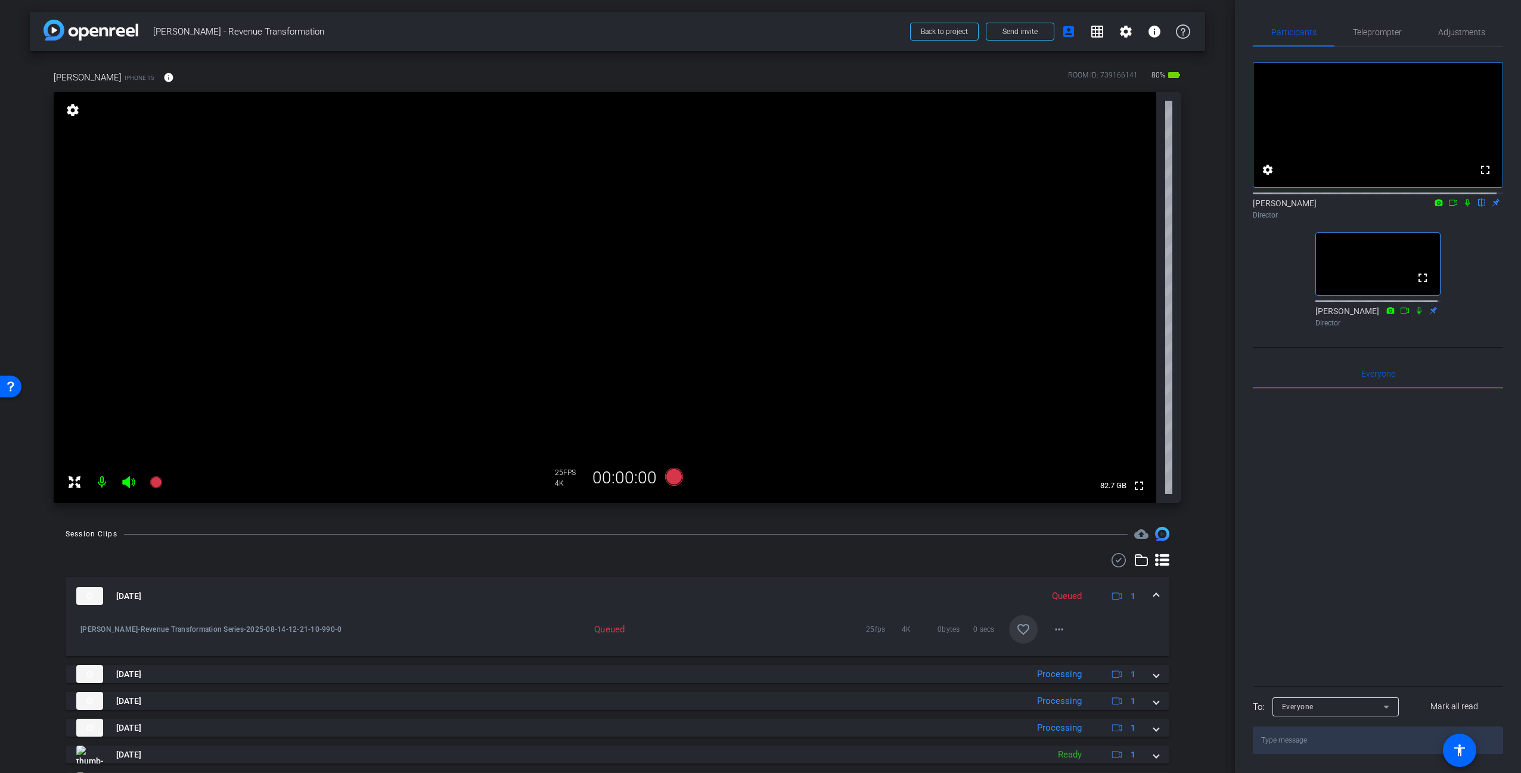
click at [948, 589] on mat-panel-title "Aug 14, 2025" at bounding box center [556, 596] width 960 height 18
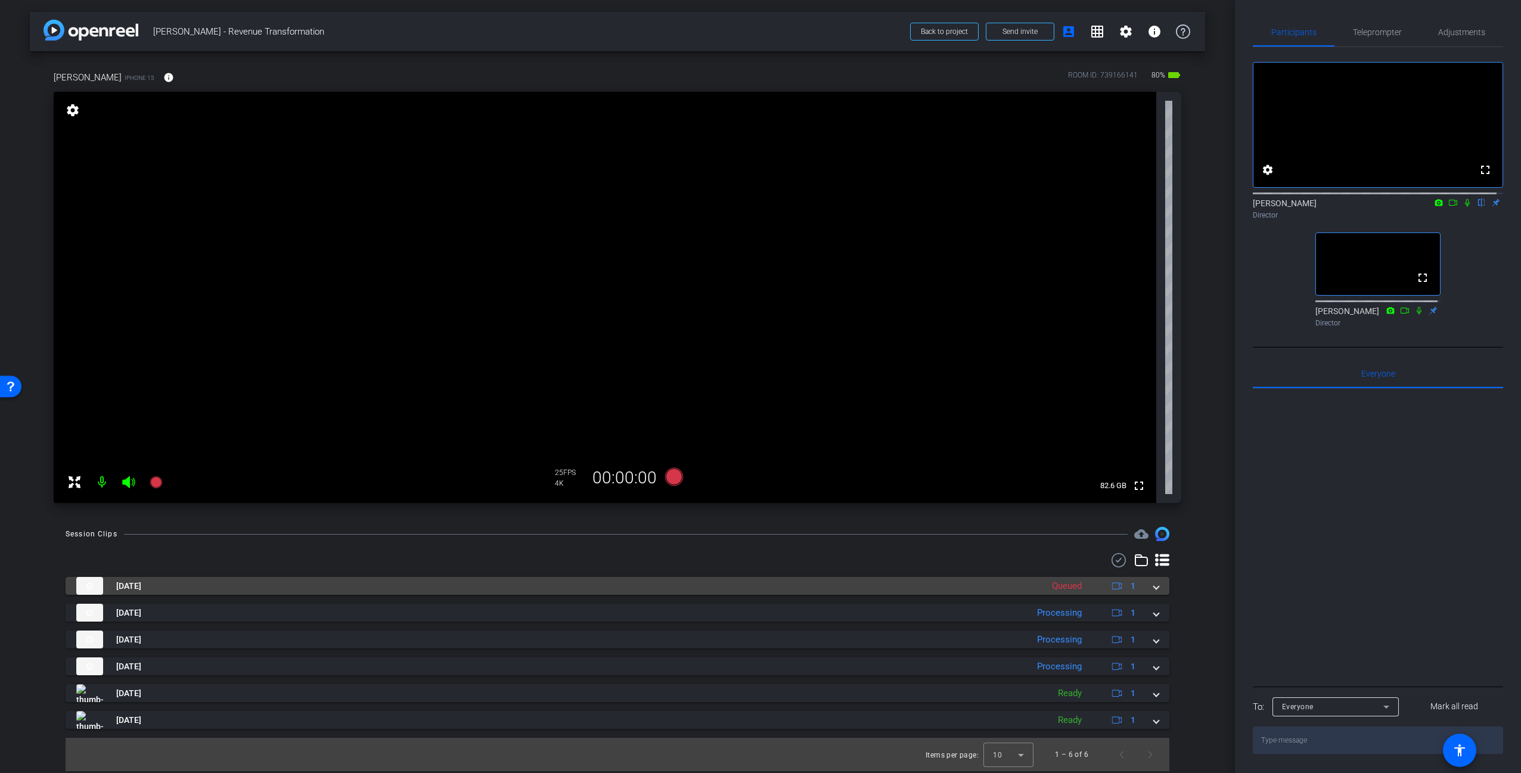
click at [562, 582] on mat-panel-title "Aug 14, 2025" at bounding box center [556, 586] width 960 height 18
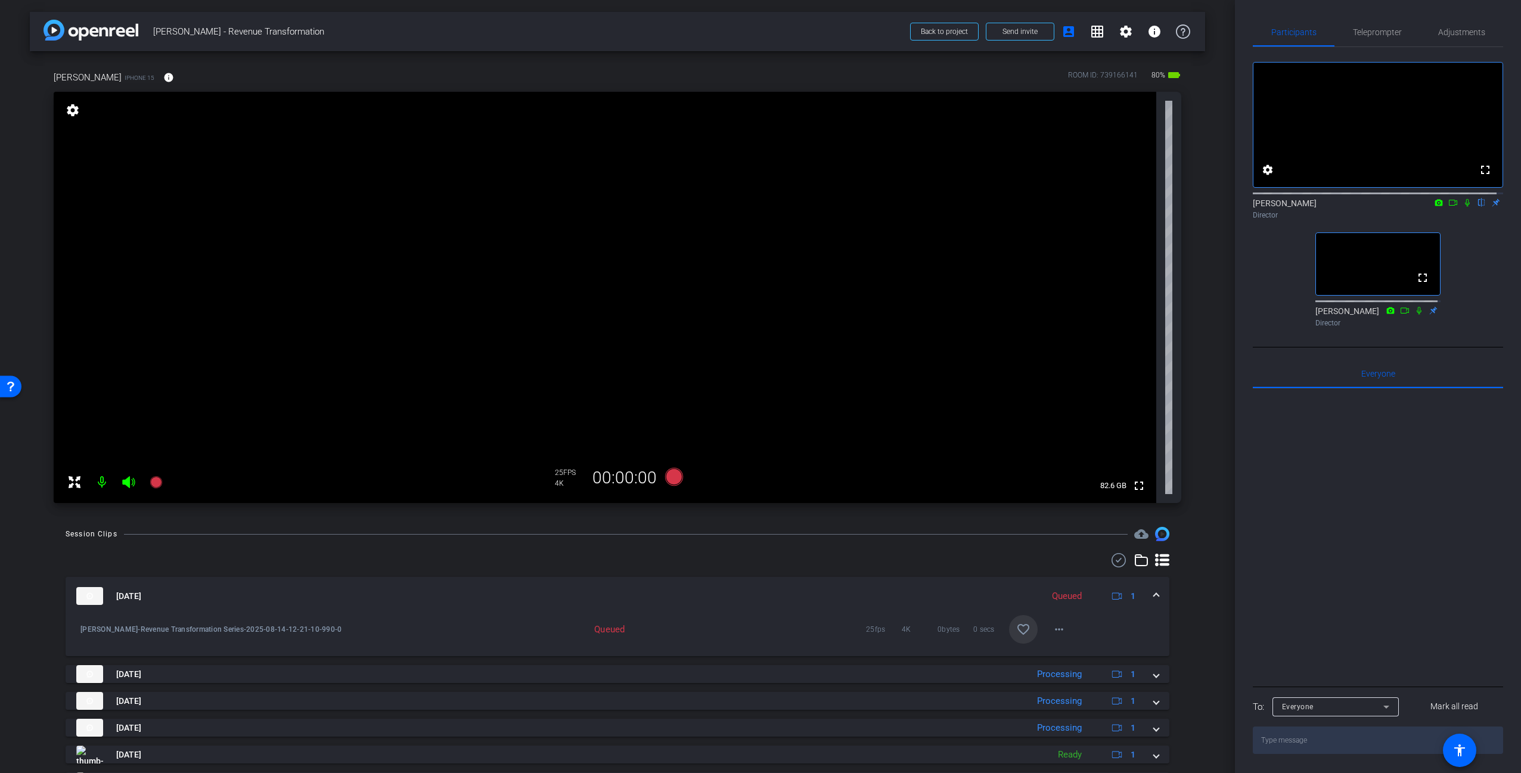
click at [603, 585] on mat-expansion-panel-header "Aug 14, 2025 Queued 1" at bounding box center [618, 596] width 1104 height 38
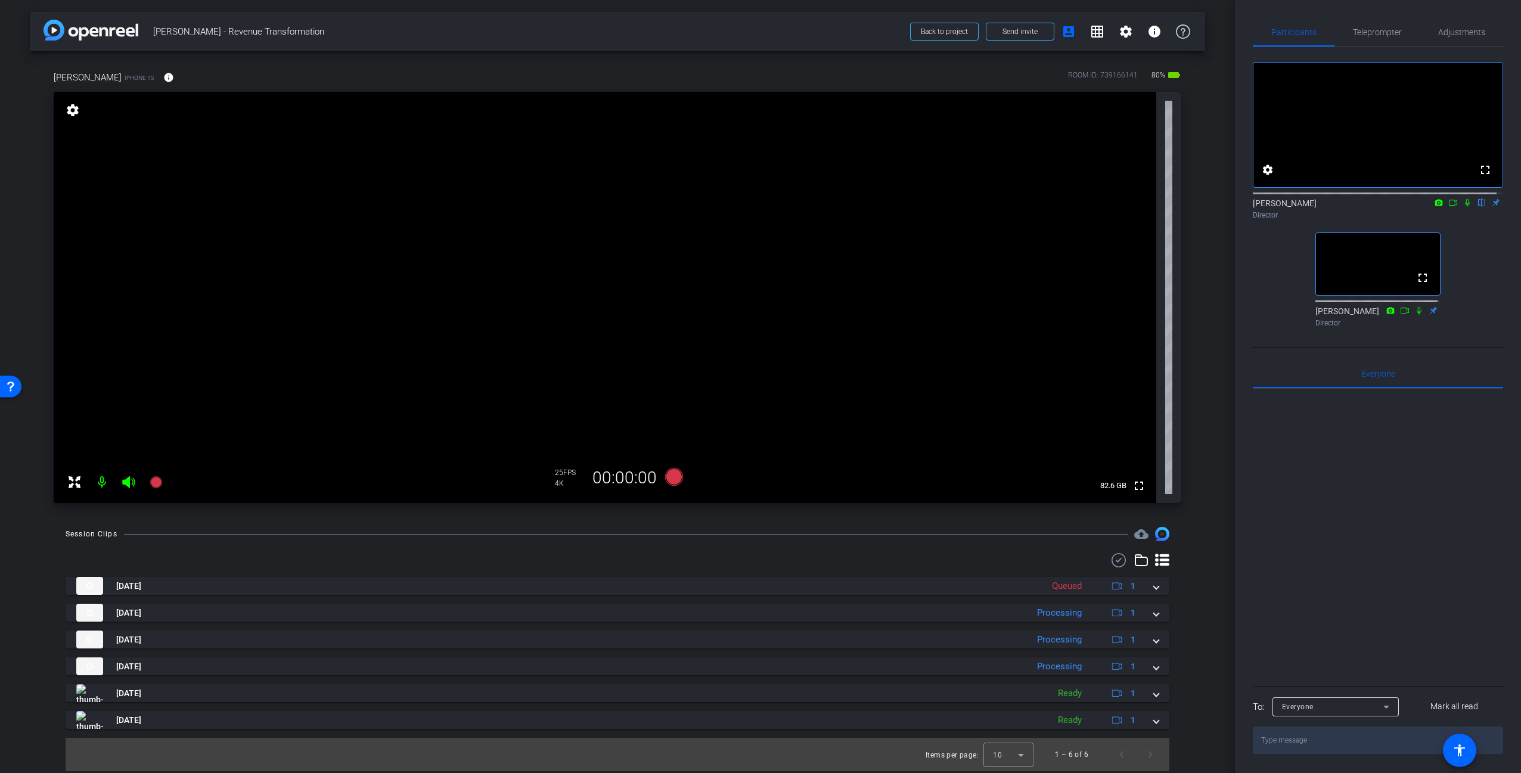
click at [1210, 594] on div "arrow_back Warren - Revenue Transformation Back to project Send invite account_…" at bounding box center [617, 386] width 1235 height 773
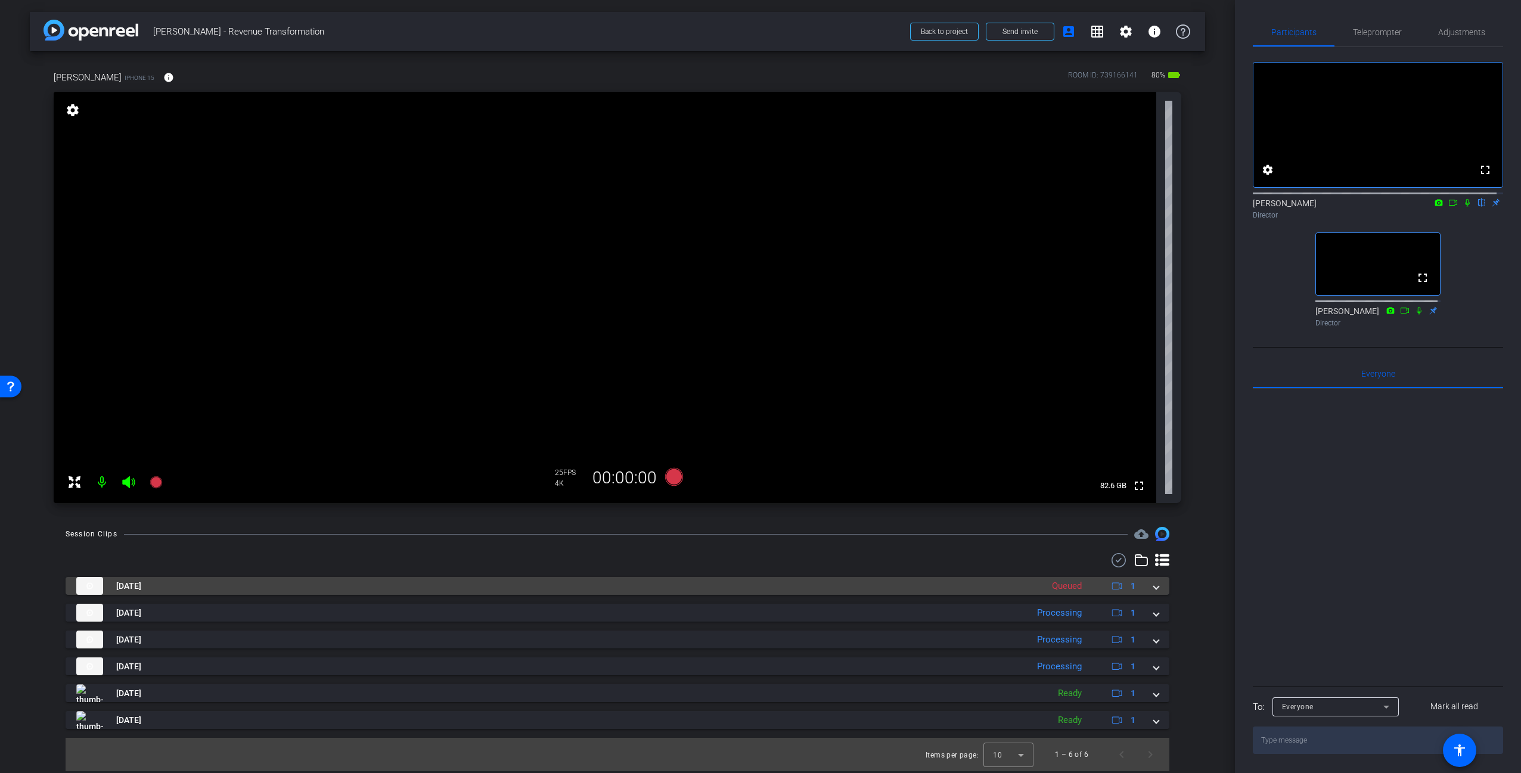
click at [973, 589] on mat-panel-title "Aug 14, 2025" at bounding box center [556, 586] width 960 height 18
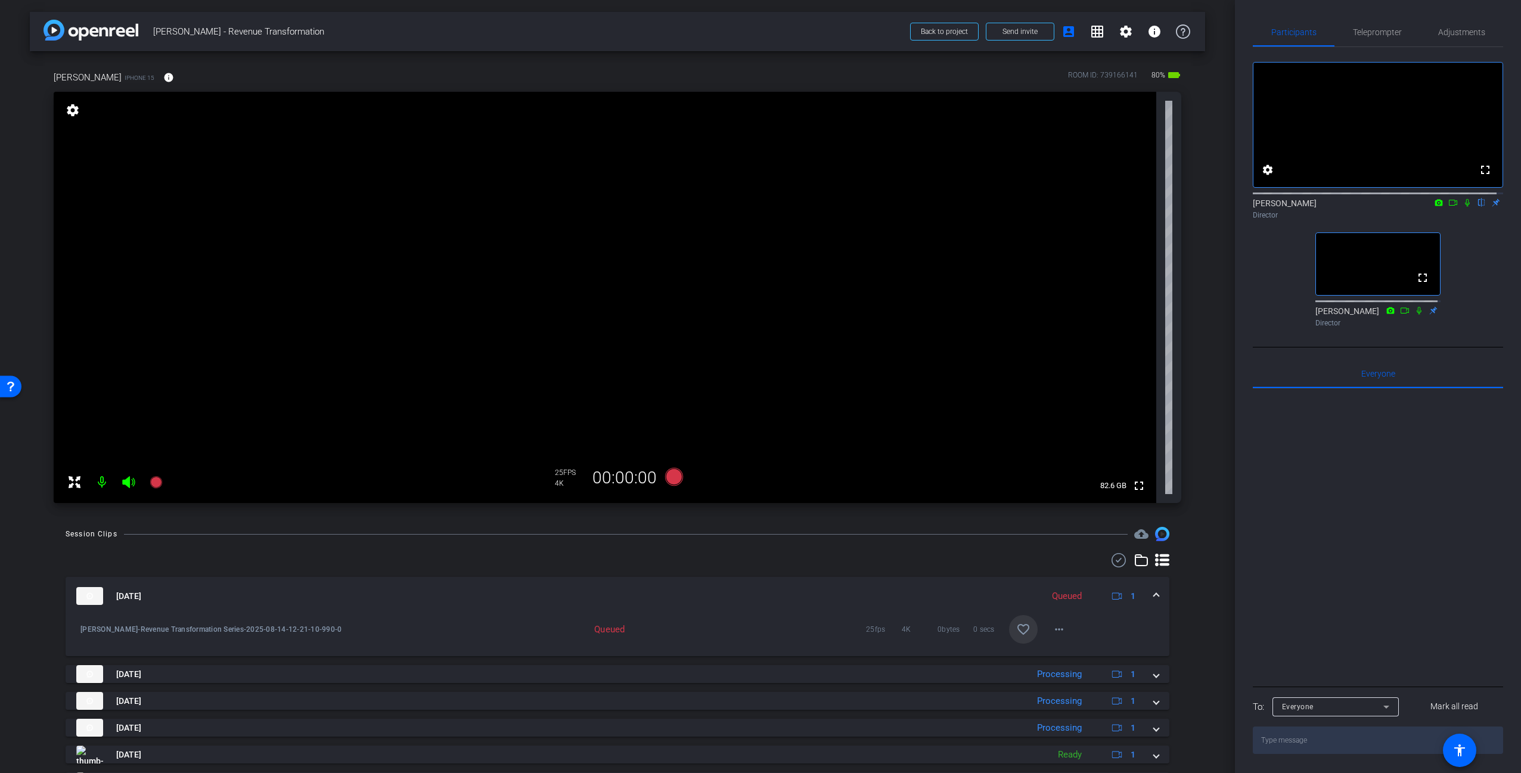
click at [958, 587] on mat-panel-title "Aug 14, 2025" at bounding box center [556, 596] width 960 height 18
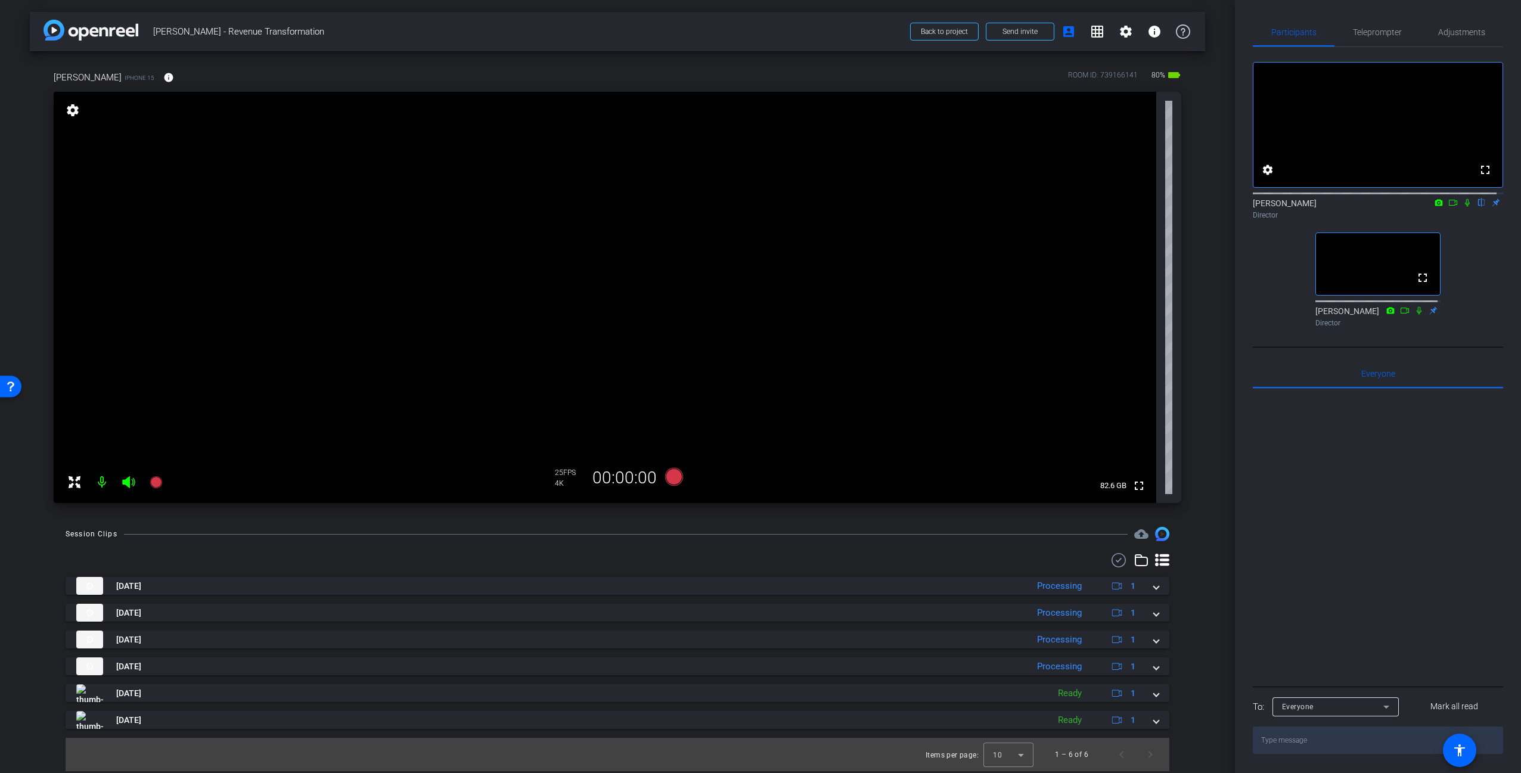
click at [1257, 288] on div "fullscreen settings Carl Schmidt flip Director fullscreen Adam Kovalsky Director" at bounding box center [1378, 189] width 250 height 285
click at [1222, 302] on div "arrow_back Warren - Revenue Transformation Back to project Send invite account_…" at bounding box center [617, 386] width 1235 height 773
click at [1221, 96] on div "arrow_back Warren - Revenue Transformation Back to project Send invite account_…" at bounding box center [617, 386] width 1235 height 773
click at [1208, 302] on div "arrow_back Warren - Revenue Transformation Back to project Send invite account_…" at bounding box center [617, 386] width 1235 height 773
click at [1466, 279] on div "fullscreen settings Carl Schmidt flip Director fullscreen Adam Kovalsky Director" at bounding box center [1378, 189] width 250 height 285
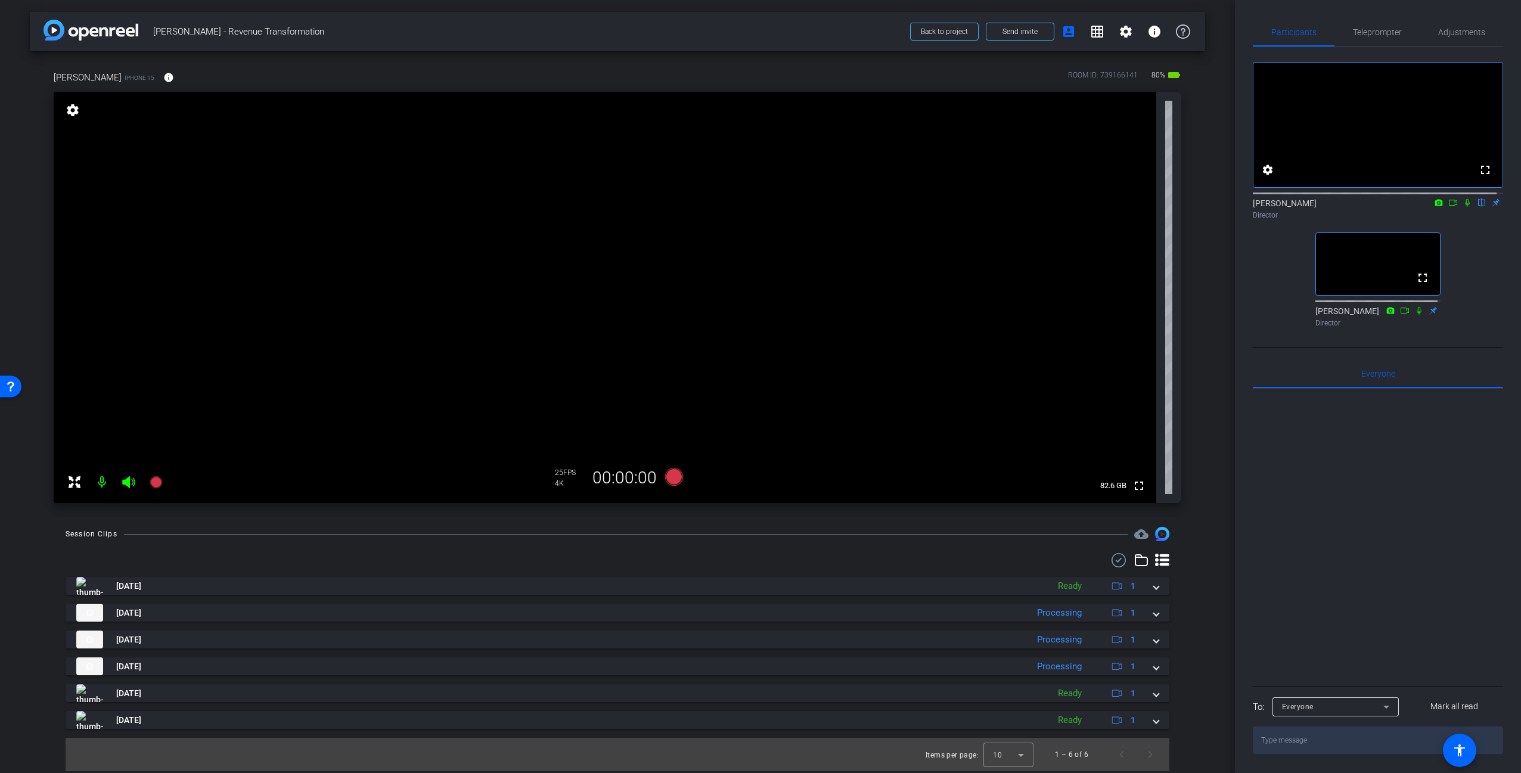
drag, startPoint x: 1382, startPoint y: 456, endPoint x: 1380, endPoint y: 464, distance: 8.1
click at [1382, 457] on div at bounding box center [1378, 536] width 250 height 295
